Goal: Transaction & Acquisition: Purchase product/service

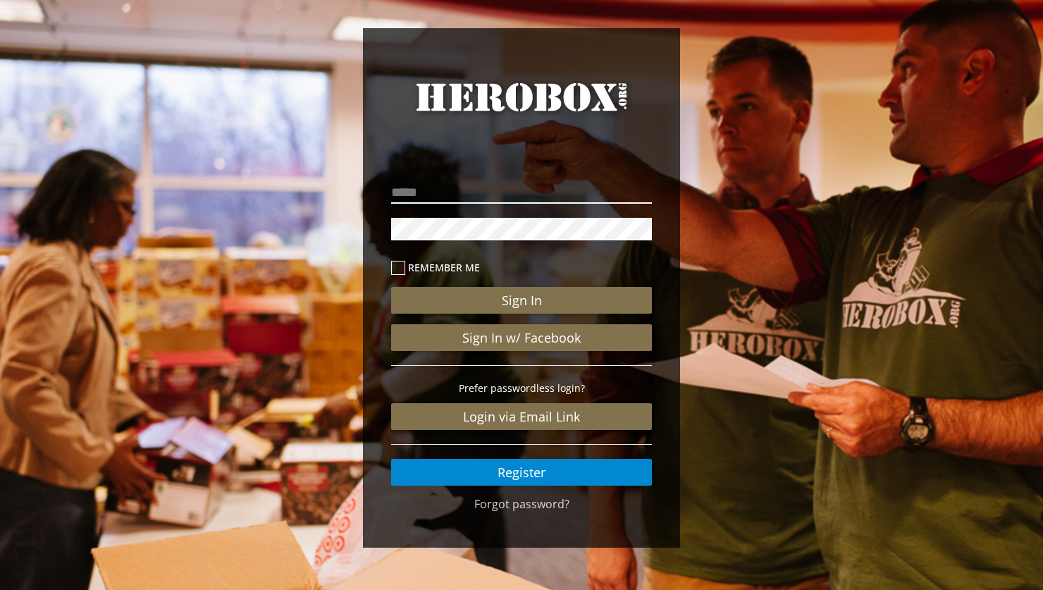
click at [460, 190] on input "email" at bounding box center [521, 192] width 261 height 23
click at [433, 171] on div "Remember me Sign In Sign In w/ Facebook Prefer passwordless login? Login via Em…" at bounding box center [522, 326] width 282 height 340
drag, startPoint x: 434, startPoint y: 193, endPoint x: 447, endPoint y: 209, distance: 20.6
click at [432, 193] on input "email" at bounding box center [521, 192] width 261 height 23
type input "**********"
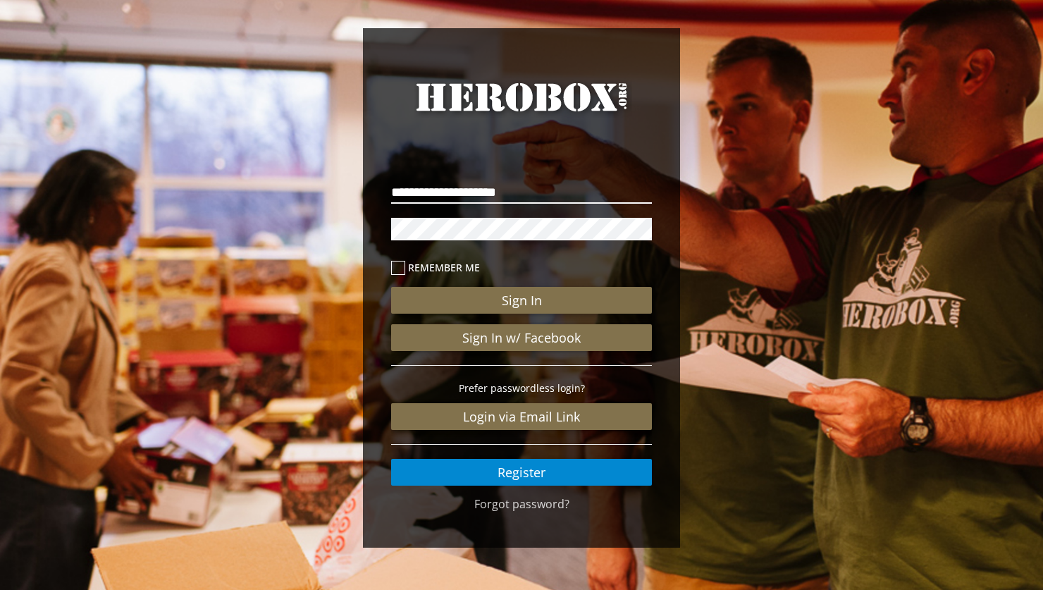
click at [391, 287] on button "Sign In" at bounding box center [521, 300] width 261 height 27
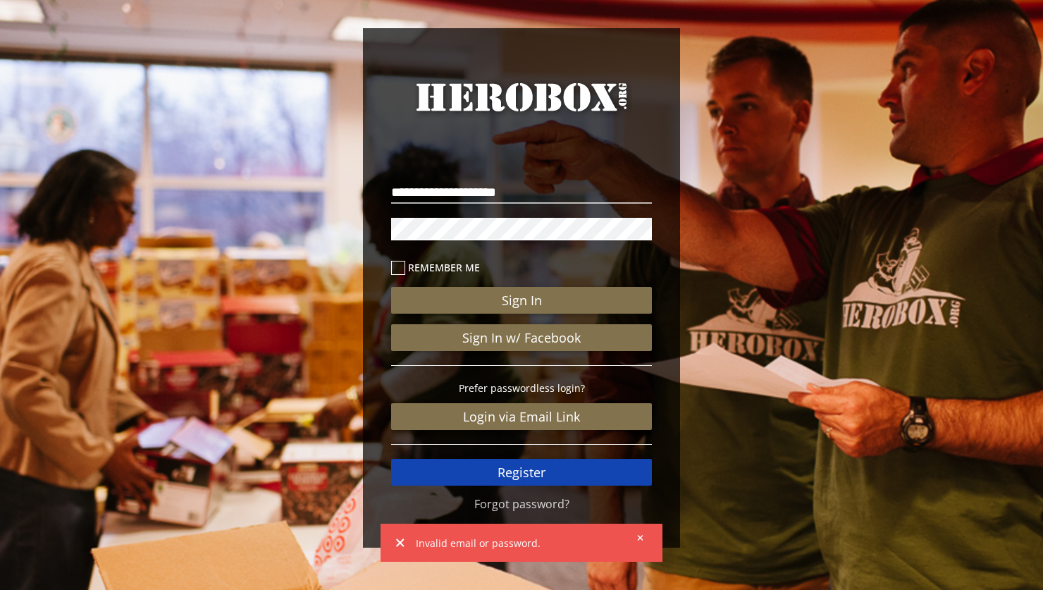
click at [546, 474] on link "Register" at bounding box center [521, 472] width 261 height 27
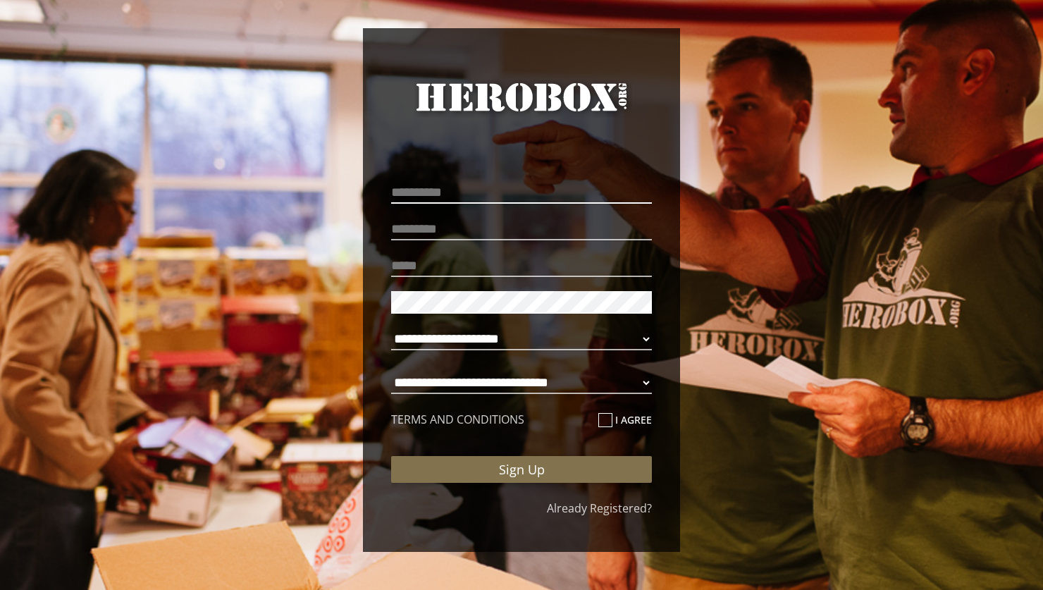
click at [470, 200] on input "text" at bounding box center [521, 192] width 261 height 23
type input "*******"
type input "**********"
click at [407, 222] on input "*******" at bounding box center [521, 229] width 261 height 23
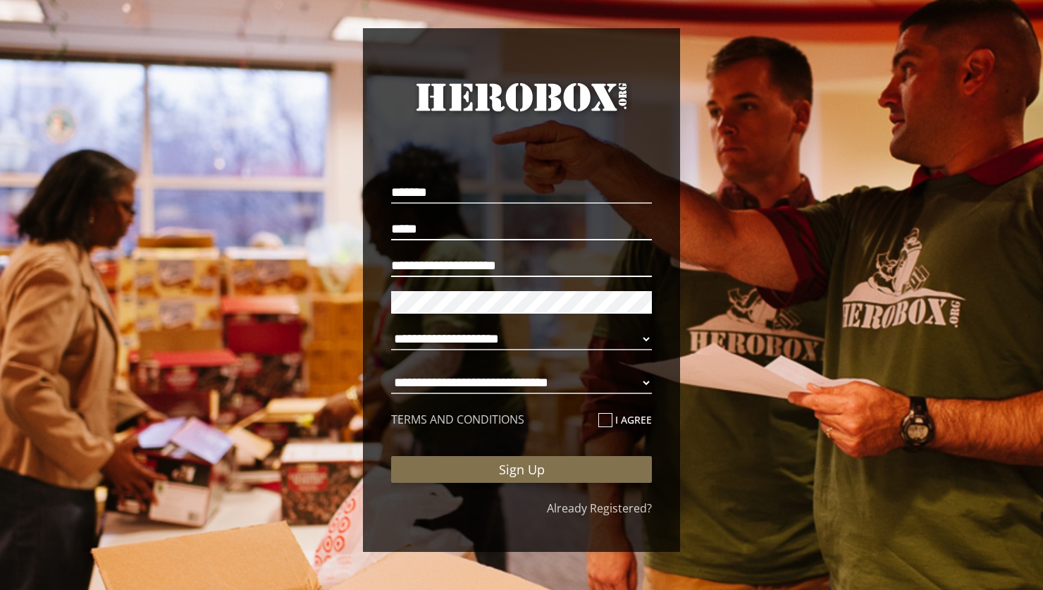
type input "*****"
drag, startPoint x: 554, startPoint y: 261, endPoint x: 254, endPoint y: 242, distance: 300.2
click at [255, 243] on div "**********" at bounding box center [521, 293] width 1043 height 587
type input "**********"
click at [564, 340] on select "**********" at bounding box center [521, 339] width 261 height 23
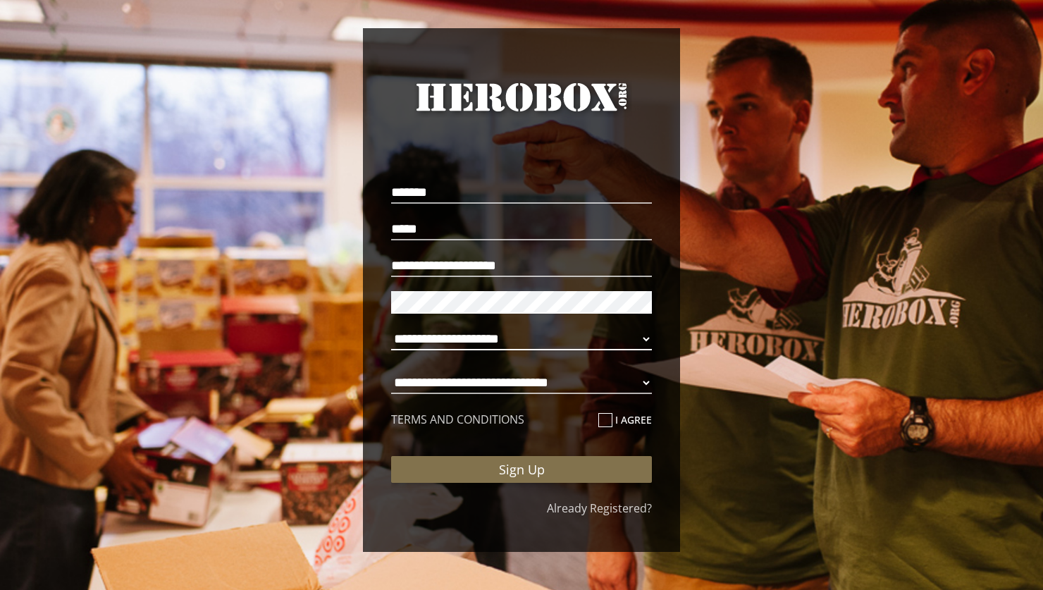
click at [637, 339] on select "**********" at bounding box center [521, 339] width 261 height 23
select select "**********"
click at [502, 387] on select "**********" at bounding box center [521, 383] width 261 height 23
select select "**********"
click at [605, 415] on icon at bounding box center [605, 420] width 14 height 14
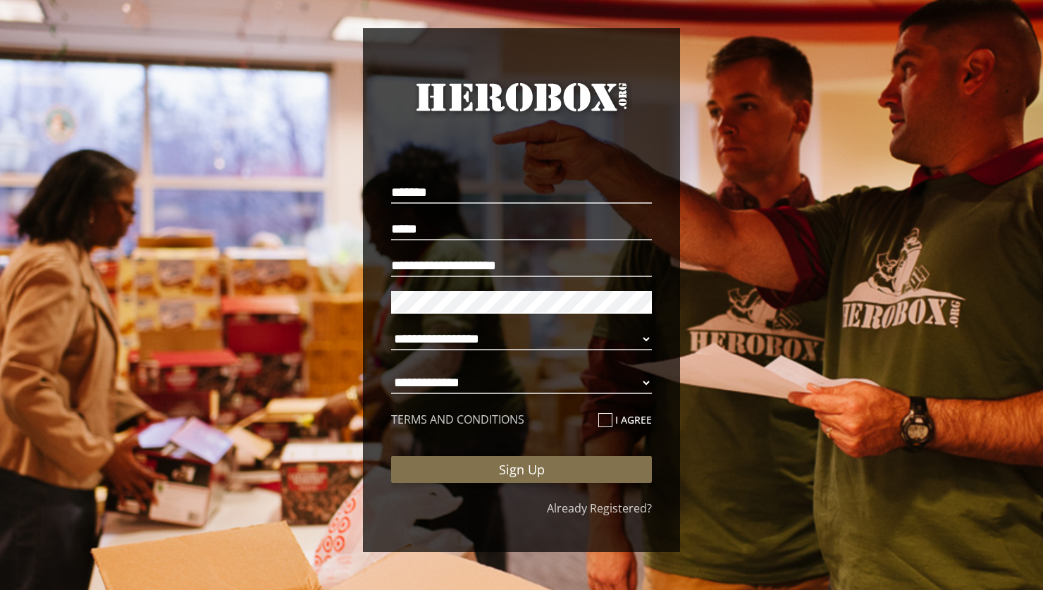
click at [605, 415] on input "I agree" at bounding box center [602, 426] width 9 height 23
checkbox input "****"
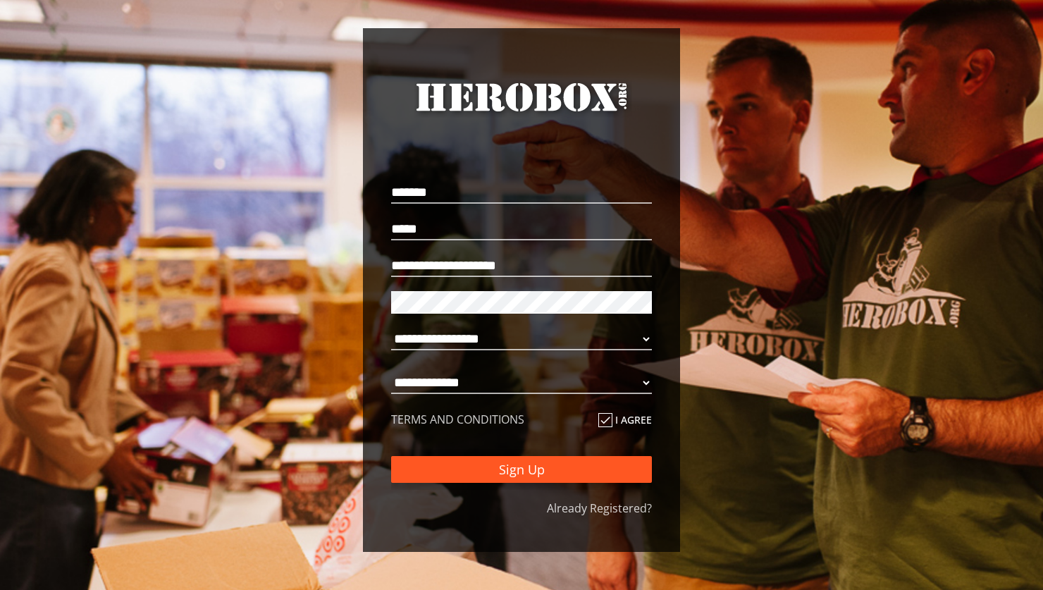
click at [536, 465] on button "Sign Up" at bounding box center [521, 469] width 261 height 27
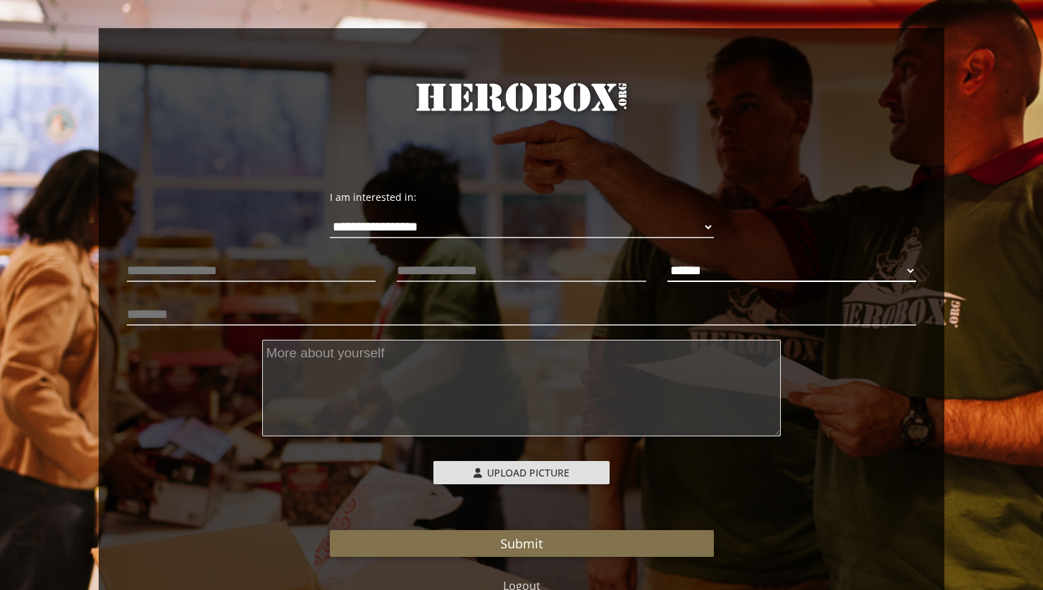
click at [705, 274] on select "****** **** ******" at bounding box center [792, 270] width 249 height 23
select select "**********"
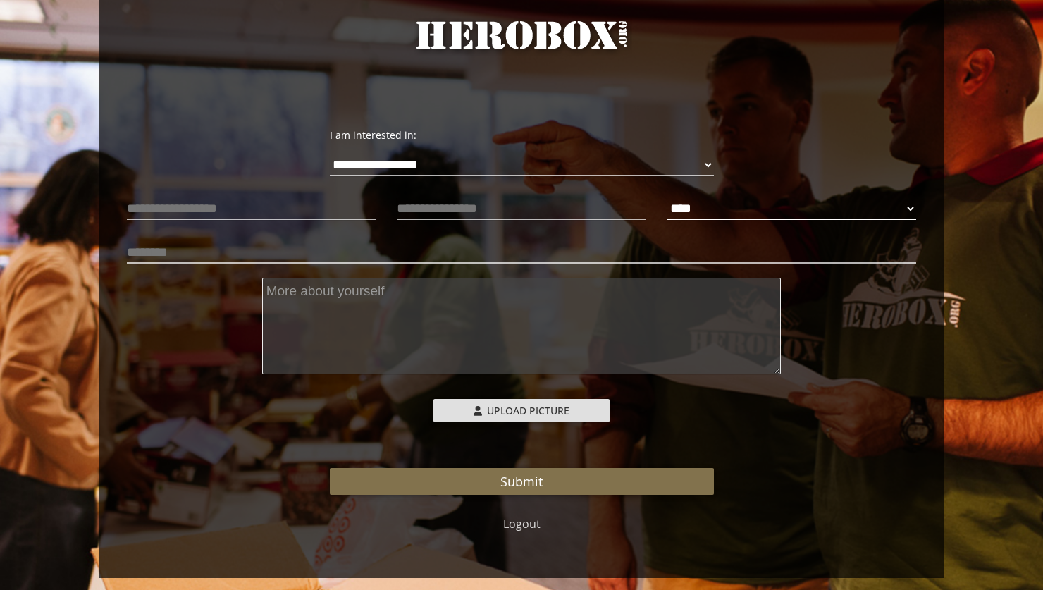
scroll to position [85, 0]
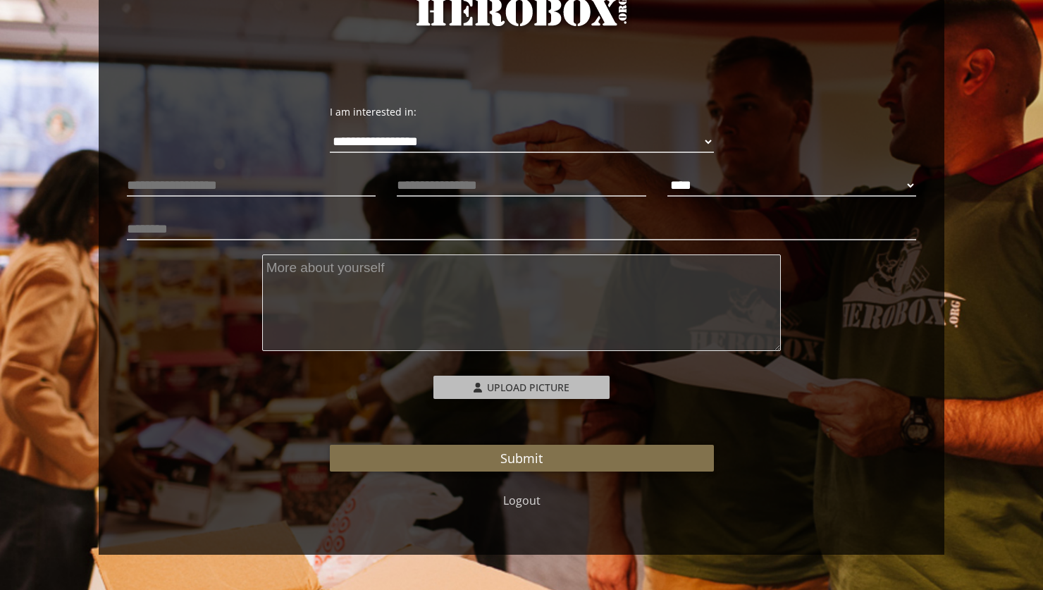
click at [465, 383] on label "Upload Picture" at bounding box center [522, 387] width 176 height 23
click at [465, 383] on input "Upload Picture" at bounding box center [527, 384] width 187 height 16
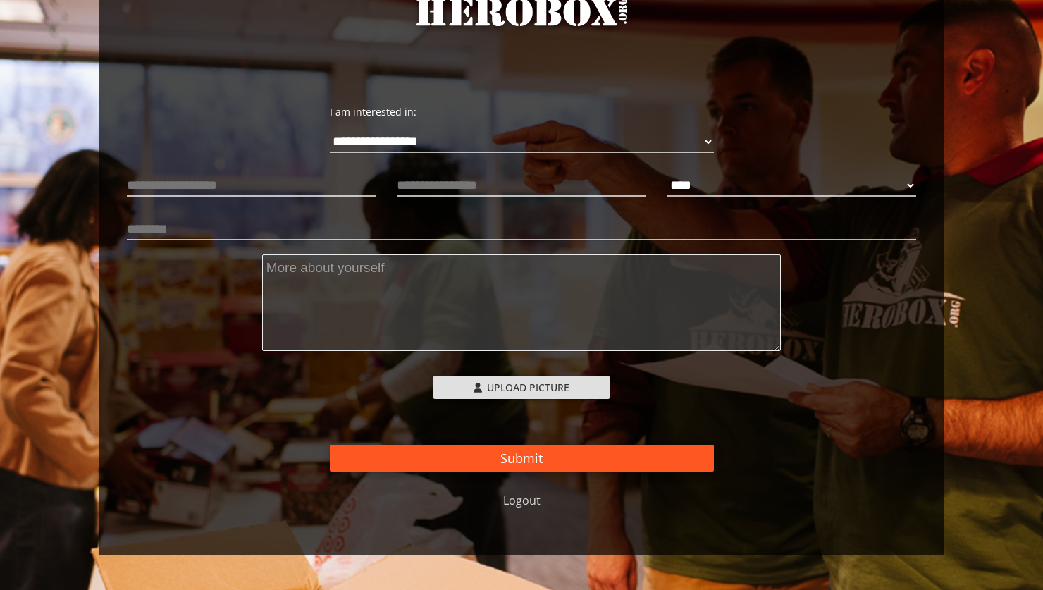
click at [486, 453] on button "Submit" at bounding box center [522, 458] width 384 height 27
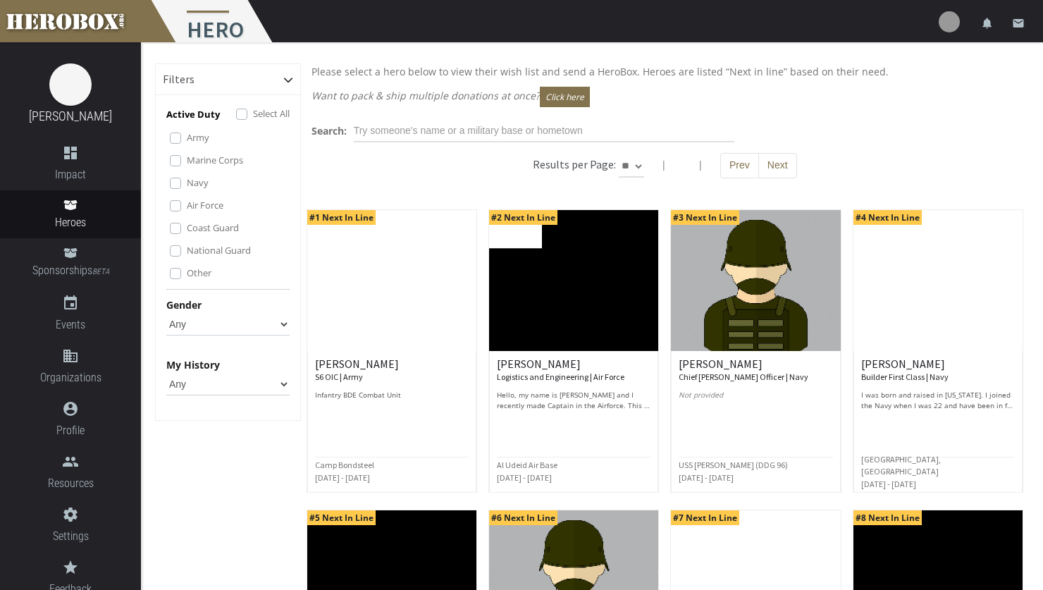
click at [637, 161] on select "** ** **" at bounding box center [631, 166] width 25 height 23
select select "*********"
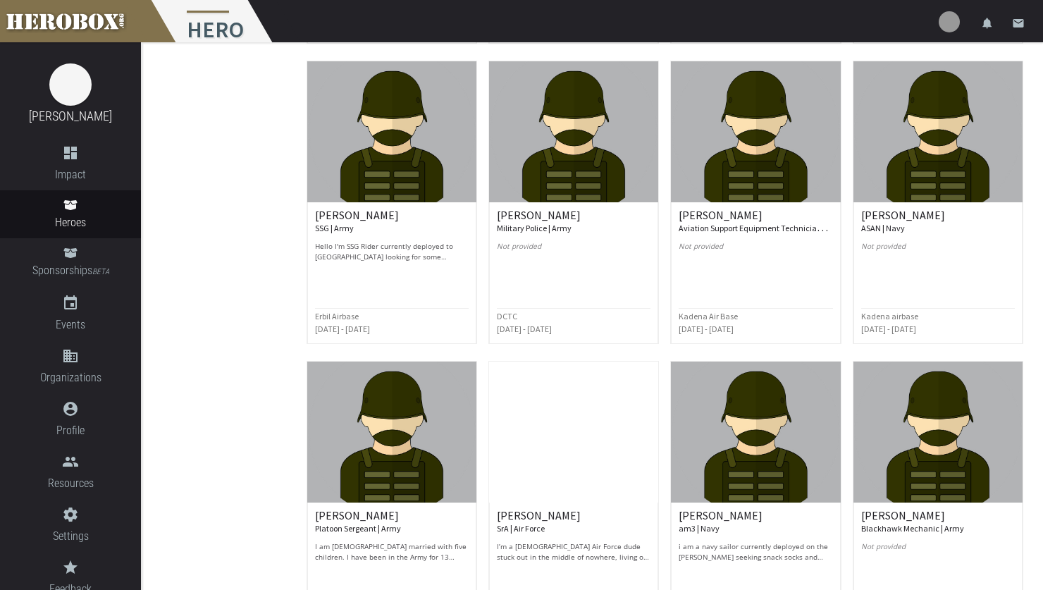
scroll to position [3297, 0]
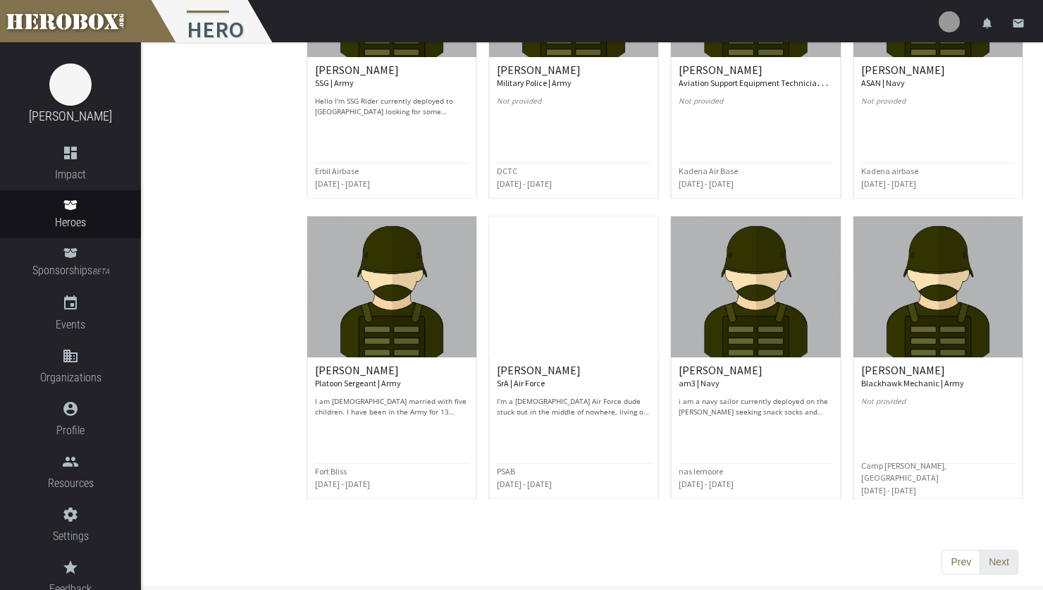
click at [981, 552] on button "Next" at bounding box center [999, 562] width 39 height 25
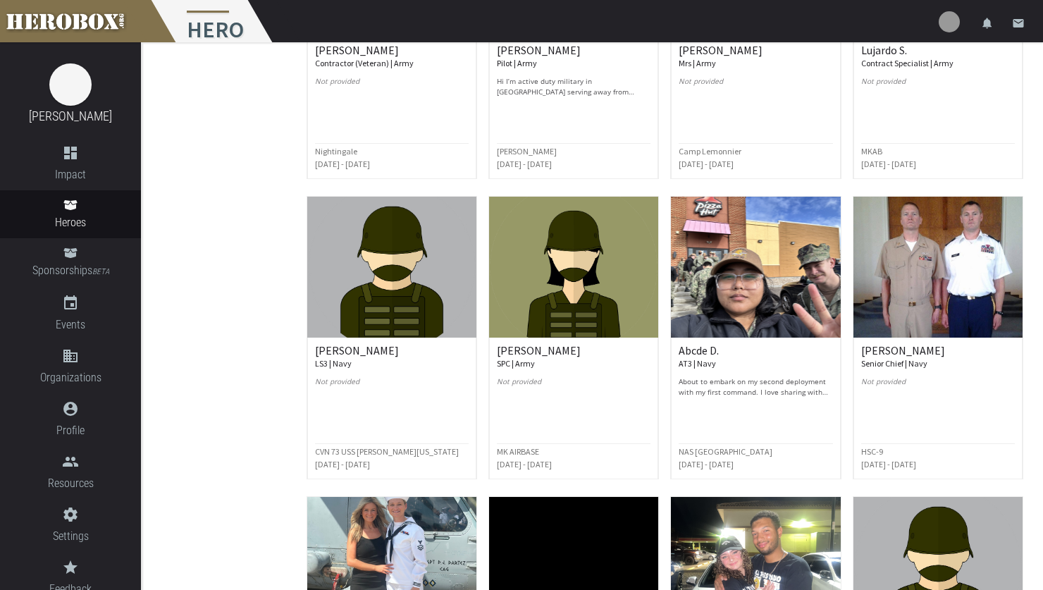
scroll to position [615, 0]
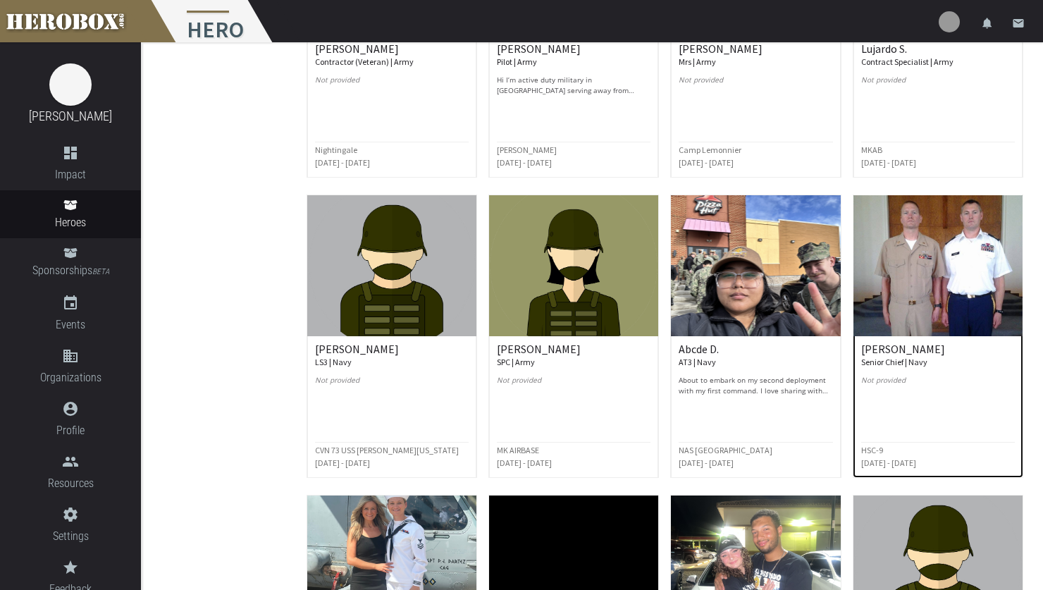
click at [888, 347] on h6 "[PERSON_NAME] Senior Chief | Navy" at bounding box center [938, 355] width 154 height 25
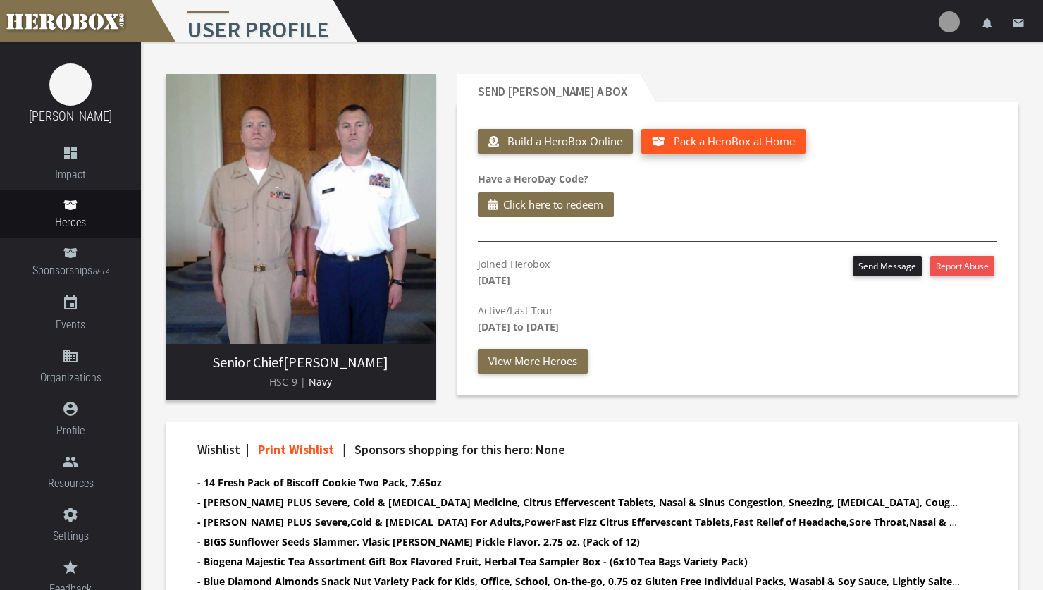
click at [713, 133] on button "Pack a HeroBox at Home" at bounding box center [723, 141] width 164 height 25
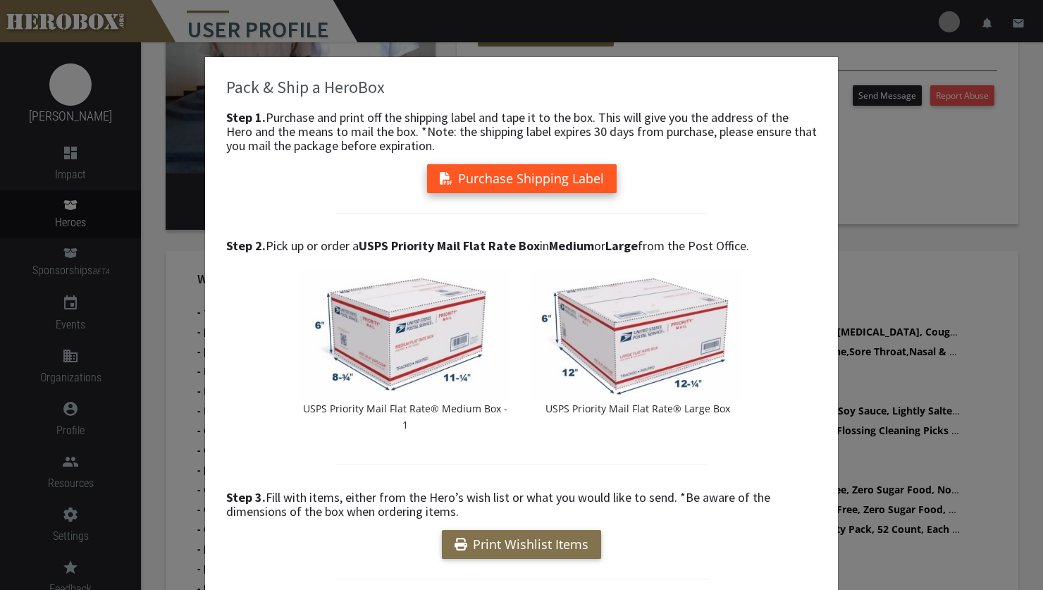
click at [595, 183] on button "Purchase Shipping Label" at bounding box center [522, 178] width 190 height 29
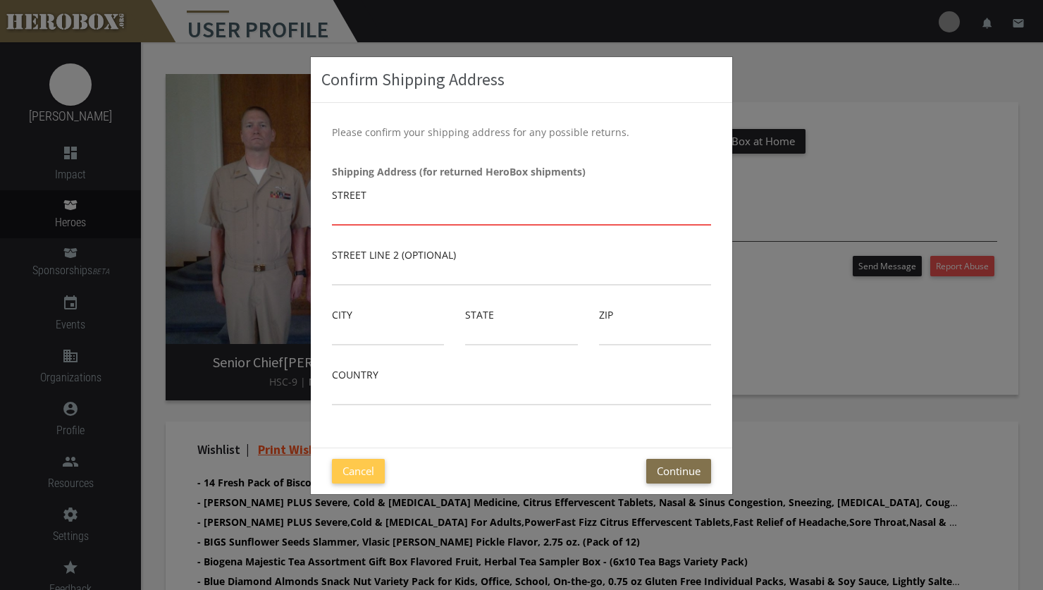
click at [458, 221] on input "text" at bounding box center [521, 214] width 379 height 23
type input "[STREET_ADDRESS]"
type input "Lansing"
type input "MI"
type input "48911"
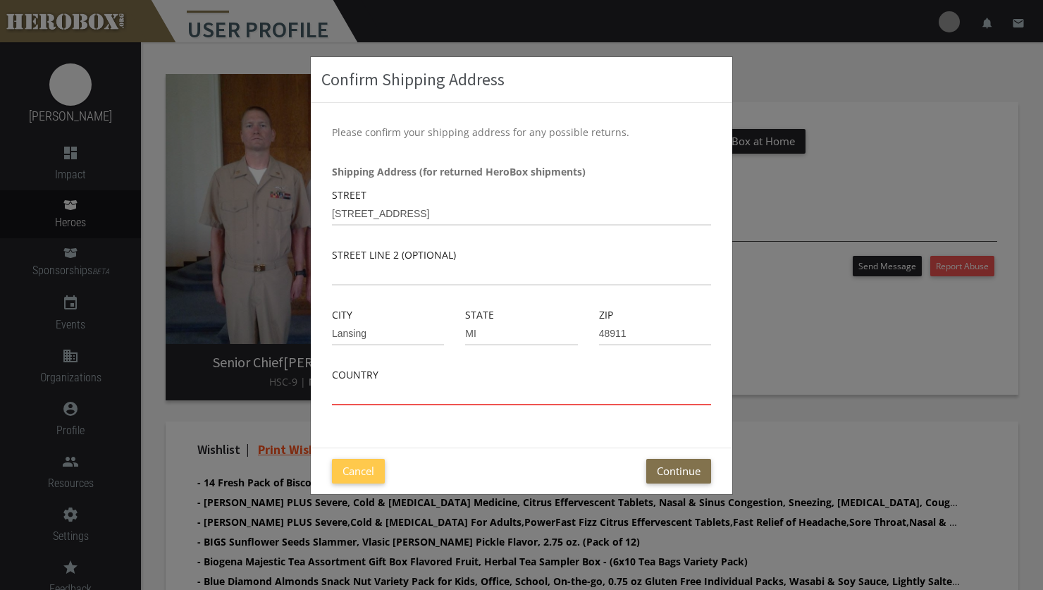
type input "[GEOGRAPHIC_DATA]"
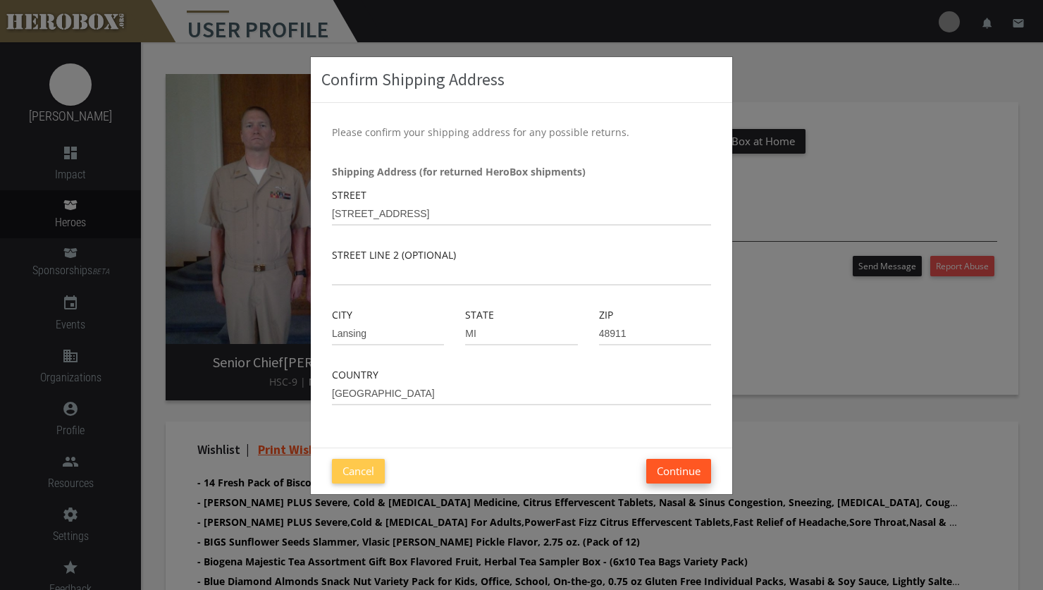
click at [660, 468] on button "Continue" at bounding box center [678, 471] width 65 height 25
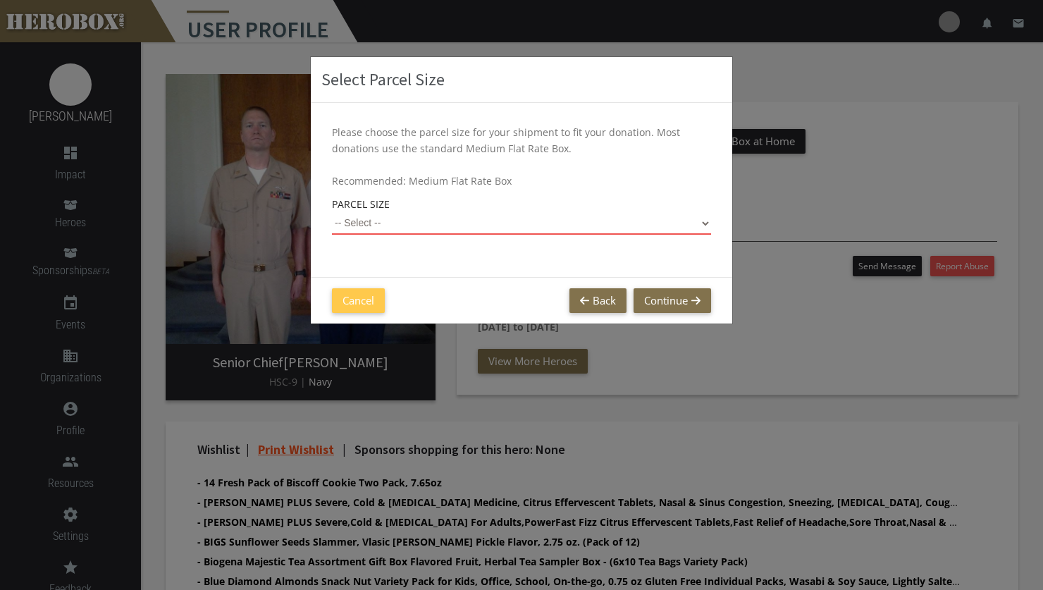
click at [538, 225] on select "-- Select -- Small Flat Rate Envelope (Est. $11.38) Medium Flat Rate Box (Est. …" at bounding box center [521, 223] width 379 height 23
click at [579, 307] on button "Back" at bounding box center [598, 300] width 57 height 25
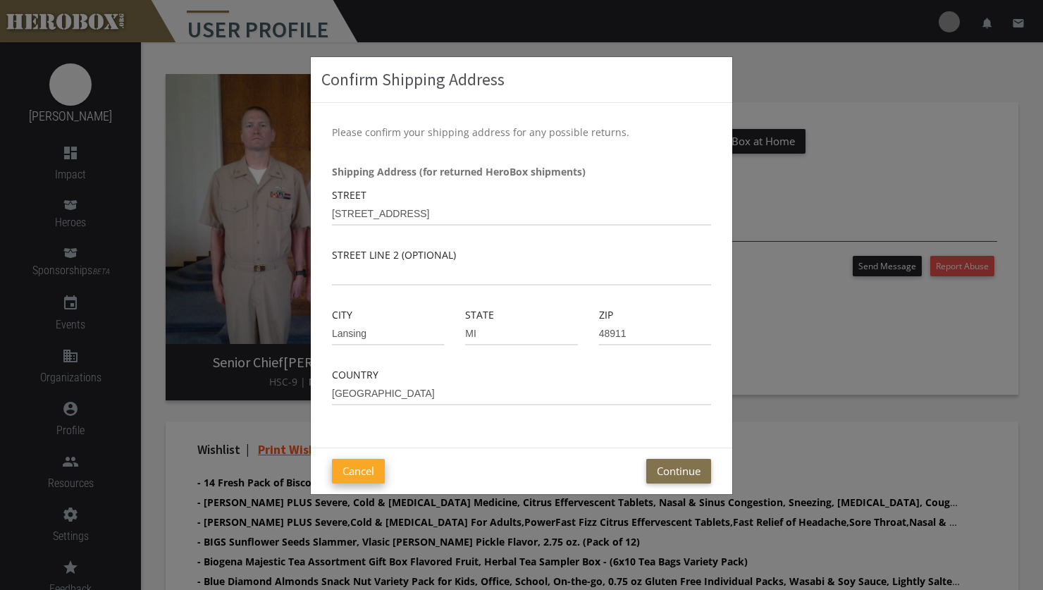
click at [376, 477] on button "Cancel" at bounding box center [358, 471] width 53 height 25
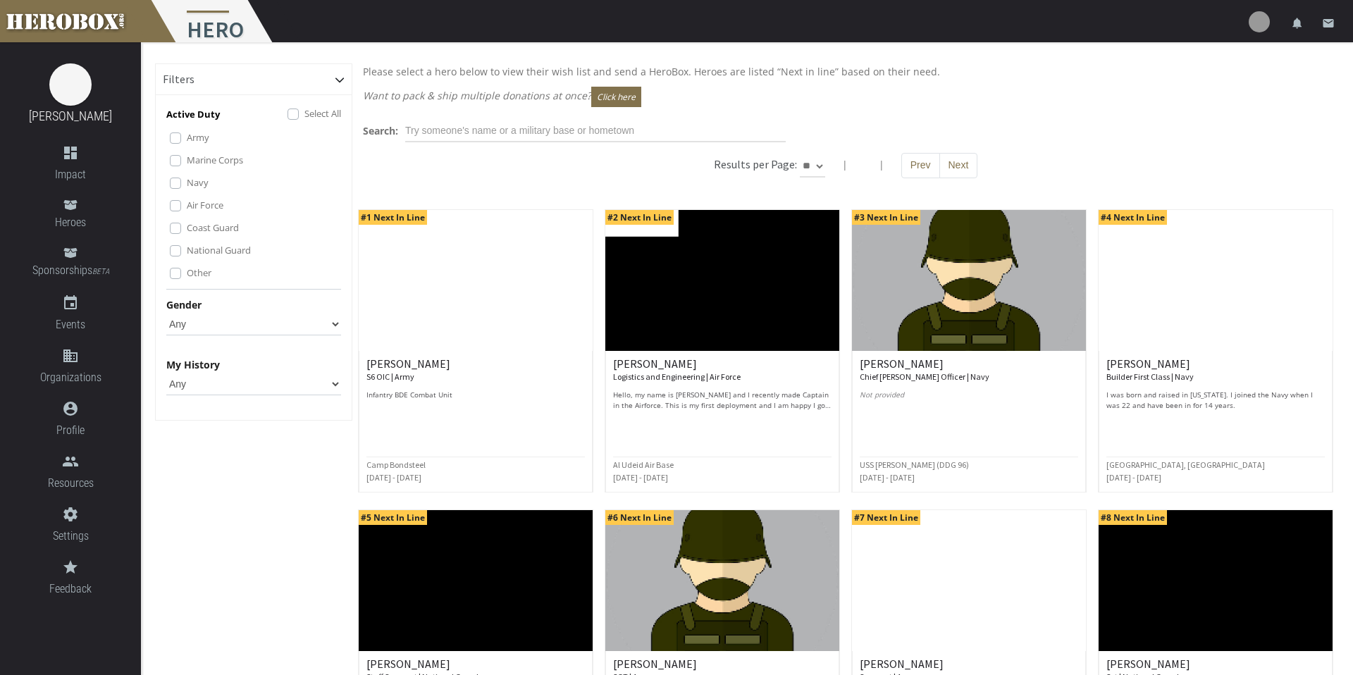
click at [810, 157] on select "** ** **" at bounding box center [812, 166] width 25 height 23
select select "*********"
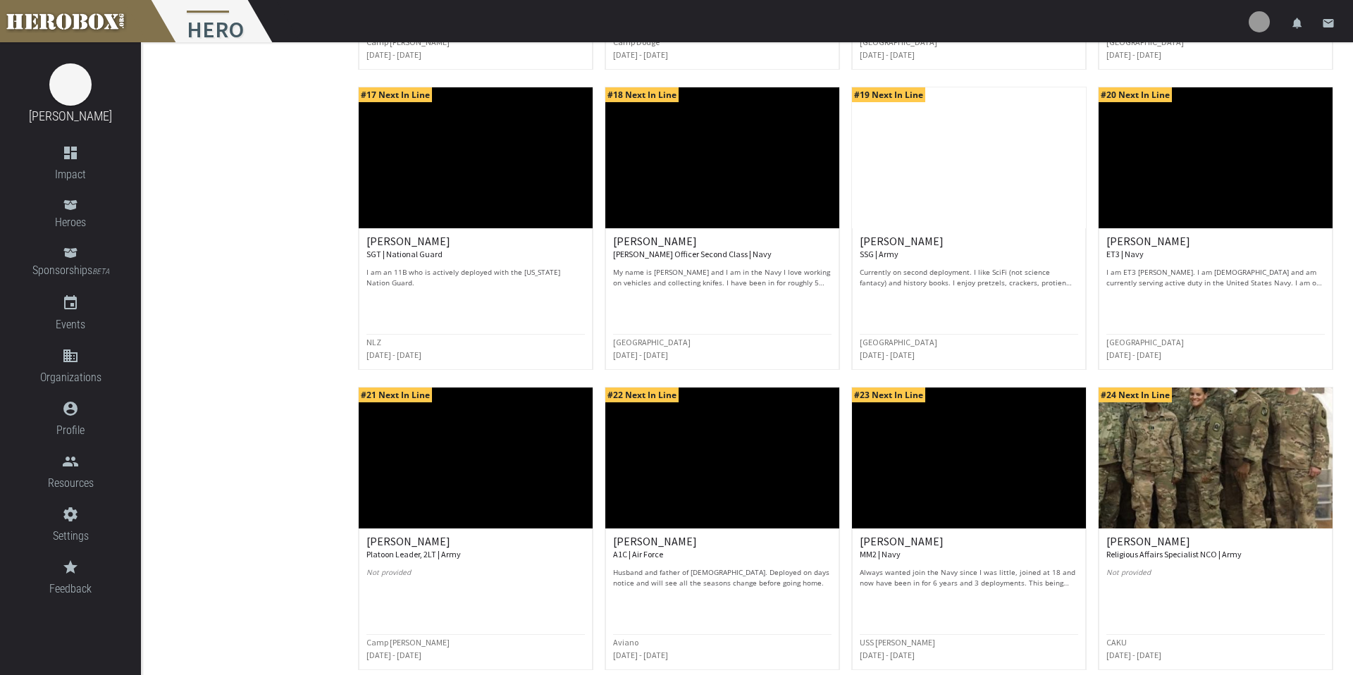
scroll to position [901, 0]
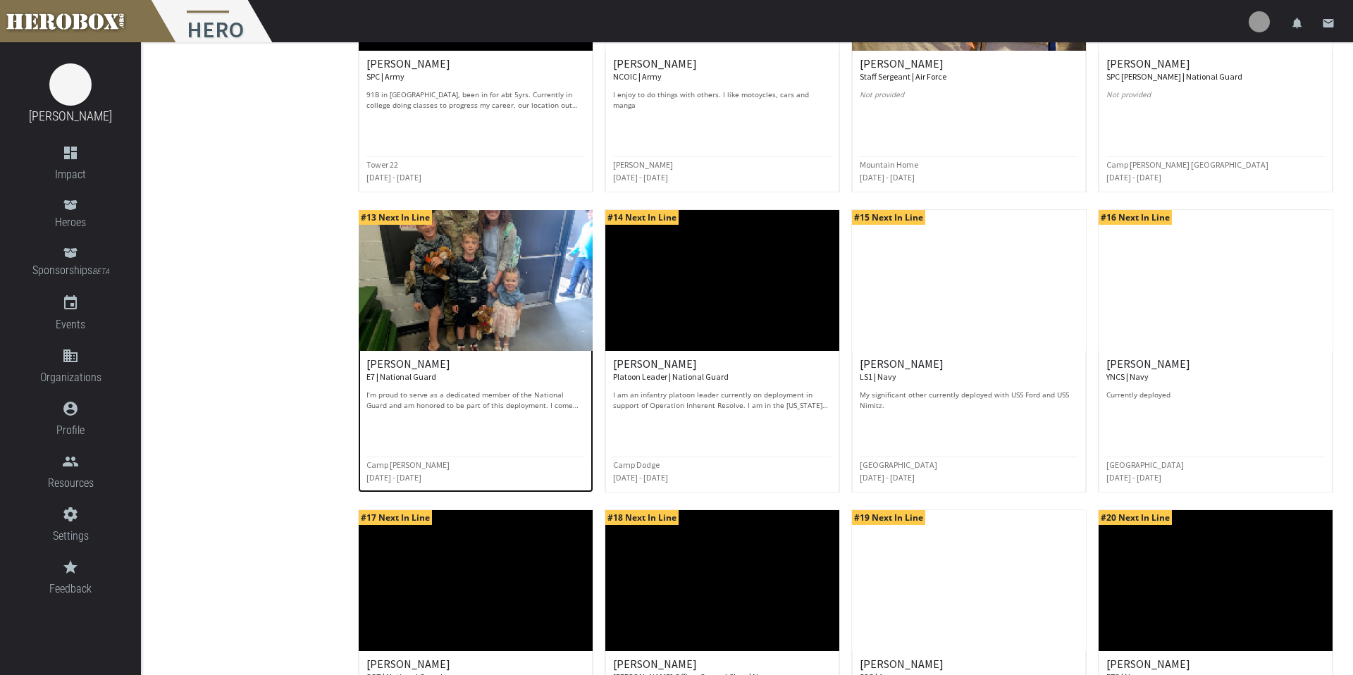
click at [481, 302] on img at bounding box center [476, 280] width 234 height 141
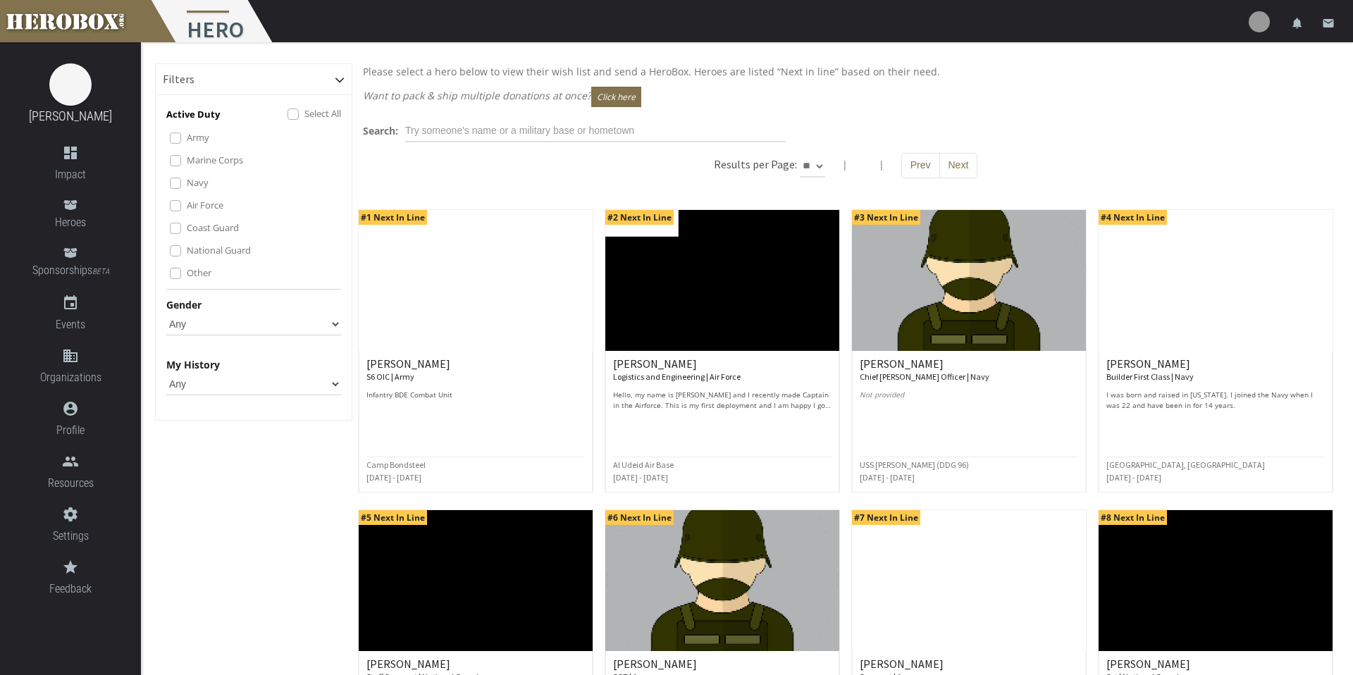
click at [815, 168] on select "** ** **" at bounding box center [812, 166] width 25 height 23
select select "*********"
click at [943, 156] on button "Next" at bounding box center [959, 164] width 39 height 25
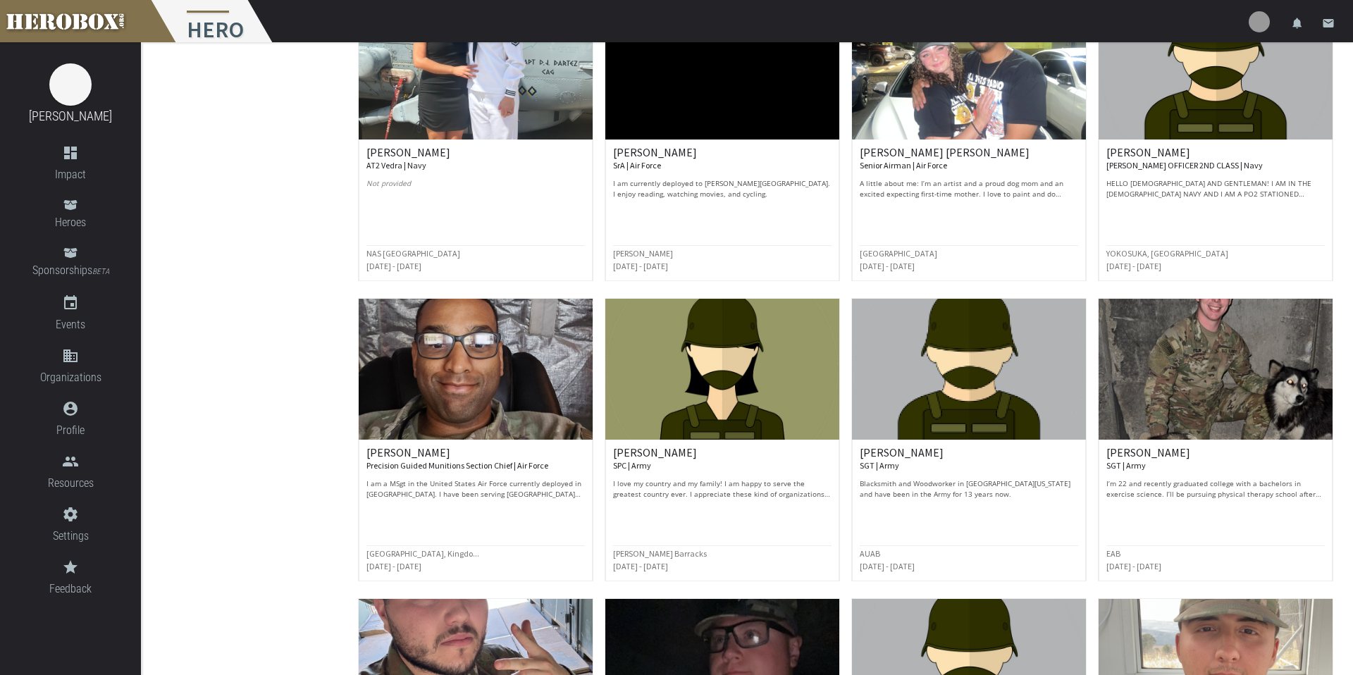
scroll to position [1116, 0]
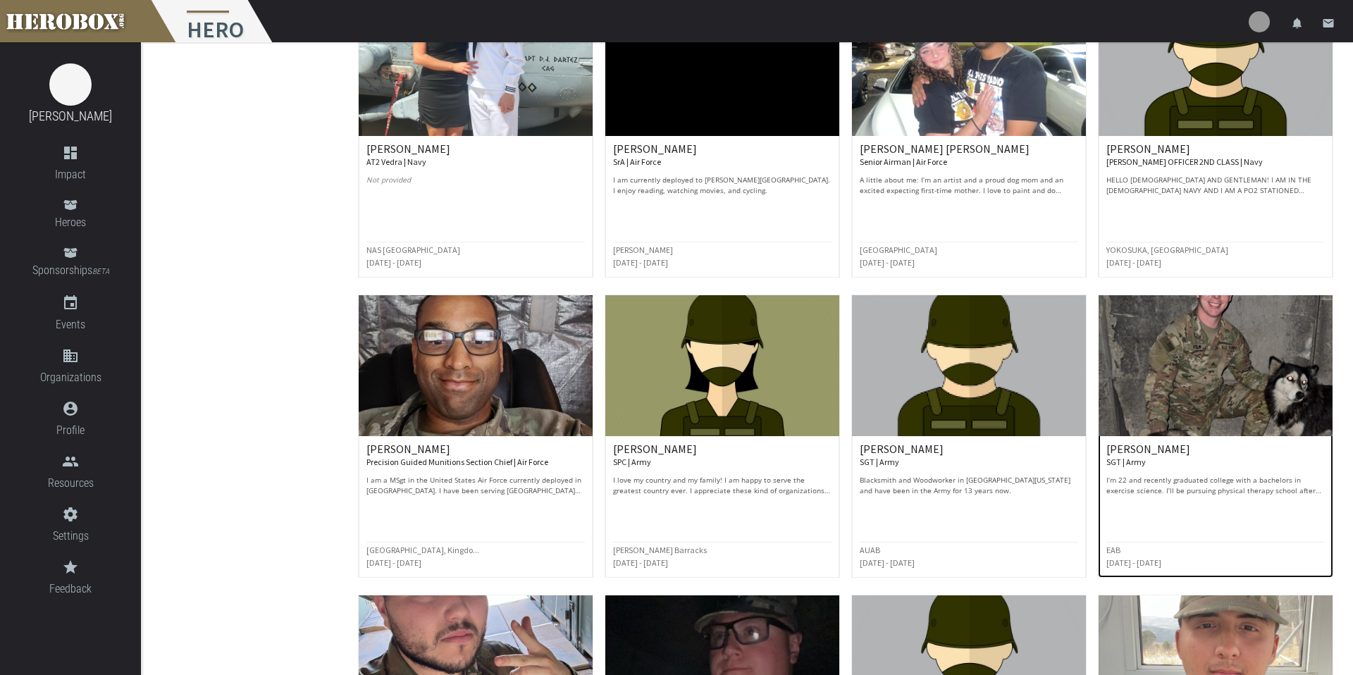
click at [1043, 417] on img at bounding box center [1216, 365] width 234 height 141
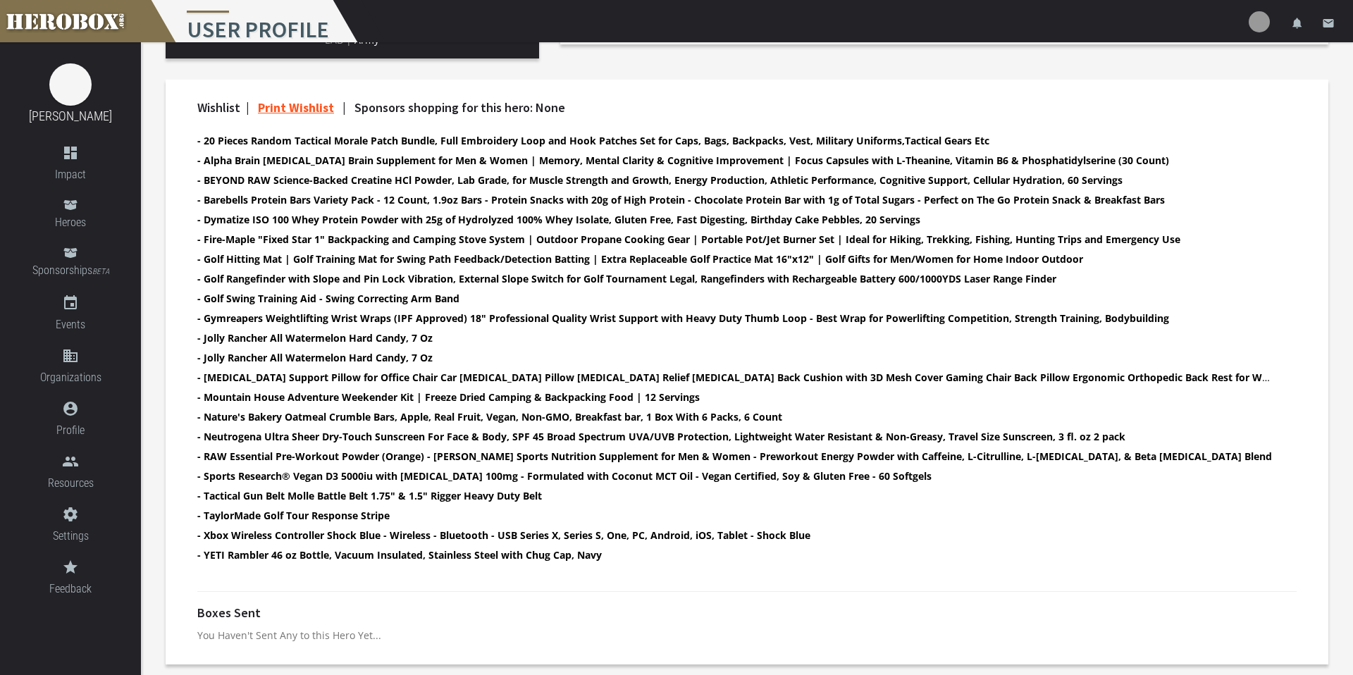
scroll to position [419, 0]
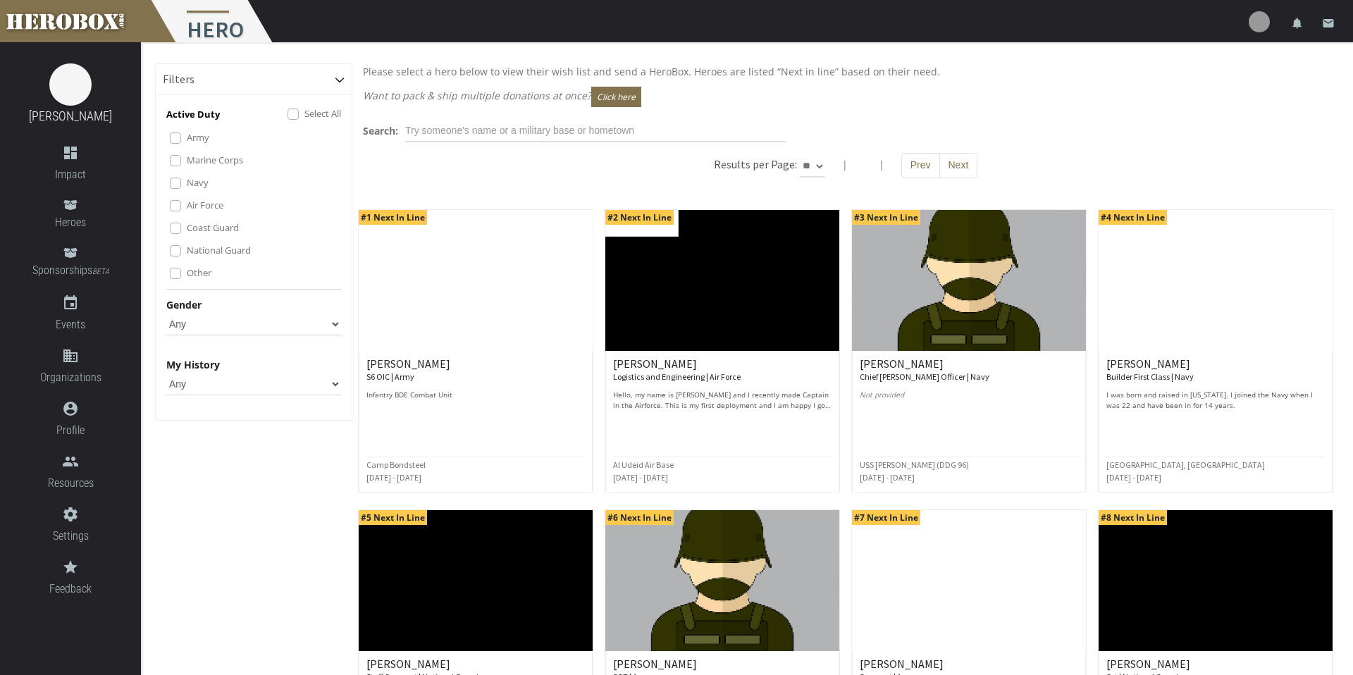
click at [825, 171] on div "Results per Page: ** ** **" at bounding box center [771, 164] width 114 height 13
click at [815, 171] on select "** ** **" at bounding box center [812, 166] width 25 height 23
select select "*********"
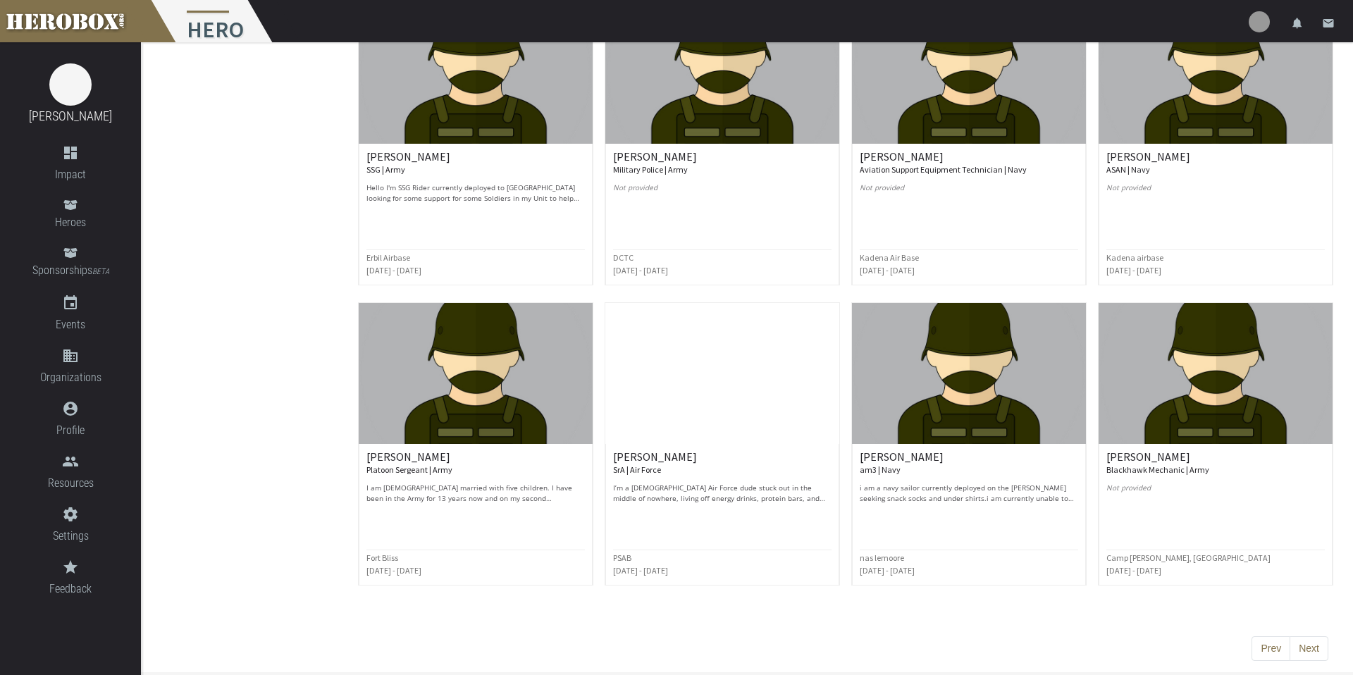
scroll to position [3212, 0]
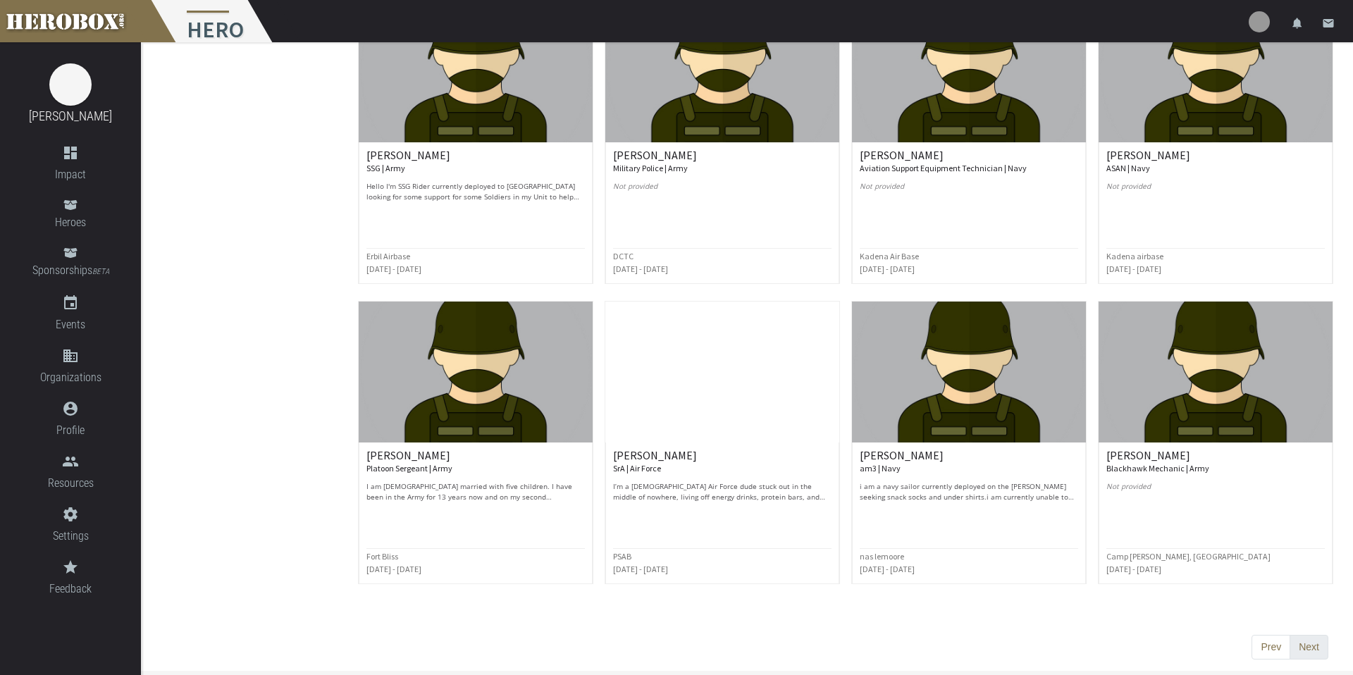
click at [1043, 589] on button "Next" at bounding box center [1309, 647] width 39 height 25
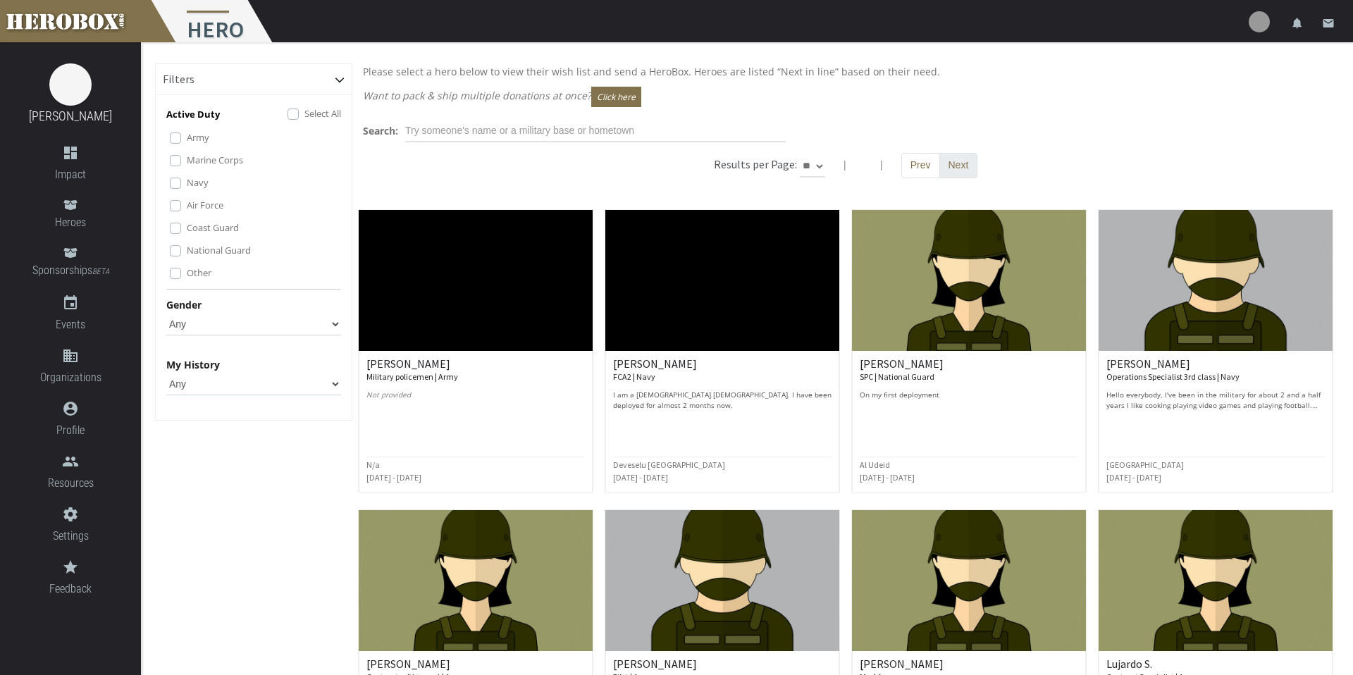
click at [949, 159] on button "Next" at bounding box center [959, 165] width 39 height 25
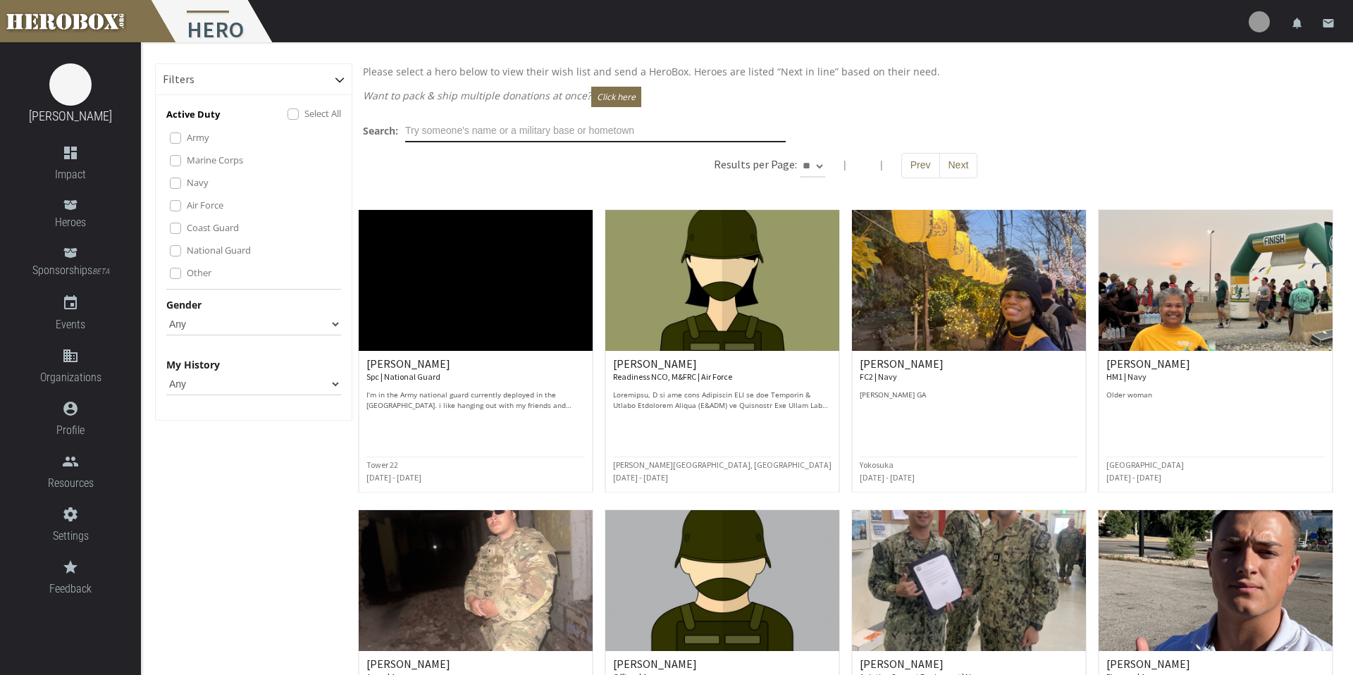
click at [644, 123] on input "text" at bounding box center [595, 131] width 381 height 23
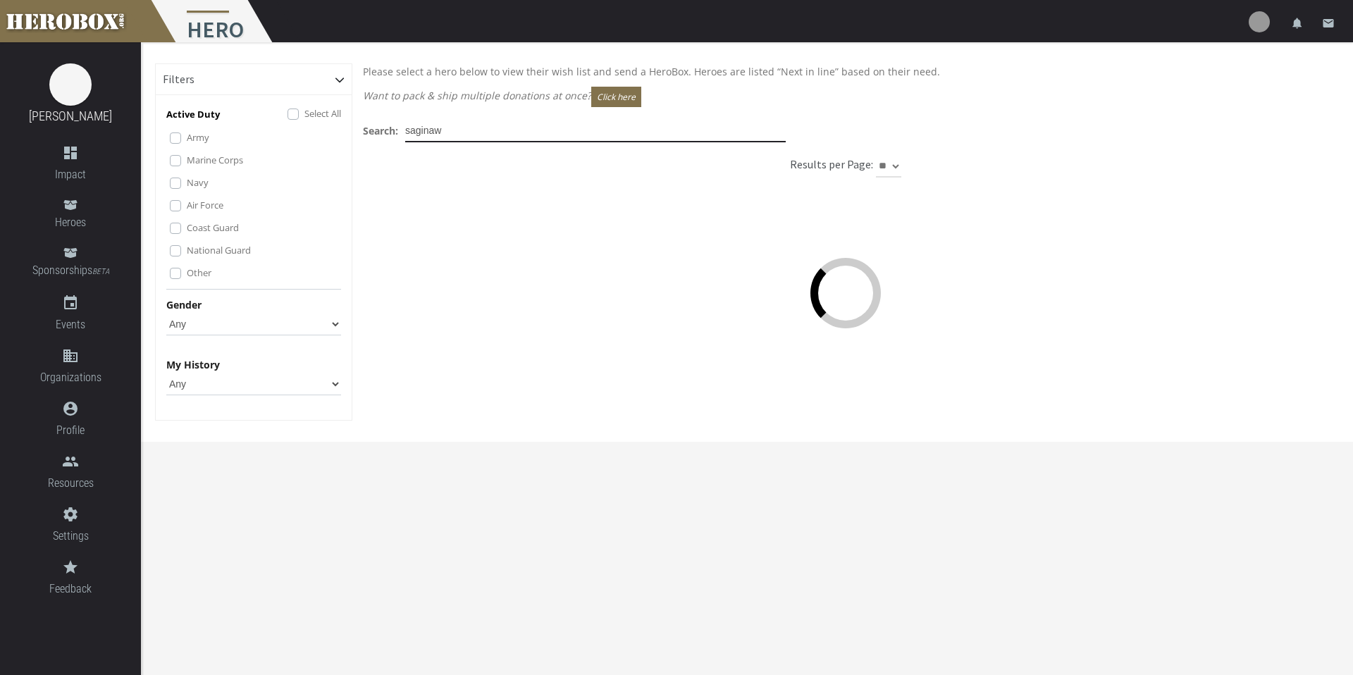
type input "saginaw"
drag, startPoint x: 450, startPoint y: 129, endPoint x: 356, endPoint y: 113, distance: 95.8
click at [356, 113] on div "Please select a hero below to view their wish list and send a HeroBox. Heroes a…" at bounding box center [845, 252] width 987 height 379
type input "l"
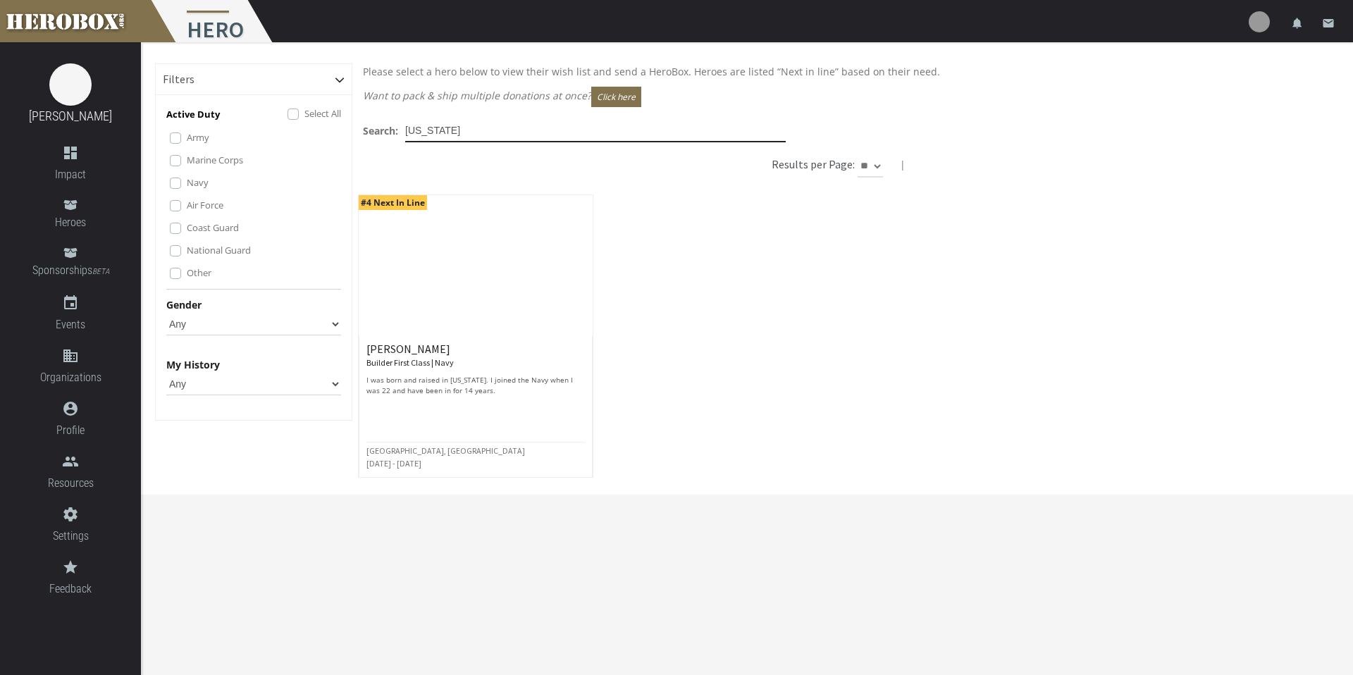
type input "[US_STATE]"
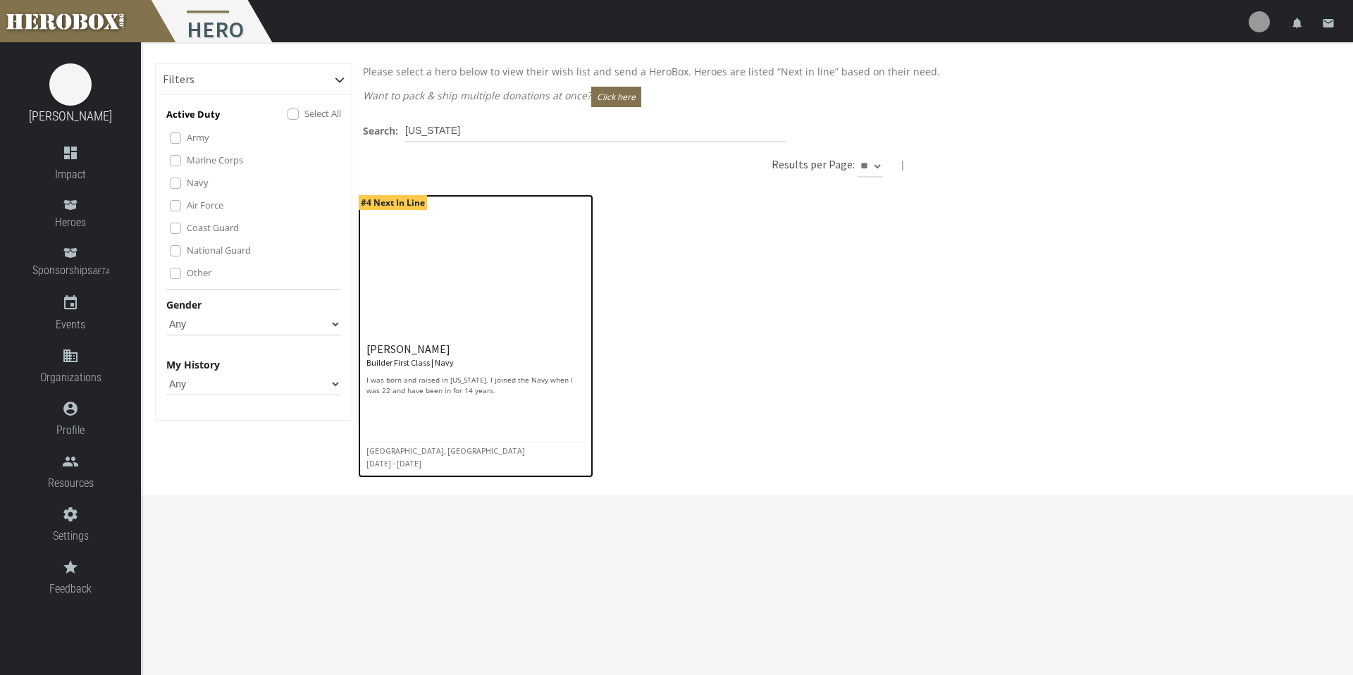
click at [380, 354] on h6 "[PERSON_NAME] Builder First Class | Navy" at bounding box center [476, 355] width 219 height 25
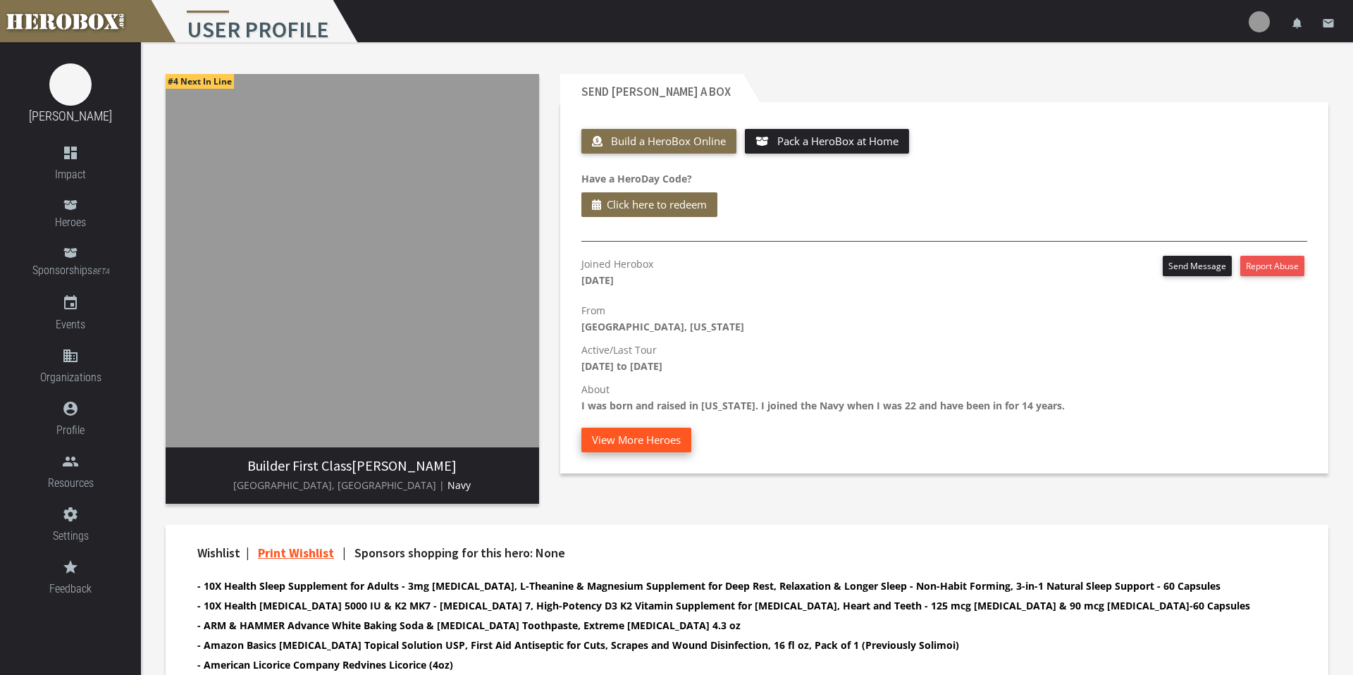
click at [610, 435] on button "View More Heroes" at bounding box center [637, 440] width 110 height 25
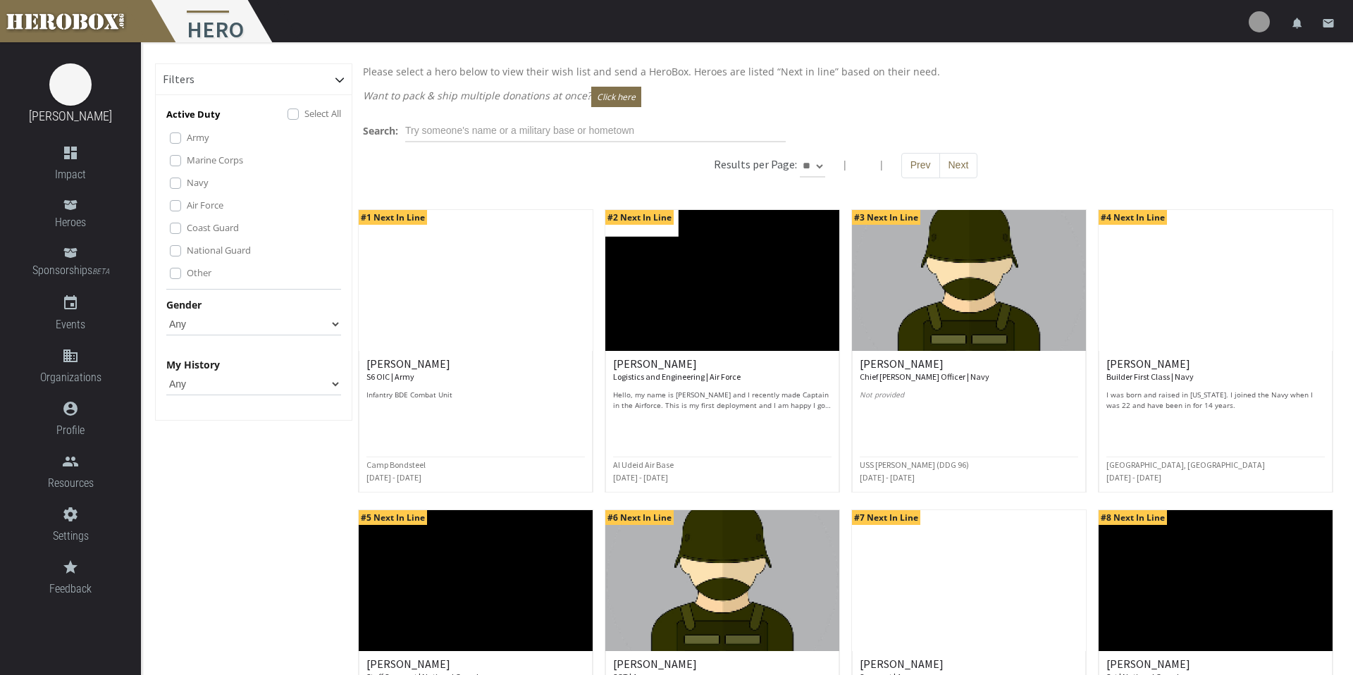
click at [818, 162] on select "** ** **" at bounding box center [812, 166] width 25 height 23
select select "*********"
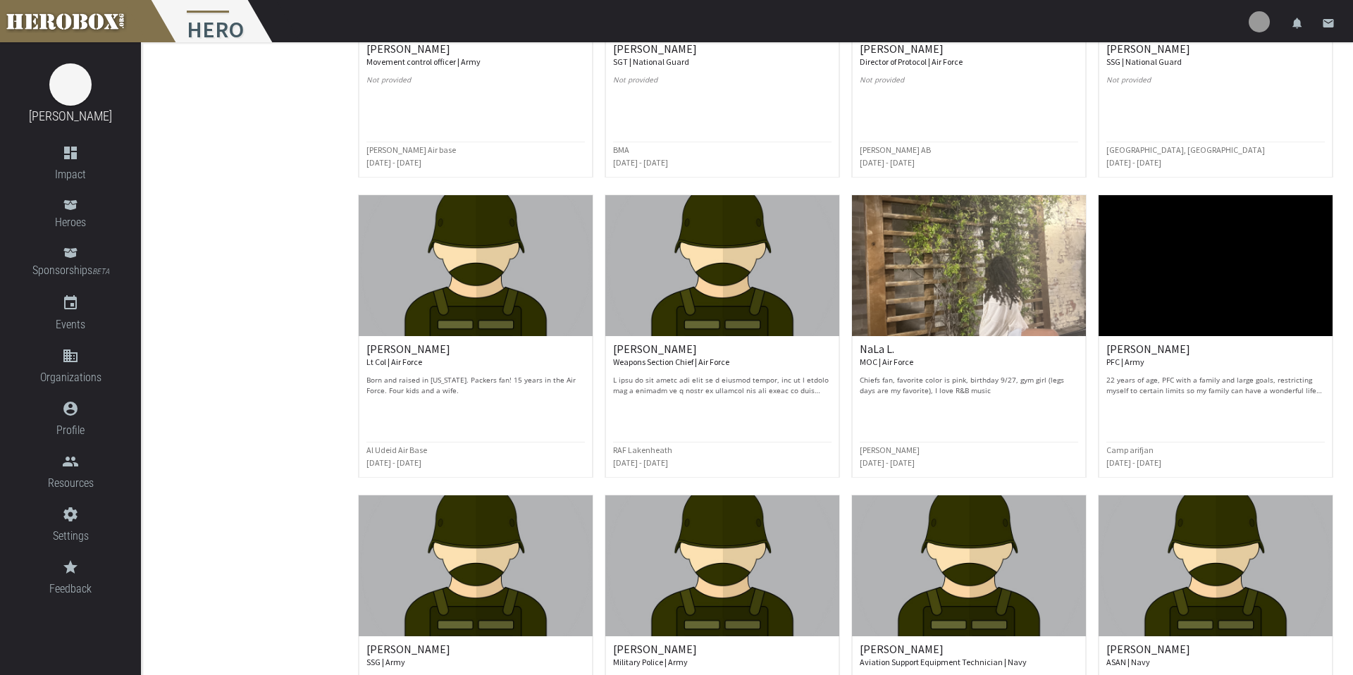
scroll to position [3212, 0]
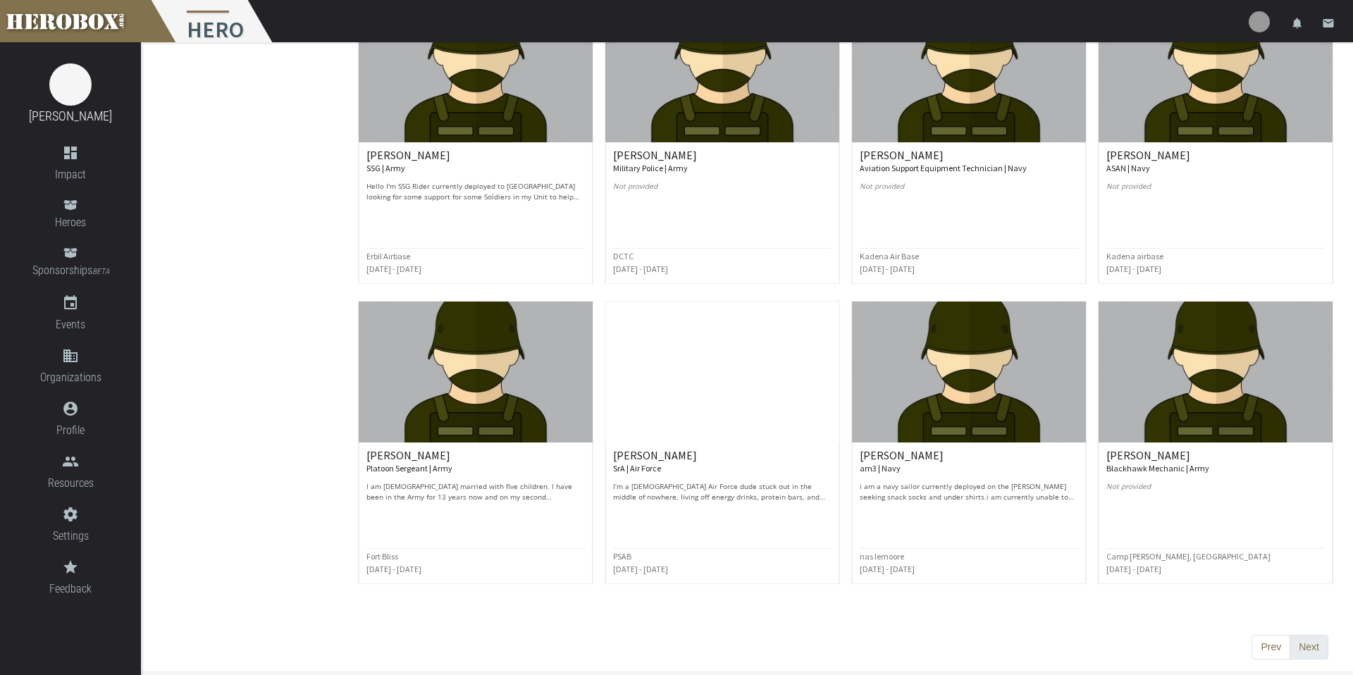
click at [1043, 589] on button "Next" at bounding box center [1309, 647] width 39 height 25
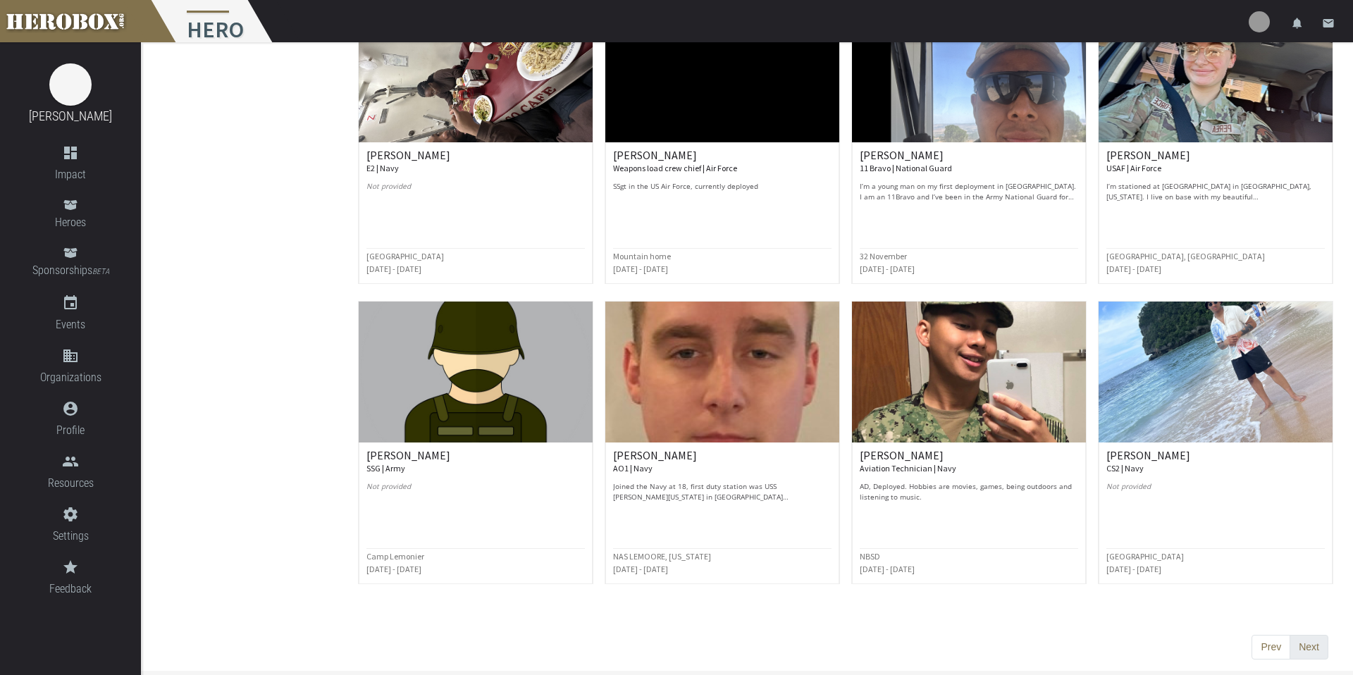
click at [1043, 589] on button "Next" at bounding box center [1309, 647] width 39 height 25
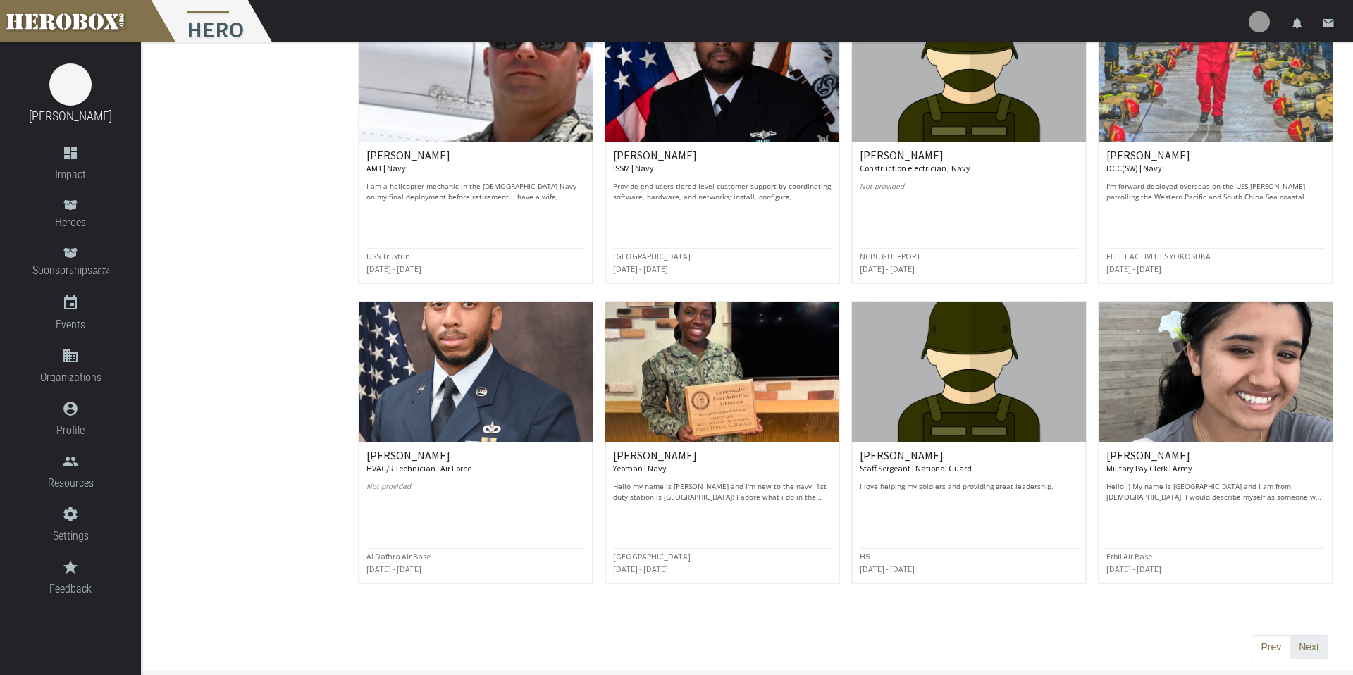
click at [1043, 589] on button "Next" at bounding box center [1309, 647] width 39 height 25
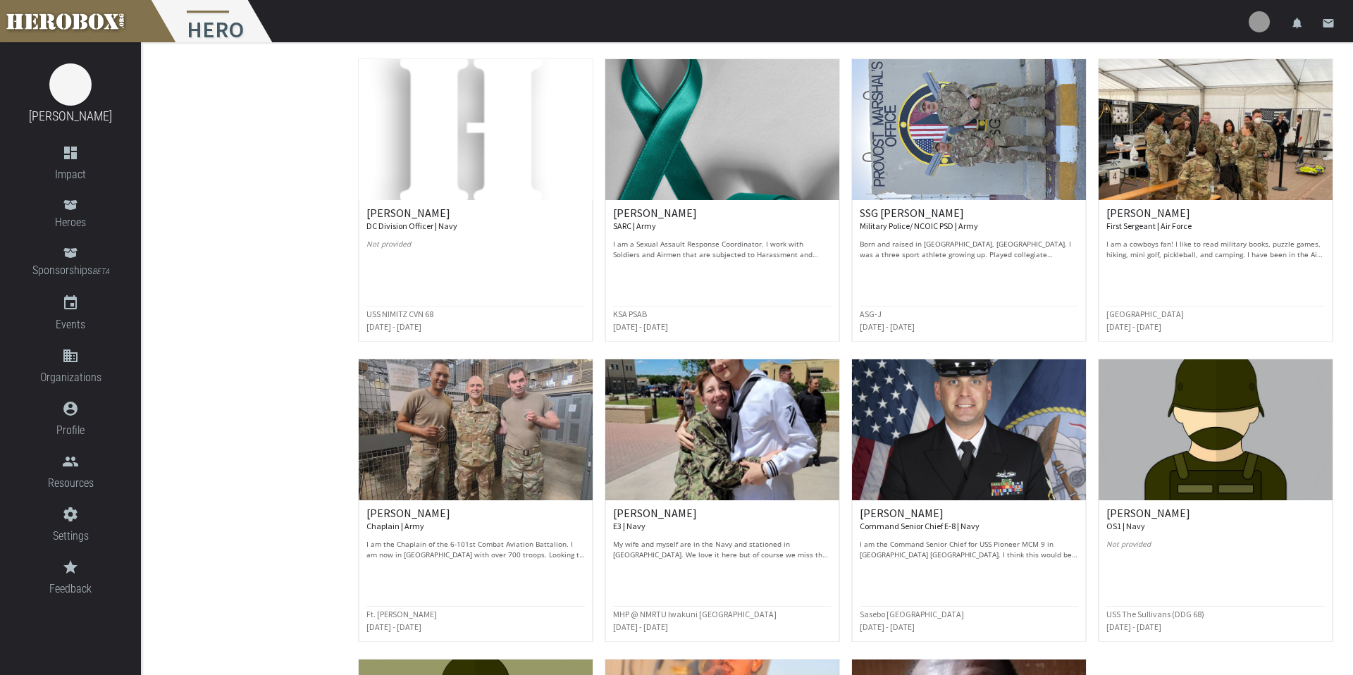
scroll to position [660, 0]
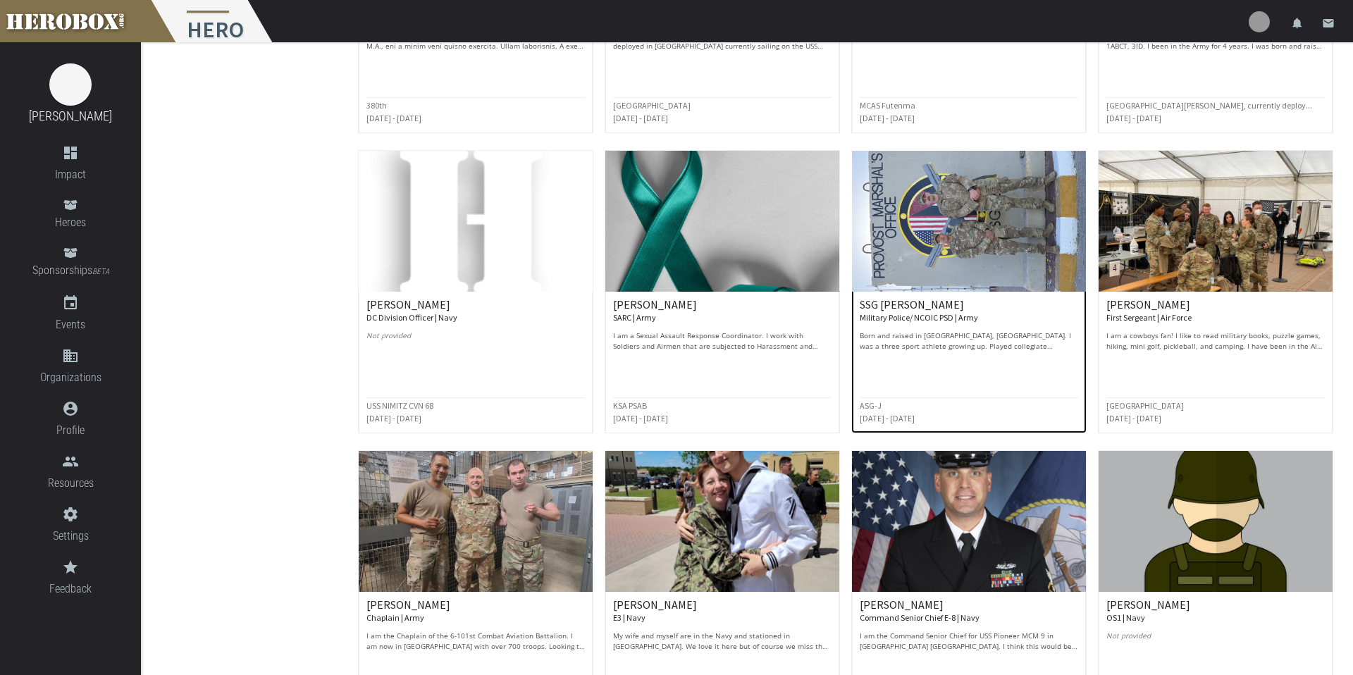
click at [895, 306] on h6 "SSG [PERSON_NAME] Military Police/ NCOIC PSD | Army" at bounding box center [969, 311] width 219 height 25
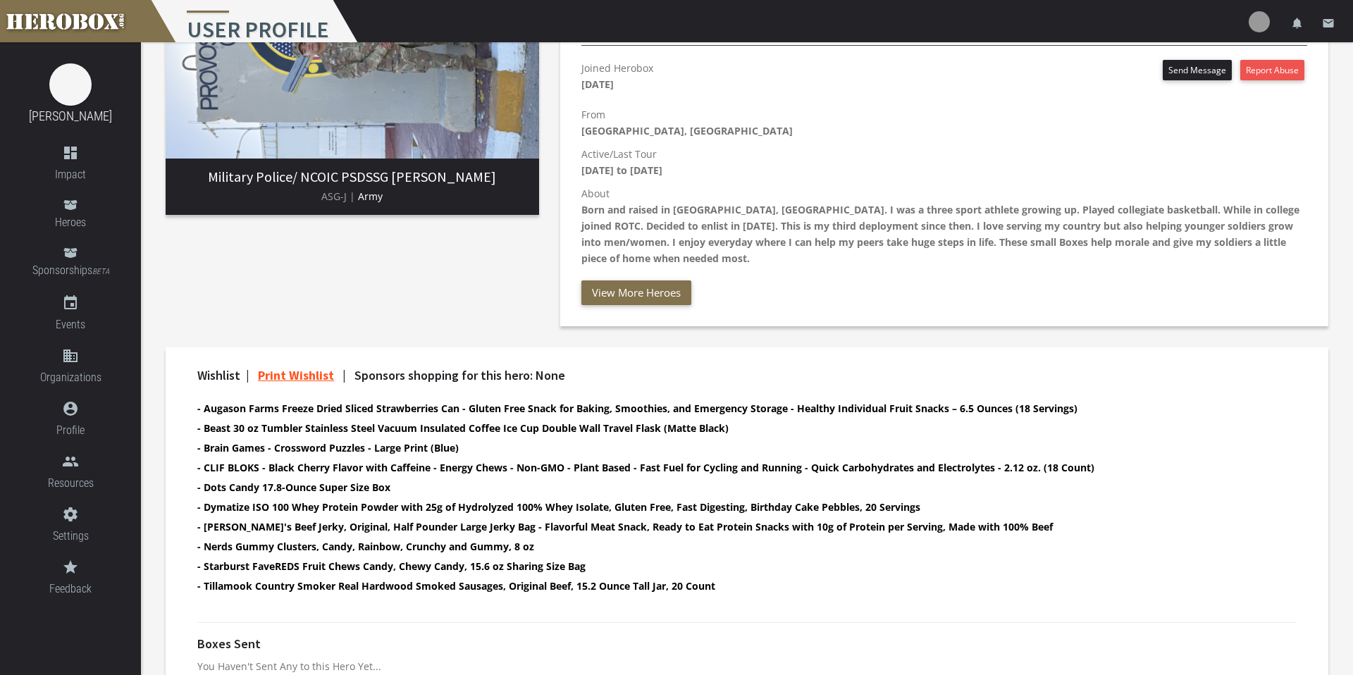
scroll to position [211, 0]
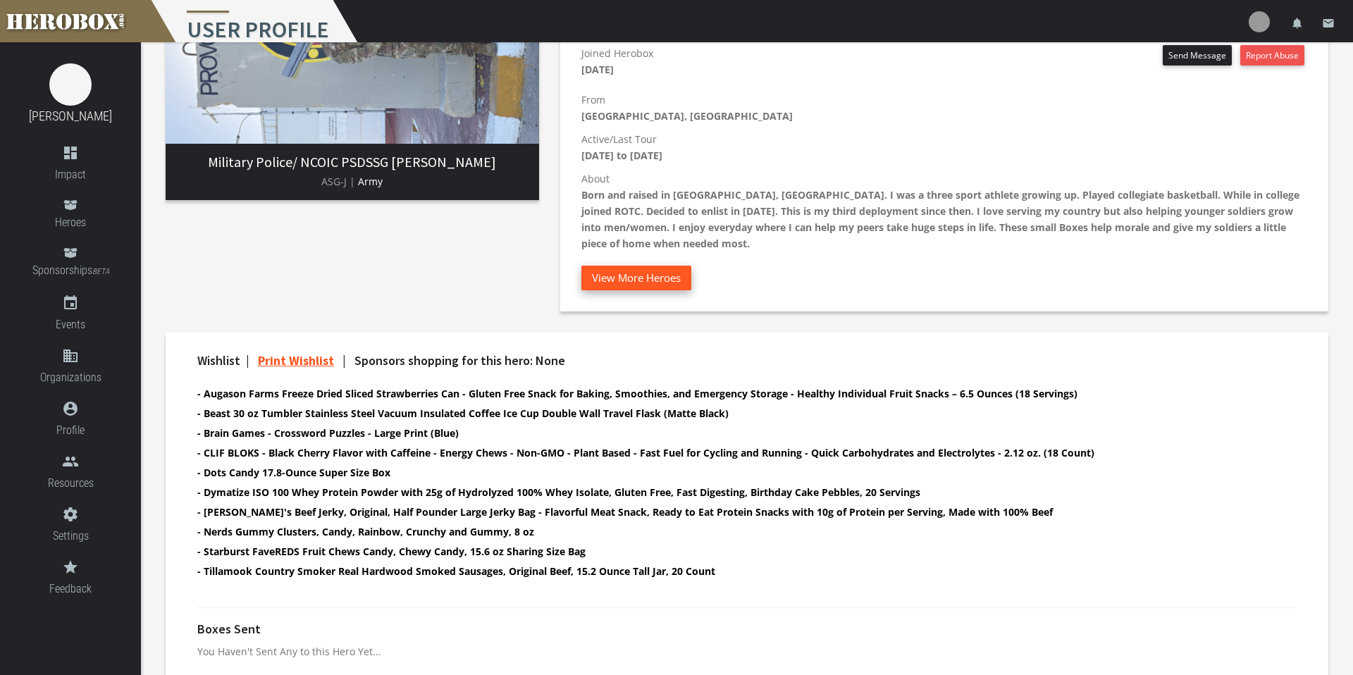
click at [642, 266] on button "View More Heroes" at bounding box center [637, 278] width 110 height 25
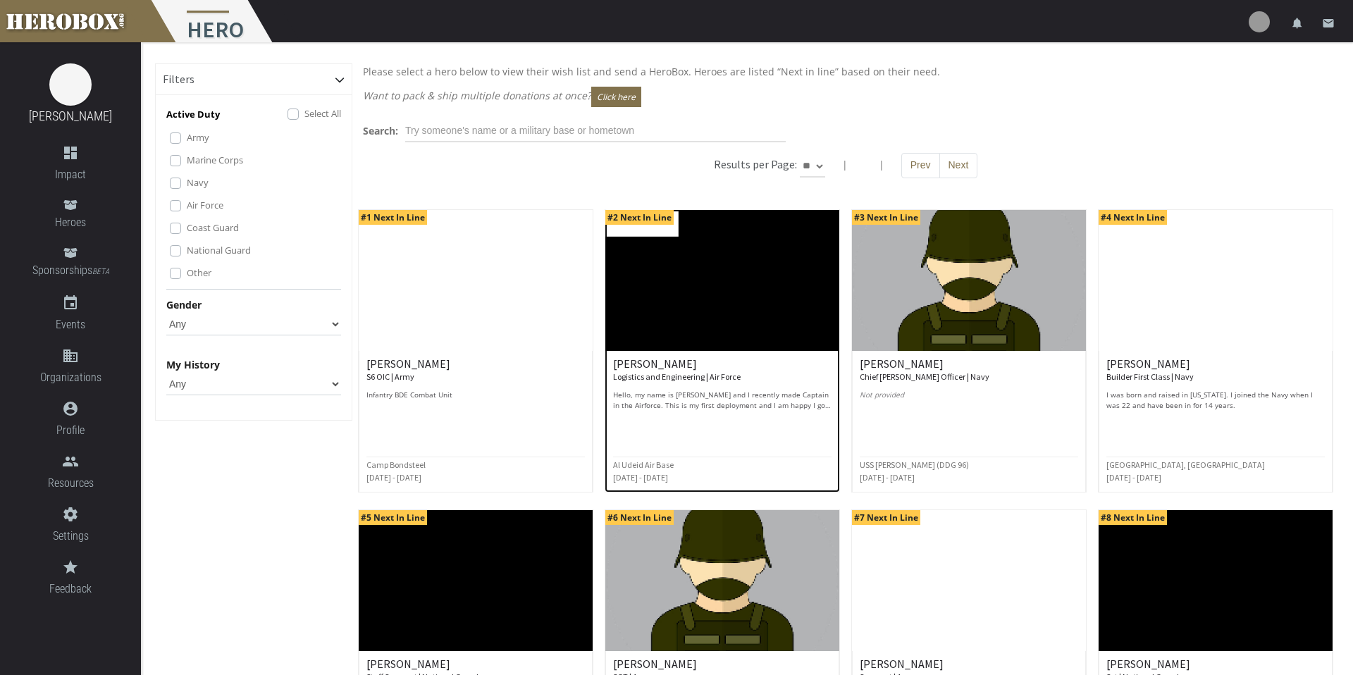
click at [695, 387] on div "[PERSON_NAME] Logistics and Engineering | Air Force Hello, my name is [PERSON_N…" at bounding box center [722, 384] width 219 height 53
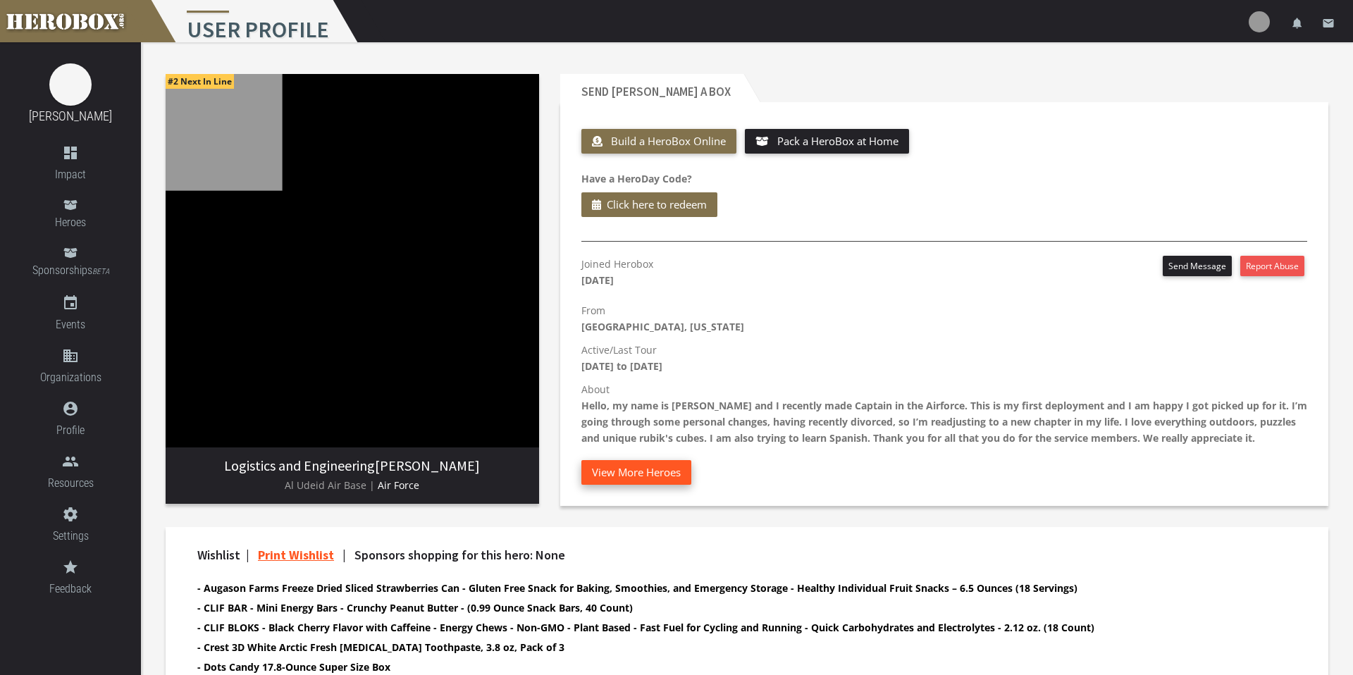
click at [611, 472] on button "View More Heroes" at bounding box center [637, 472] width 110 height 25
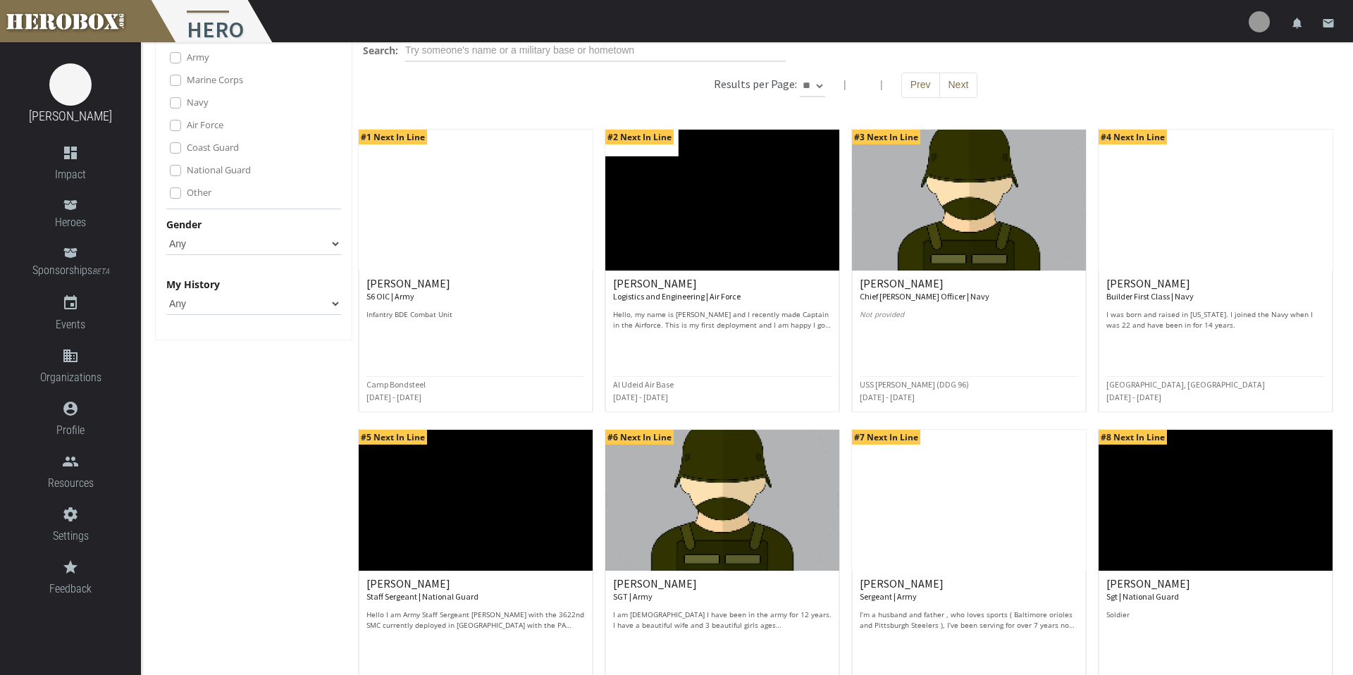
scroll to position [509, 0]
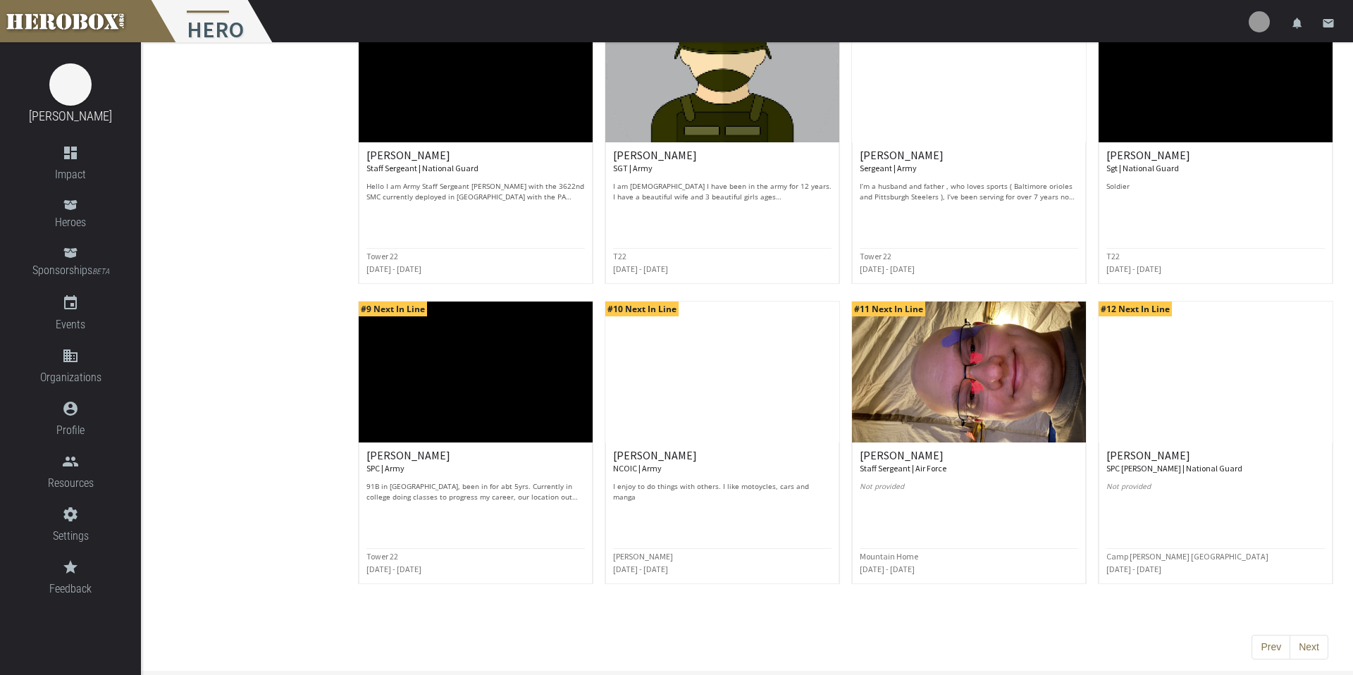
click at [1043, 589] on button "Next" at bounding box center [1309, 647] width 39 height 25
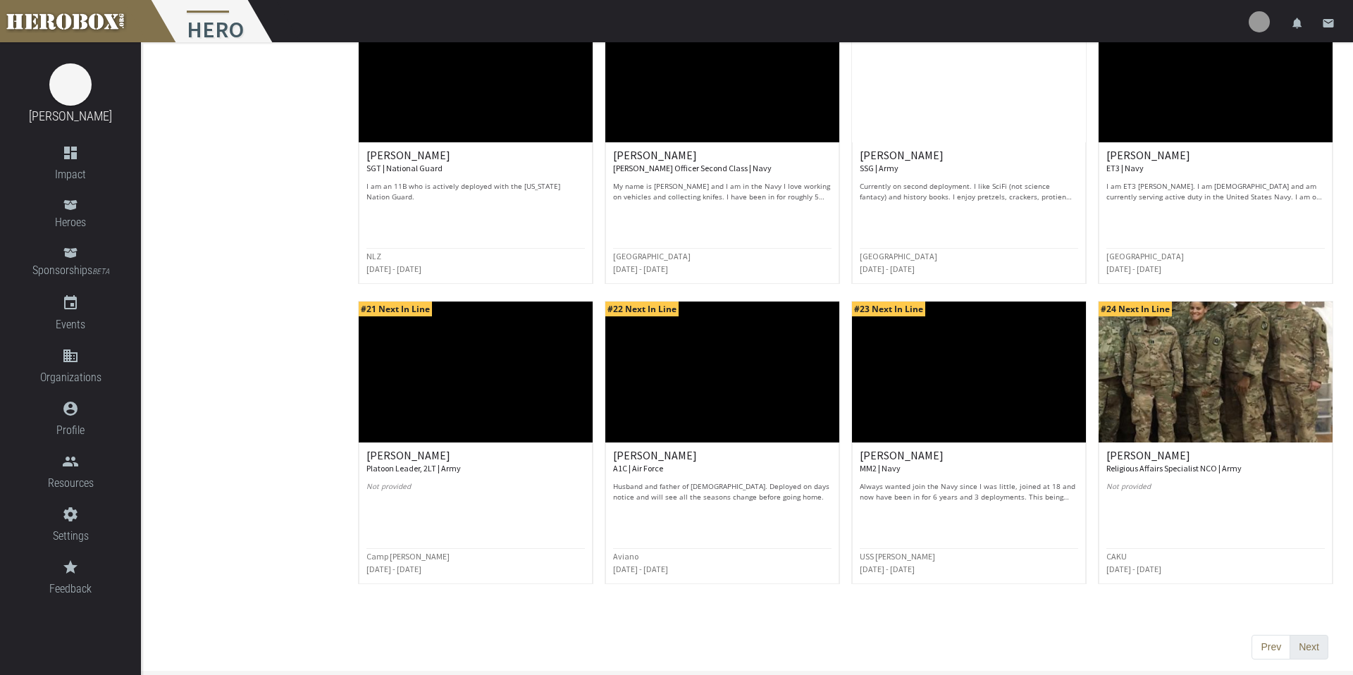
click at [1043, 589] on button "Next" at bounding box center [1309, 647] width 39 height 25
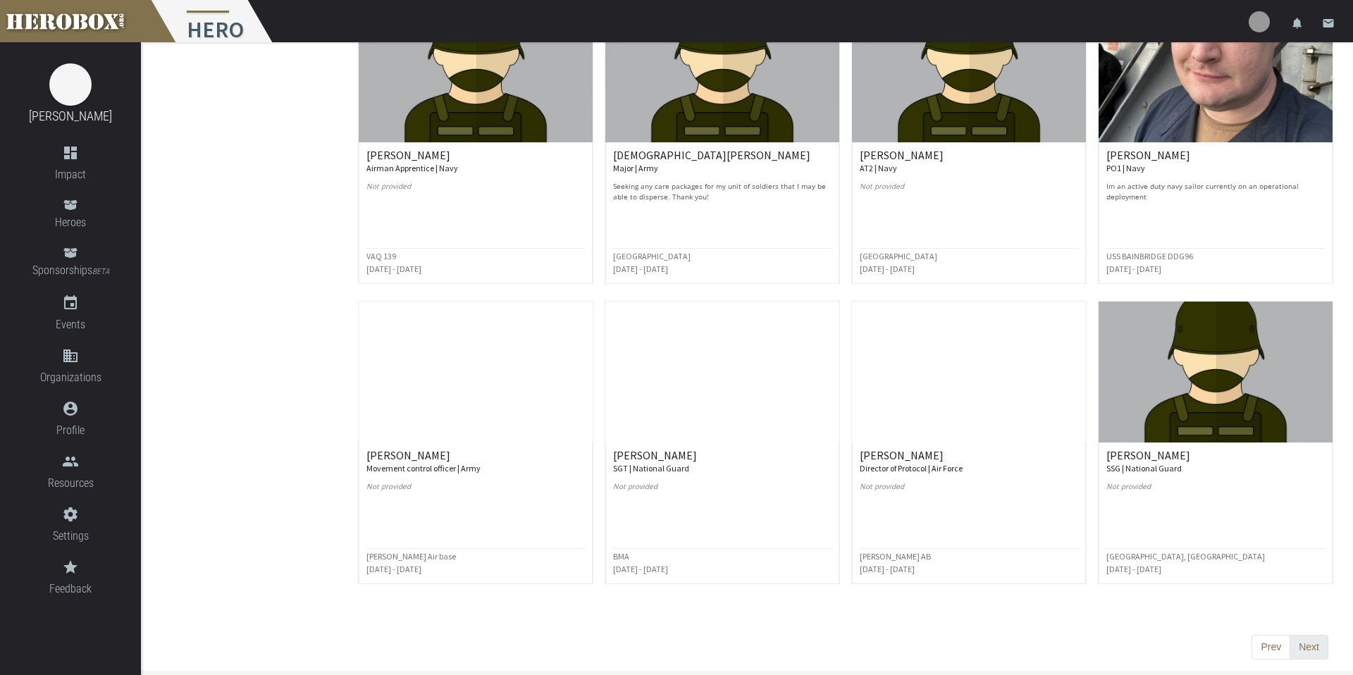
click at [1043, 589] on button "Next" at bounding box center [1309, 647] width 39 height 25
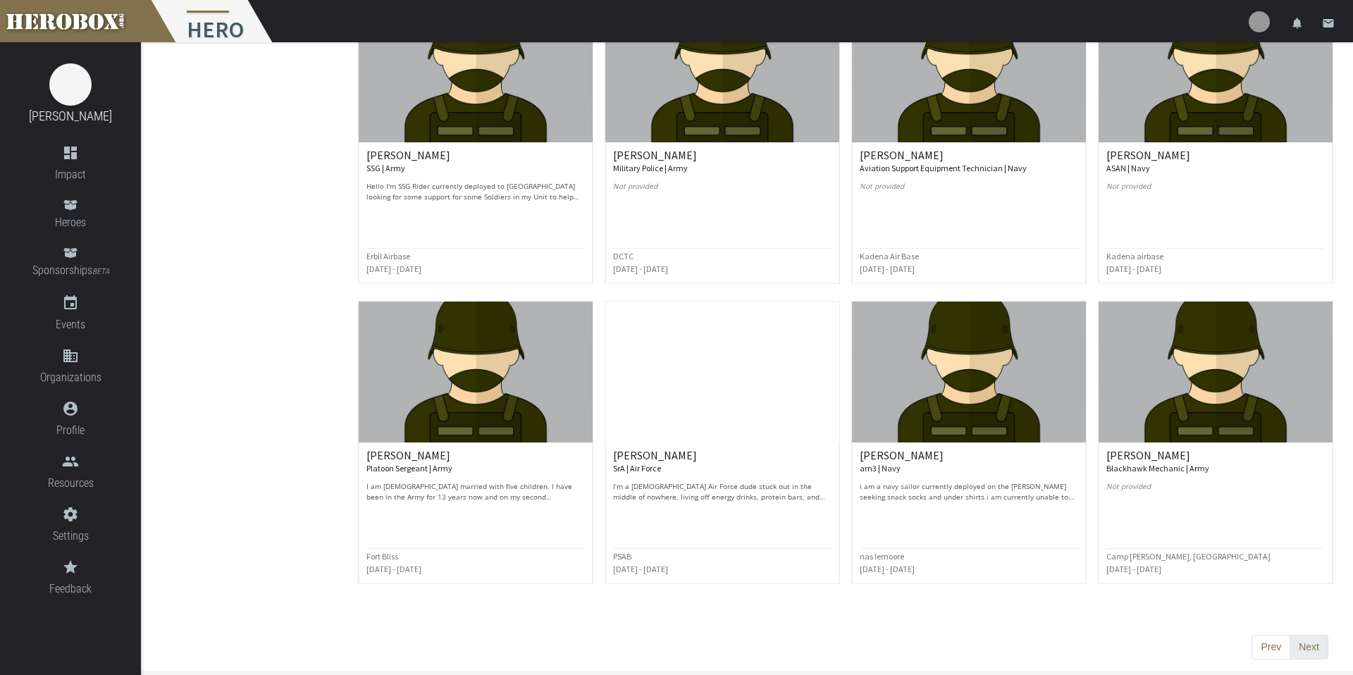
click at [1043, 589] on button "Next" at bounding box center [1309, 647] width 39 height 25
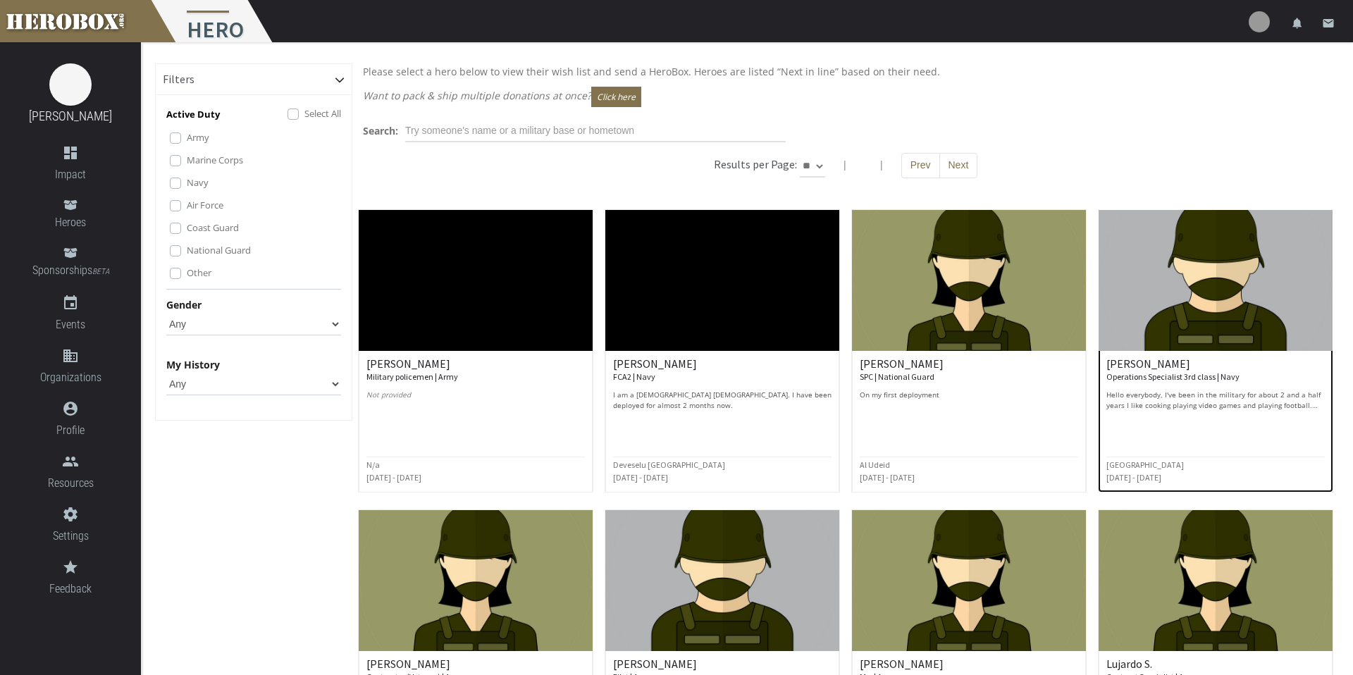
click at [1043, 375] on small "Operations Specialist 3rd class | Navy" at bounding box center [1173, 377] width 133 height 11
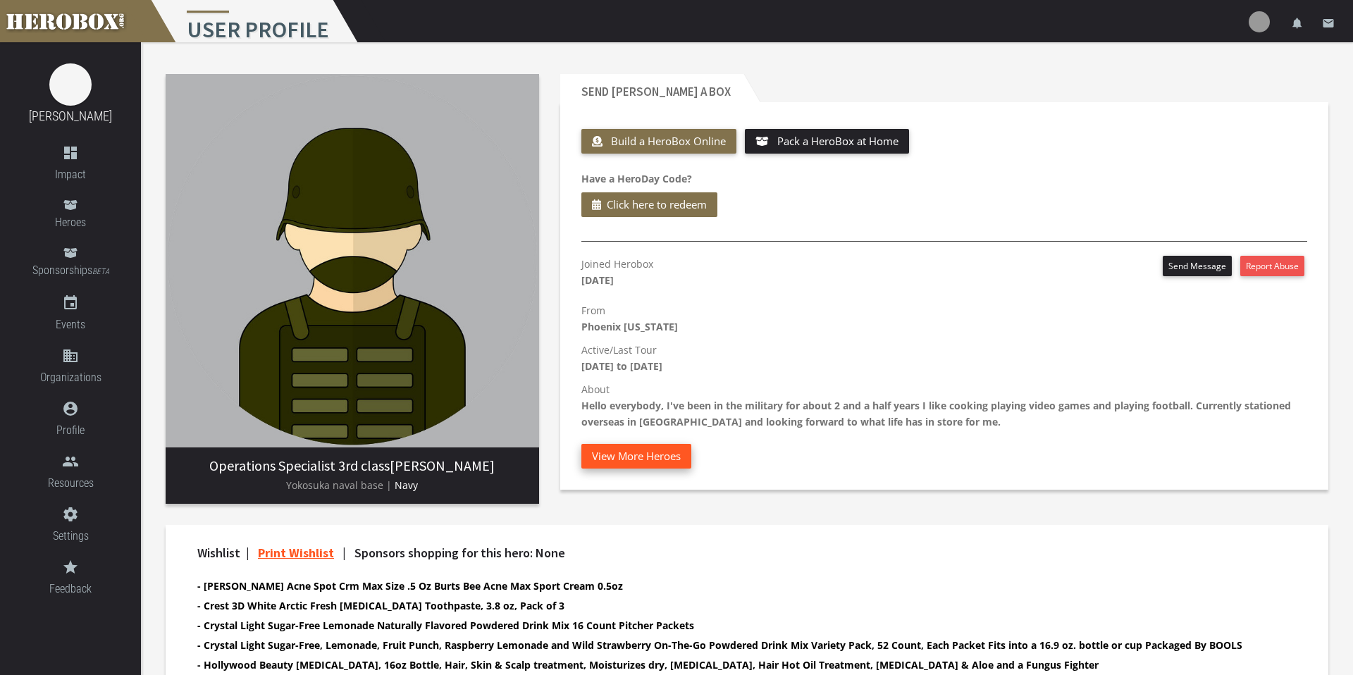
click at [647, 445] on button "View More Heroes" at bounding box center [637, 456] width 110 height 25
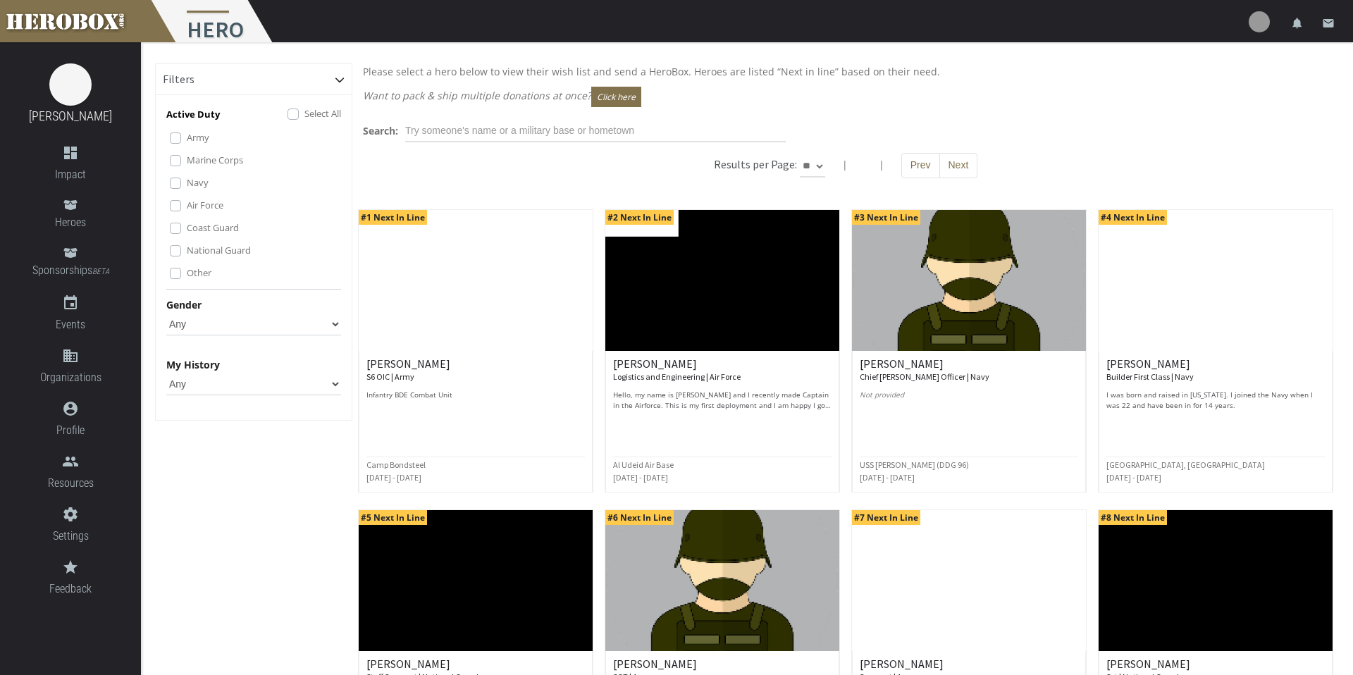
click at [820, 164] on select "** ** **" at bounding box center [812, 166] width 25 height 23
select select "*********"
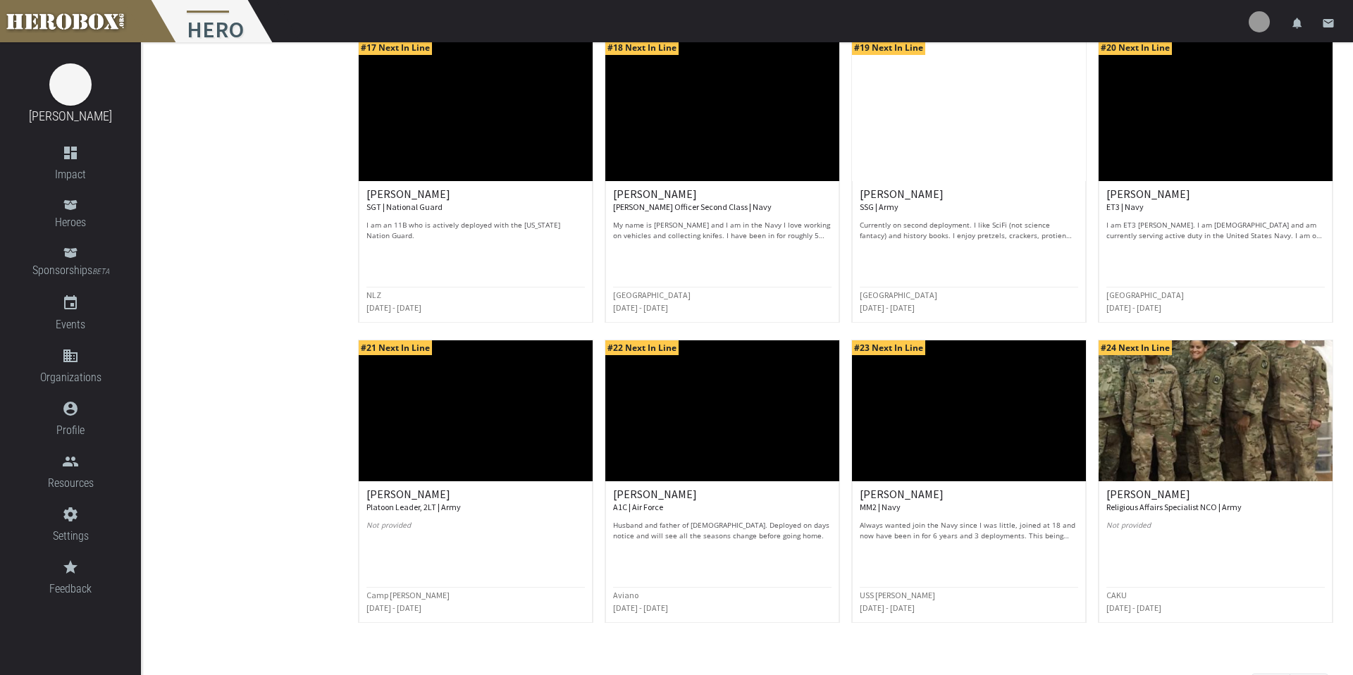
scroll to position [1410, 0]
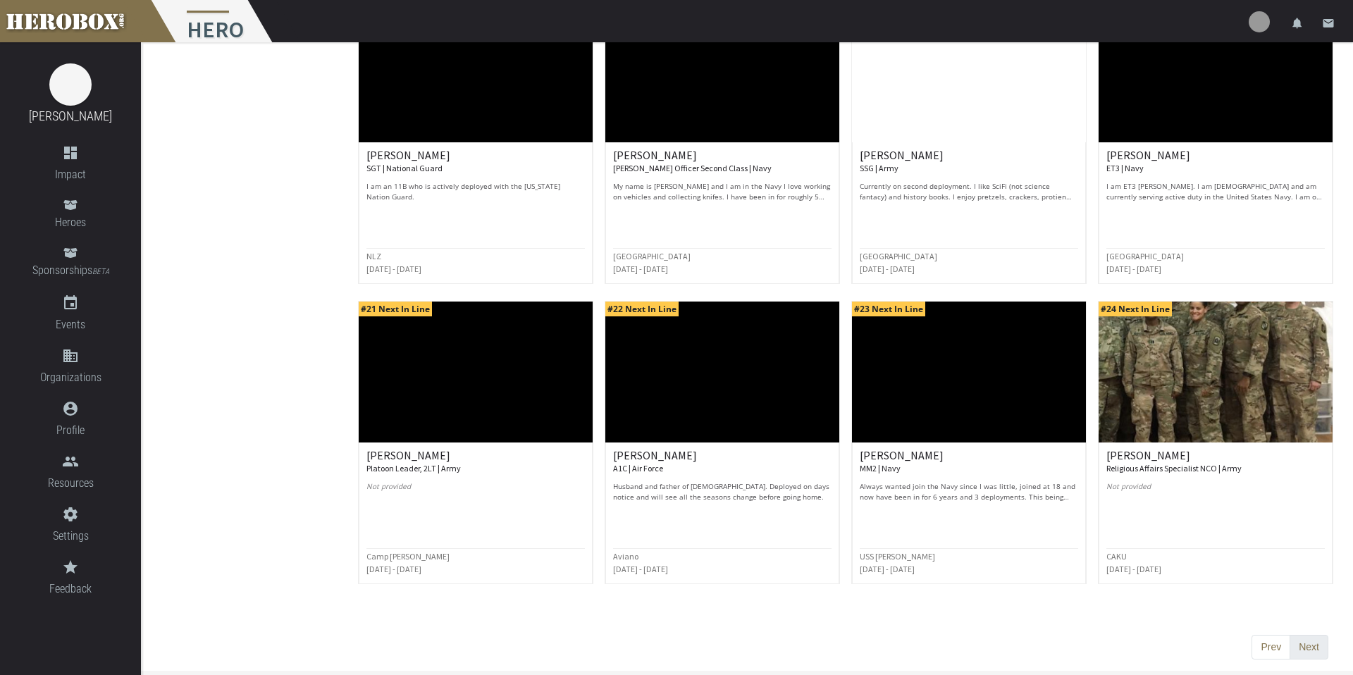
click at [1043, 589] on button "Next" at bounding box center [1309, 647] width 39 height 25
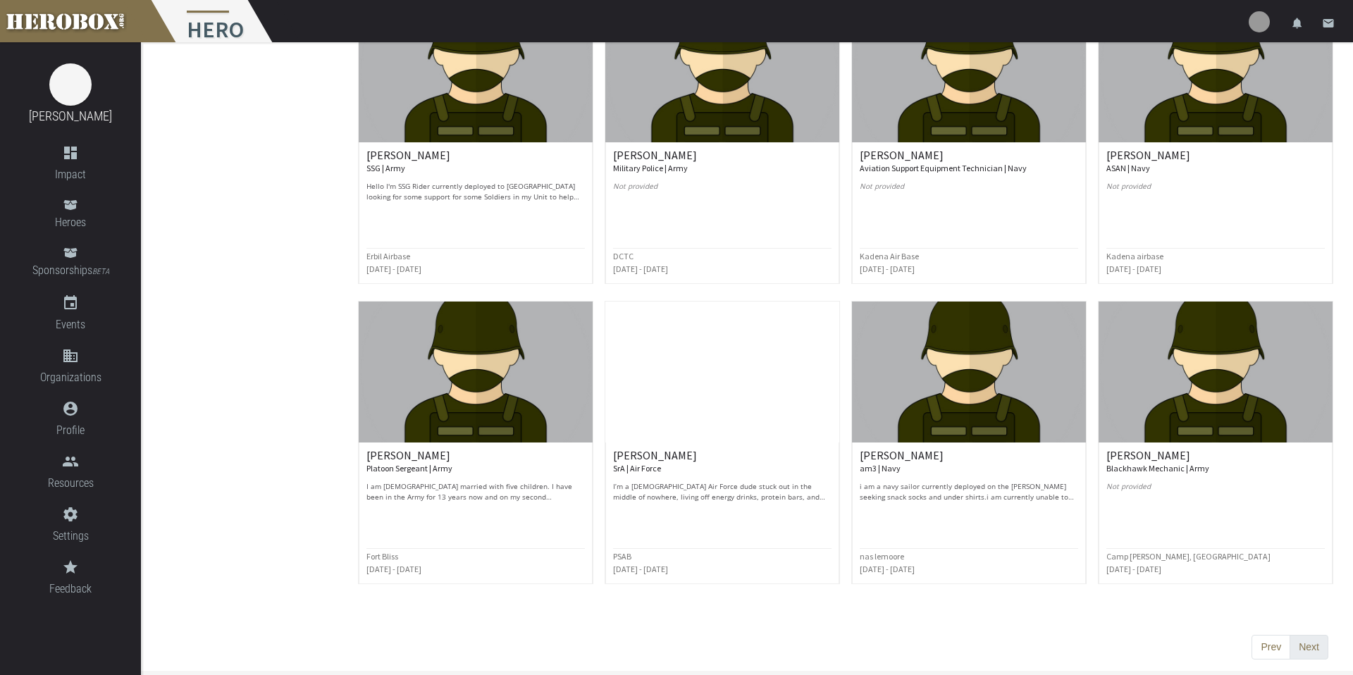
click at [1043, 589] on button "Next" at bounding box center [1309, 647] width 39 height 25
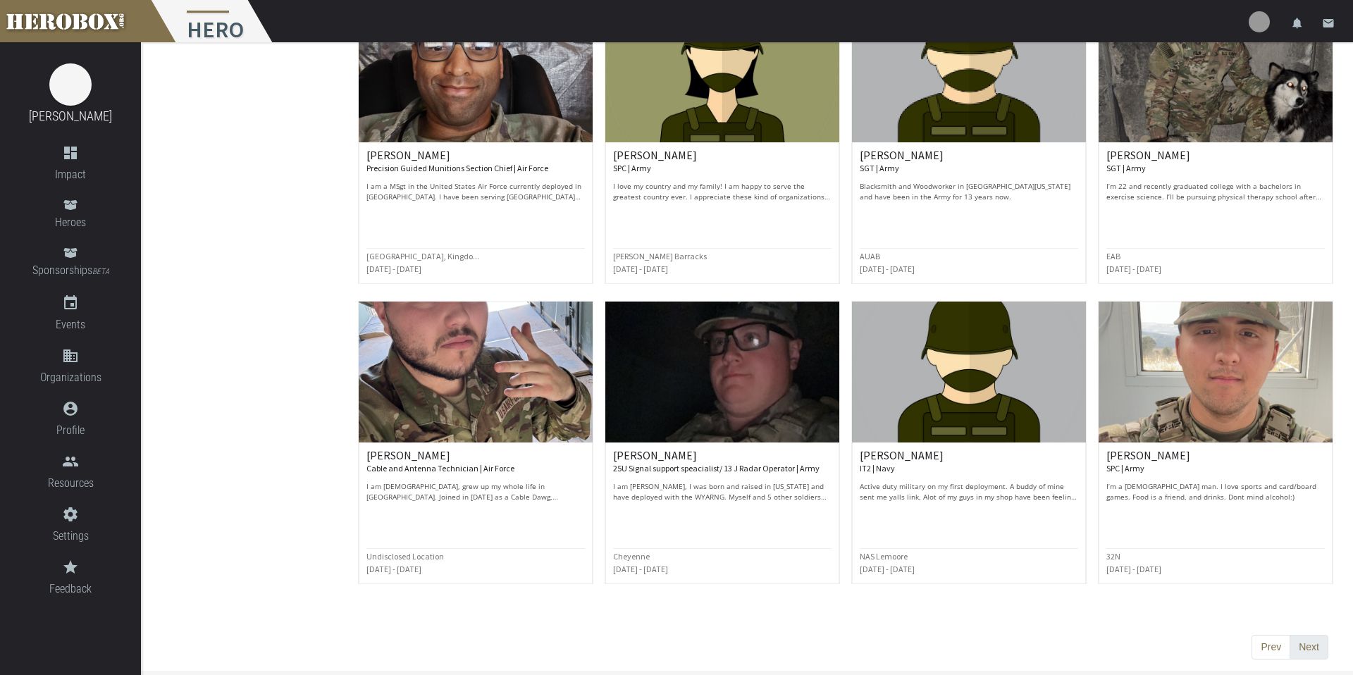
click at [1043, 589] on button "Next" at bounding box center [1309, 647] width 39 height 25
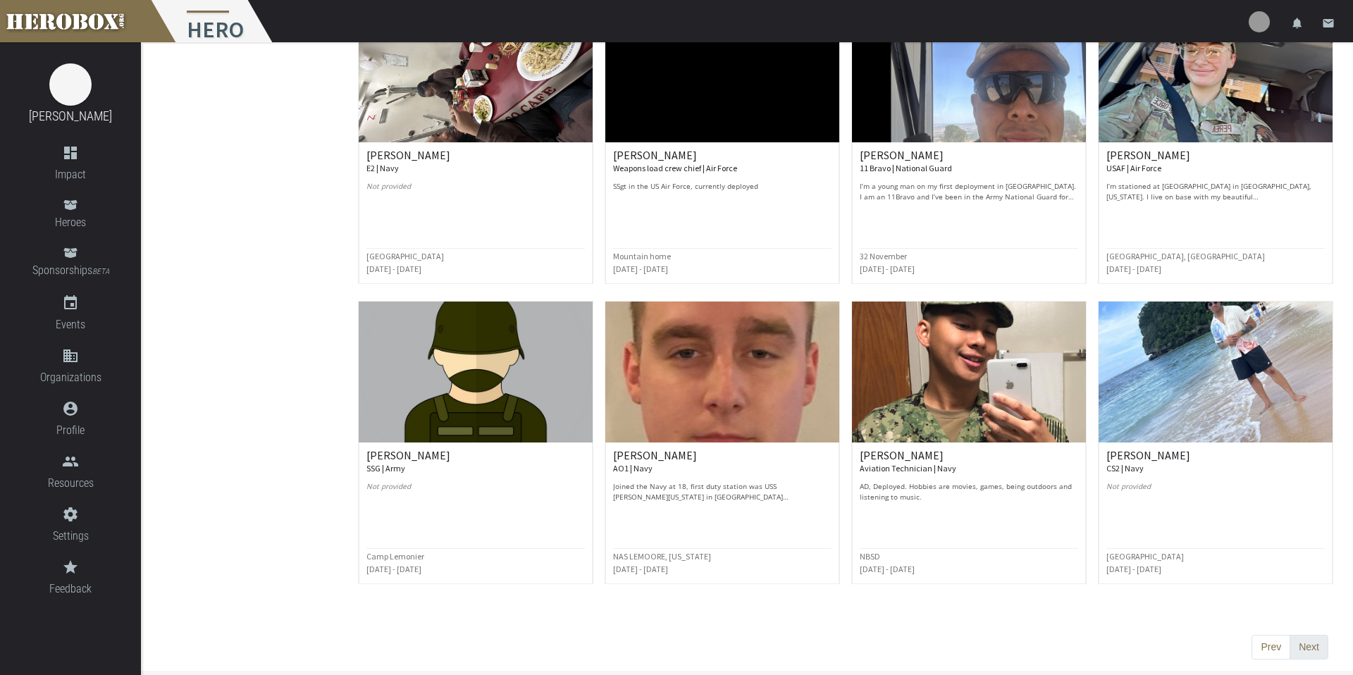
click at [1043, 589] on button "Next" at bounding box center [1309, 647] width 39 height 25
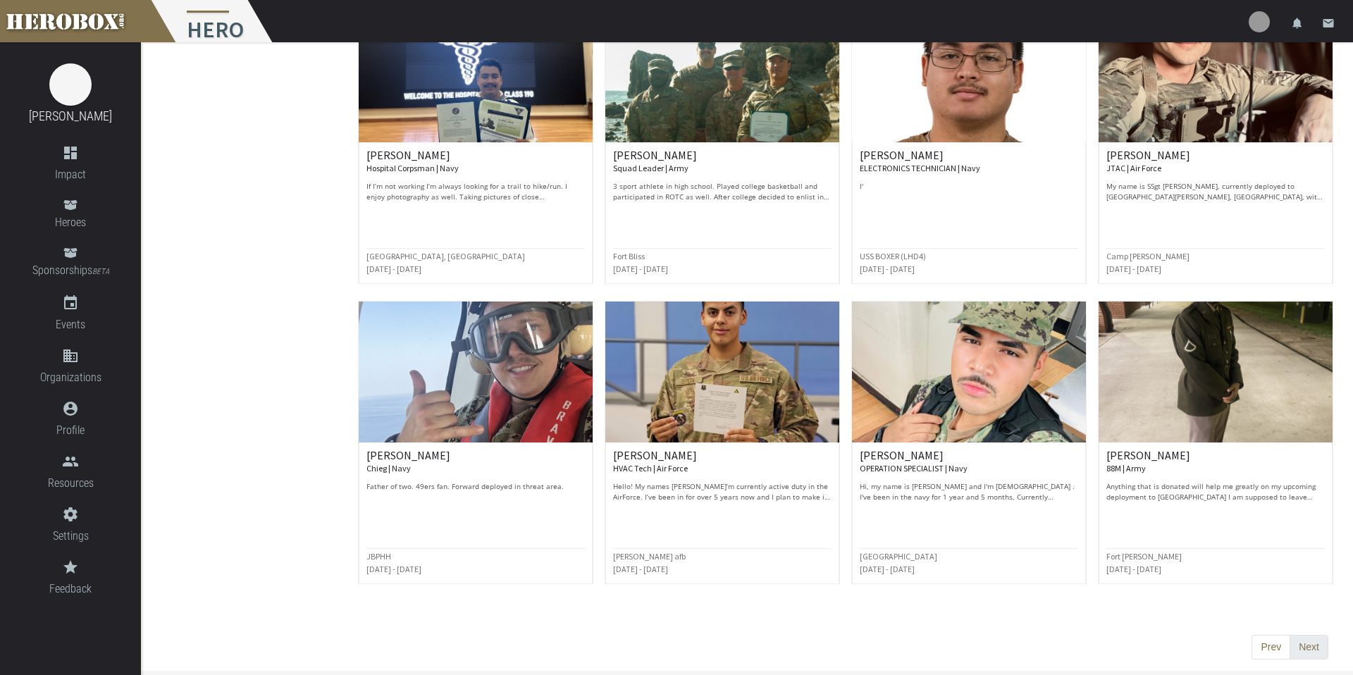
click at [1043, 589] on button "Next" at bounding box center [1309, 647] width 39 height 25
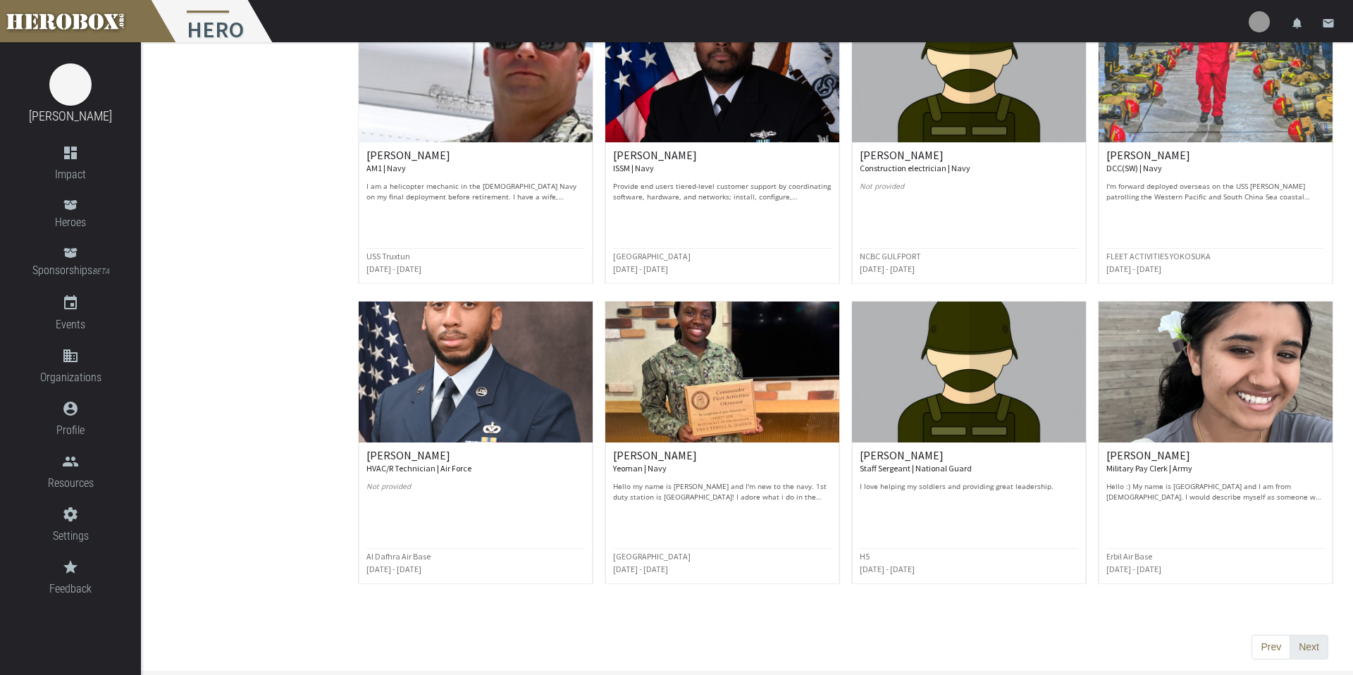
click at [1043, 589] on button "Next" at bounding box center [1309, 647] width 39 height 25
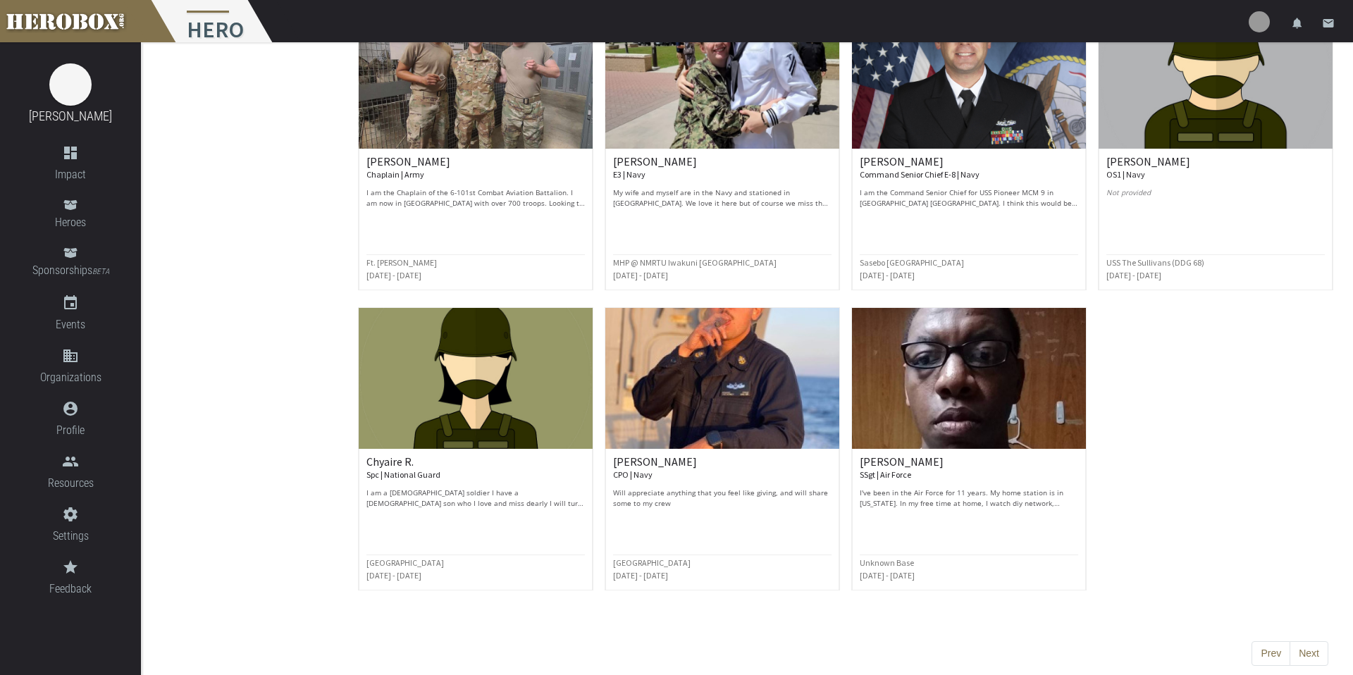
scroll to position [1035, 0]
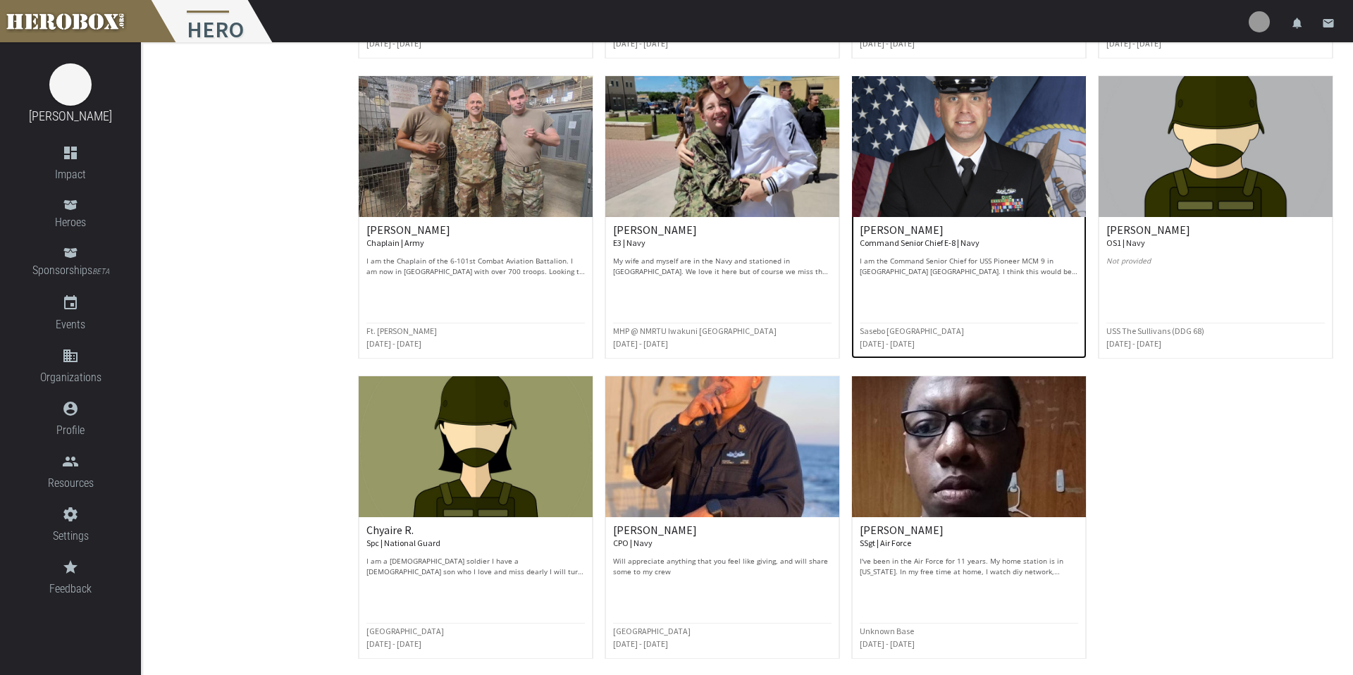
click at [858, 231] on div "[PERSON_NAME] Command Senior Chief E-8 | Navy I am the Command Senior Chief for…" at bounding box center [969, 288] width 234 height 142
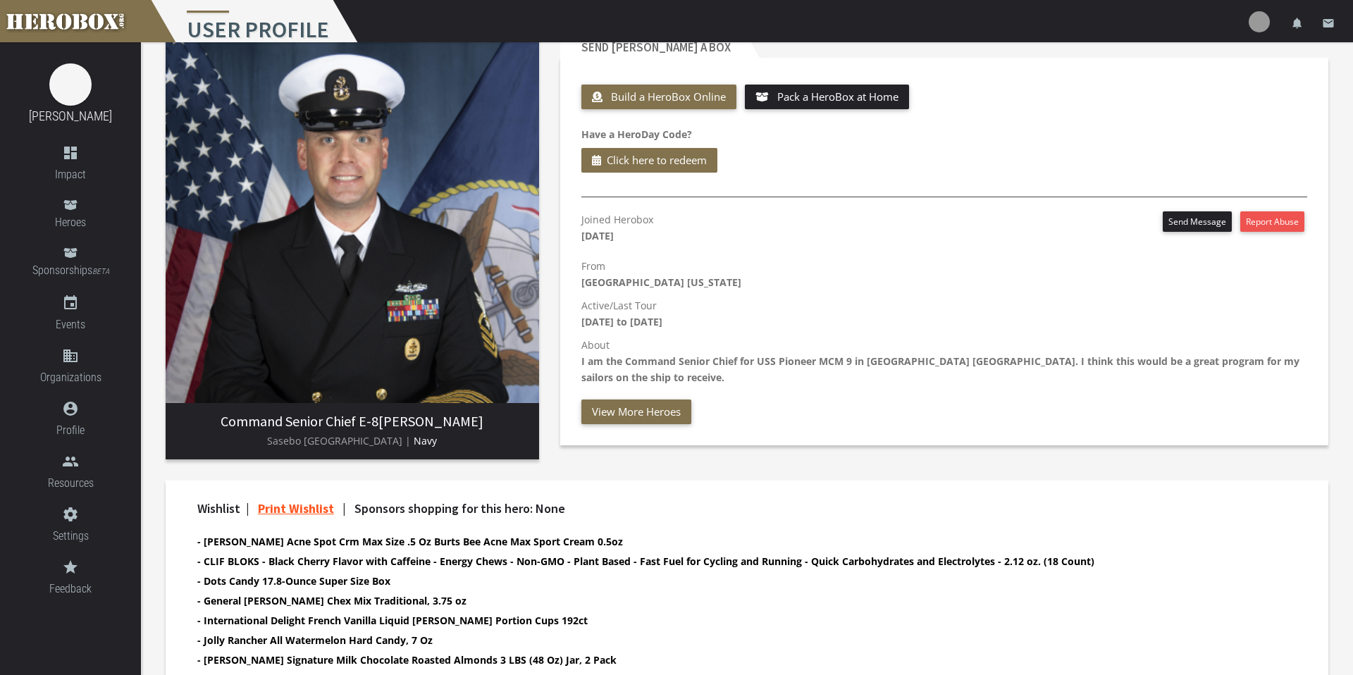
scroll to position [209, 0]
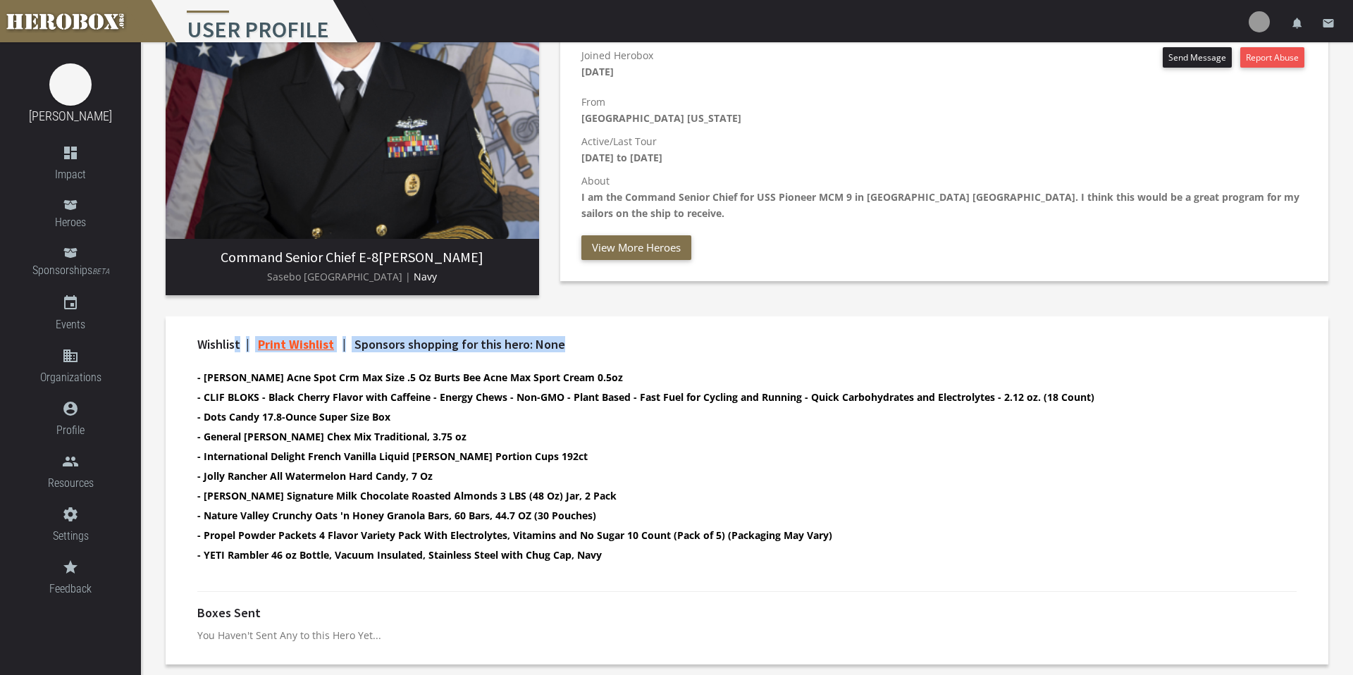
drag, startPoint x: 524, startPoint y: 336, endPoint x: 580, endPoint y: 345, distance: 57.1
click at [580, 345] on h4 "Wishlist | Print Wishlist | Sponsors shopping for this hero: None" at bounding box center [734, 345] width 1075 height 14
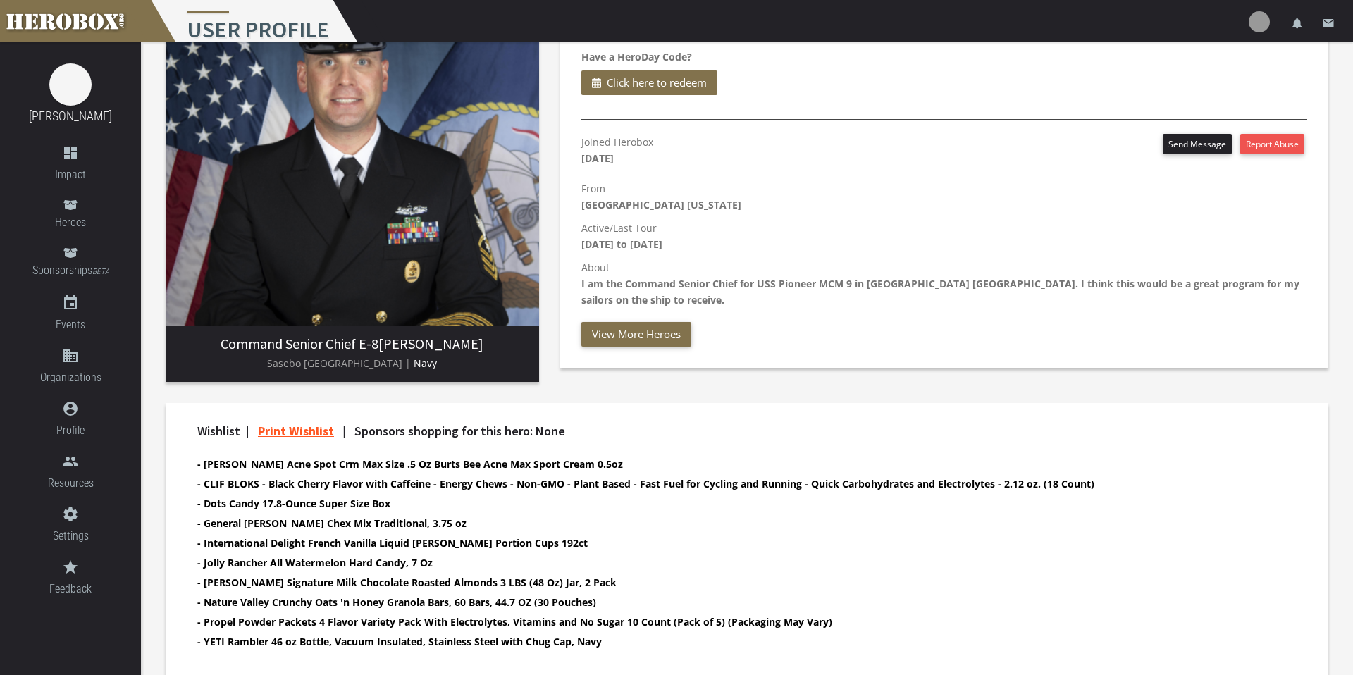
scroll to position [0, 0]
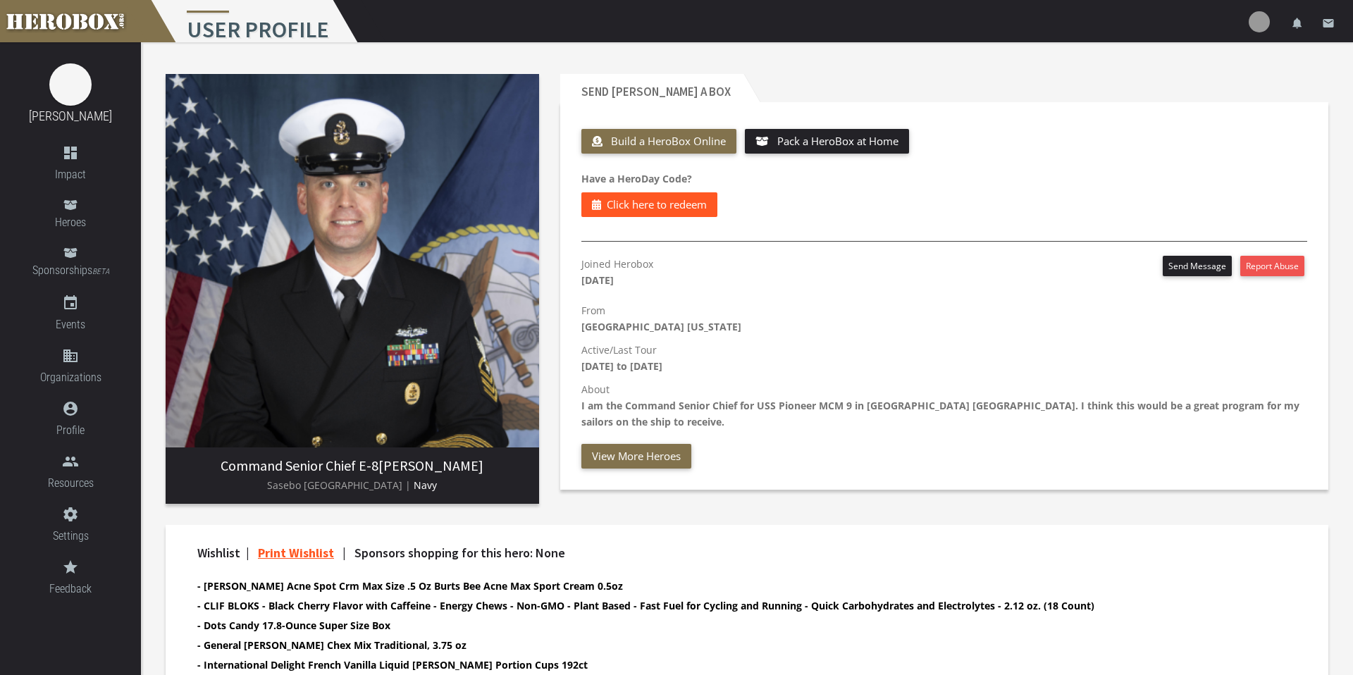
click at [656, 208] on span "Click here to redeem" at bounding box center [657, 205] width 100 height 18
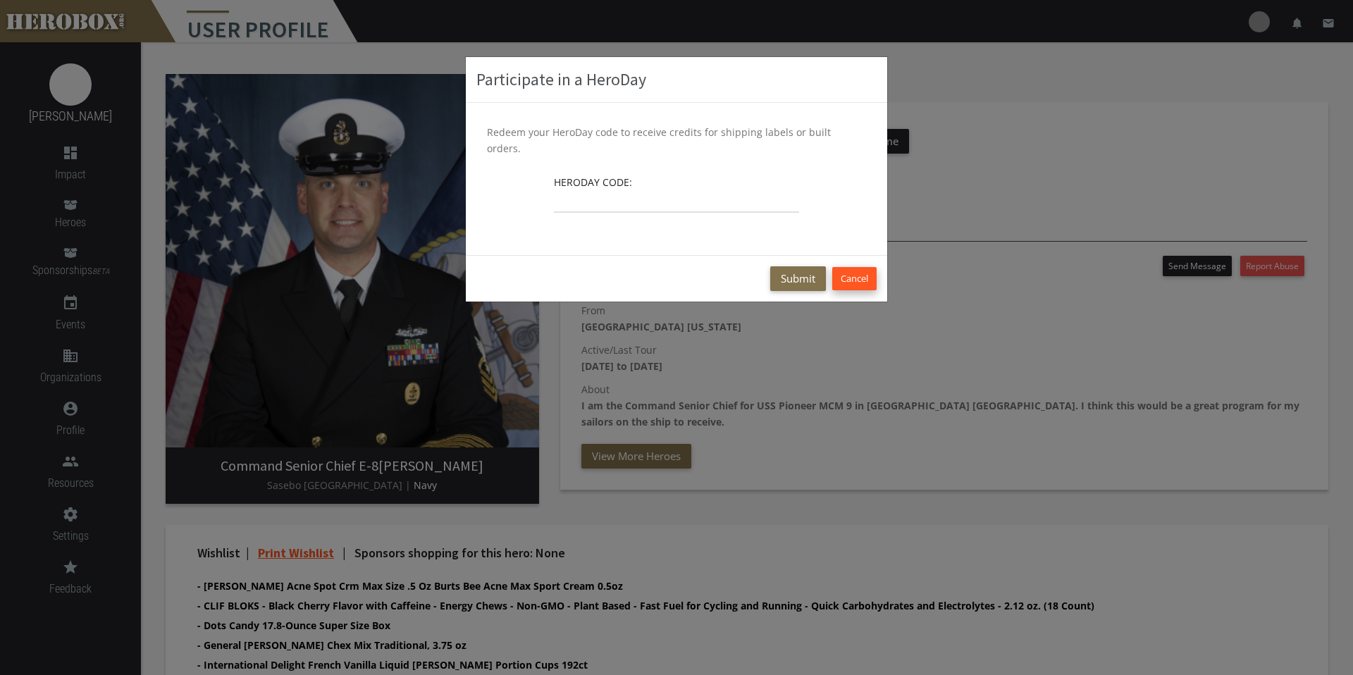
click at [854, 267] on button "Cancel" at bounding box center [855, 278] width 44 height 23
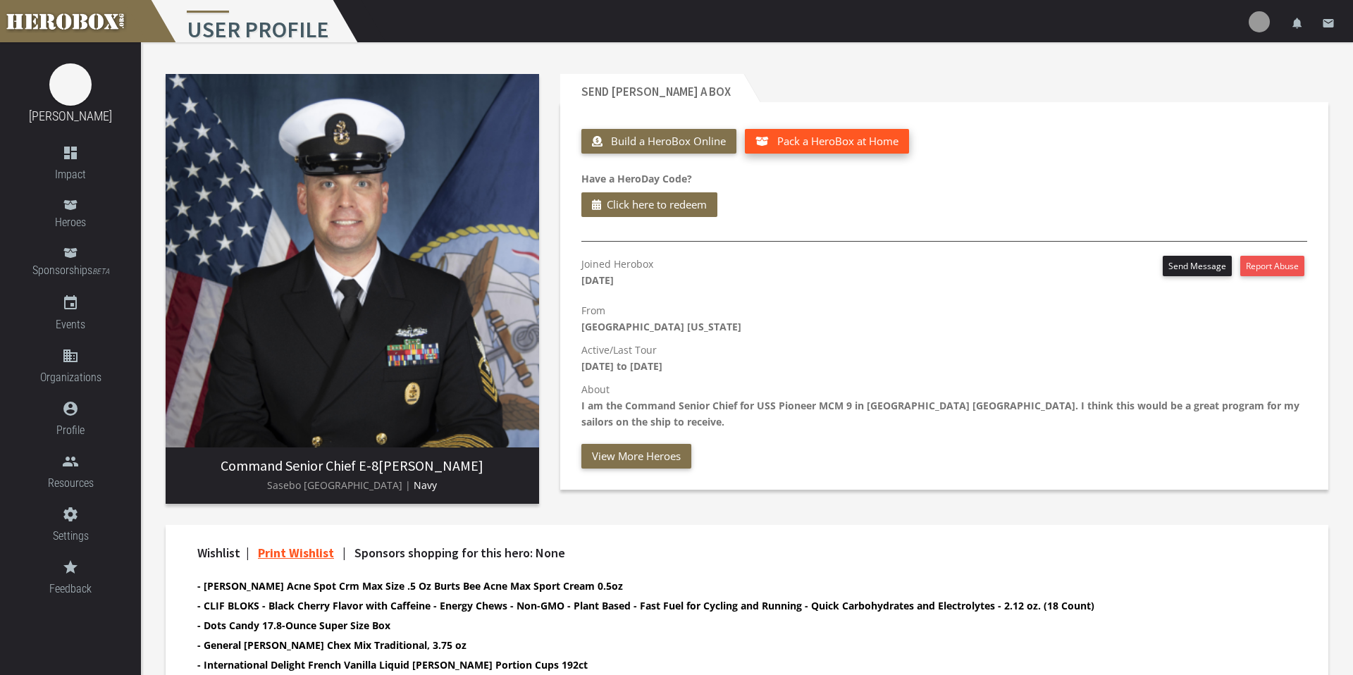
click at [847, 135] on button "Pack a HeroBox at Home" at bounding box center [827, 141] width 164 height 25
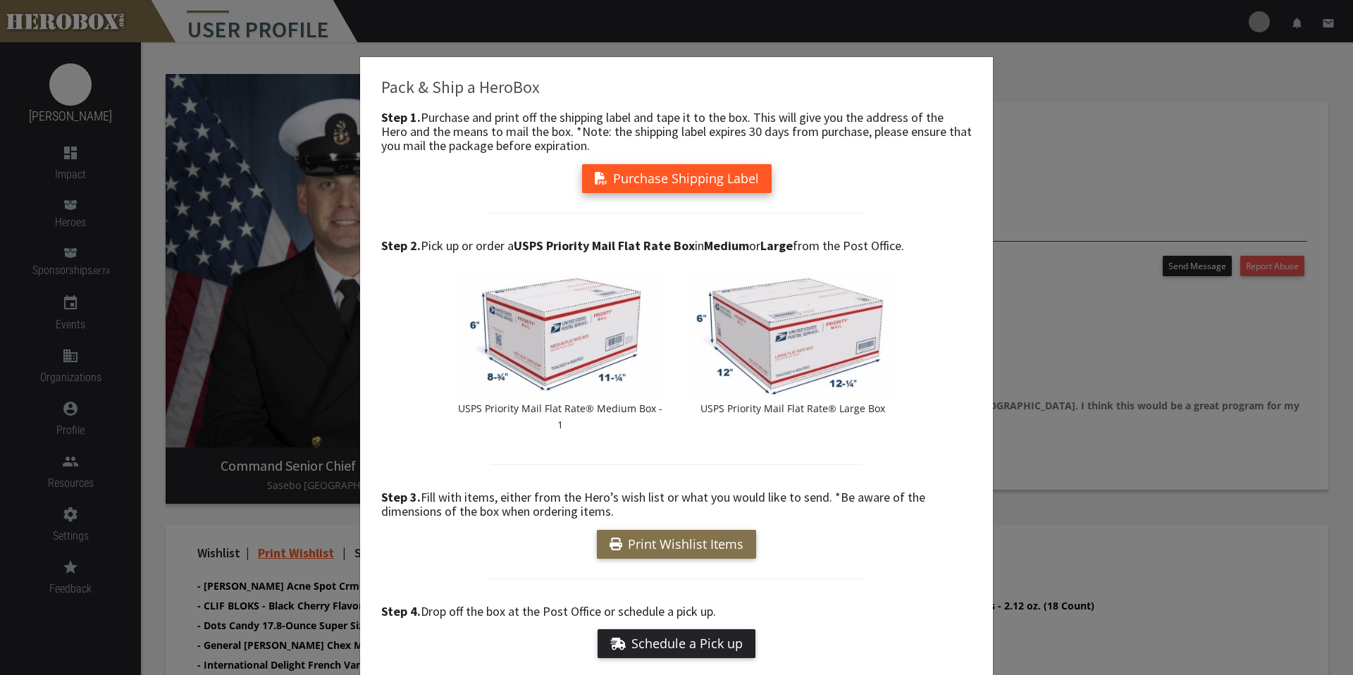
click at [613, 175] on button "Purchase Shipping Label" at bounding box center [677, 178] width 190 height 29
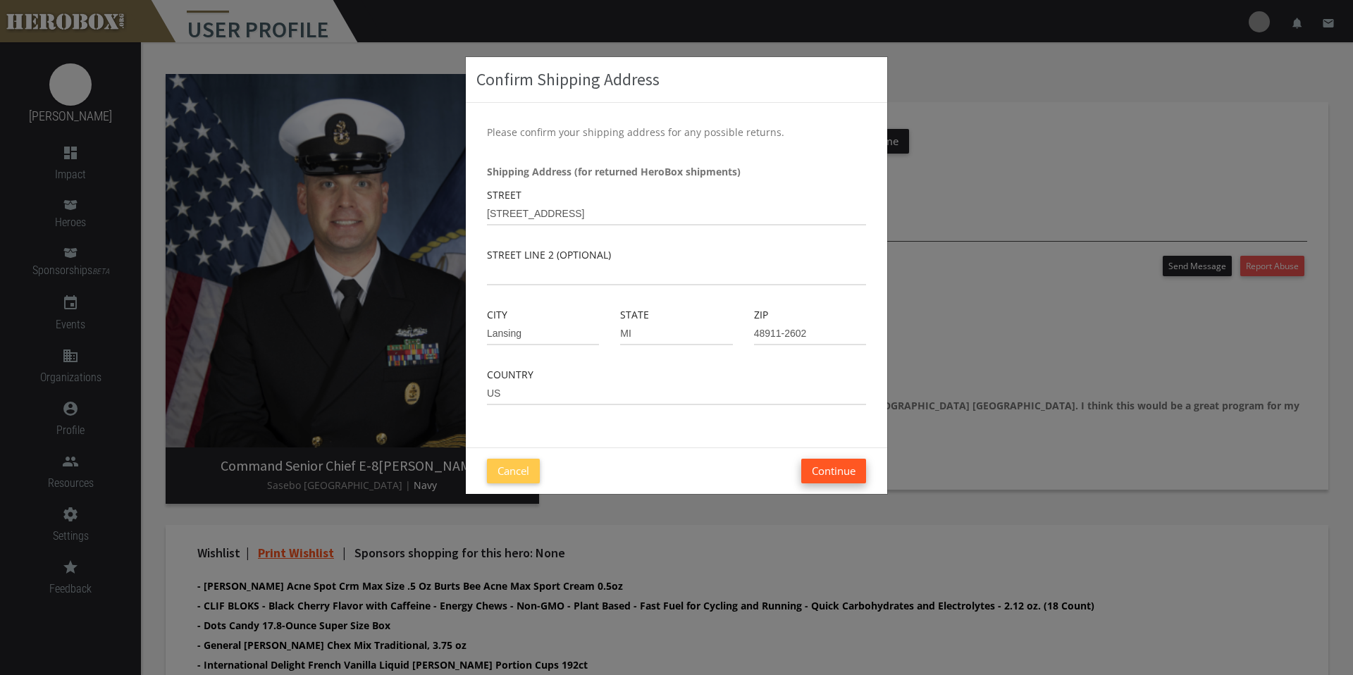
click at [821, 471] on button "Continue" at bounding box center [834, 471] width 65 height 25
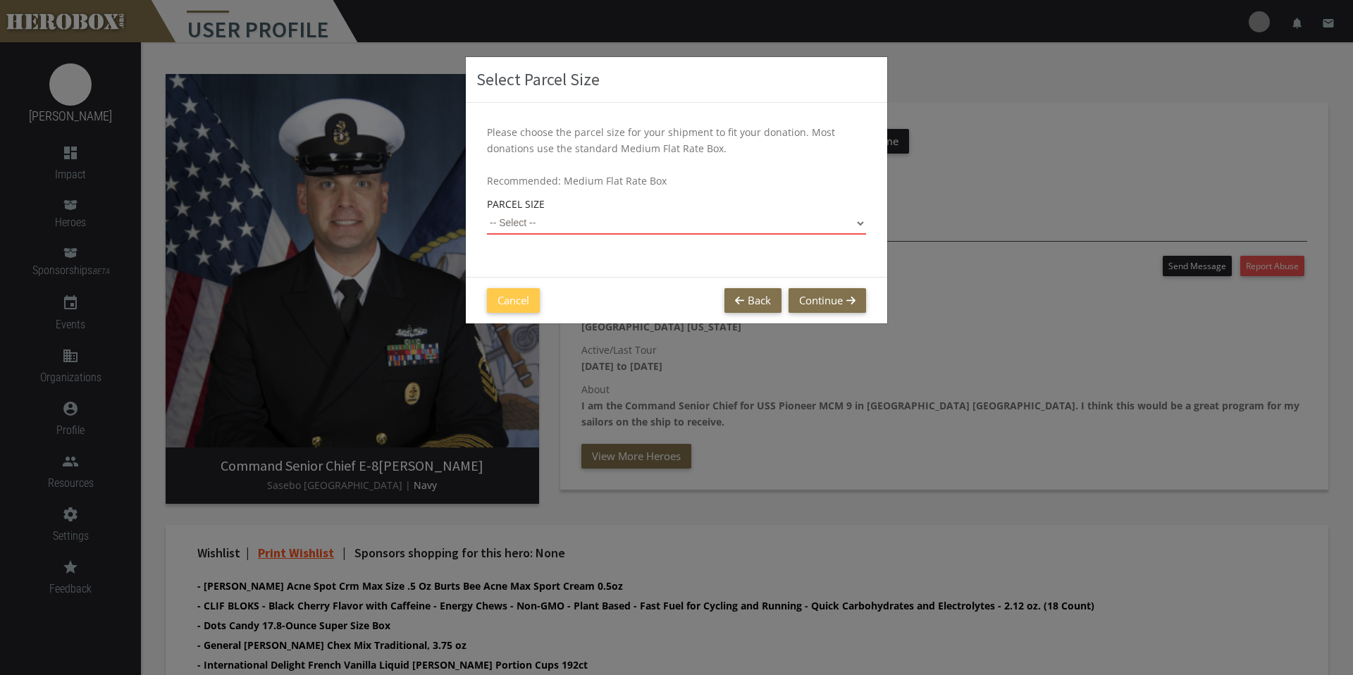
click at [651, 230] on select "-- Select -- Small Flat Rate Envelope (Est. $11.38) Medium Flat Rate Box (Est. …" at bounding box center [676, 223] width 379 height 23
select select "Medium Flat Rate Box"
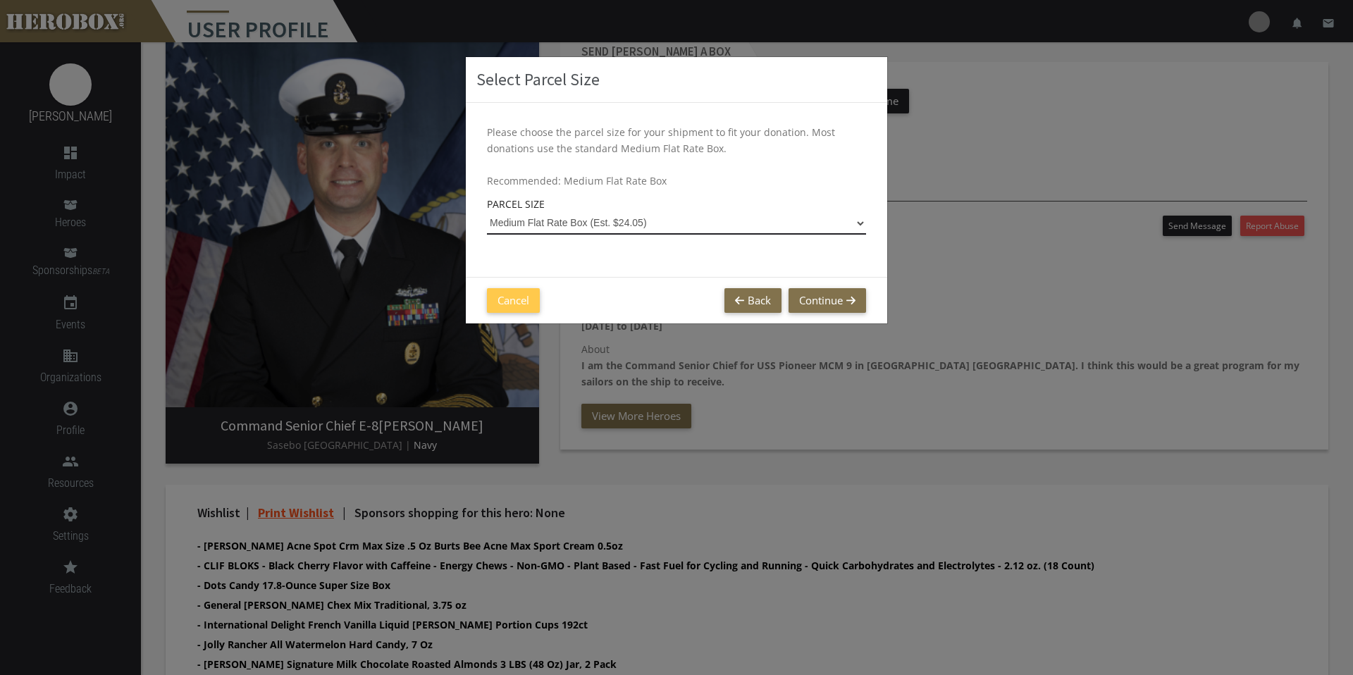
scroll to position [209, 0]
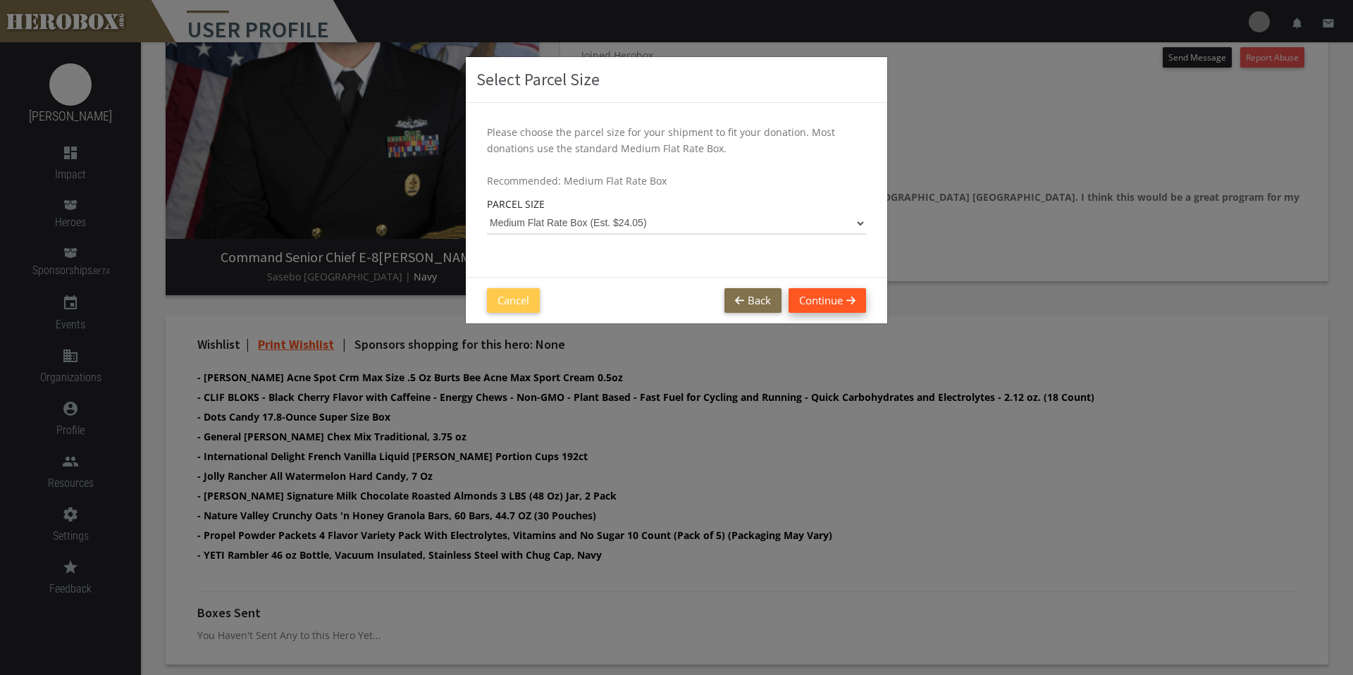
click at [806, 297] on button "Continue" at bounding box center [828, 300] width 78 height 25
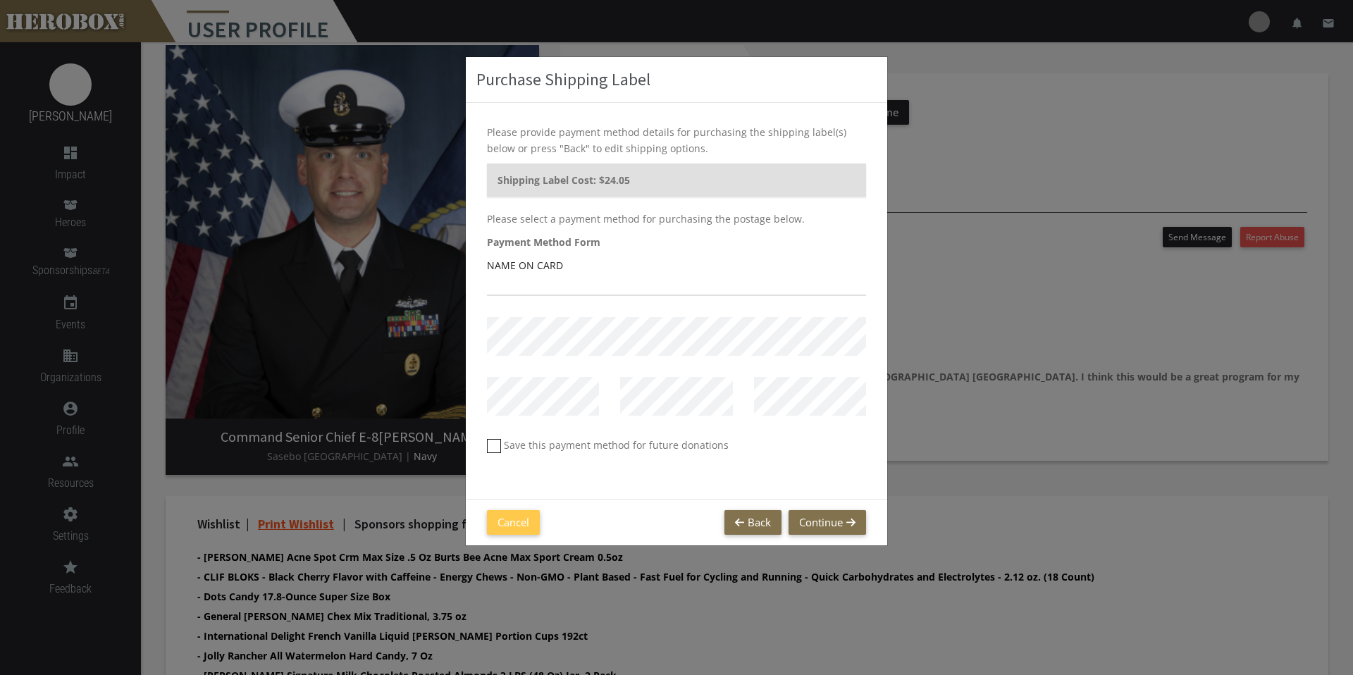
scroll to position [0, 0]
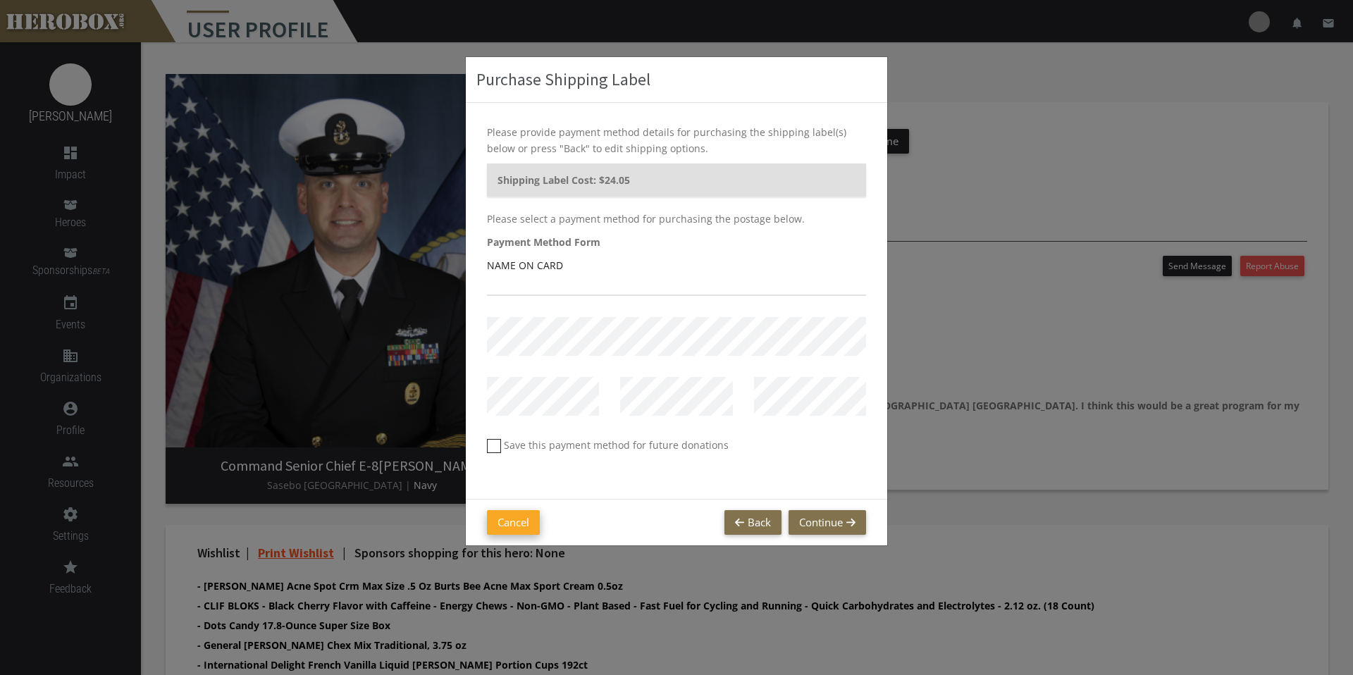
click at [512, 517] on button "Cancel" at bounding box center [513, 522] width 53 height 25
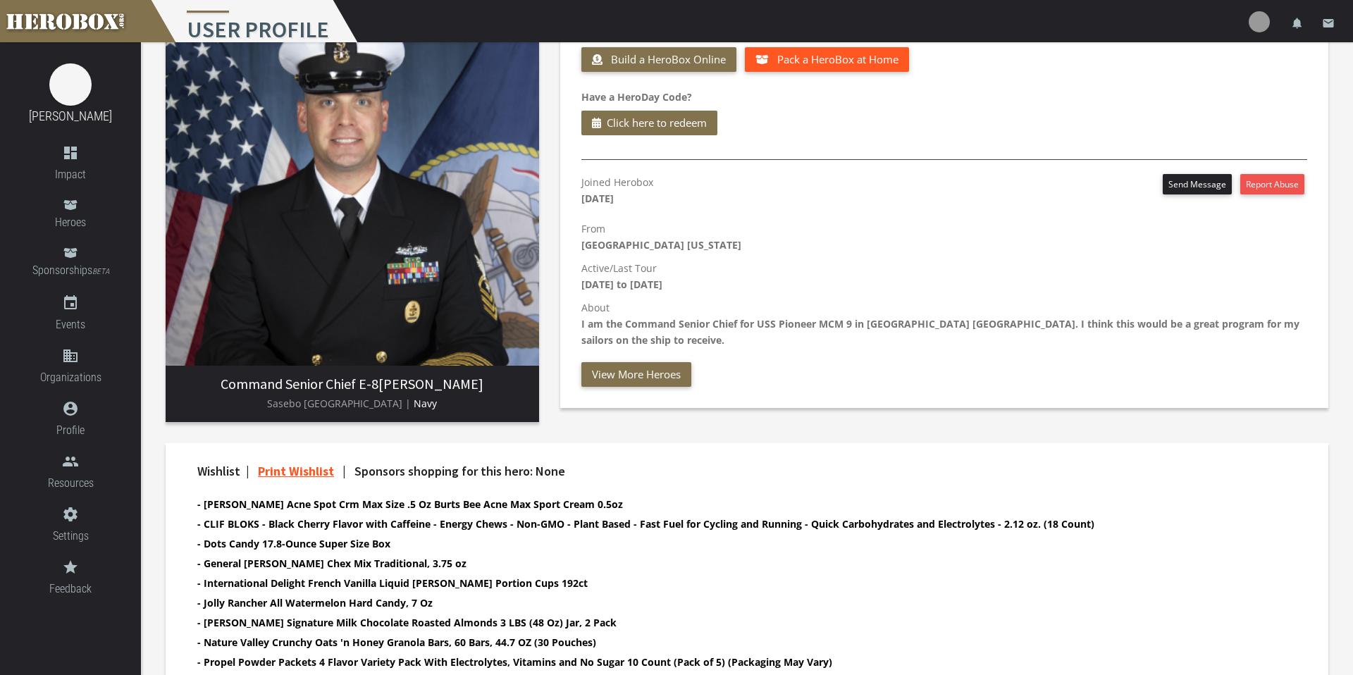
scroll to position [209, 0]
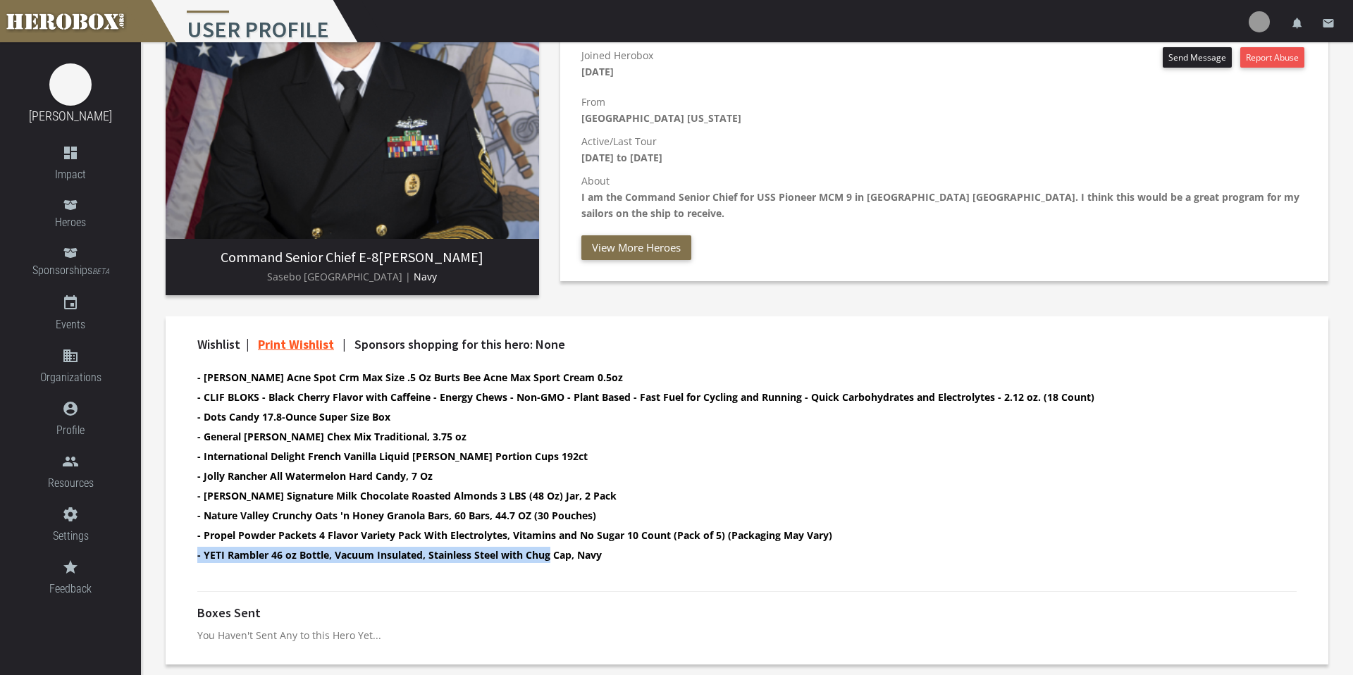
drag, startPoint x: 388, startPoint y: 567, endPoint x: 553, endPoint y: 552, distance: 164.9
click at [550, 558] on div "Wishlist | Print Wishlist | Sponsors shopping for this hero: None - Burts Acne …" at bounding box center [747, 458] width 1121 height 240
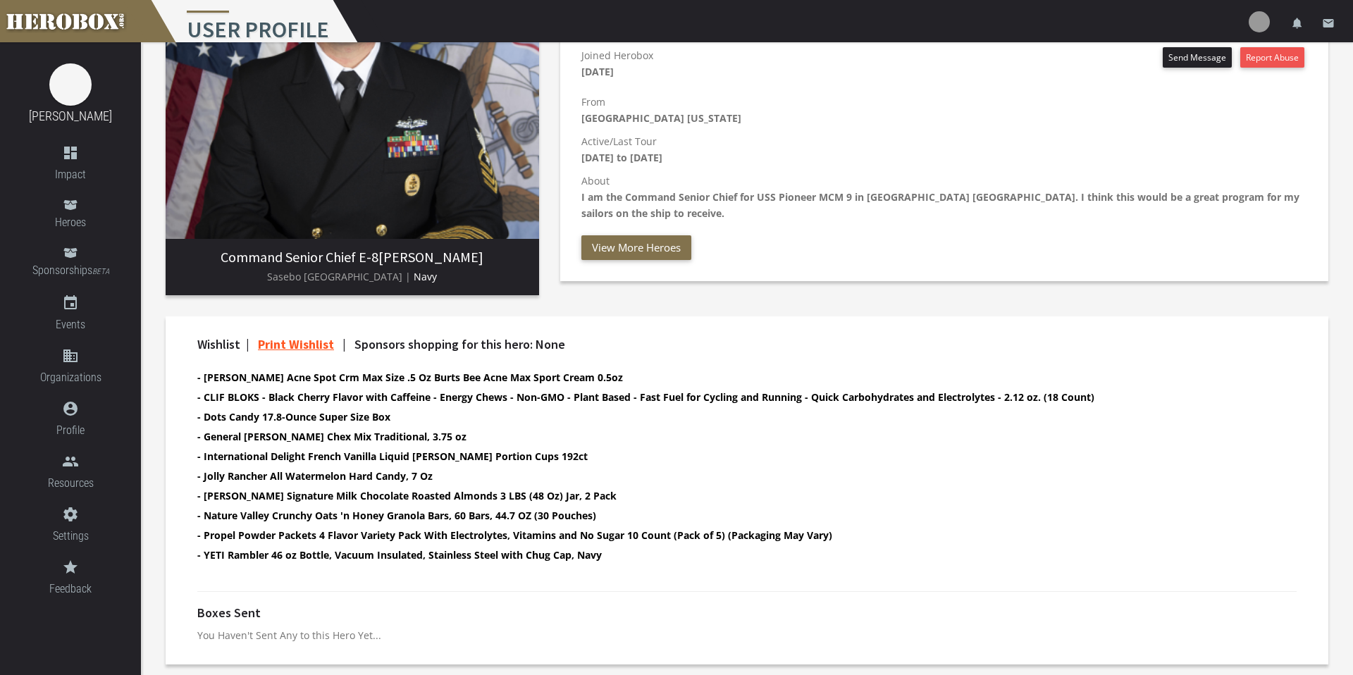
click at [553, 548] on b "- YETI Rambler 46 oz Bottle, Vacuum Insulated, Stainless Steel with Chug Cap, N…" at bounding box center [399, 554] width 405 height 13
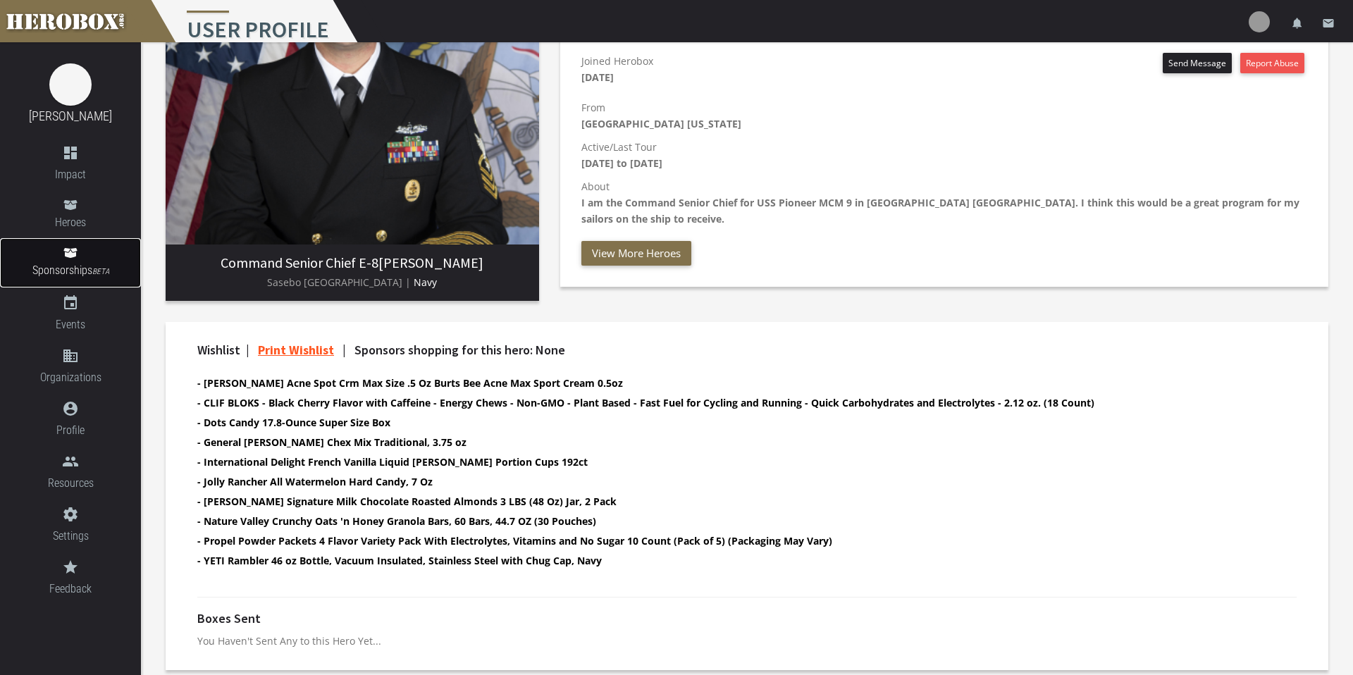
scroll to position [207, 0]
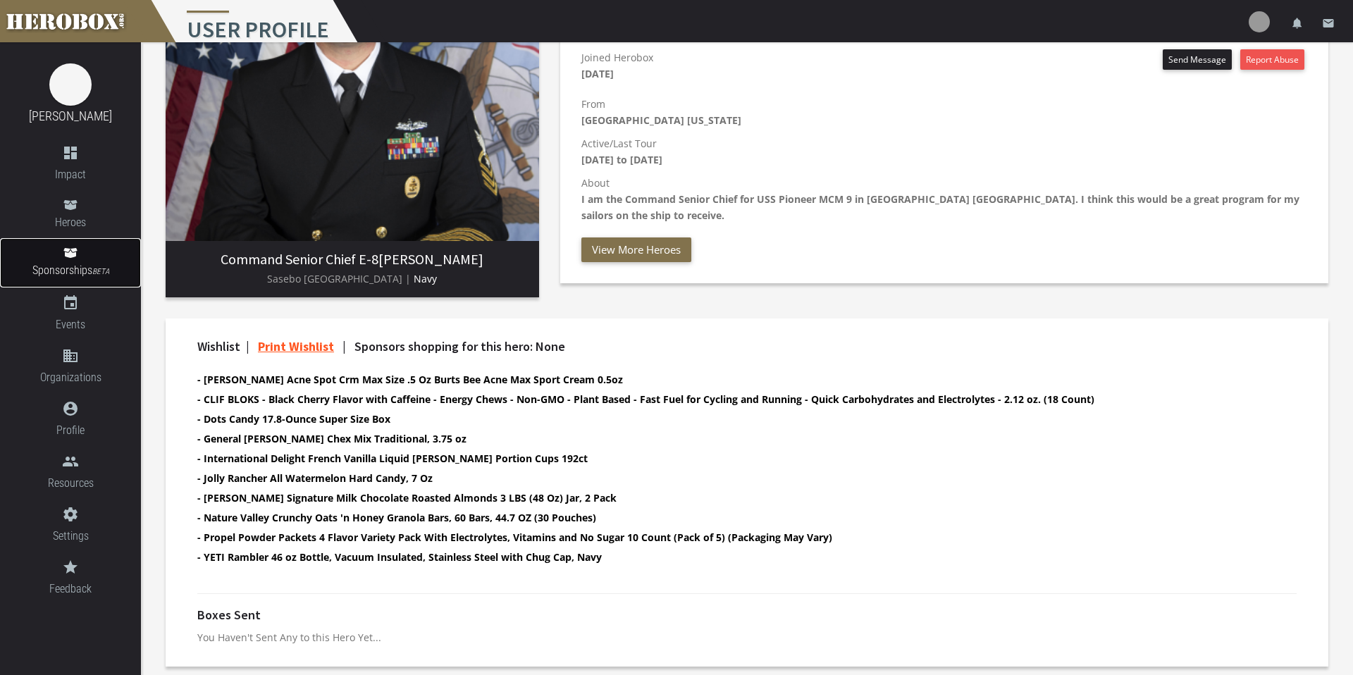
click at [75, 271] on span "Sponsorships BETA" at bounding box center [70, 271] width 141 height 19
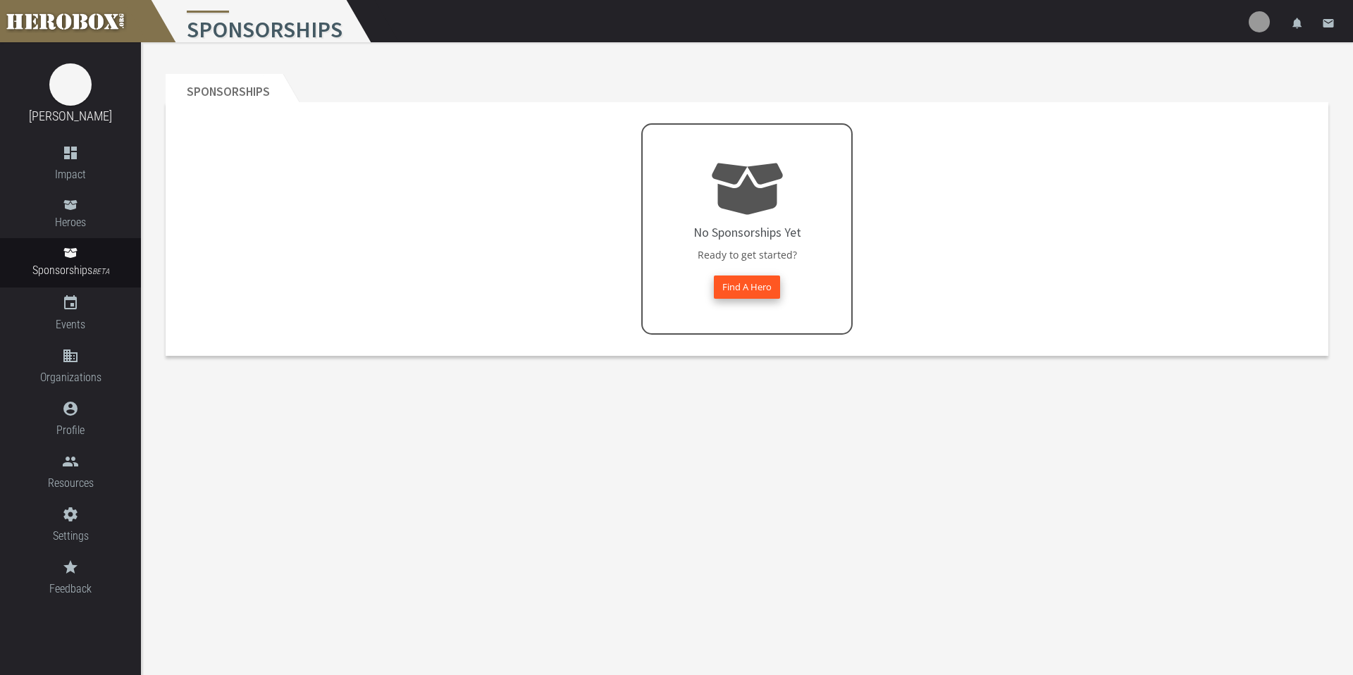
click at [744, 283] on button "Find A Hero" at bounding box center [747, 287] width 66 height 23
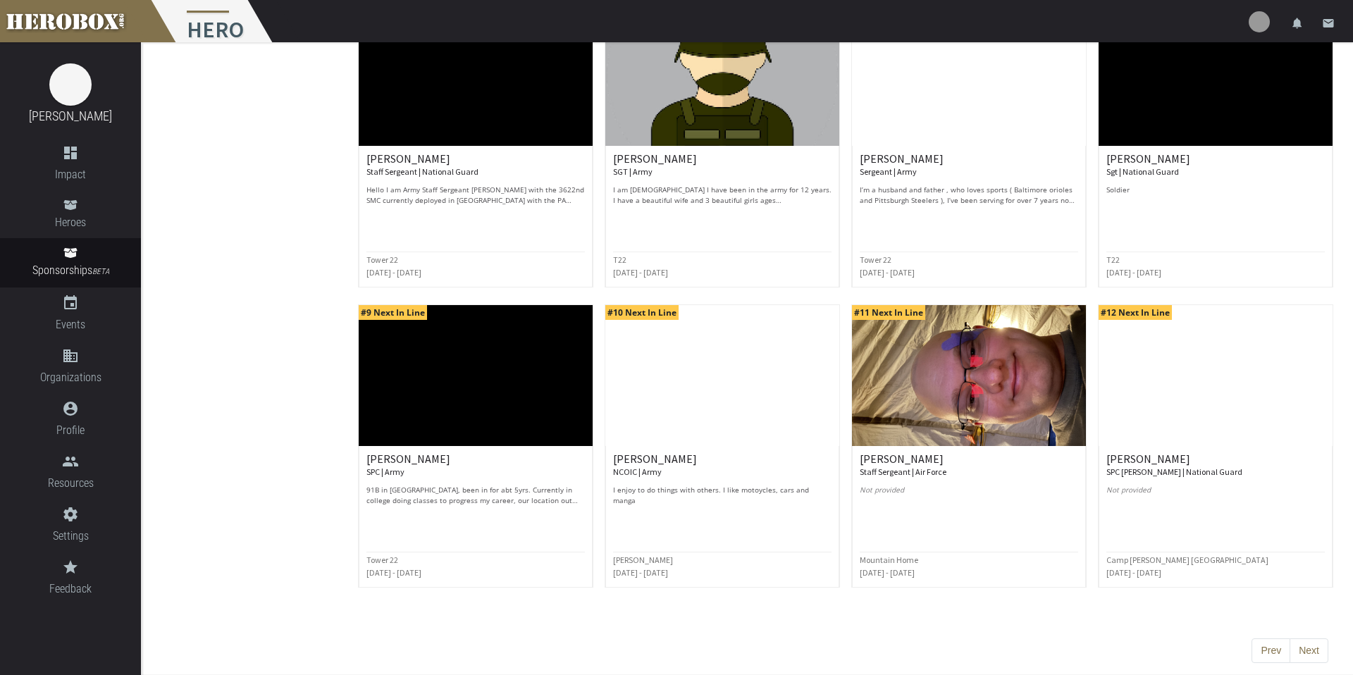
scroll to position [509, 0]
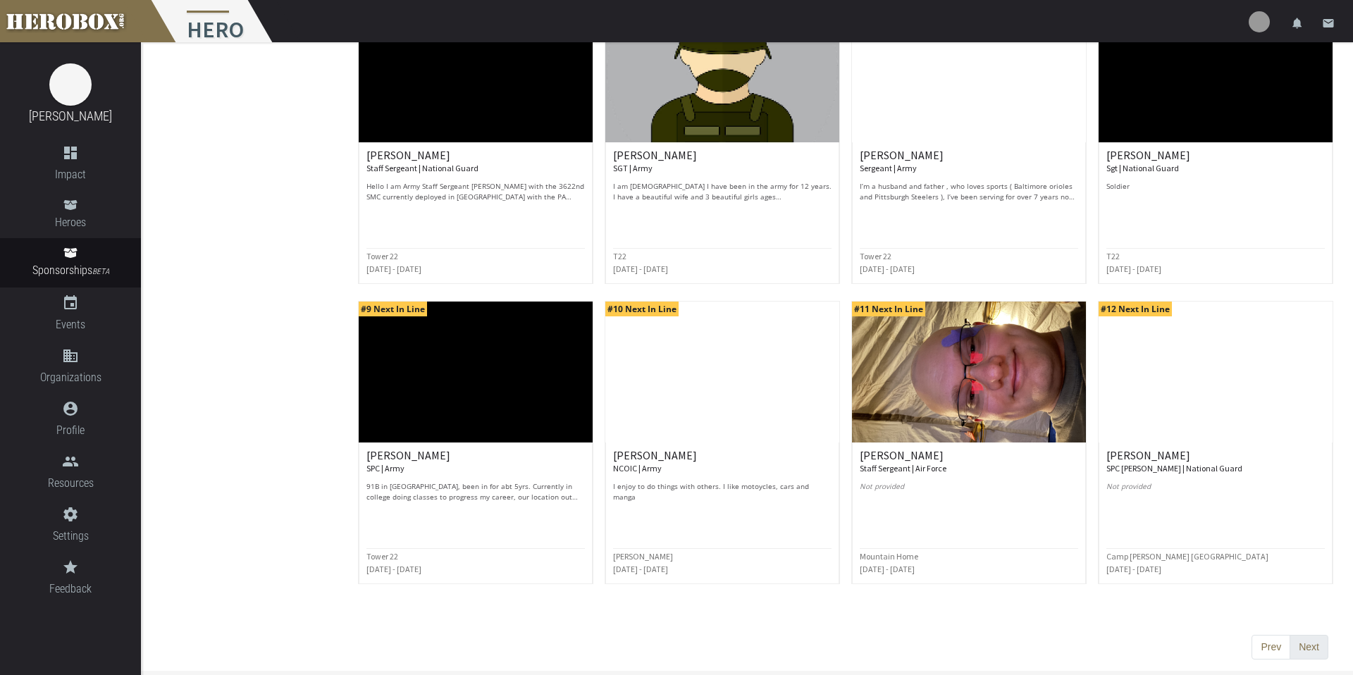
click at [1043, 589] on button "Next" at bounding box center [1309, 647] width 39 height 25
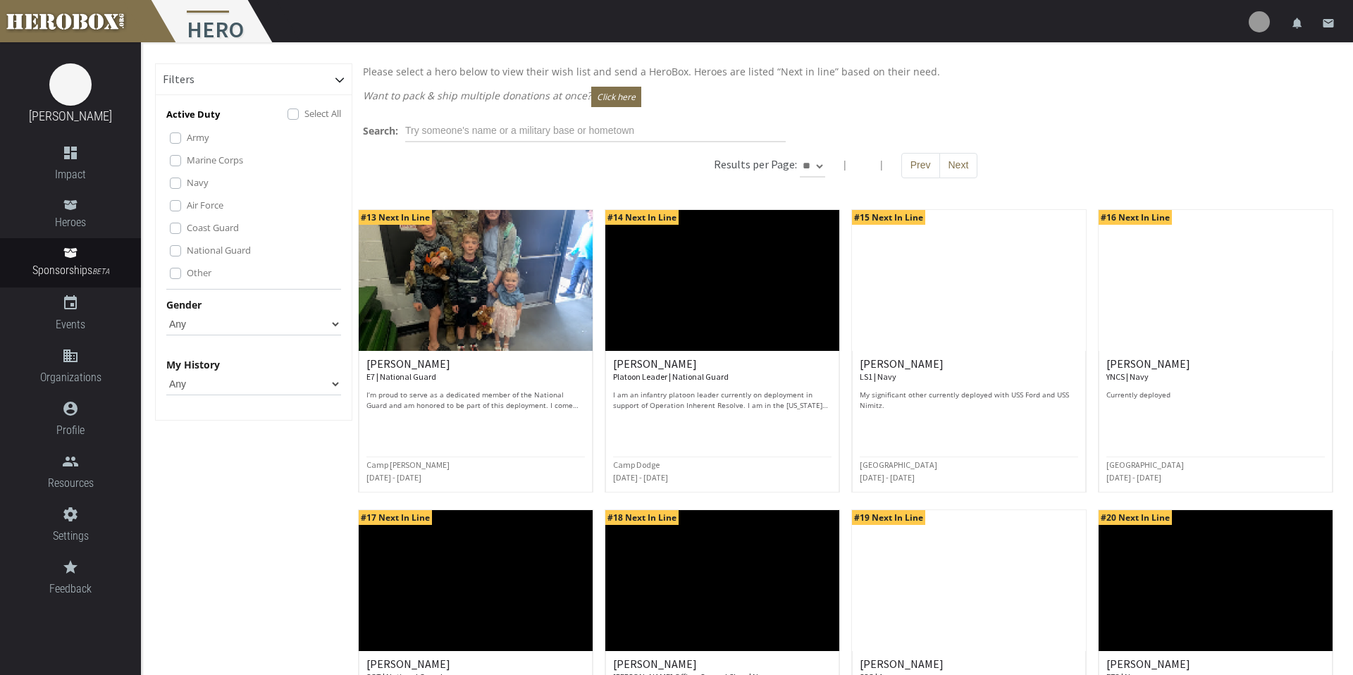
click at [800, 155] on select "** ** **" at bounding box center [812, 166] width 25 height 23
select select "*********"
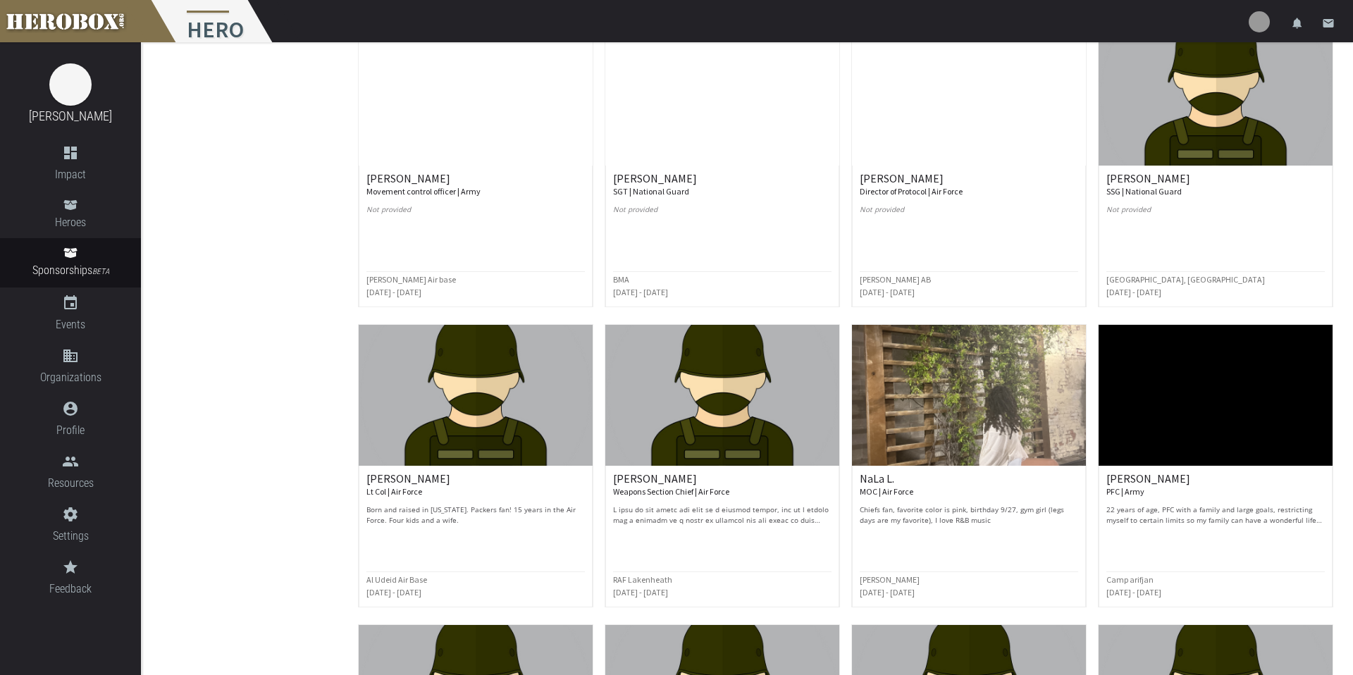
scroll to position [3212, 0]
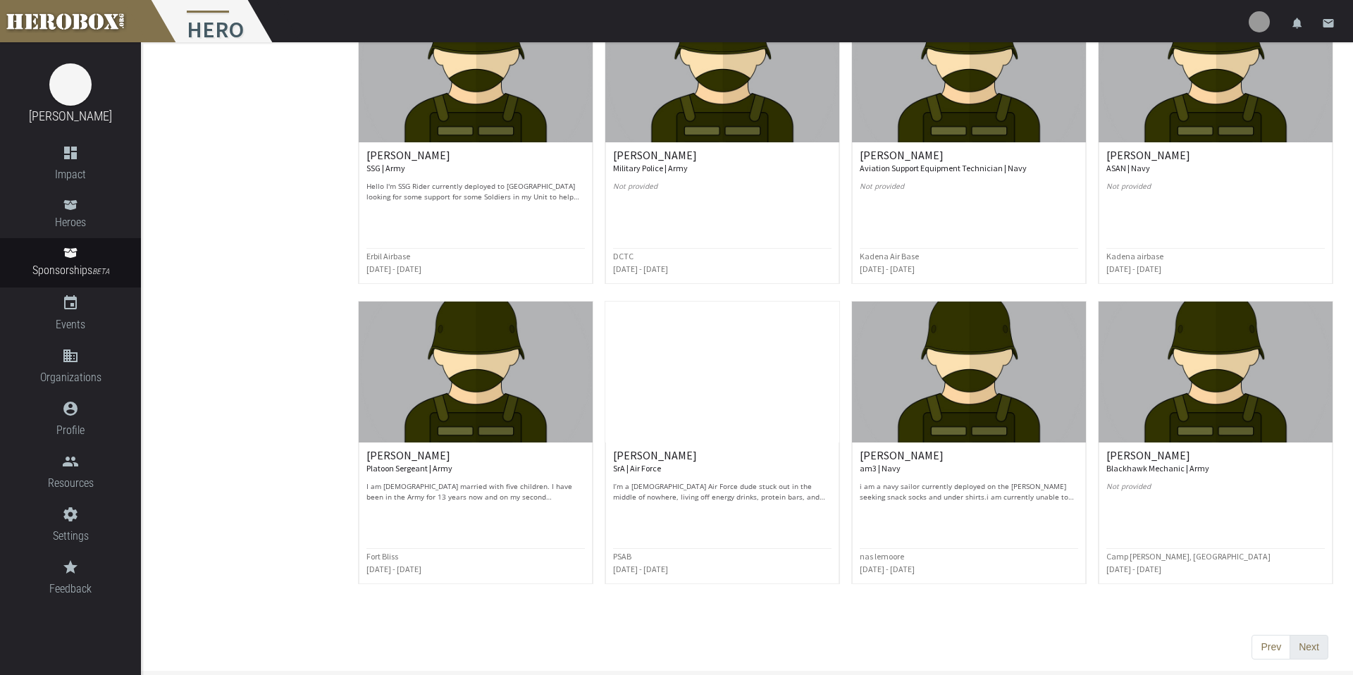
click at [1043, 589] on button "Next" at bounding box center [1309, 647] width 39 height 25
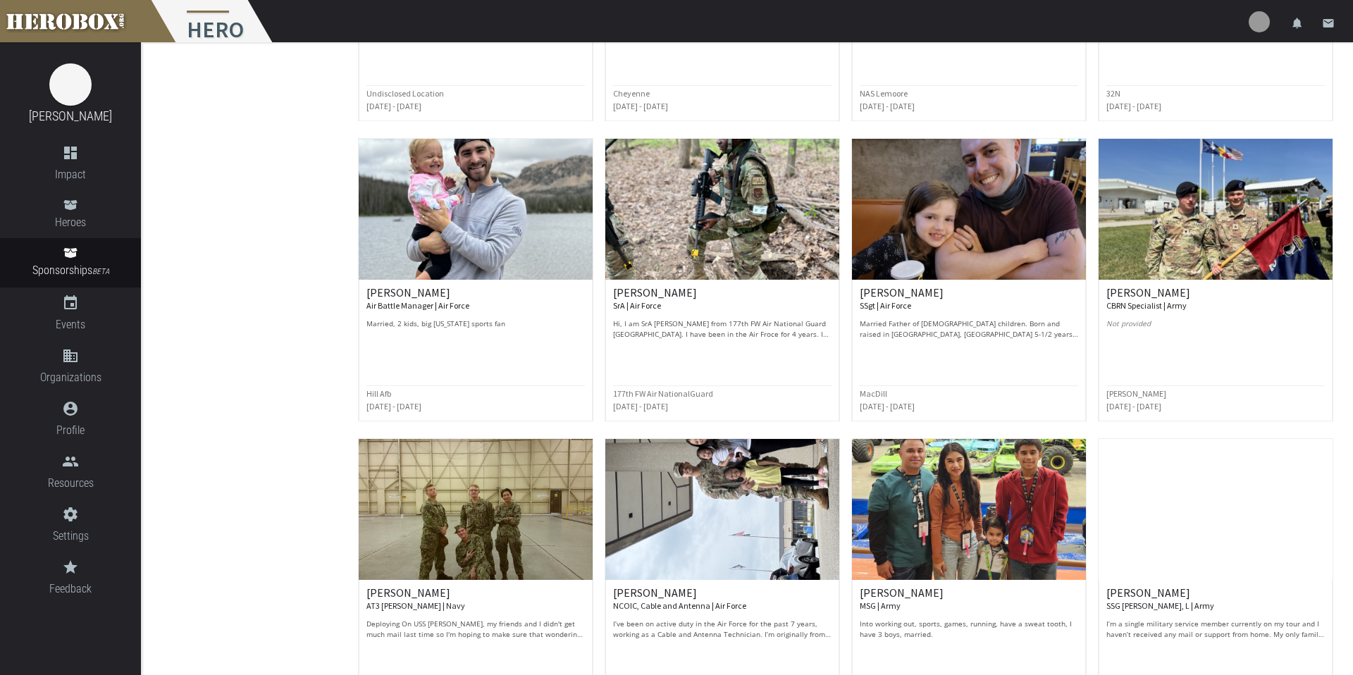
scroll to position [1881, 0]
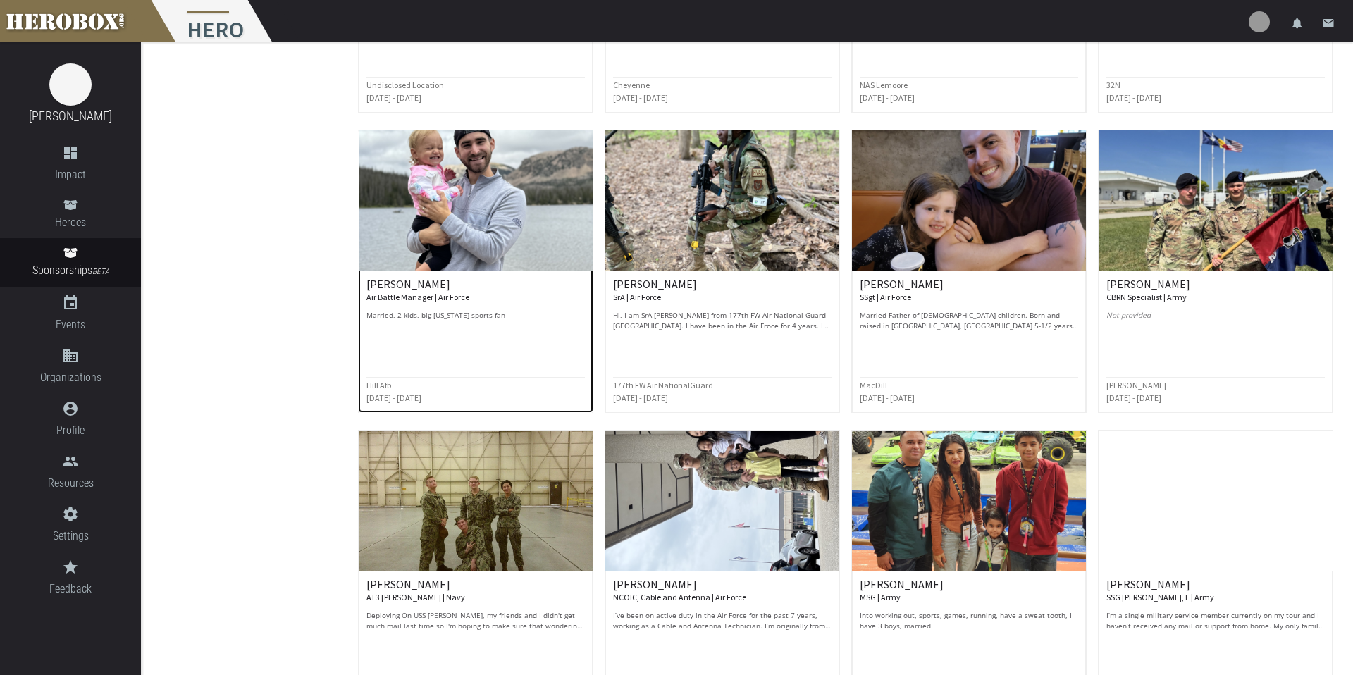
click at [394, 292] on small "Air Battle Manager | Air Force" at bounding box center [418, 297] width 103 height 11
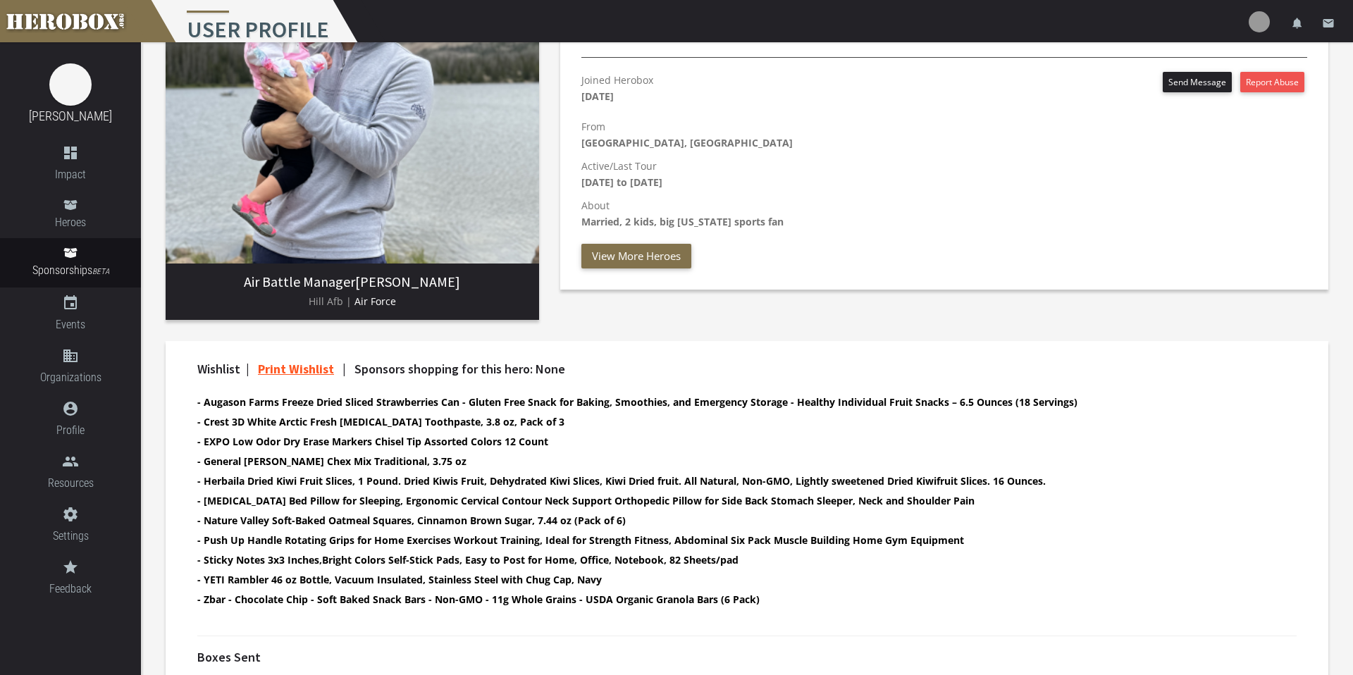
scroll to position [228, 0]
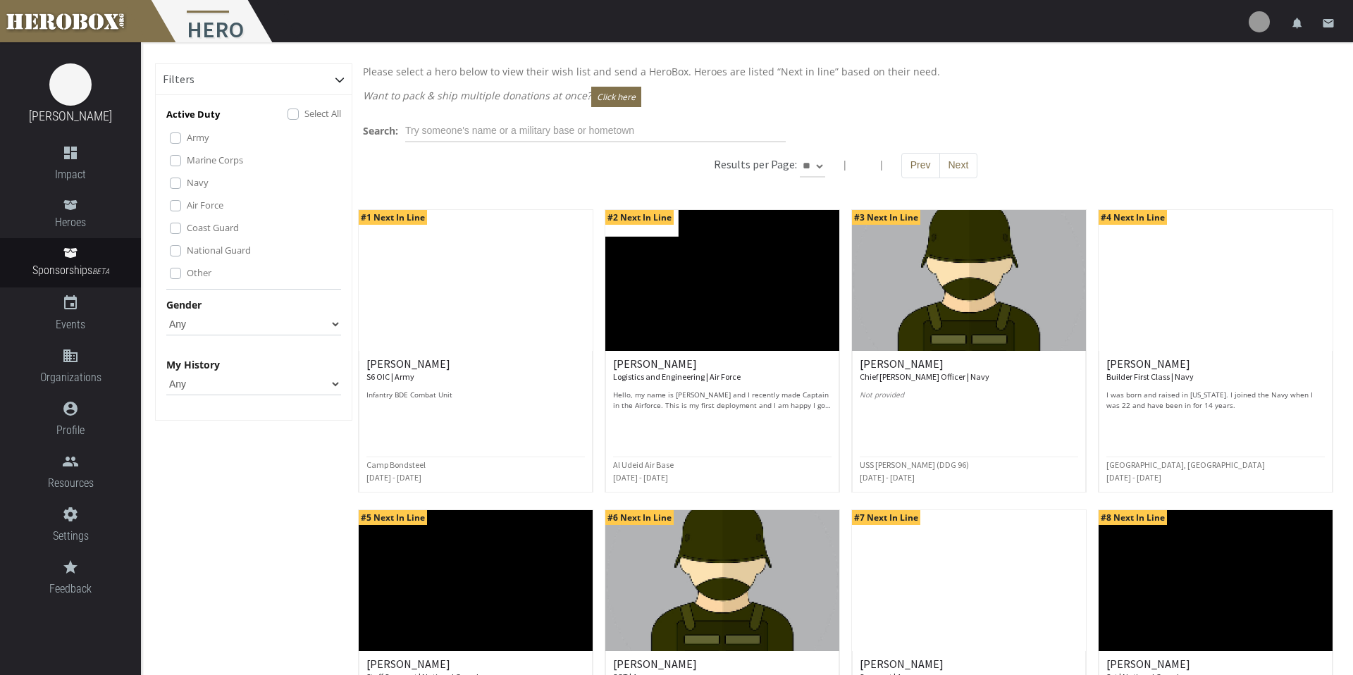
click at [815, 164] on select "** ** **" at bounding box center [812, 166] width 25 height 23
select select "*********"
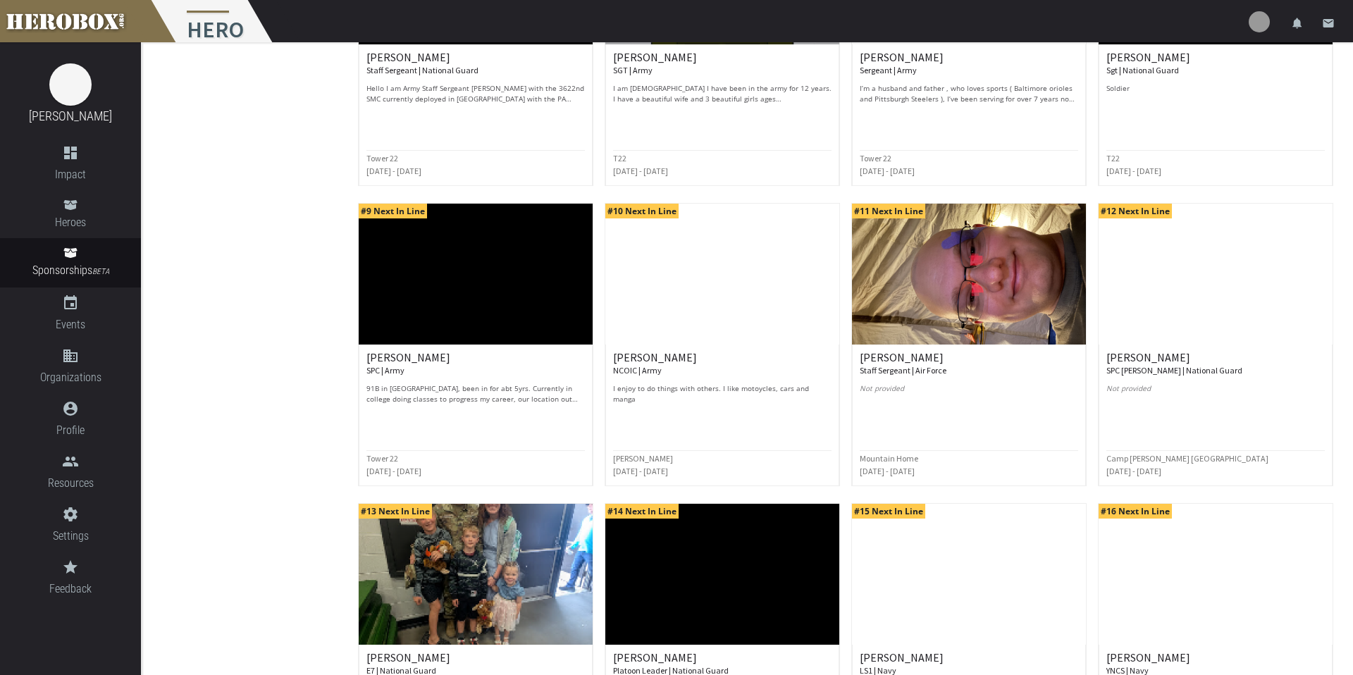
scroll to position [608, 0]
click at [489, 571] on img at bounding box center [476, 573] width 234 height 141
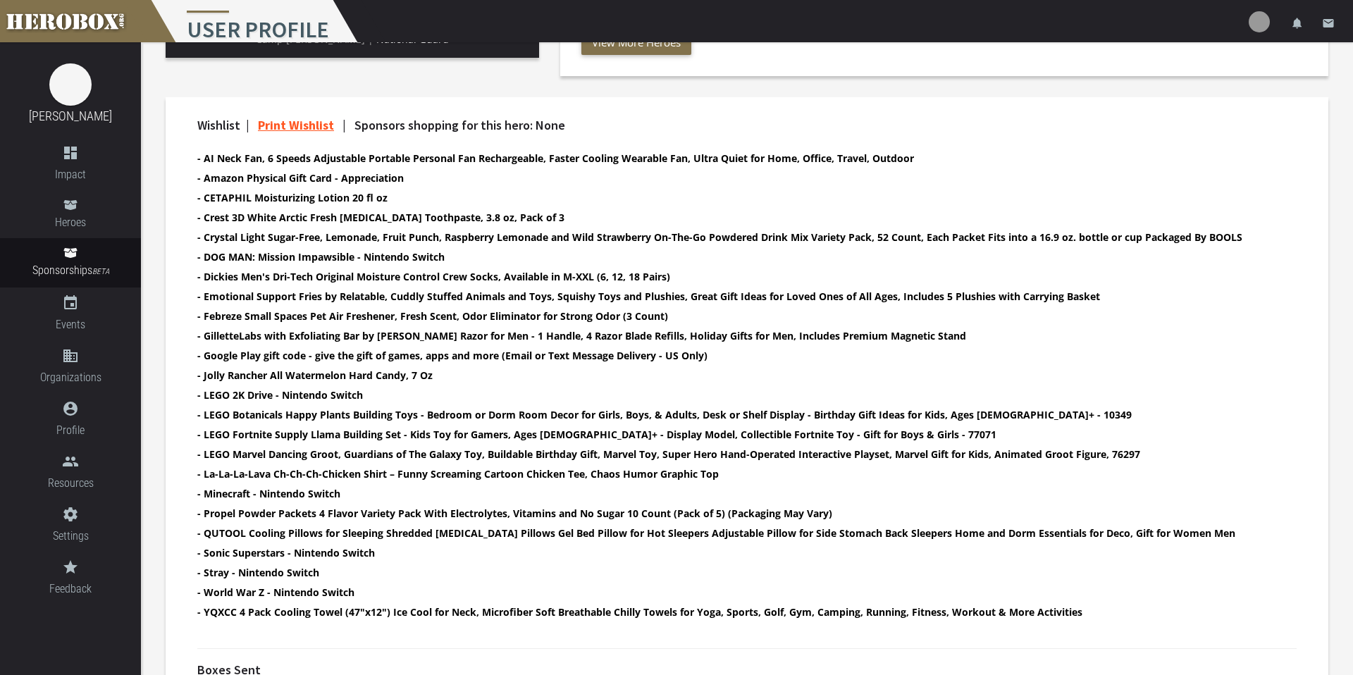
scroll to position [503, 0]
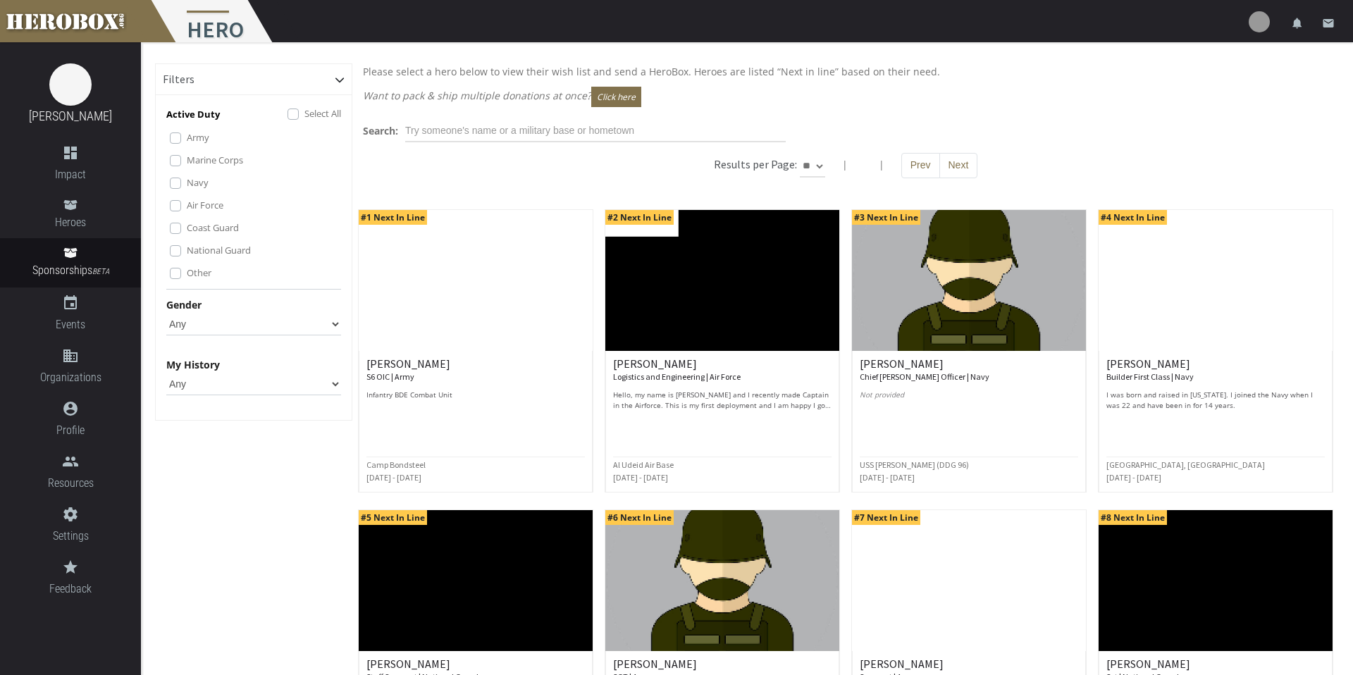
scroll to position [509, 0]
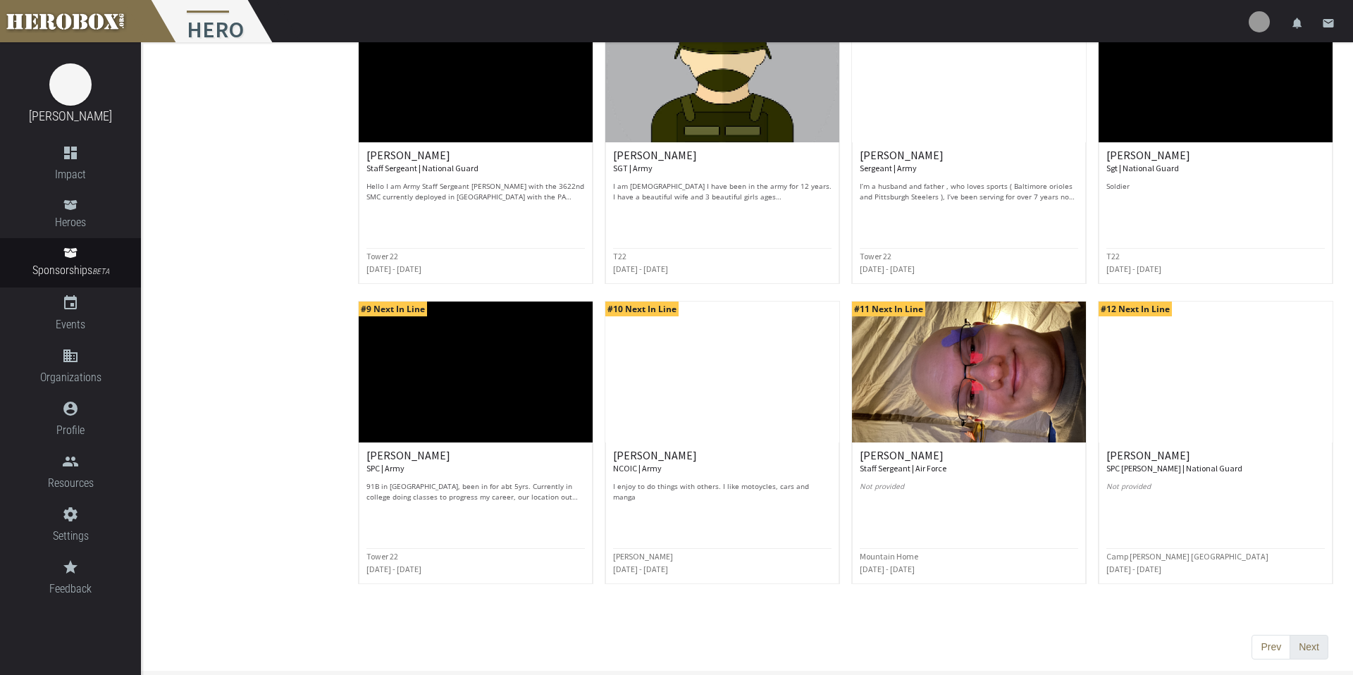
click at [1043, 589] on button "Next" at bounding box center [1309, 647] width 39 height 25
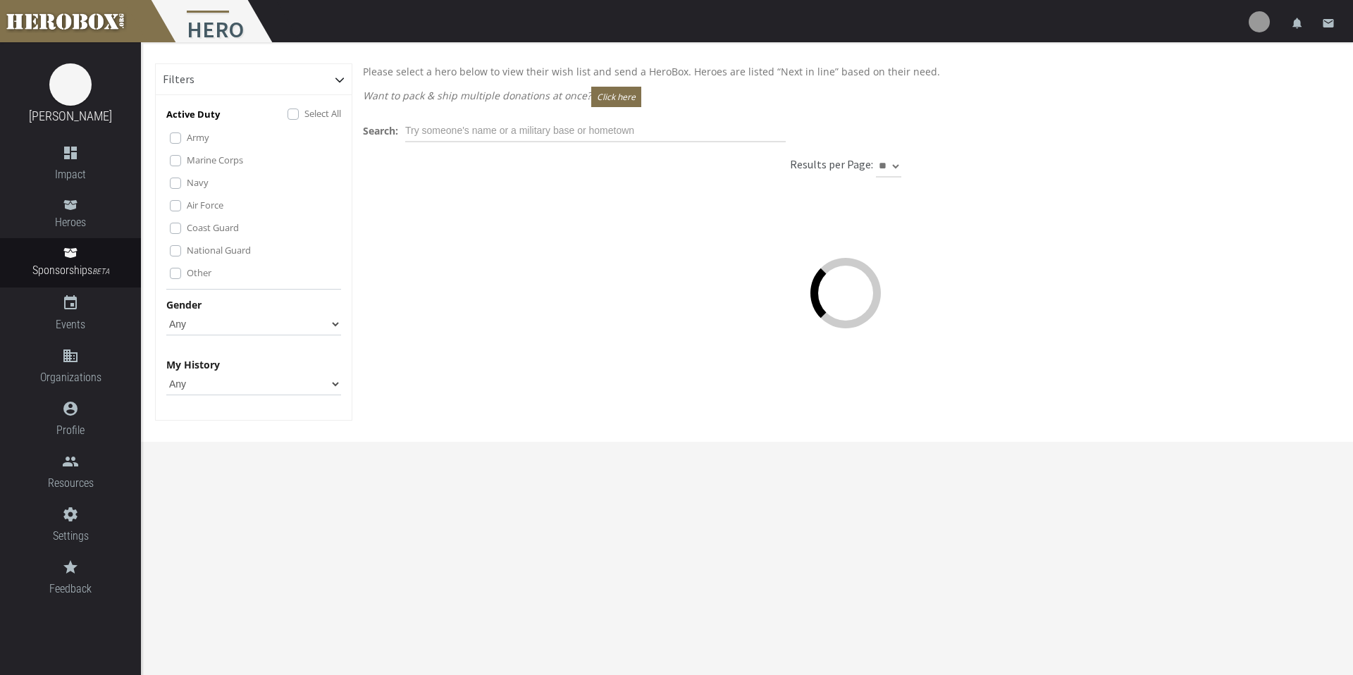
scroll to position [0, 0]
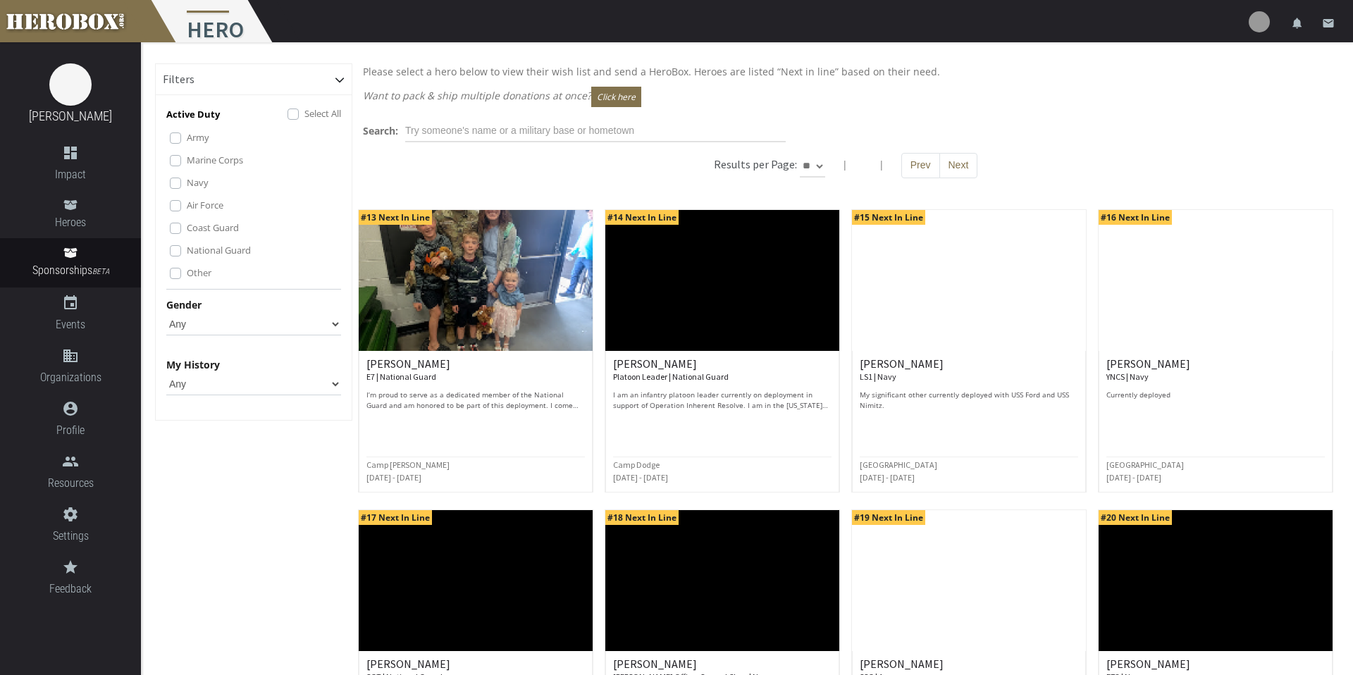
click at [809, 162] on select "** ** **" at bounding box center [812, 166] width 25 height 23
select select "*********"
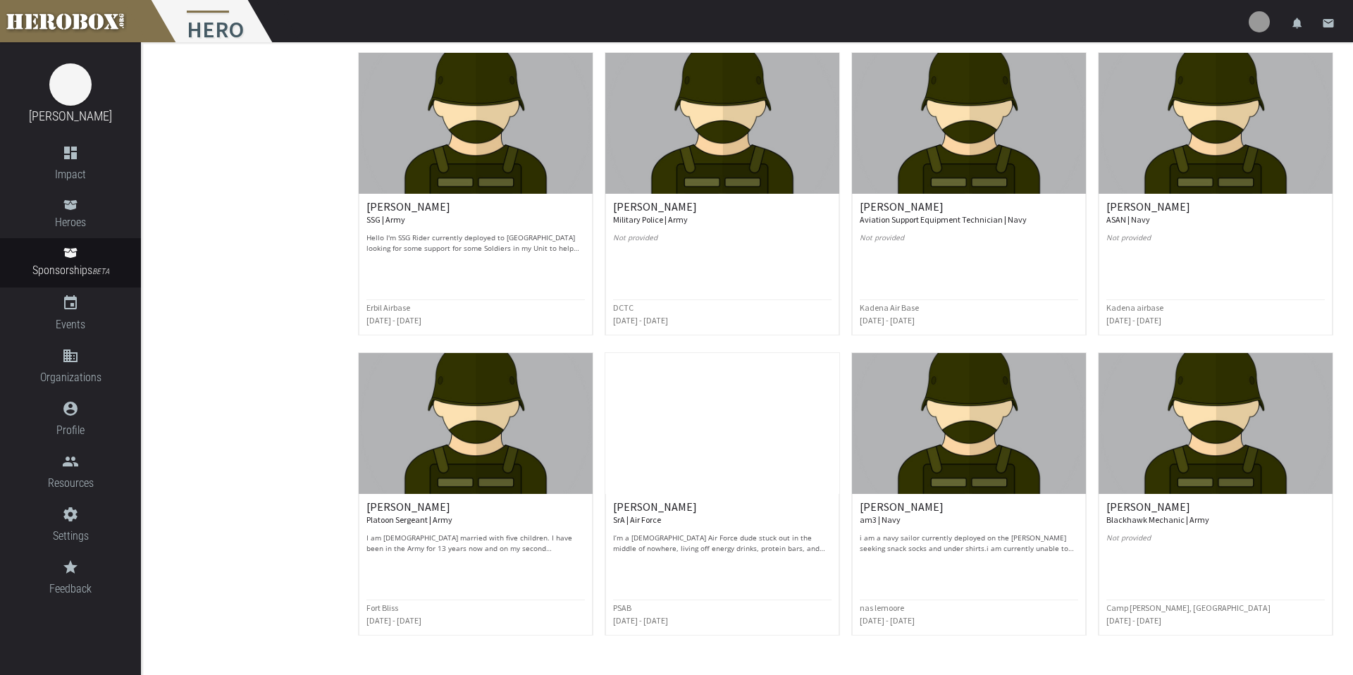
scroll to position [3212, 0]
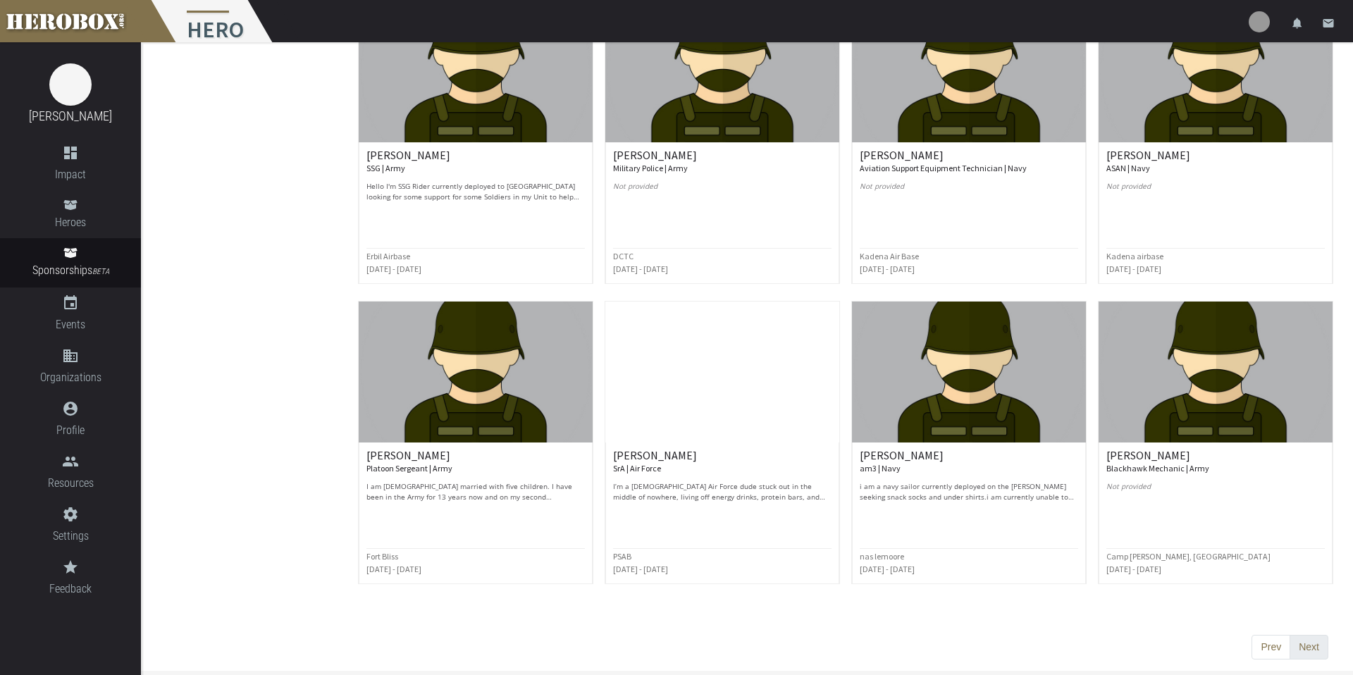
click at [1043, 589] on button "Next" at bounding box center [1309, 647] width 39 height 25
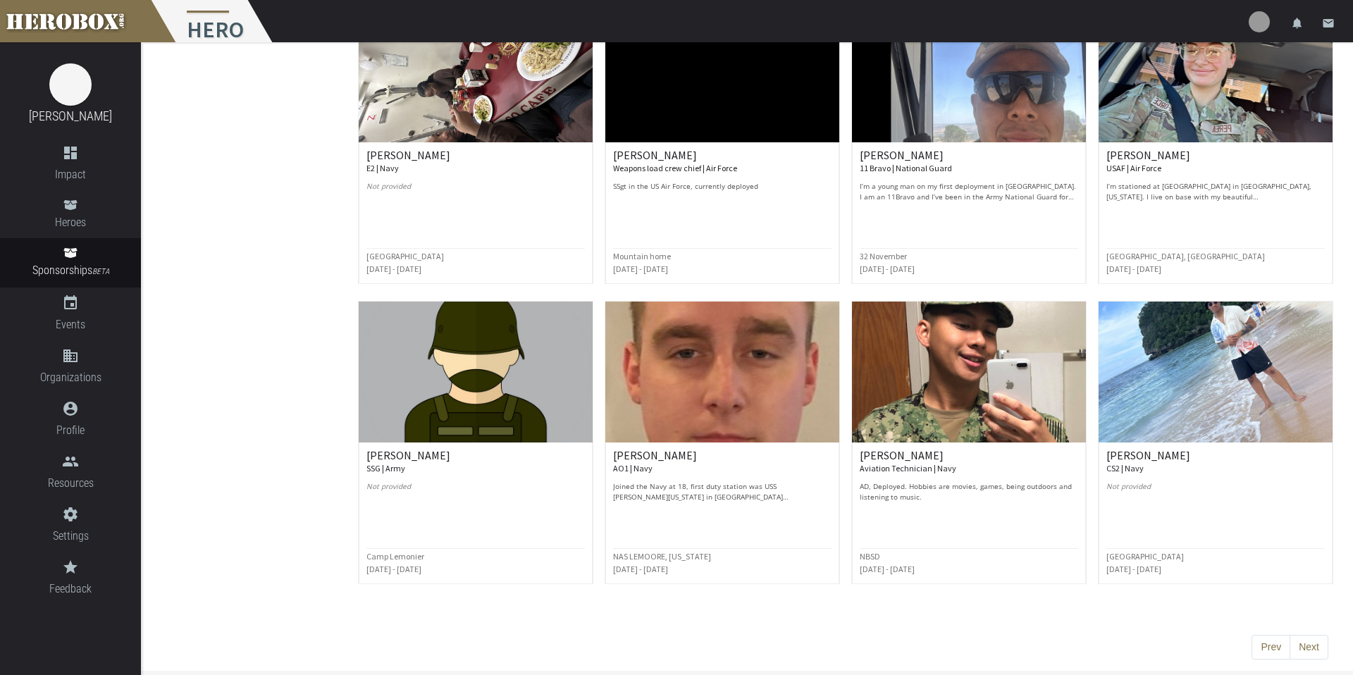
click at [1043, 589] on button "Next" at bounding box center [1309, 647] width 39 height 25
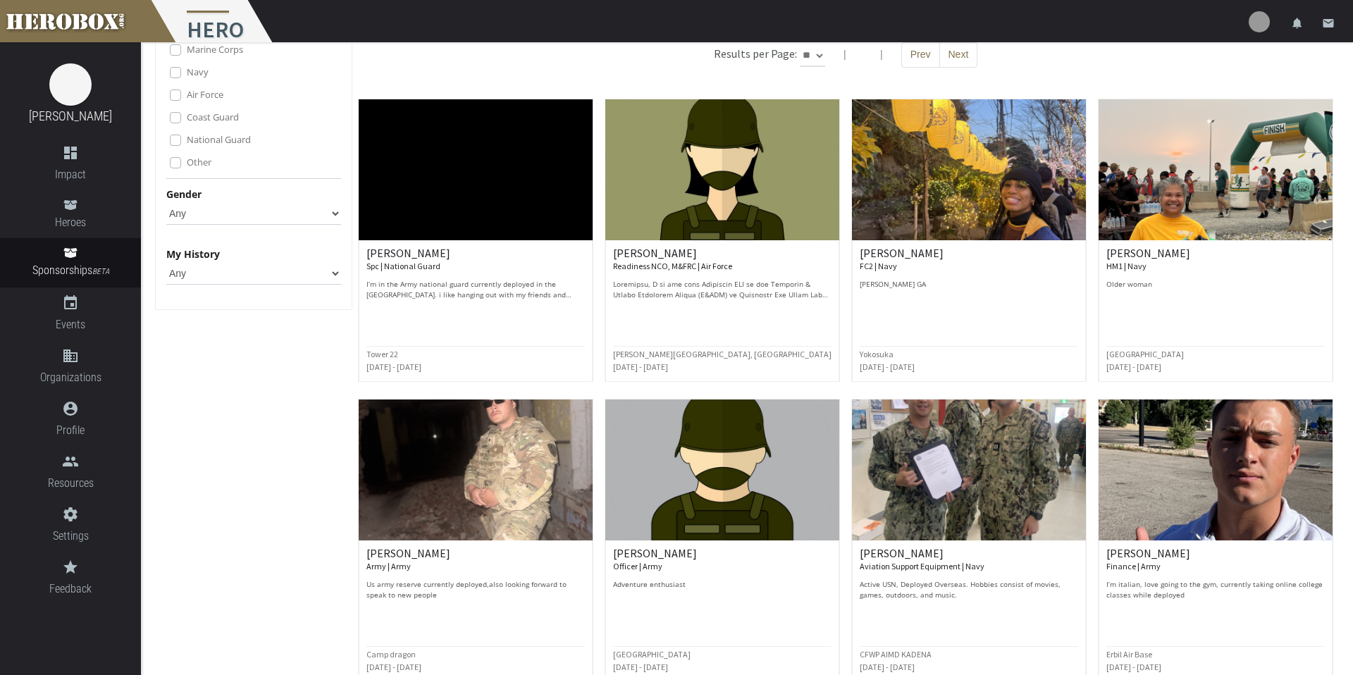
scroll to position [110, 0]
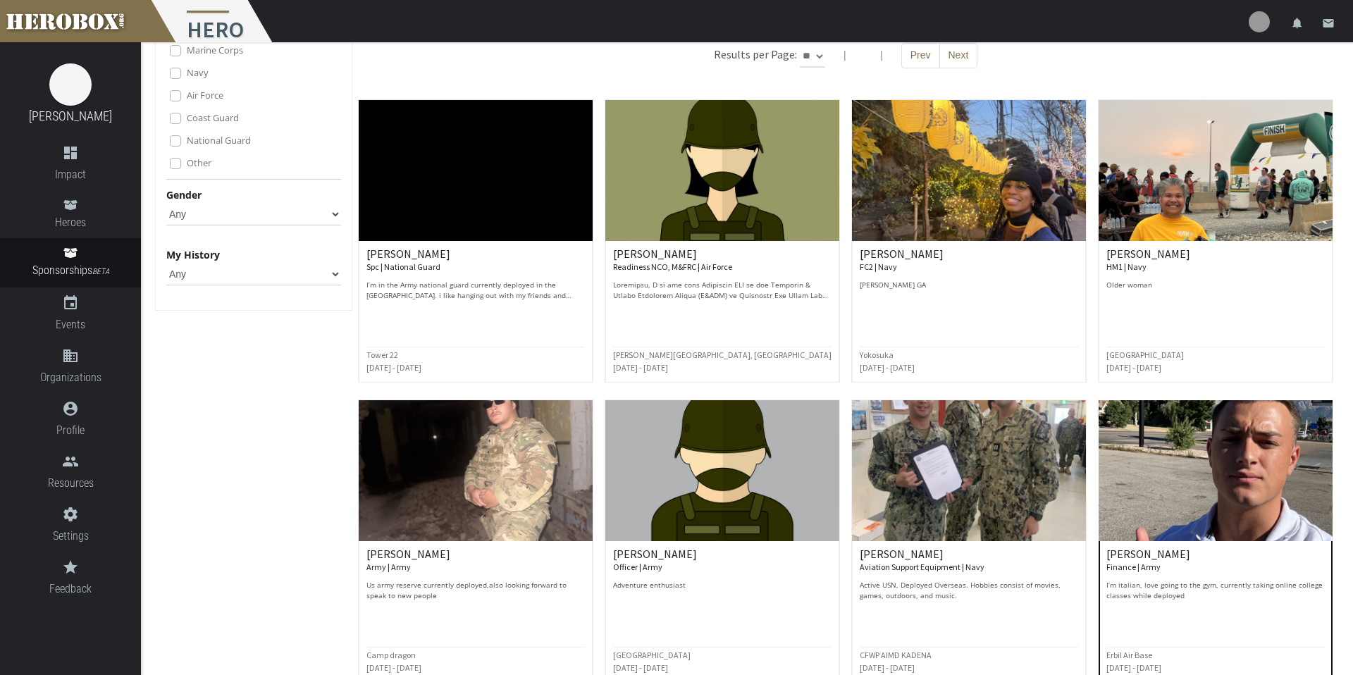
click at [1043, 546] on div "[PERSON_NAME] Finance | Army I’m [DEMOGRAPHIC_DATA], love going to the gym, cur…" at bounding box center [1216, 612] width 234 height 142
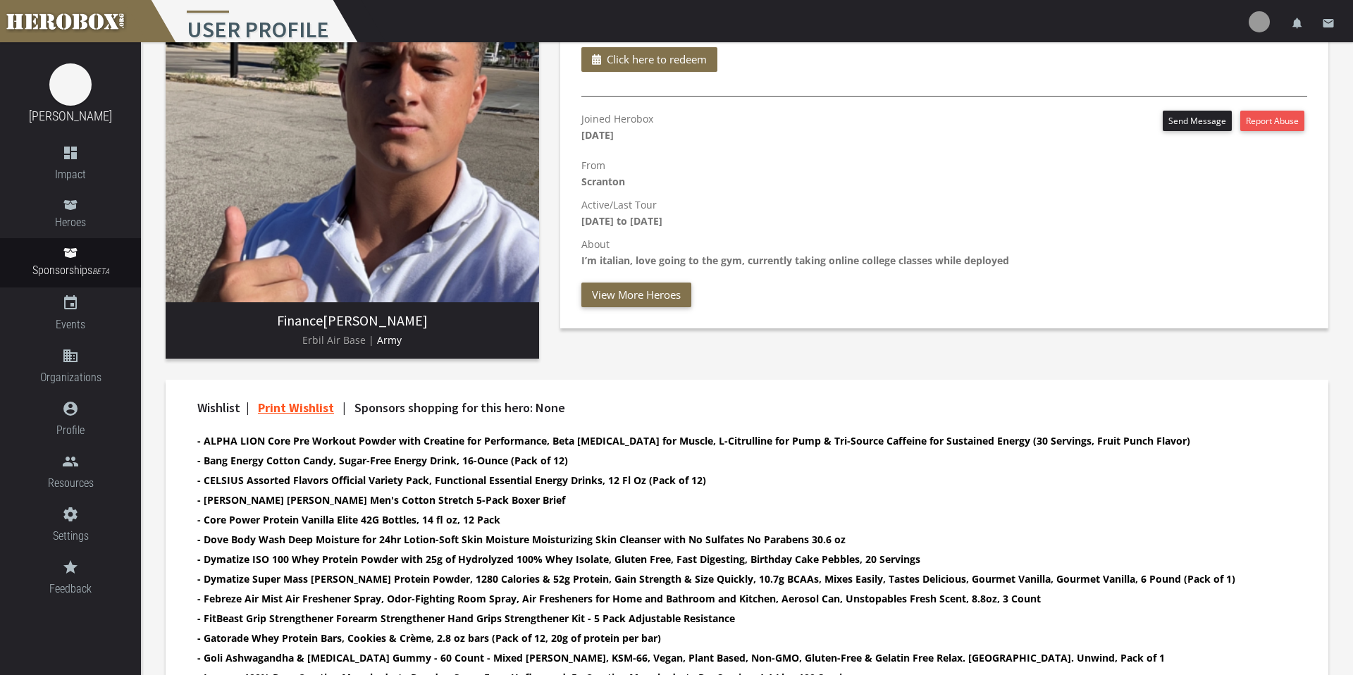
scroll to position [140, 0]
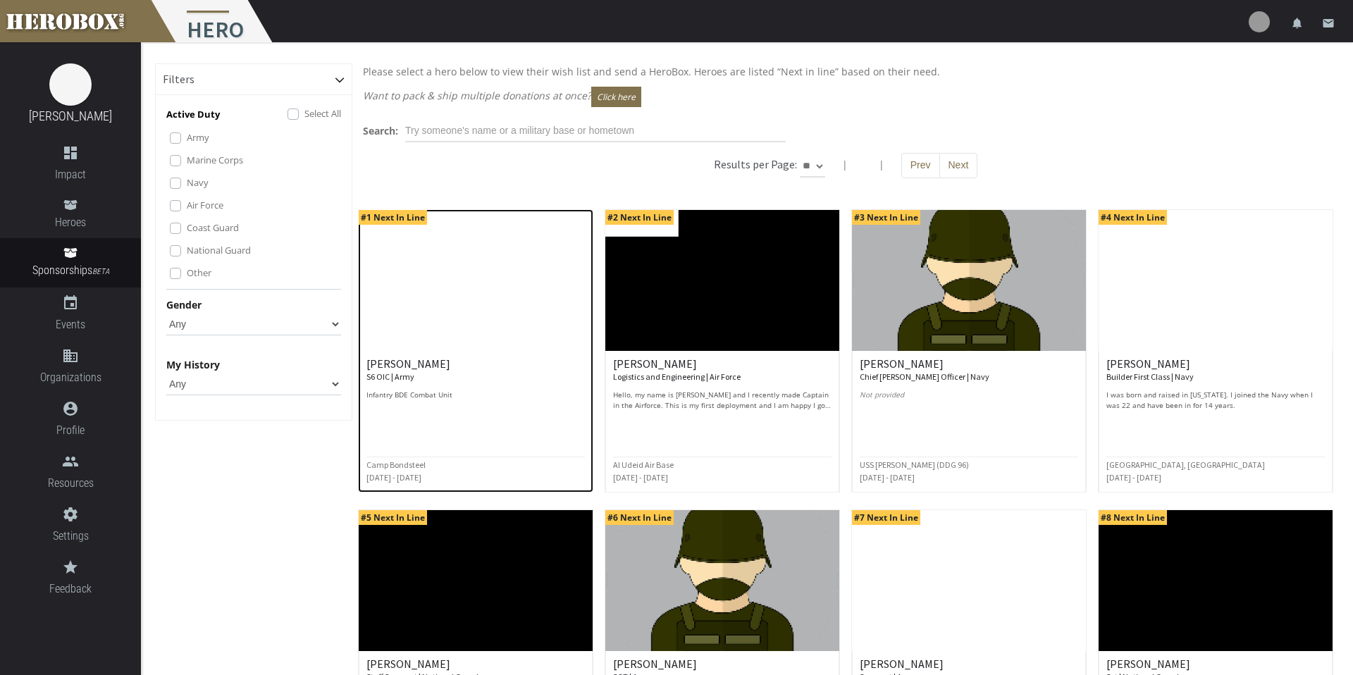
click at [423, 378] on h6 "[PERSON_NAME] S6 OIC | Army" at bounding box center [476, 370] width 219 height 25
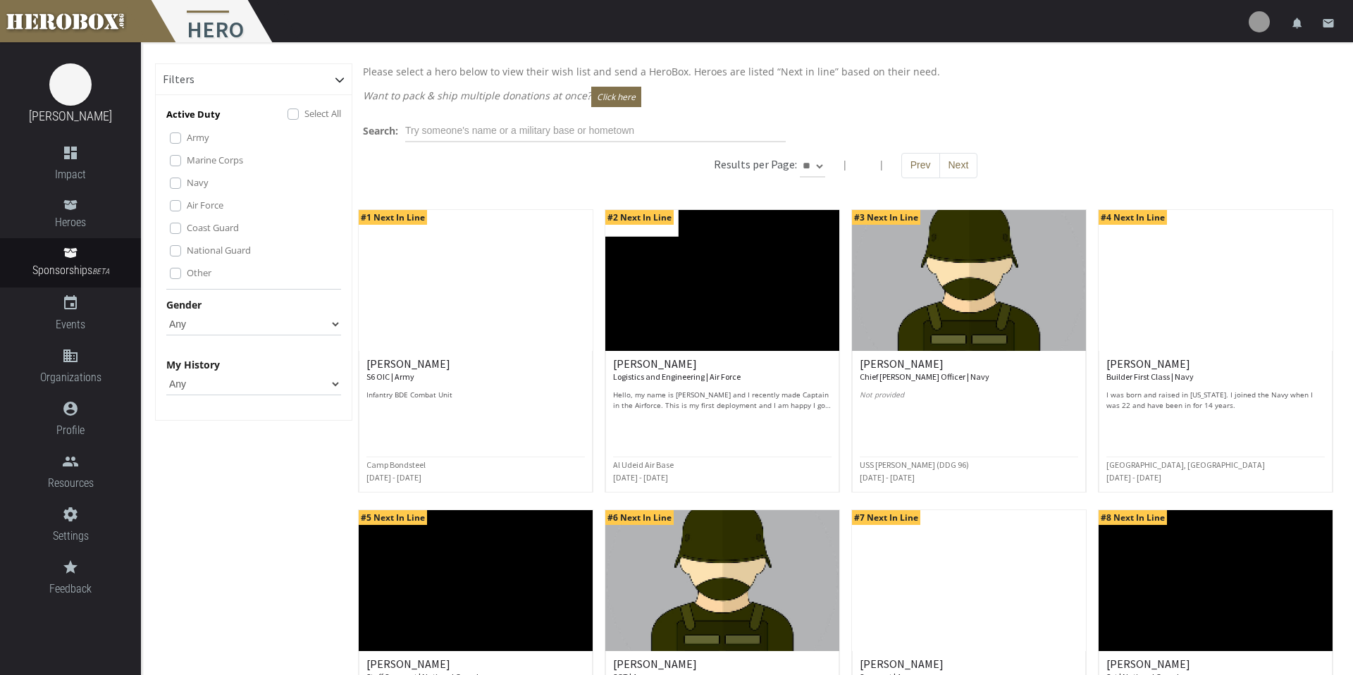
click at [815, 173] on select "** ** **" at bounding box center [812, 166] width 25 height 23
click at [814, 164] on select "** ** **" at bounding box center [812, 166] width 25 height 23
select select "*********"
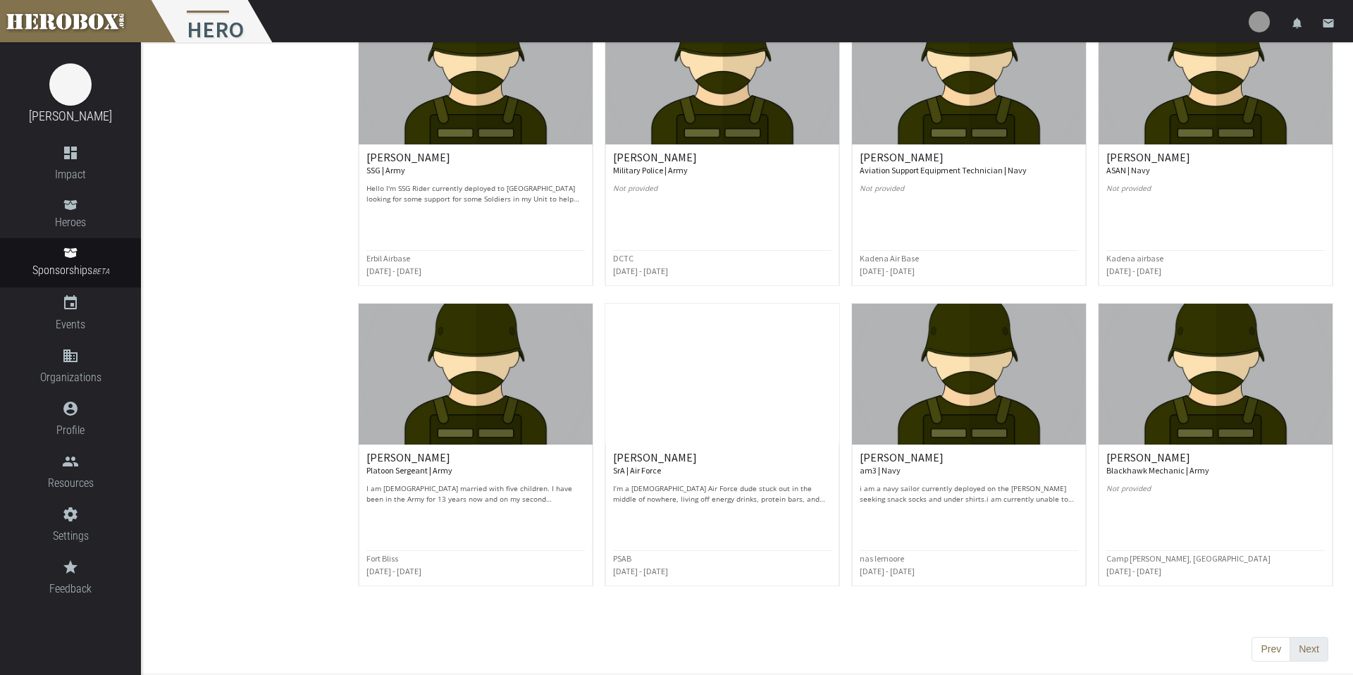
scroll to position [3212, 0]
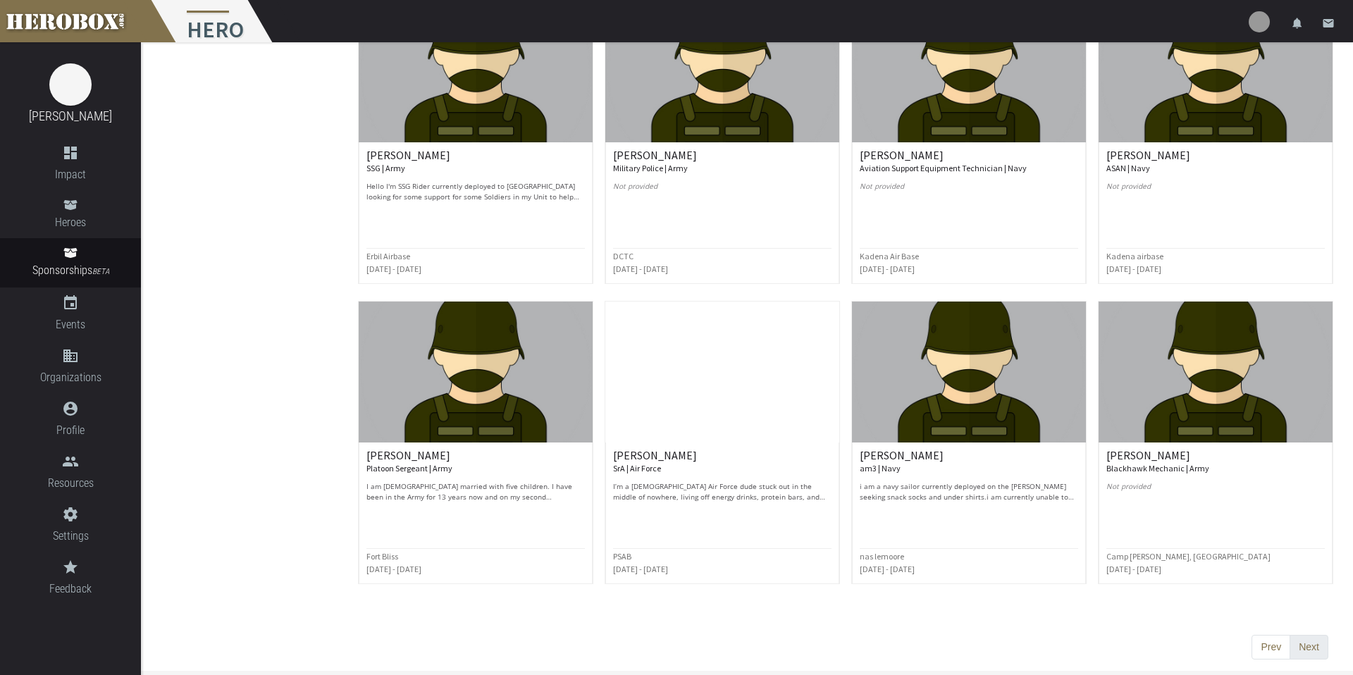
click at [1043, 589] on button "Next" at bounding box center [1309, 647] width 39 height 25
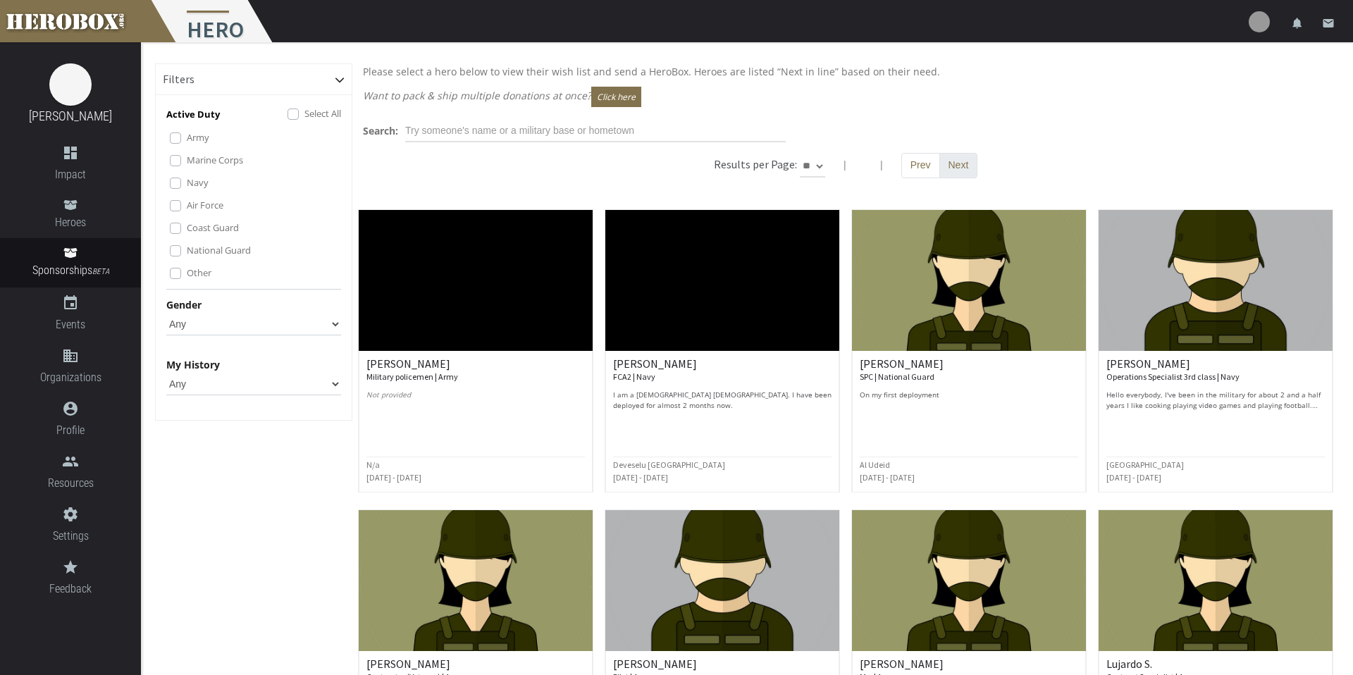
click at [949, 161] on button "Next" at bounding box center [959, 165] width 39 height 25
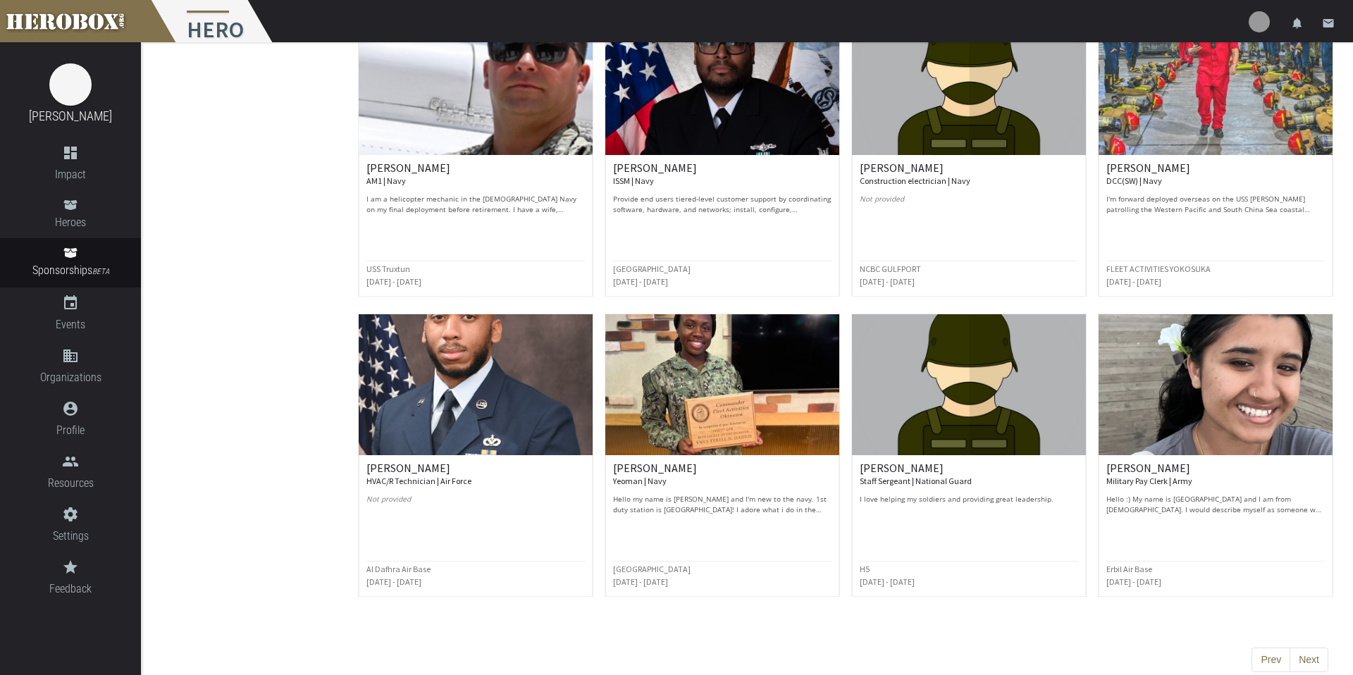
scroll to position [3212, 0]
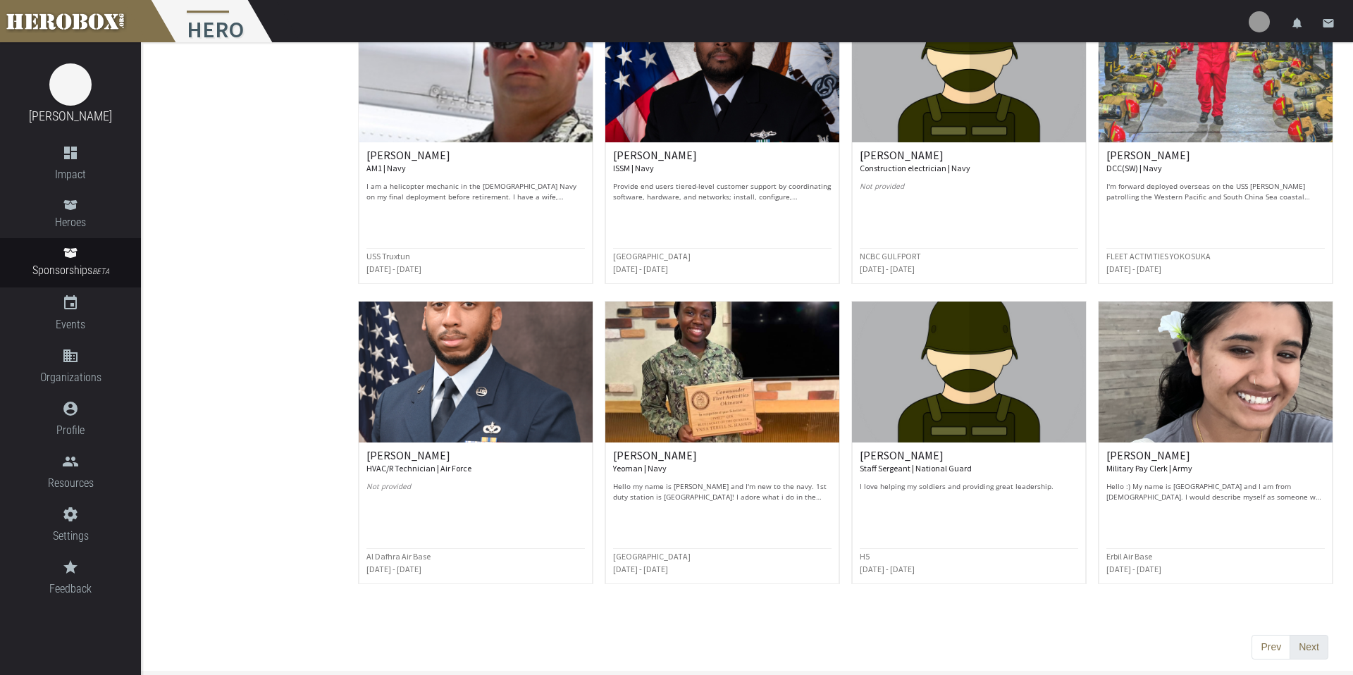
click at [1043, 589] on button "Next" at bounding box center [1309, 647] width 39 height 25
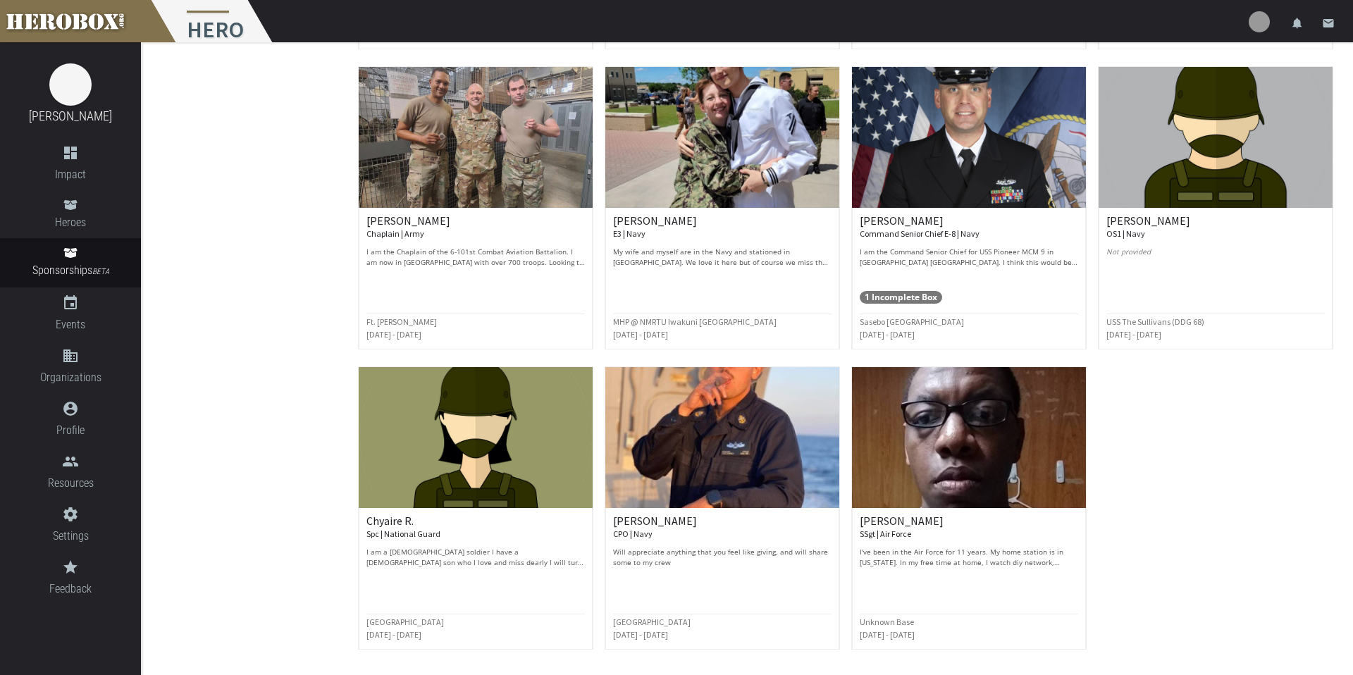
scroll to position [844, 0]
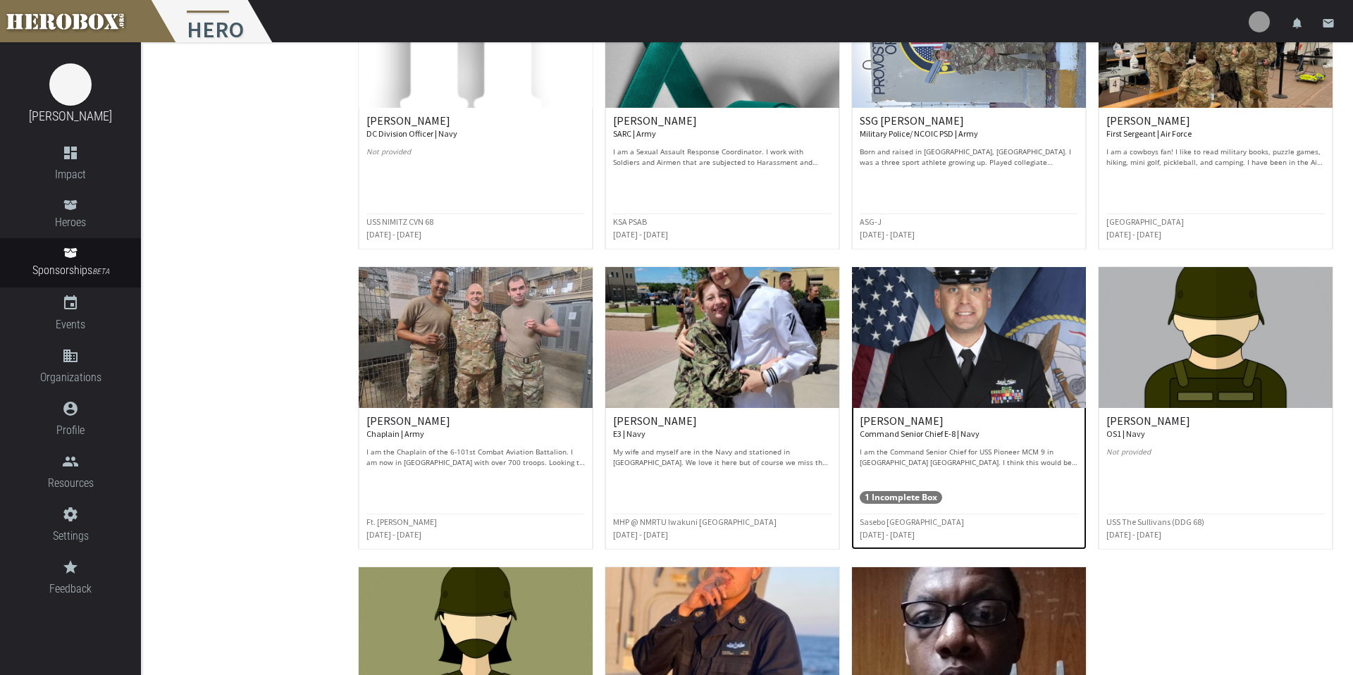
click at [963, 448] on p "I am the Command Senior Chief for USS Pioneer MCM 9 in [GEOGRAPHIC_DATA] [GEOGR…" at bounding box center [969, 457] width 219 height 21
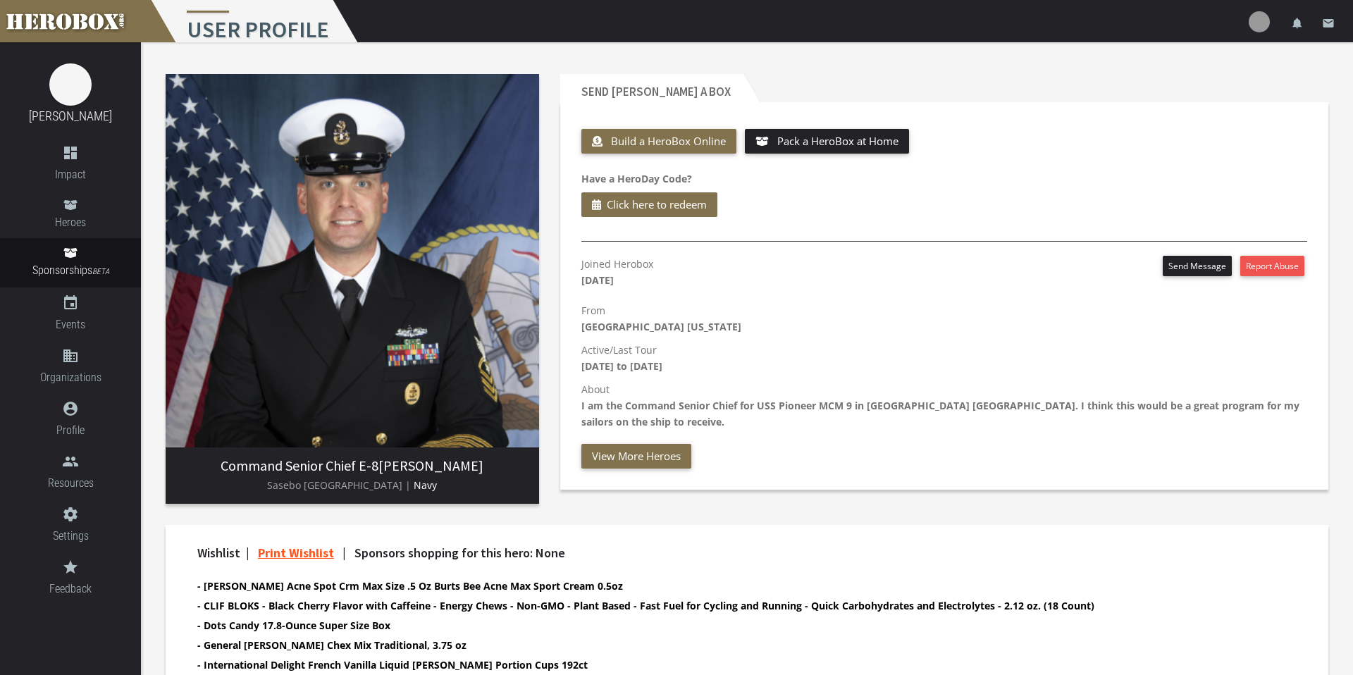
click at [614, 278] on b "[DATE]" at bounding box center [598, 280] width 32 height 13
click at [551, 557] on span "Sponsors shopping for this hero: None" at bounding box center [460, 553] width 211 height 16
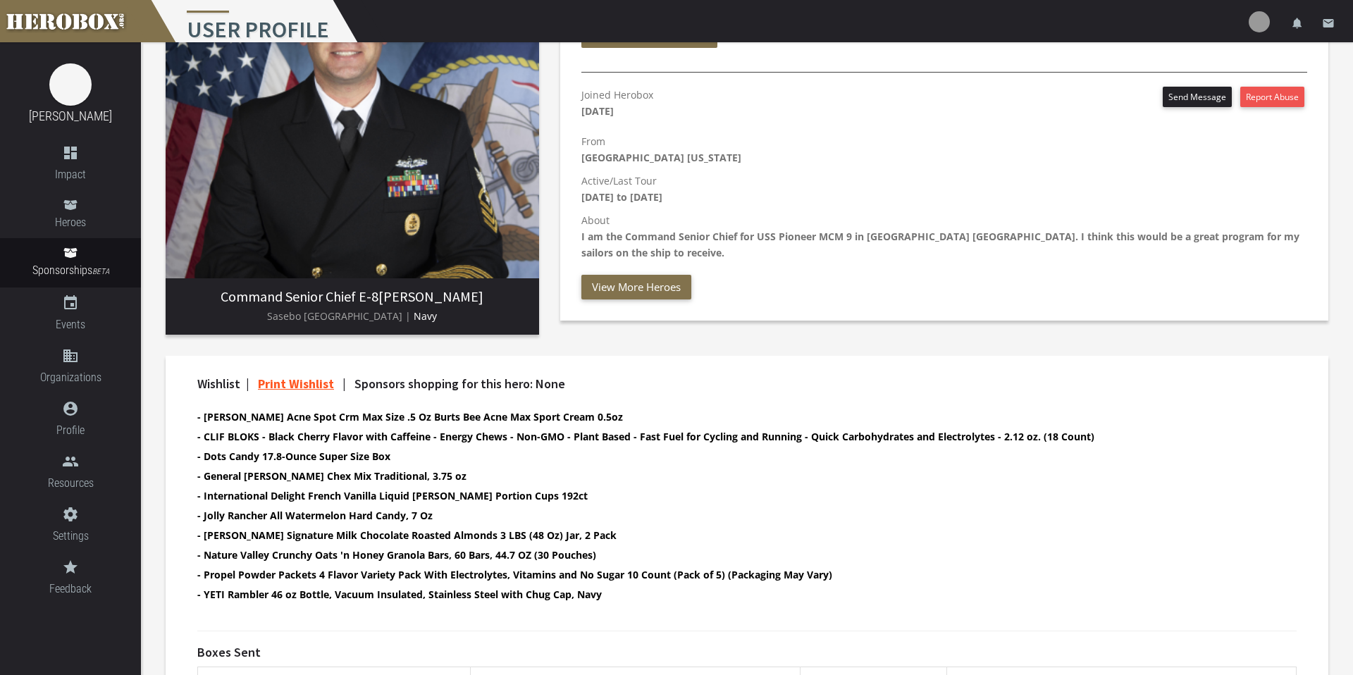
scroll to position [168, 0]
click at [756, 239] on b "I am the Command Senior Chief for USS Pioneer MCM 9 in [GEOGRAPHIC_DATA] [GEOGR…" at bounding box center [941, 246] width 718 height 30
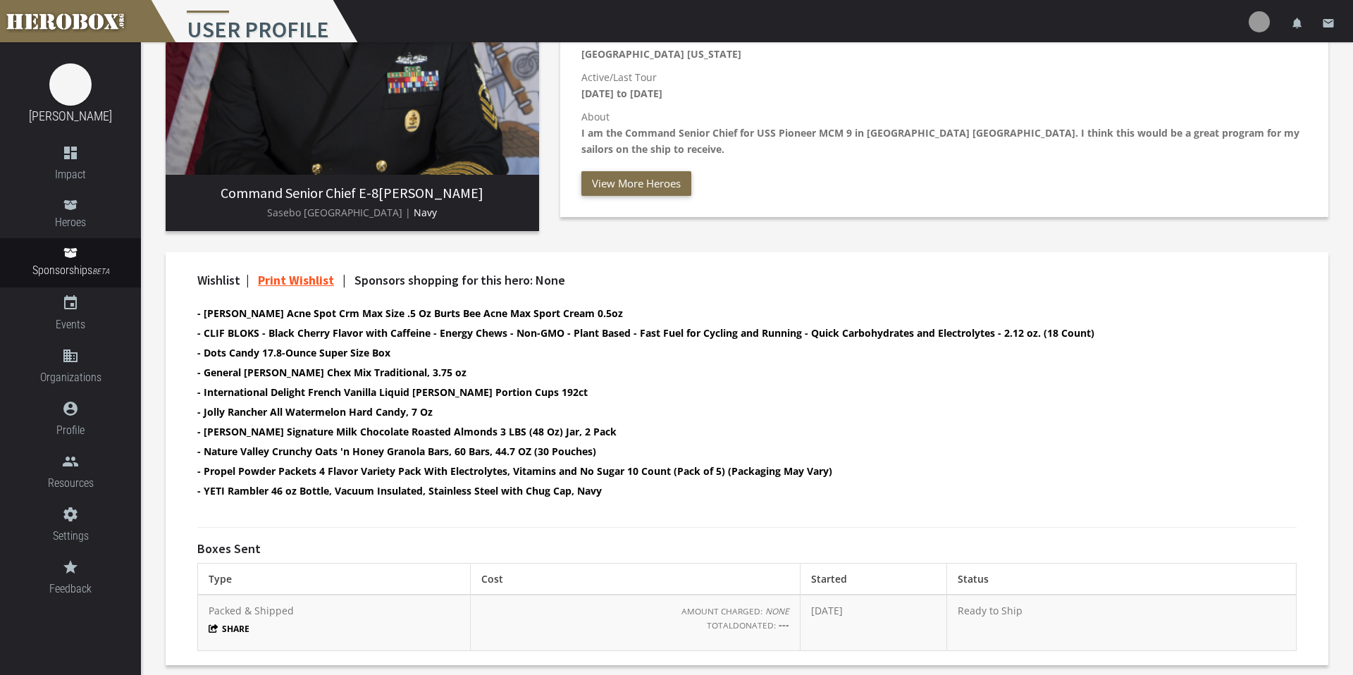
scroll to position [274, 0]
click at [802, 589] on td "[DATE]" at bounding box center [873, 622] width 147 height 56
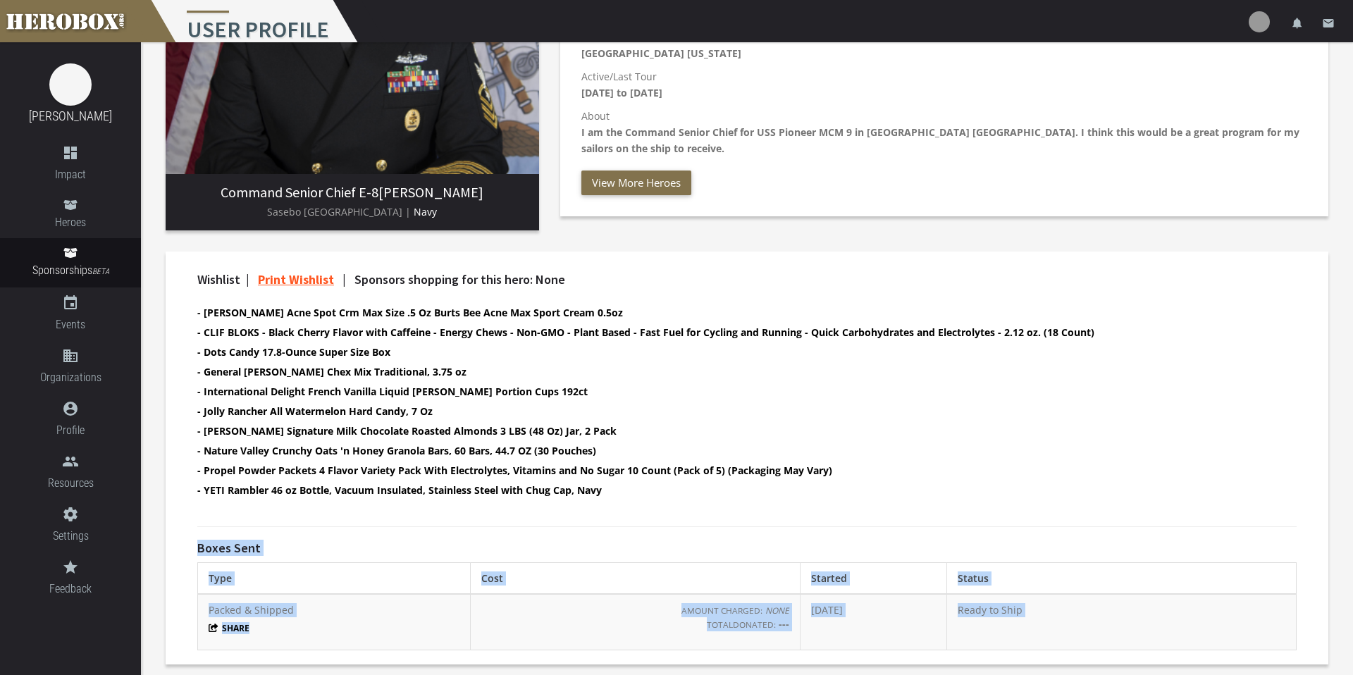
drag, startPoint x: 612, startPoint y: 492, endPoint x: 183, endPoint y: 487, distance: 428.6
click at [183, 490] on div "Wishlist | Print Wishlist | Sponsors shopping for this hero: None - Burts Acne …" at bounding box center [747, 458] width 1163 height 413
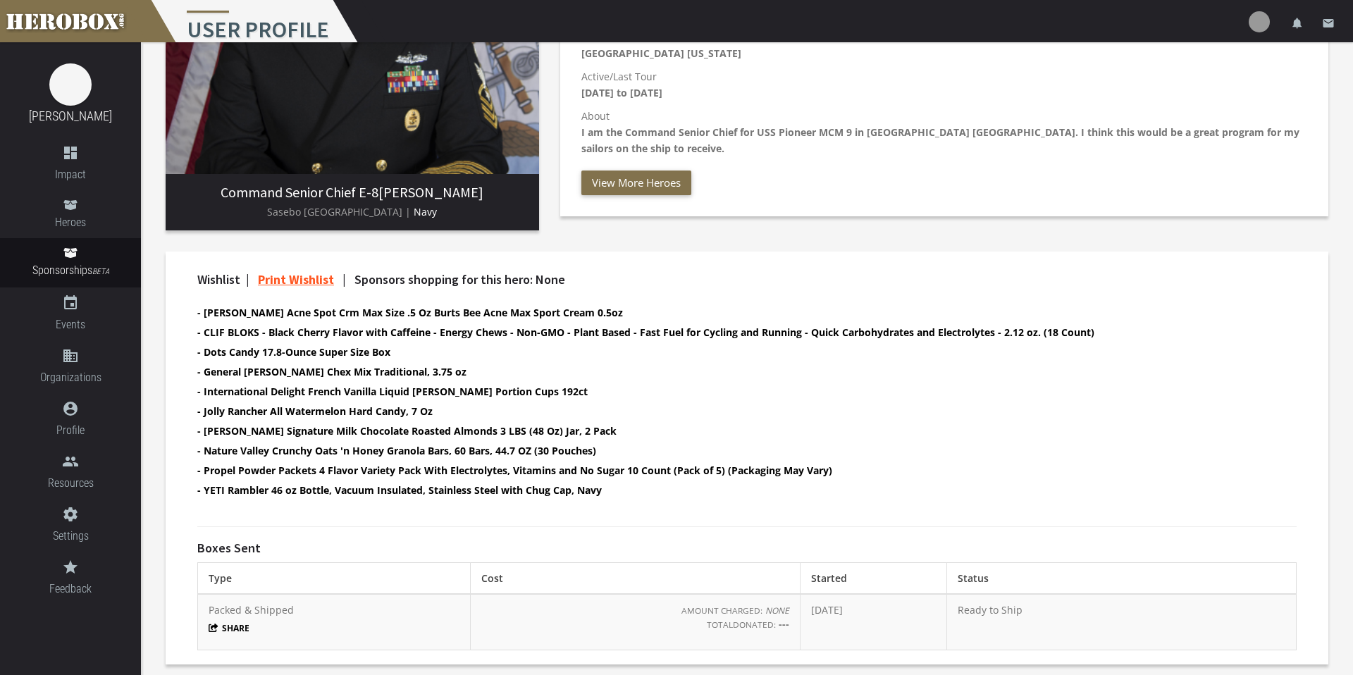
drag, startPoint x: 653, startPoint y: 515, endPoint x: 620, endPoint y: 499, distance: 36.3
click at [635, 505] on div "Wishlist | Print Wishlist | Sponsors shopping for this hero: None - Burts Acne …" at bounding box center [747, 458] width 1163 height 413
drag, startPoint x: 615, startPoint y: 494, endPoint x: 190, endPoint y: 497, distance: 425.1
click at [201, 497] on li "- YETI Rambler 46 oz Bottle, Vacuum Insulated, Stainless Steel with Chug Cap, N…" at bounding box center [734, 490] width 1075 height 16
copy b "YETI Rambler 46 oz Bottle, Vacuum Insulated, Stainless Steel with Chug Cap, Navy"
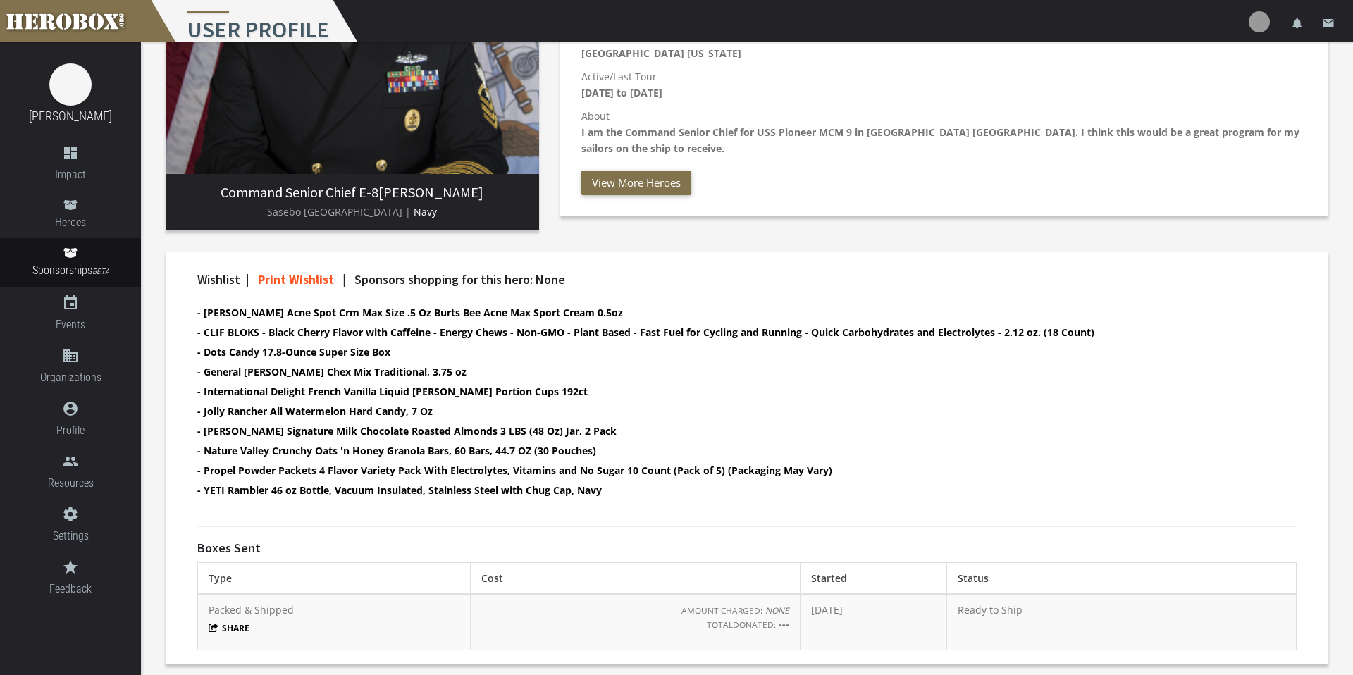
drag, startPoint x: 686, startPoint y: 452, endPoint x: 782, endPoint y: 473, distance: 98.2
click at [689, 453] on li "- Nature Valley Crunchy Oats 'n Honey Granola Bars, 60 Bars, 44.7 OZ (30 Pouche…" at bounding box center [734, 451] width 1075 height 16
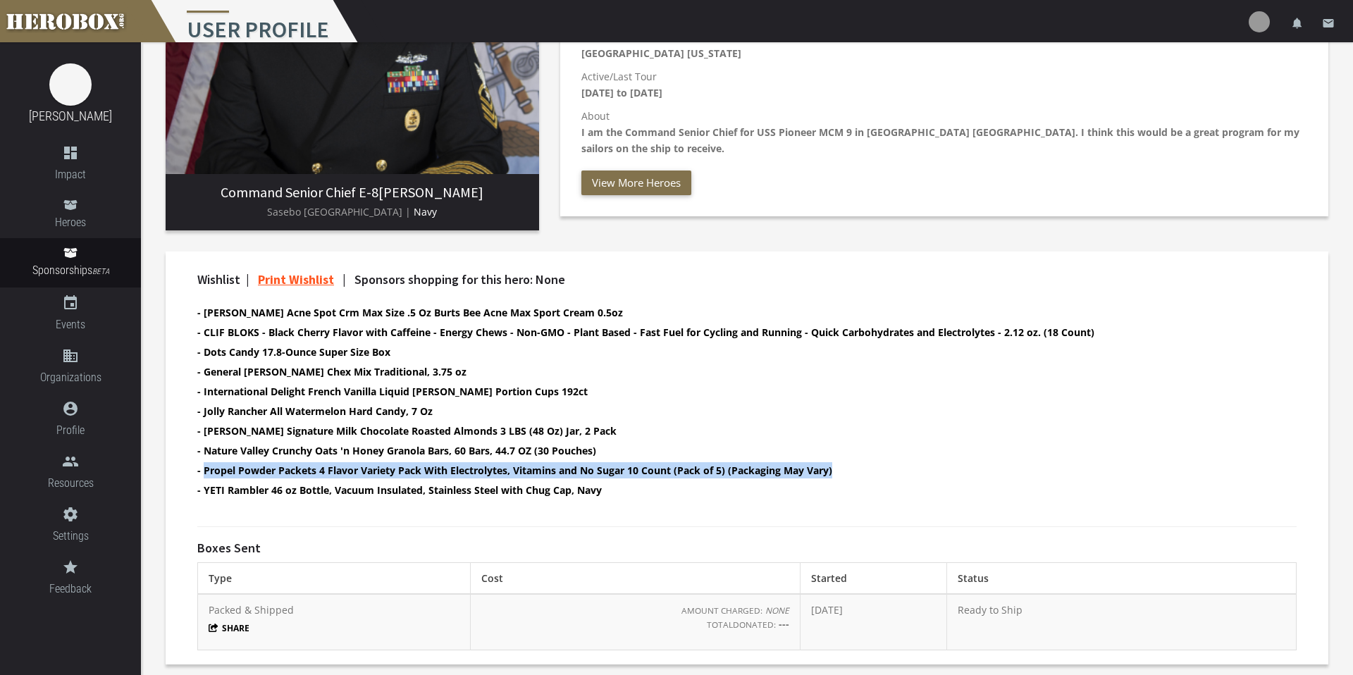
drag, startPoint x: 786, startPoint y: 474, endPoint x: 200, endPoint y: 466, distance: 585.9
click at [202, 466] on li "- Propel Powder Packets 4 Flavor Variety Pack With Electrolytes, Vitamins and N…" at bounding box center [734, 470] width 1075 height 16
copy b "Propel Powder Packets 4 Flavor Variety Pack With Electrolytes, Vitamins and No …"
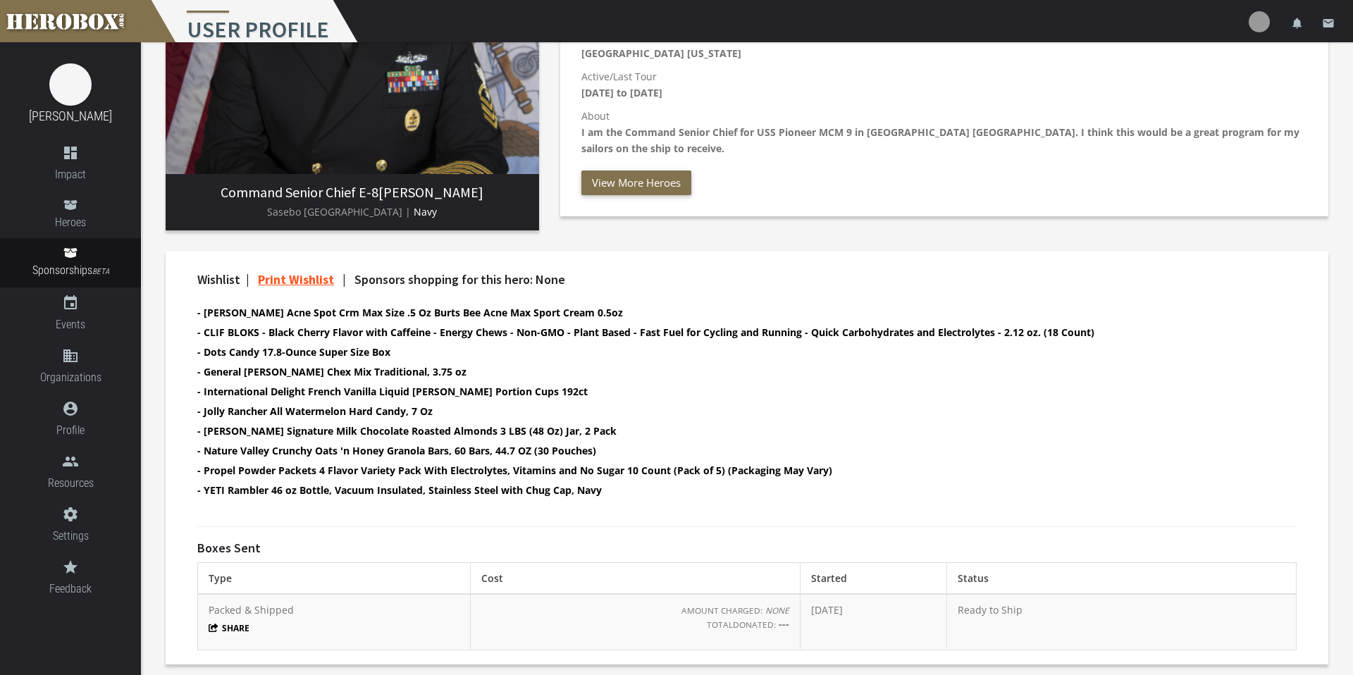
drag, startPoint x: 598, startPoint y: 438, endPoint x: 589, endPoint y: 443, distance: 11.0
click at [572, 441] on ul "- [PERSON_NAME] Acne Spot Crm Max Size .5 Oz Burts Bee Acne Max Sport Cream 0.5…" at bounding box center [734, 403] width 1075 height 197
drag, startPoint x: 608, startPoint y: 450, endPoint x: 196, endPoint y: 441, distance: 412.5
click at [197, 446] on li "- Nature Valley Crunchy Oats 'n Honey Granola Bars, 60 Bars, 44.7 OZ (30 Pouche…" at bounding box center [734, 451] width 1075 height 16
copy b "- Nature Valley Crunchy Oats 'n Honey Granola Bars, 60 Bars, 44.7 OZ (30 Pouche…"
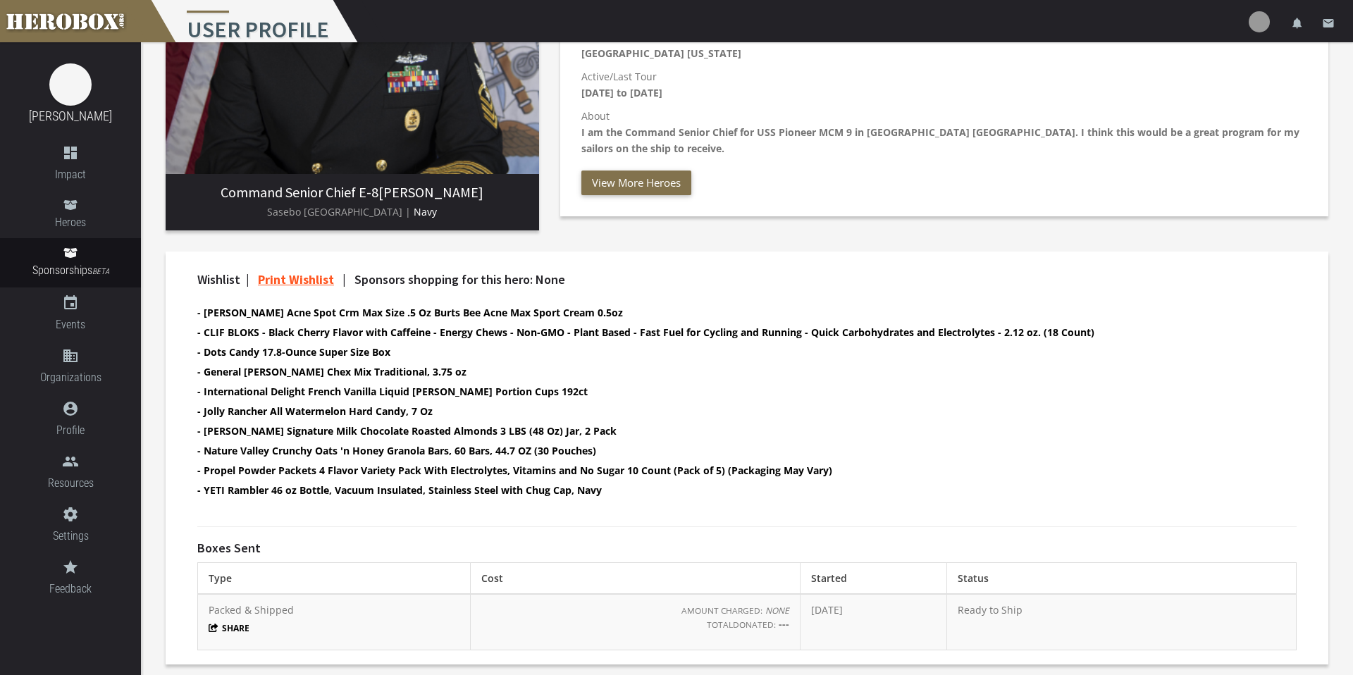
click at [563, 425] on b "- [PERSON_NAME] Signature Milk Chocolate Roasted Almonds 3 LBS (48 Oz) Jar, 2 P…" at bounding box center [406, 430] width 419 height 13
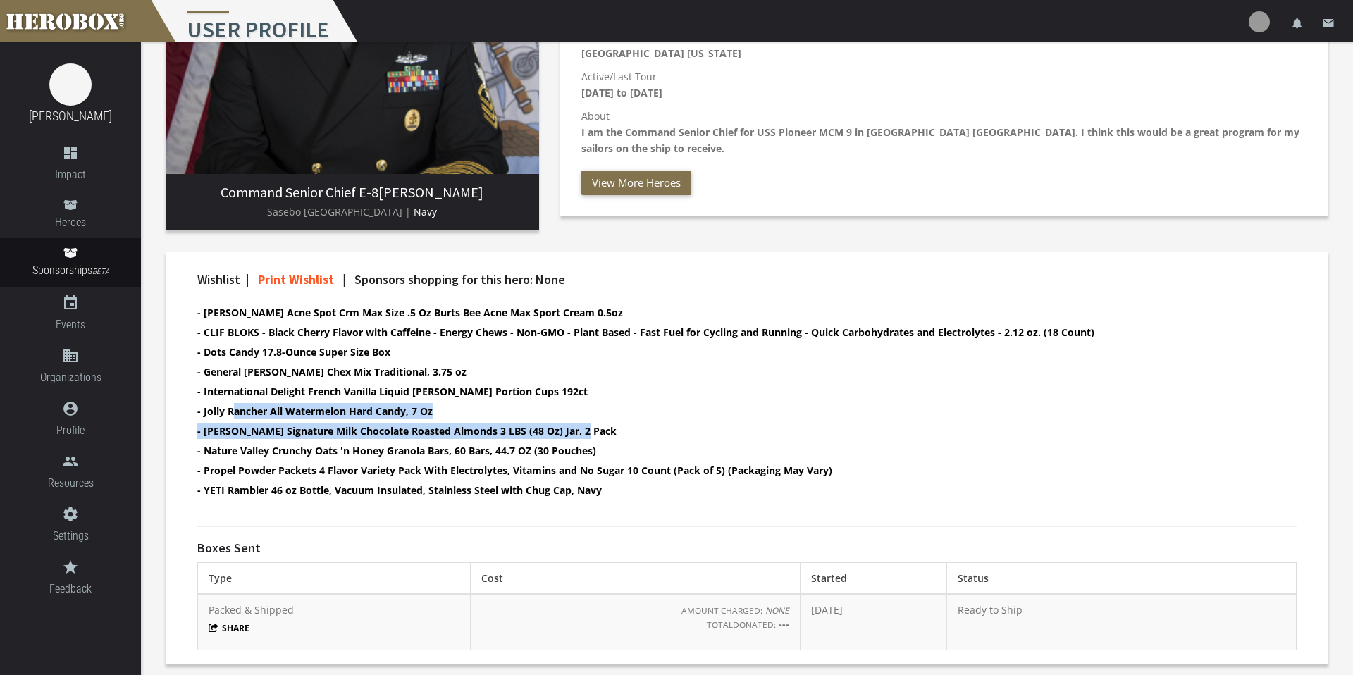
drag, startPoint x: 579, startPoint y: 430, endPoint x: 235, endPoint y: 410, distance: 345.3
click at [234, 412] on ul "- [PERSON_NAME] Acne Spot Crm Max Size .5 Oz Burts Bee Acne Max Sport Cream 0.5…" at bounding box center [734, 403] width 1075 height 197
click at [235, 410] on b "- Jolly Rancher All Watermelon Hard Candy, 7 Oz" at bounding box center [314, 411] width 235 height 13
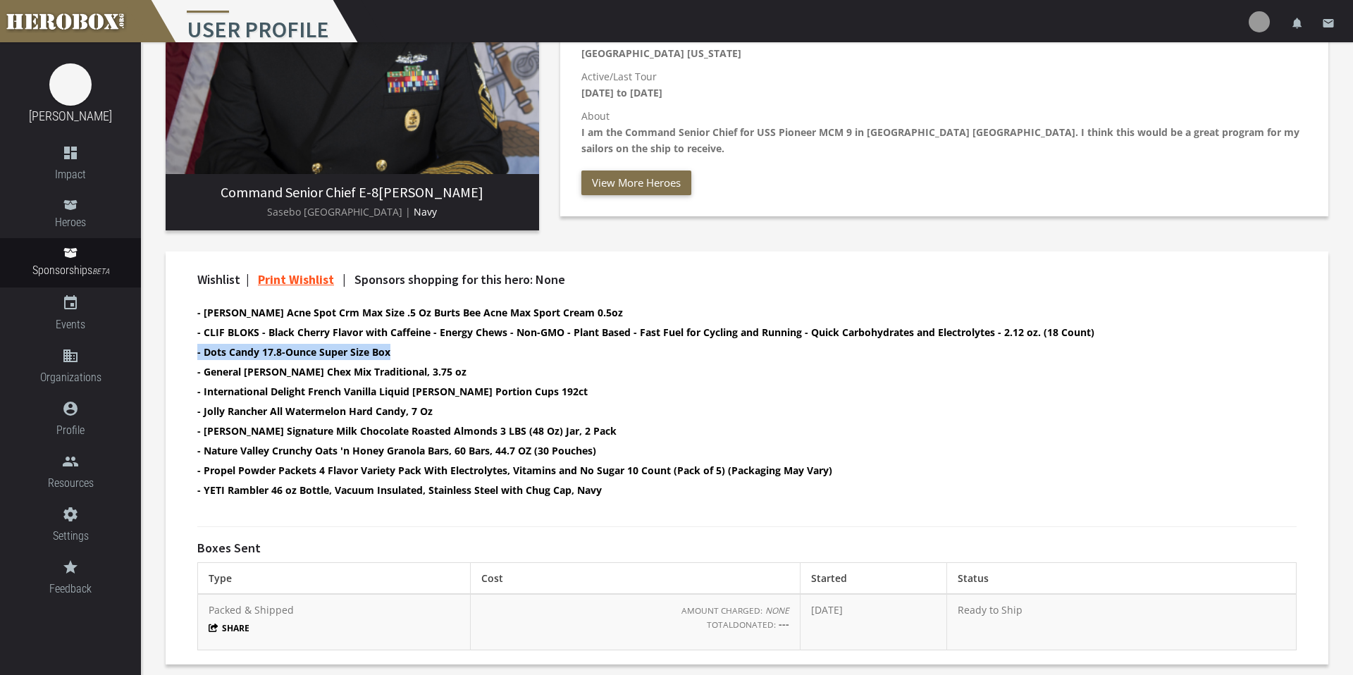
drag, startPoint x: 388, startPoint y: 350, endPoint x: 202, endPoint y: 353, distance: 185.4
click at [198, 354] on b "- Dots Candy 17.8-Ounce Super Size Box" at bounding box center [293, 351] width 193 height 13
copy b "- Dots Candy 17.8-Ounce Super Size Box"
click at [400, 372] on b "- General [PERSON_NAME] Chex Mix Traditional, 3.75 oz" at bounding box center [331, 371] width 269 height 13
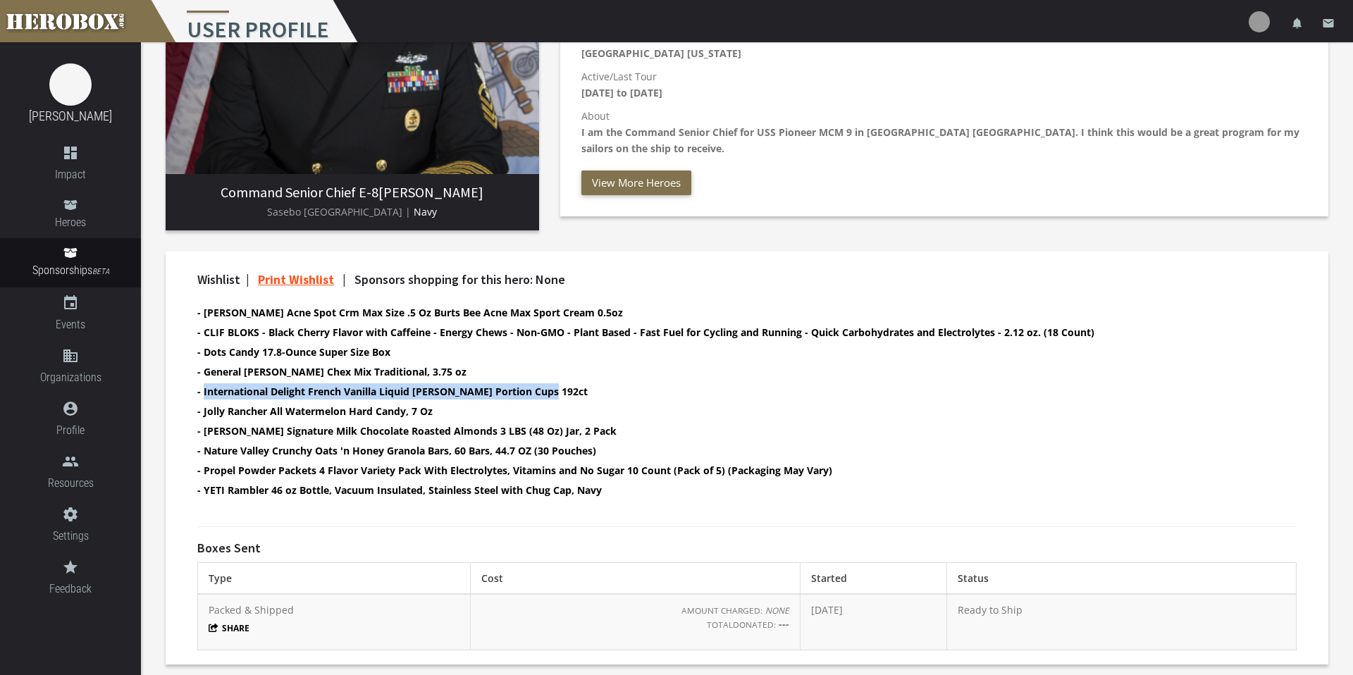
drag, startPoint x: 554, startPoint y: 390, endPoint x: 202, endPoint y: 394, distance: 351.8
click at [204, 394] on li "- International Delight French Vanilla Liquid [PERSON_NAME] Portion Cups 192ct" at bounding box center [734, 391] width 1075 height 16
copy b "nternational Delight French Vanilla Liquid [PERSON_NAME] Portion Cups 192ct"
click at [491, 425] on b "- [PERSON_NAME] Signature Milk Chocolate Roasted Almonds 3 LBS (48 Oz) Jar, 2 P…" at bounding box center [406, 430] width 419 height 13
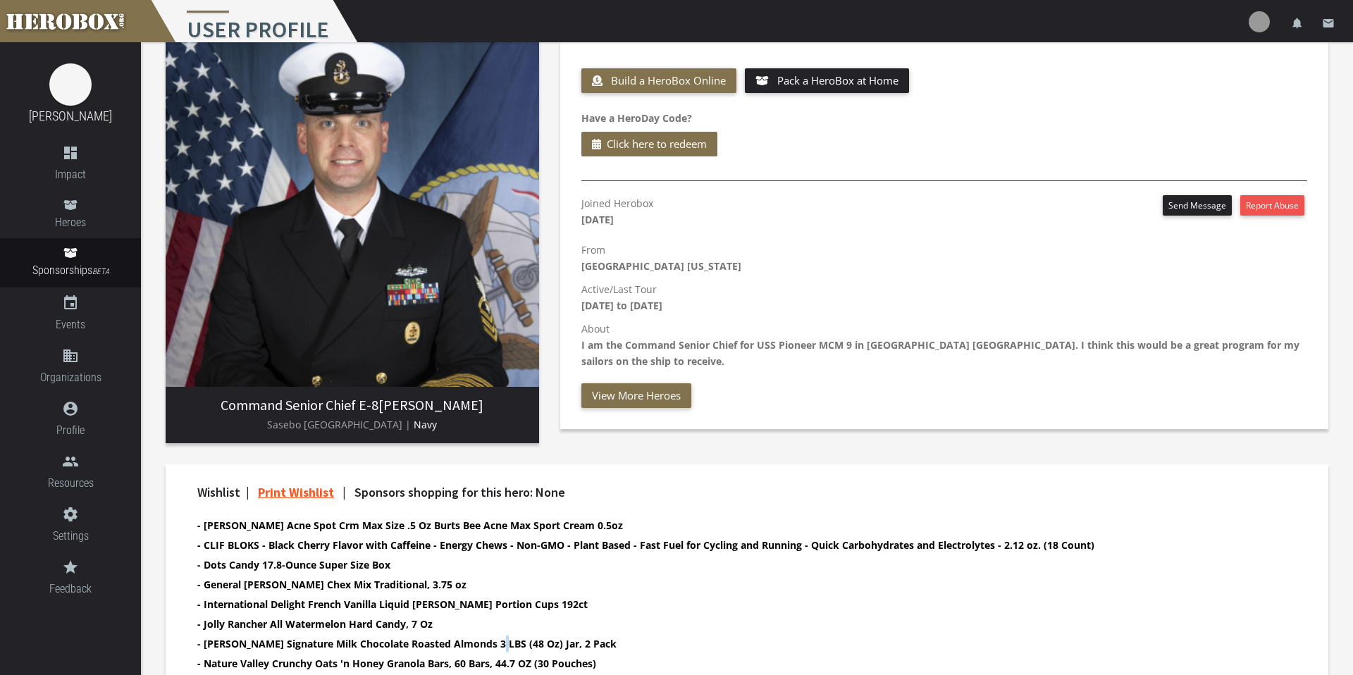
scroll to position [58, 0]
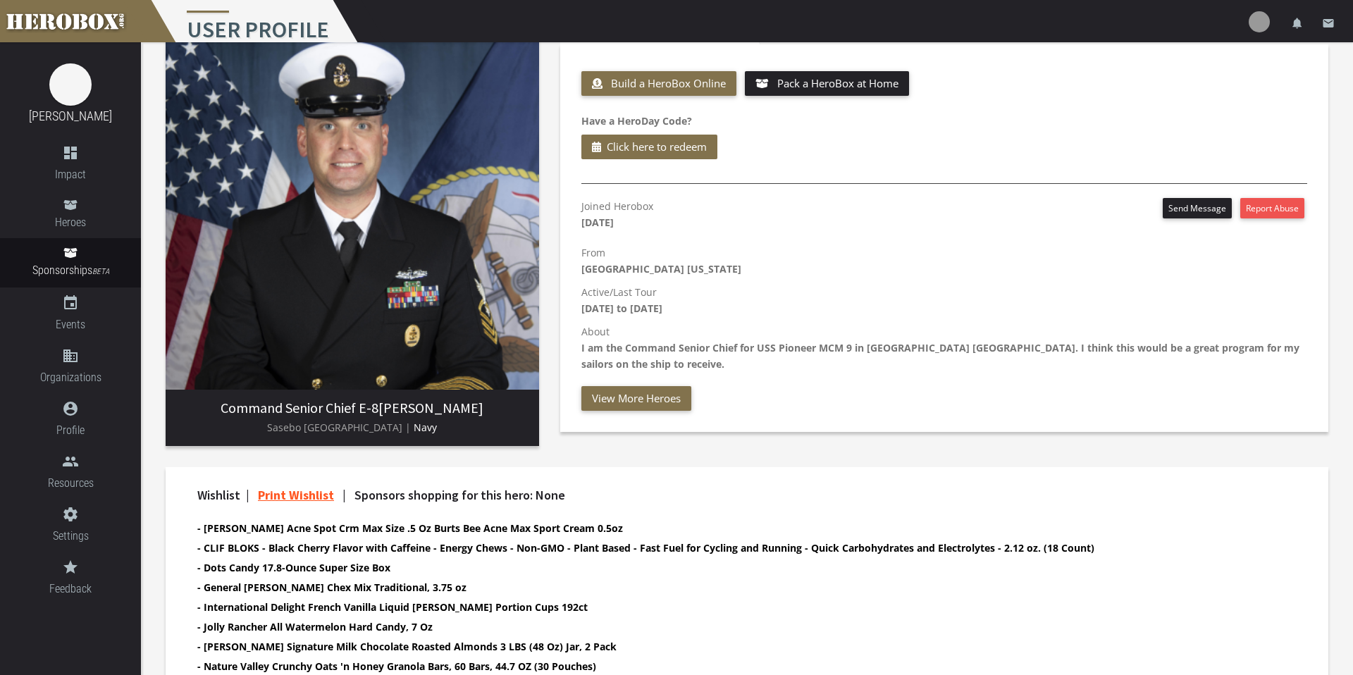
click at [791, 97] on div "Build a HeroBox Online Pack a HeroBox at Home Have a HeroDay Code? Click here t…" at bounding box center [944, 117] width 747 height 98
click at [765, 82] on icon at bounding box center [762, 83] width 13 height 9
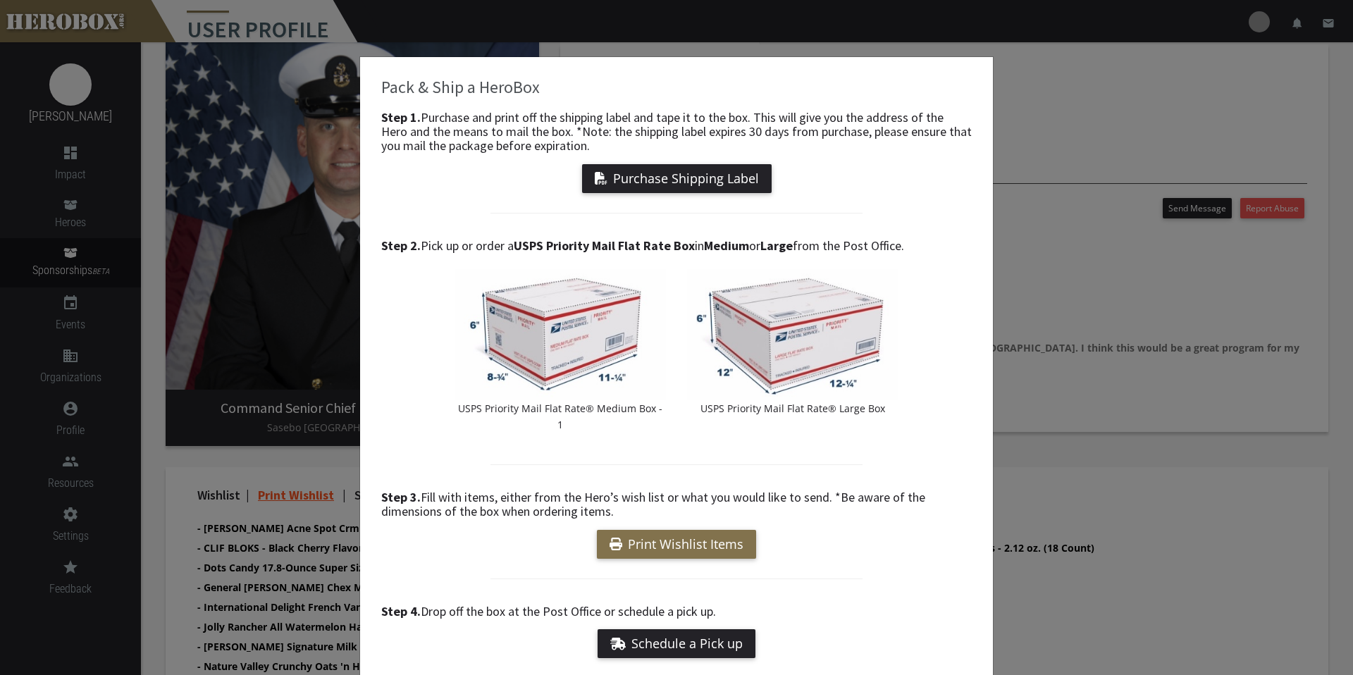
click at [1043, 97] on div "Pack & Ship a HeroBox Step 1. Purchase and print off the shipping label and tap…" at bounding box center [676, 337] width 1353 height 675
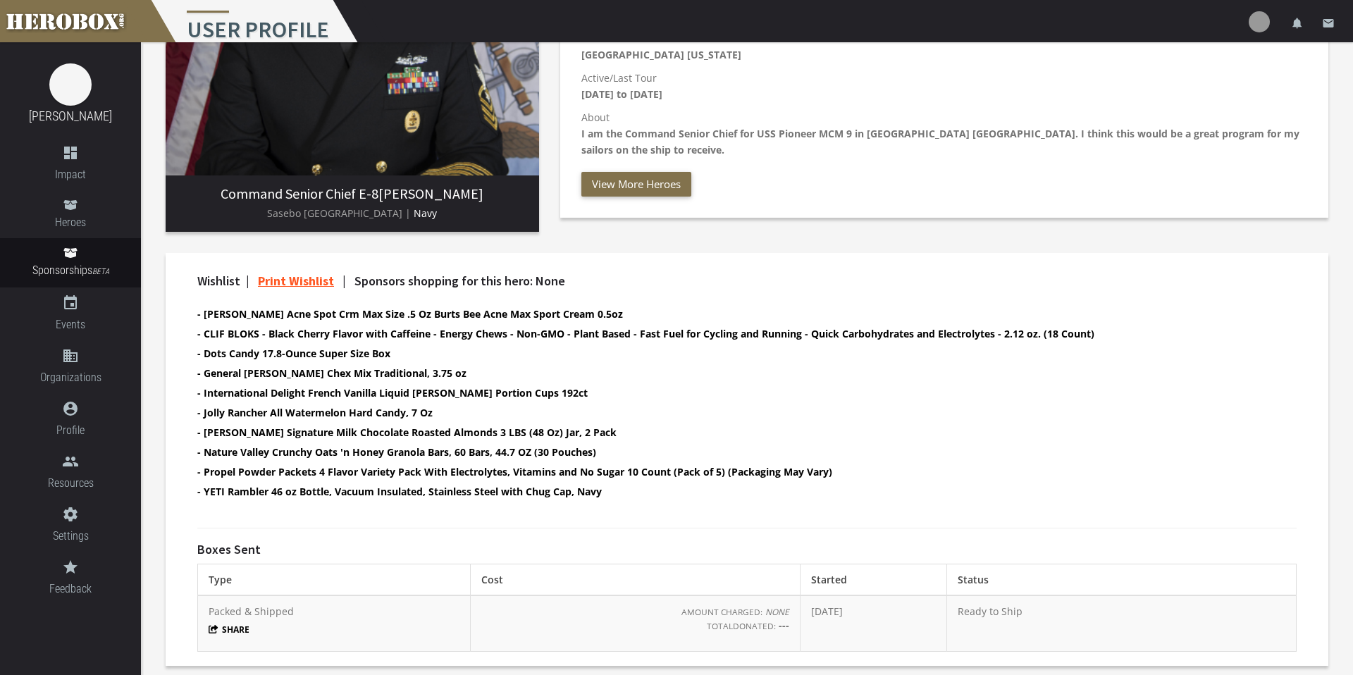
scroll to position [274, 0]
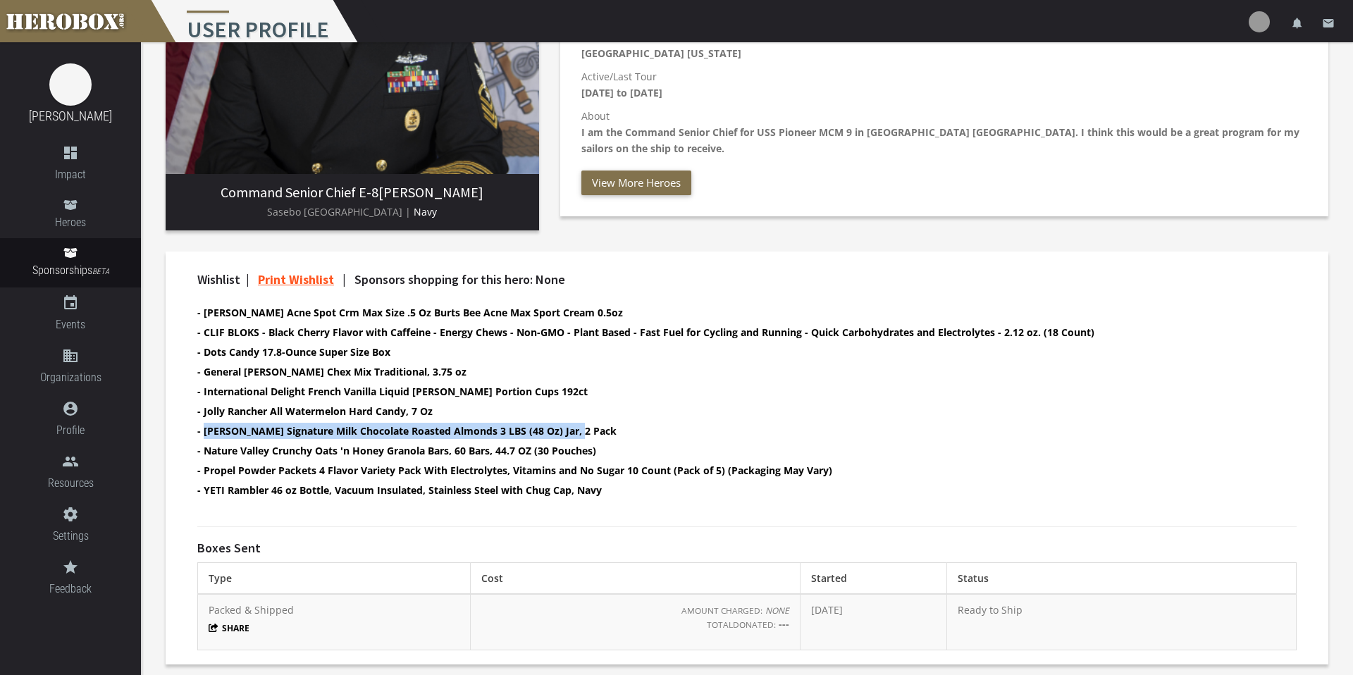
drag, startPoint x: 567, startPoint y: 432, endPoint x: 204, endPoint y: 432, distance: 363.0
click at [204, 432] on b "- [PERSON_NAME] Signature Milk Chocolate Roasted Almonds 3 LBS (48 Oz) Jar, 2 P…" at bounding box center [406, 430] width 419 height 13
copy b "[PERSON_NAME] Signature Milk Chocolate Roasted Almonds 3 LBS (48 Oz) Jar, 2 Pac"
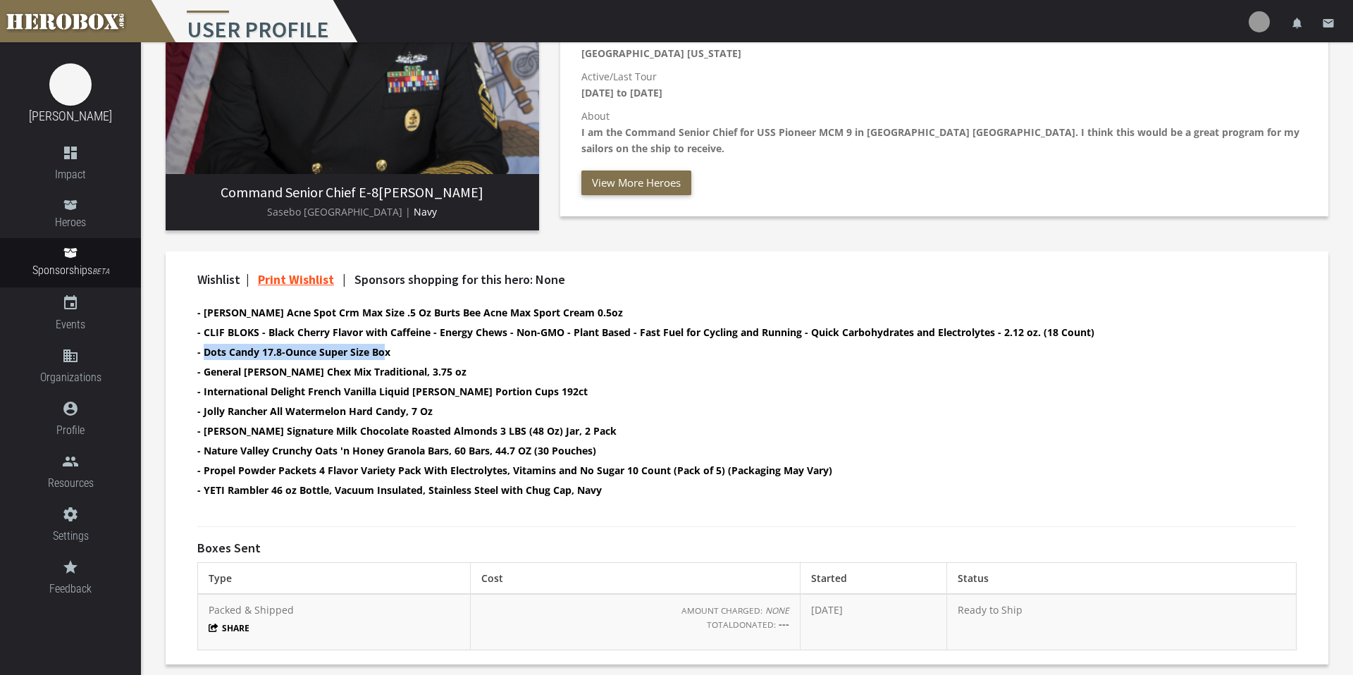
drag, startPoint x: 379, startPoint y: 350, endPoint x: 203, endPoint y: 357, distance: 175.7
click at [203, 357] on b "- Dots Candy 17.8-Ounce Super Size Box" at bounding box center [293, 351] width 193 height 13
click at [355, 395] on b "- International Delight French Vanilla Liquid [PERSON_NAME] Portion Cups 192ct" at bounding box center [392, 391] width 391 height 13
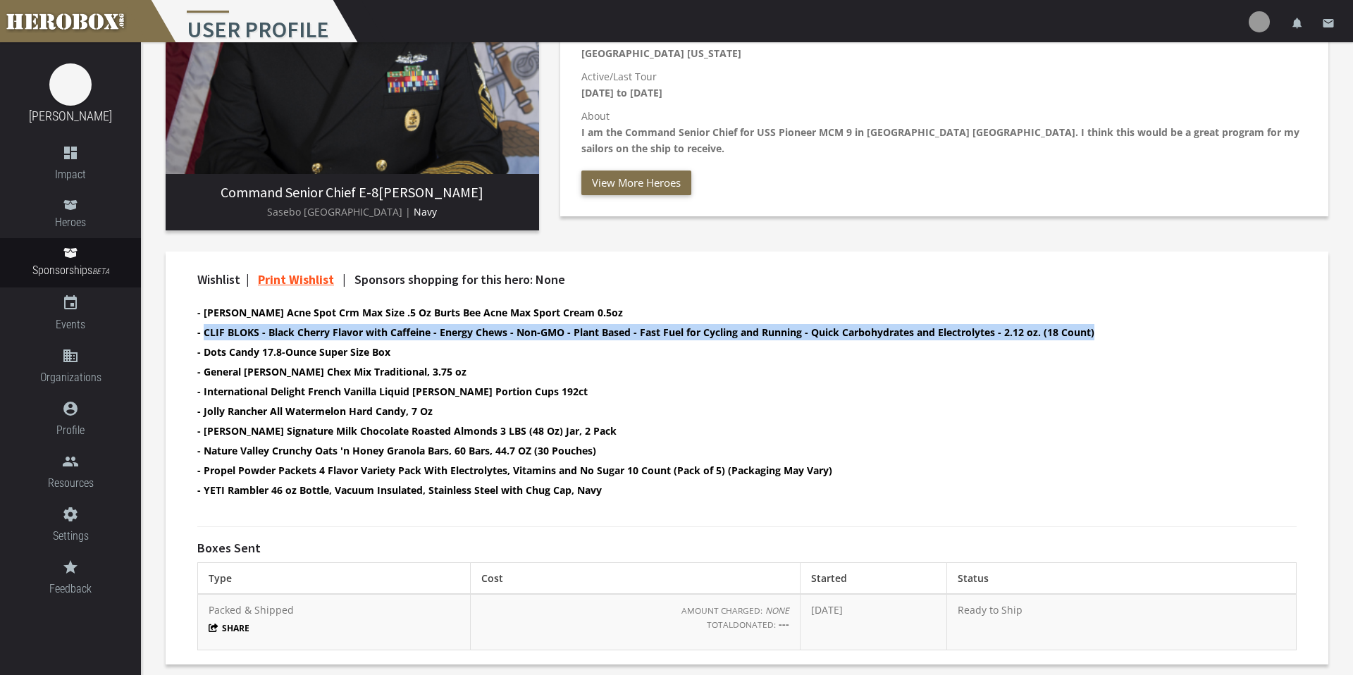
drag, startPoint x: 376, startPoint y: 333, endPoint x: 1146, endPoint y: 330, distance: 769.1
click at [1043, 330] on li "- CLIF BLOKS - Black Cherry Flavor with Caffeine - Energy Chews - Non-GMO - Pla…" at bounding box center [734, 332] width 1075 height 16
copy b "CLIF BLOKS - Black Cherry Flavor with Caffeine - Energy Chews - Non-GMO - Plant…"
drag, startPoint x: 114, startPoint y: 331, endPoint x: 90, endPoint y: 321, distance: 26.6
click at [52, 326] on span "Events" at bounding box center [70, 325] width 141 height 18
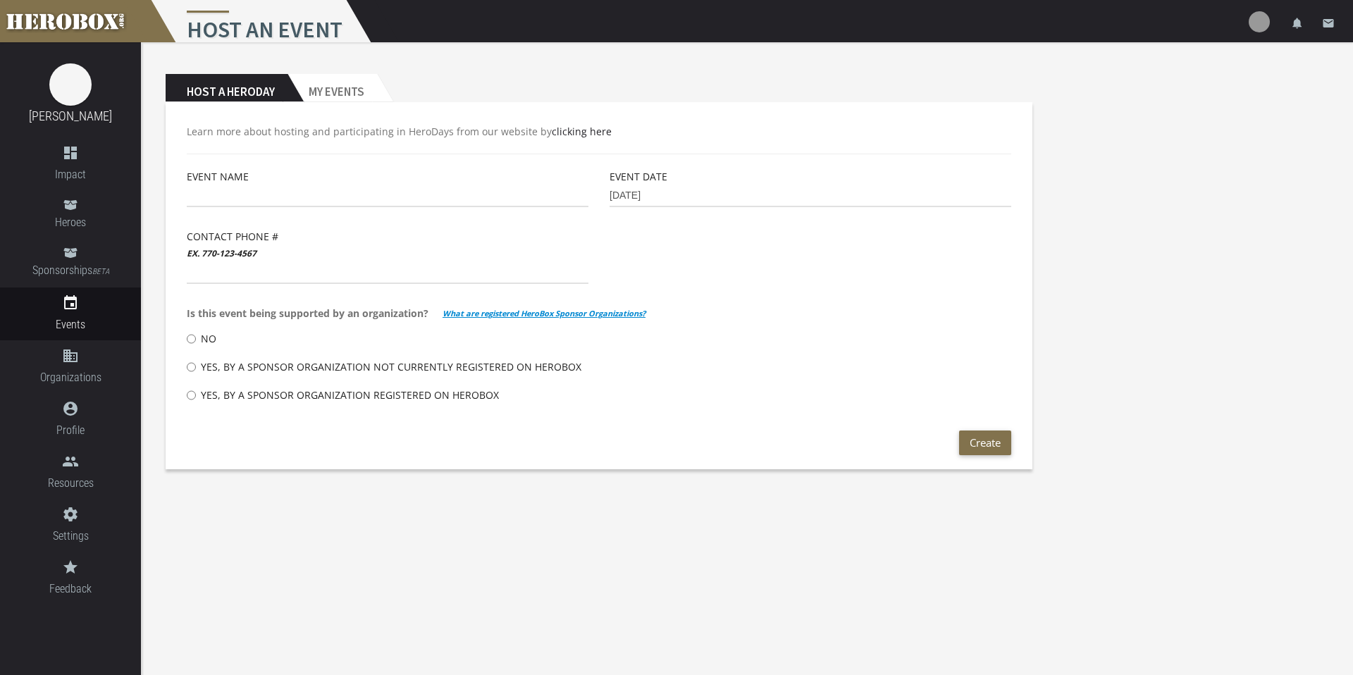
click at [219, 259] on label "Contact Phone # ex. [PHONE_NUMBER]" at bounding box center [233, 244] width 92 height 33
click at [71, 263] on span "Sponsorships BETA" at bounding box center [70, 271] width 141 height 19
click at [61, 254] on link "Sponsorships BETA" at bounding box center [70, 262] width 141 height 49
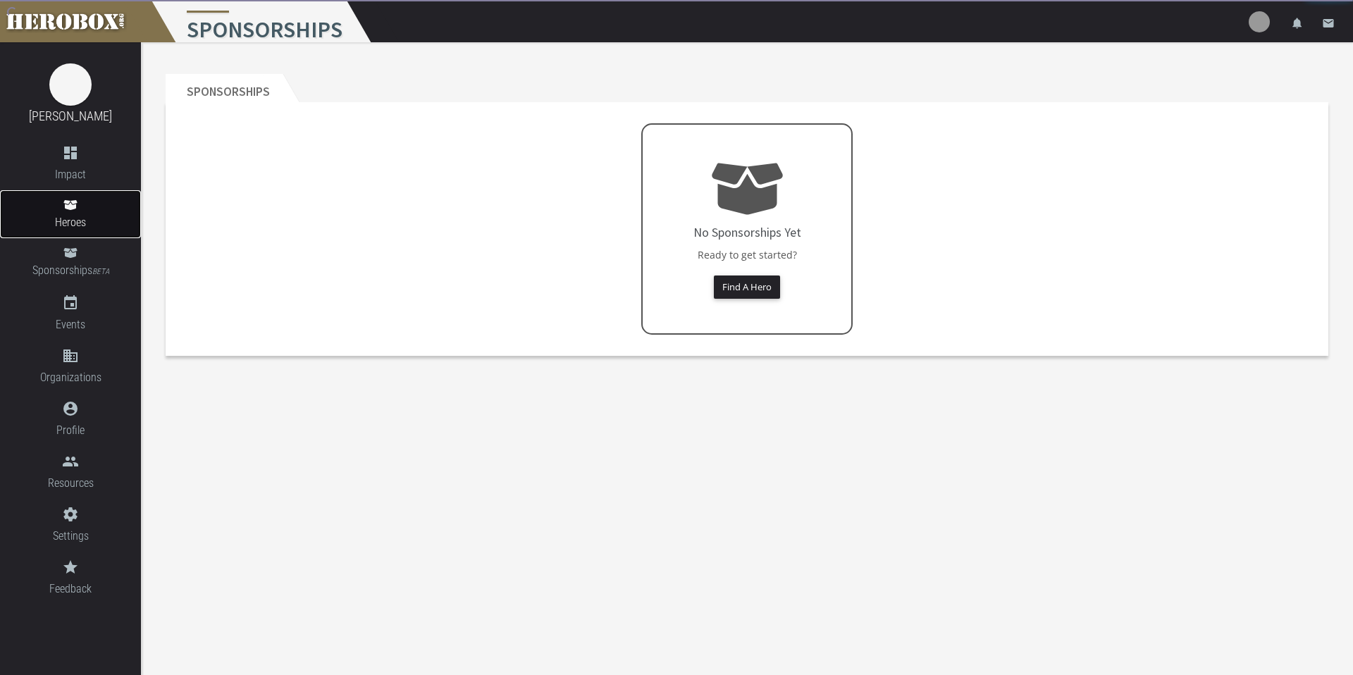
click at [70, 217] on span "Heroes" at bounding box center [70, 223] width 141 height 18
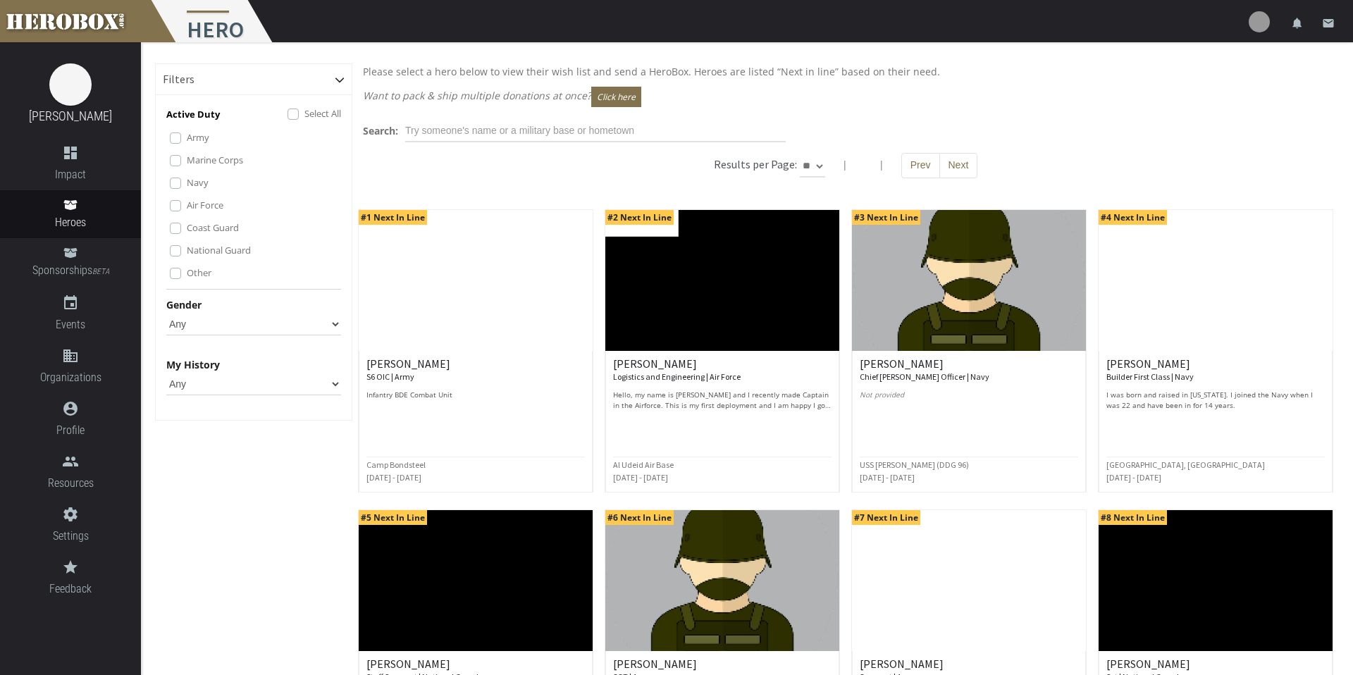
click at [187, 206] on label "Air Force" at bounding box center [205, 205] width 37 height 16
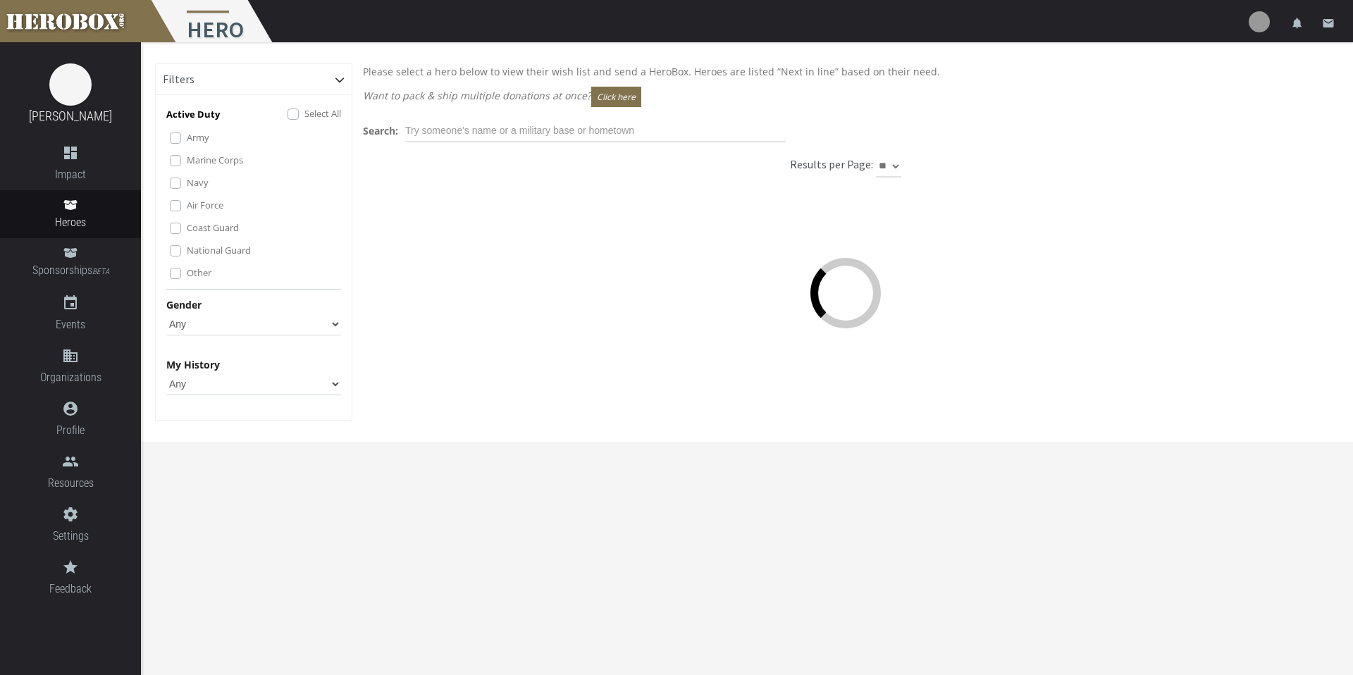
click at [167, 229] on div "Active Duty Select All Army Marine Corps Navy Air Force Coast Guard National Gu…" at bounding box center [253, 198] width 175 height 184
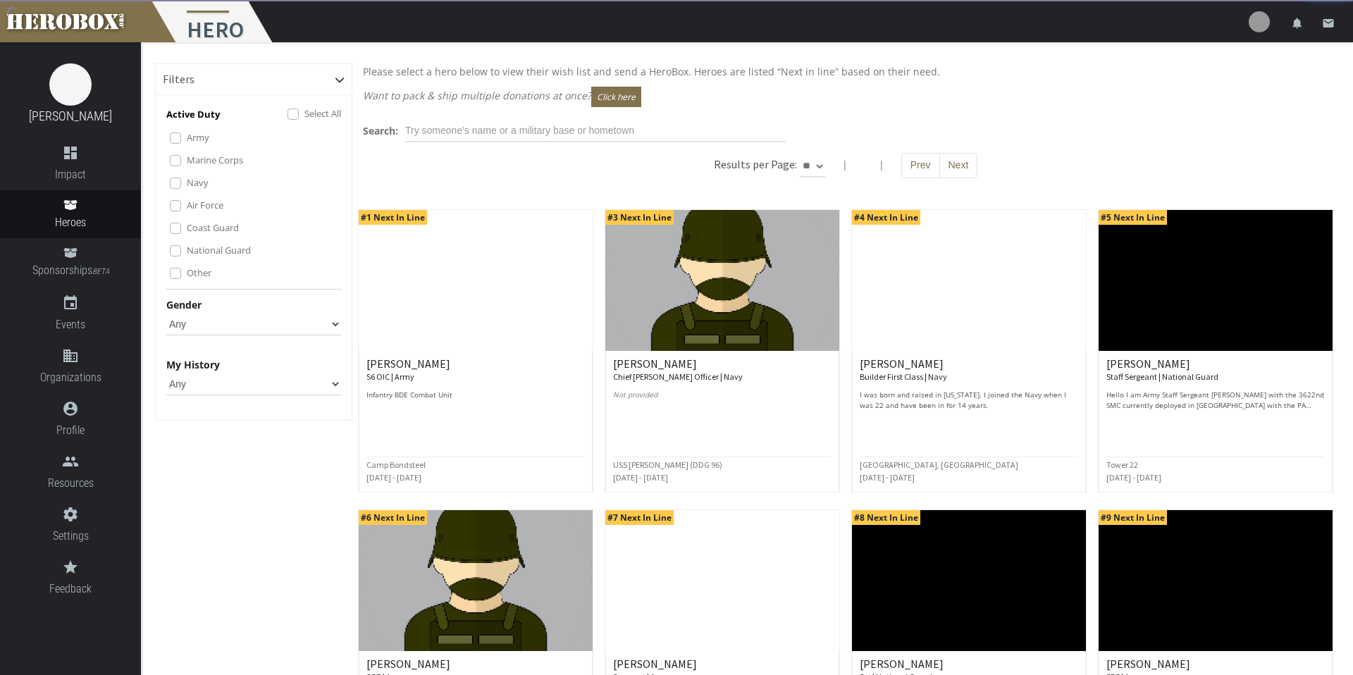
click at [187, 252] on label "National Guard" at bounding box center [219, 251] width 64 height 16
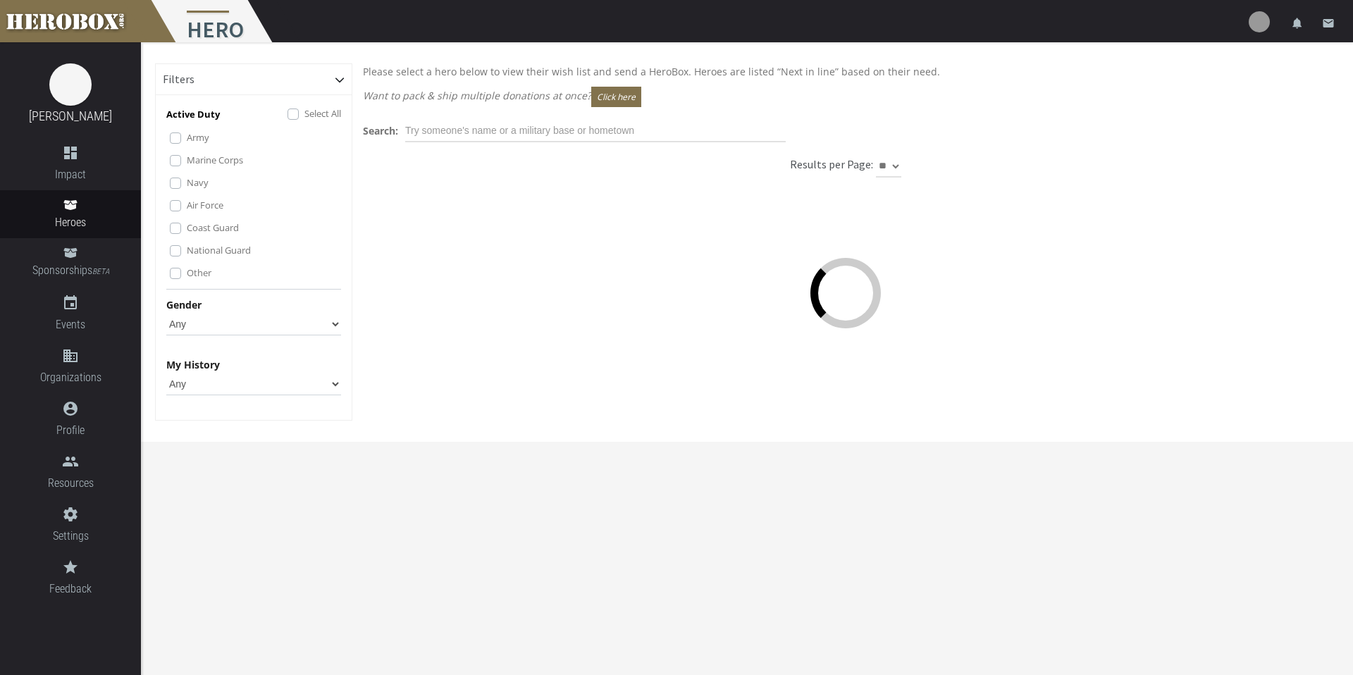
click at [187, 274] on label "Other" at bounding box center [199, 273] width 25 height 16
click at [187, 228] on label "Coast Guard" at bounding box center [213, 228] width 52 height 16
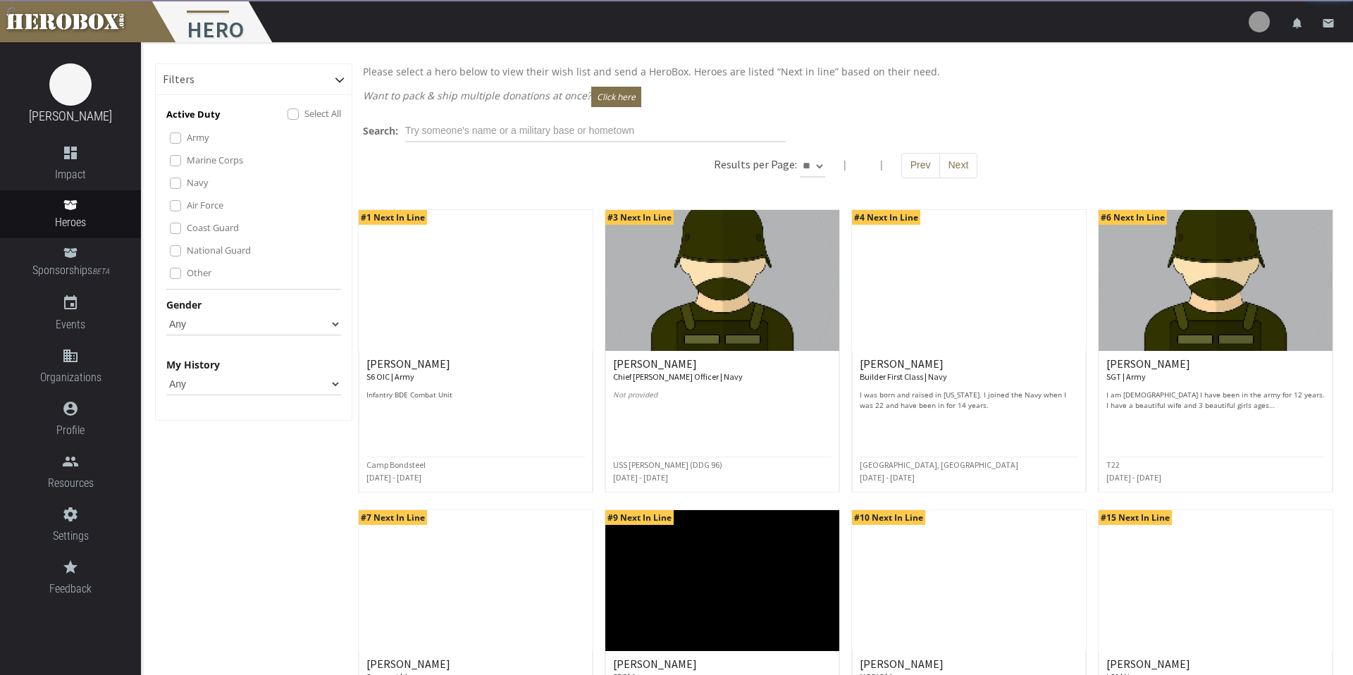
click at [187, 157] on label "Marine Corps" at bounding box center [215, 160] width 56 height 16
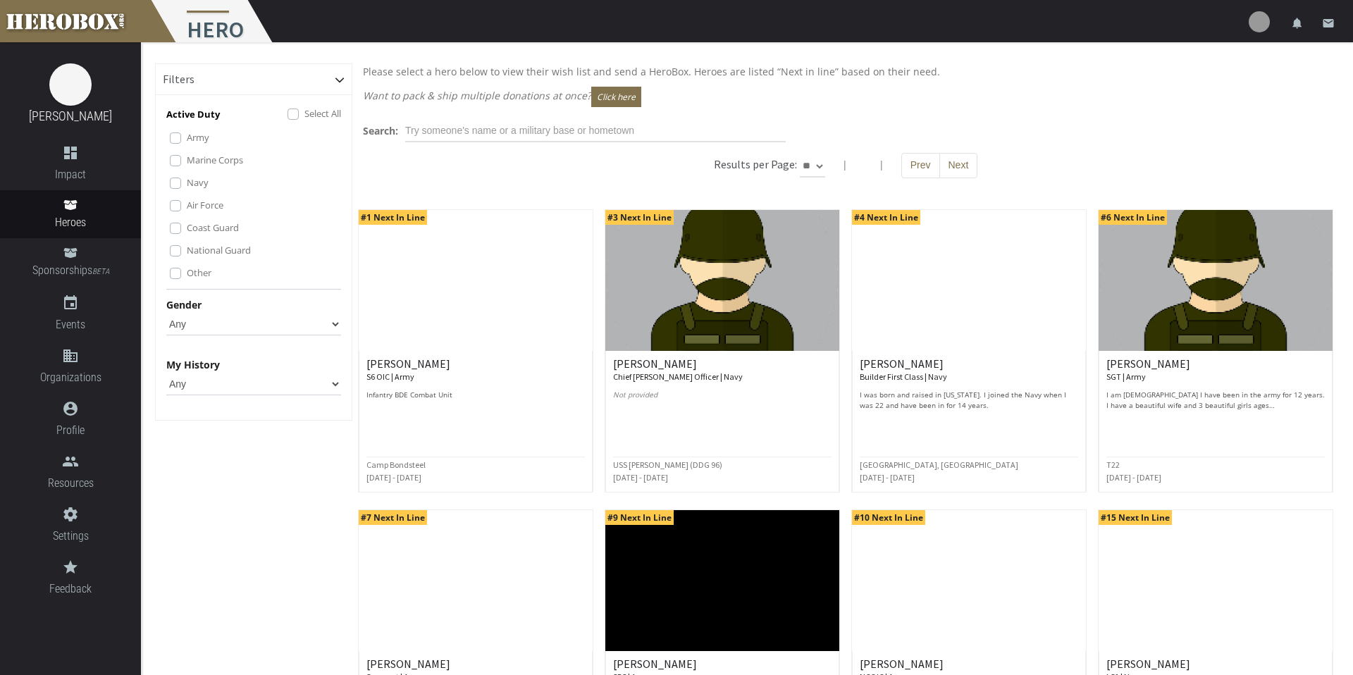
scroll to position [1, 0]
click at [812, 160] on select "** ** **" at bounding box center [812, 165] width 25 height 23
select select "*********"
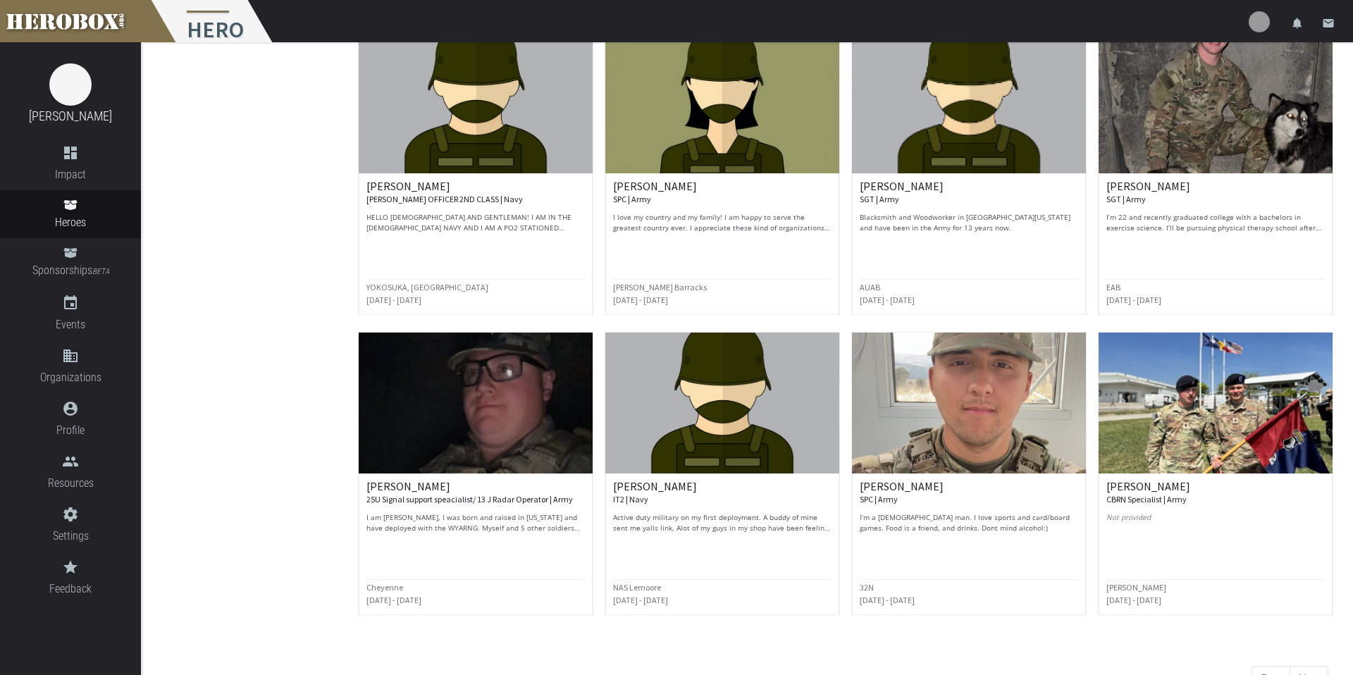
scroll to position [3212, 0]
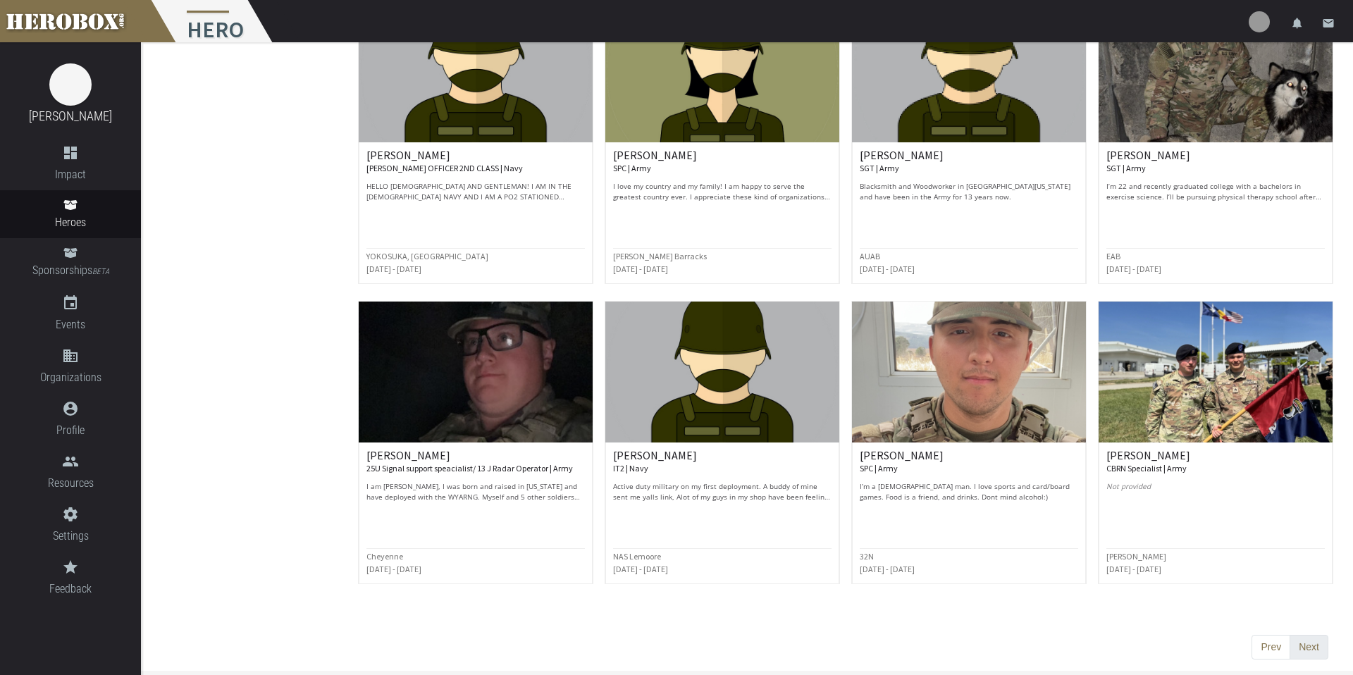
click at [1043, 589] on button "Next" at bounding box center [1309, 647] width 39 height 25
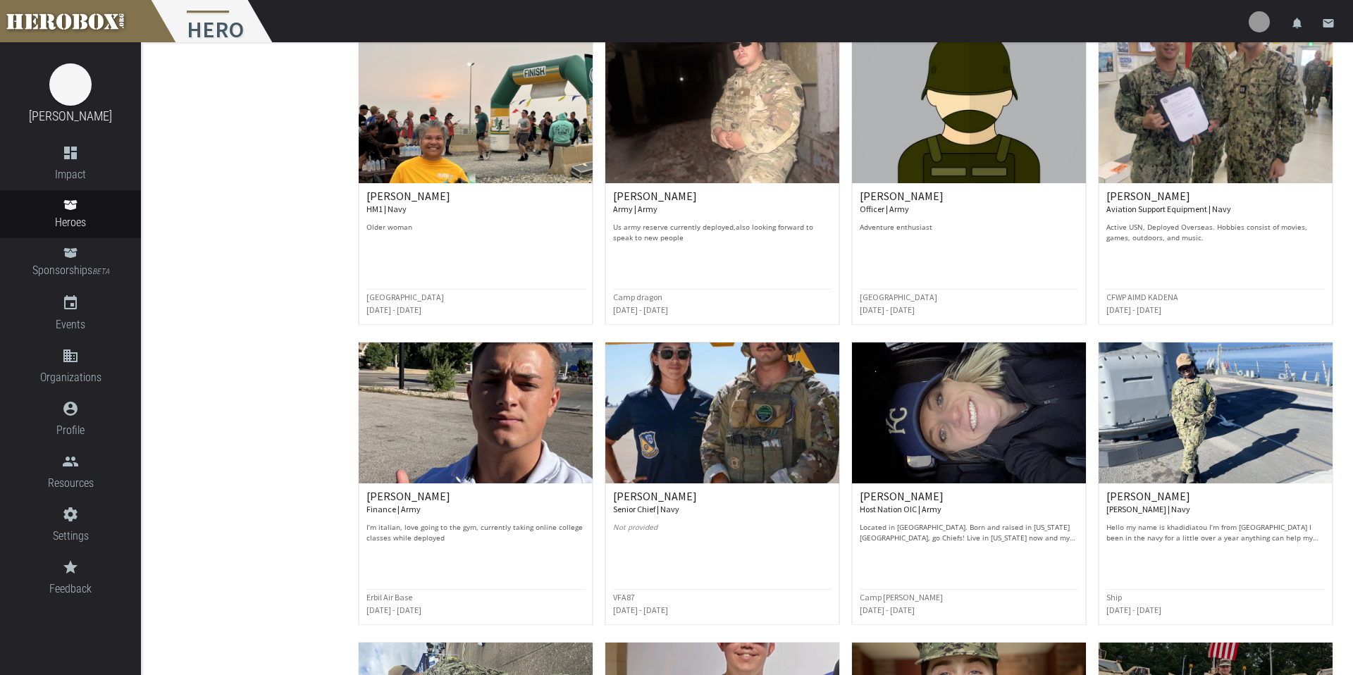
scroll to position [1371, 0]
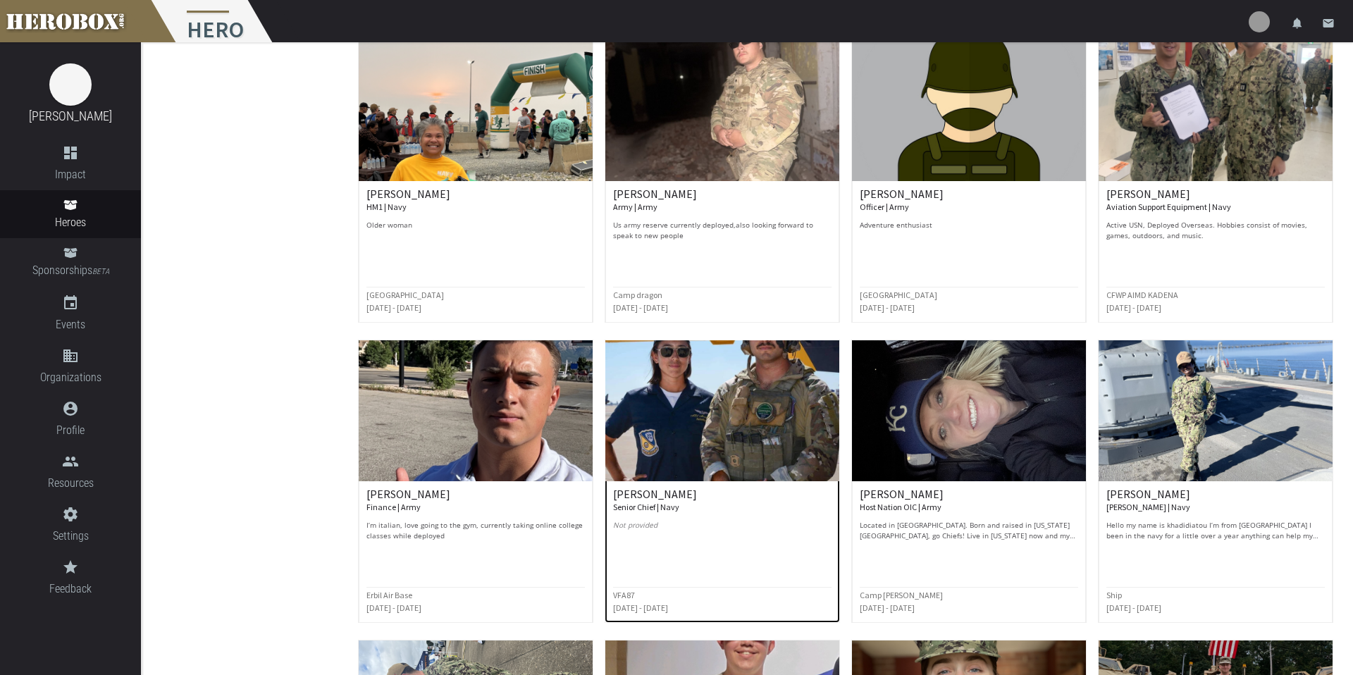
click at [646, 489] on h6 "[PERSON_NAME] Senior Chief | Navy" at bounding box center [722, 501] width 219 height 25
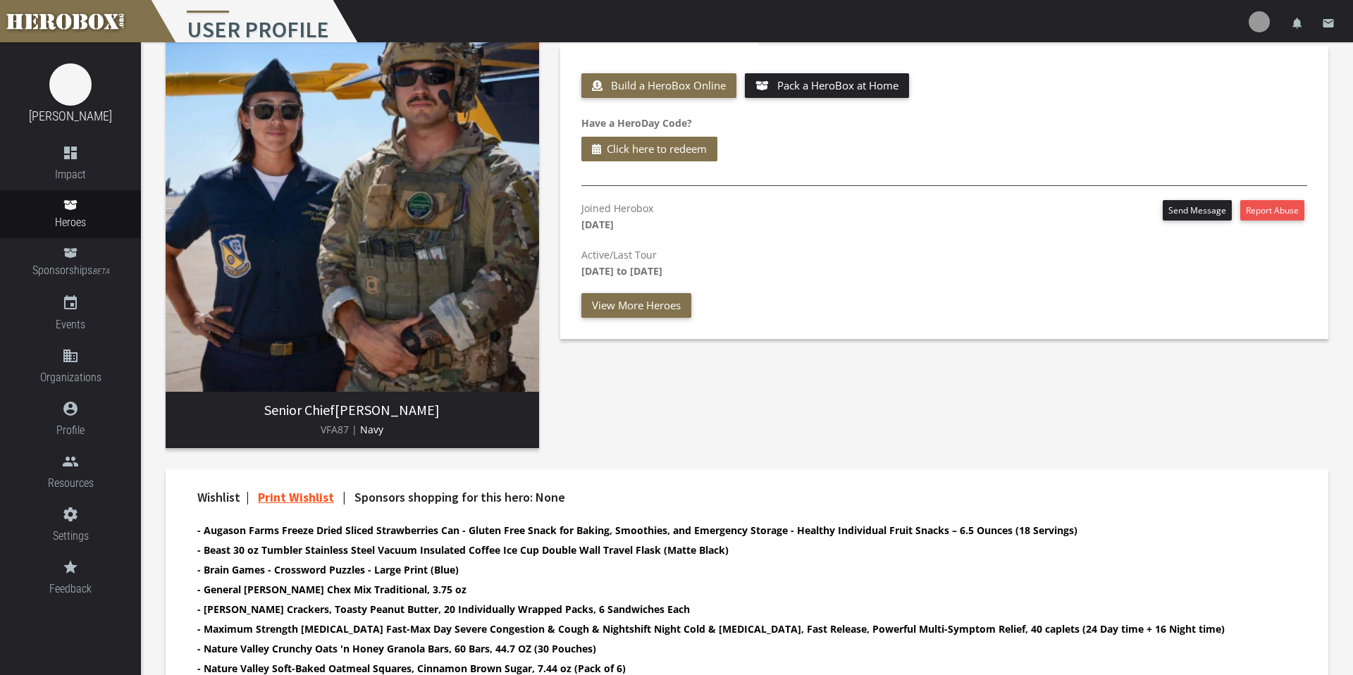
scroll to position [209, 0]
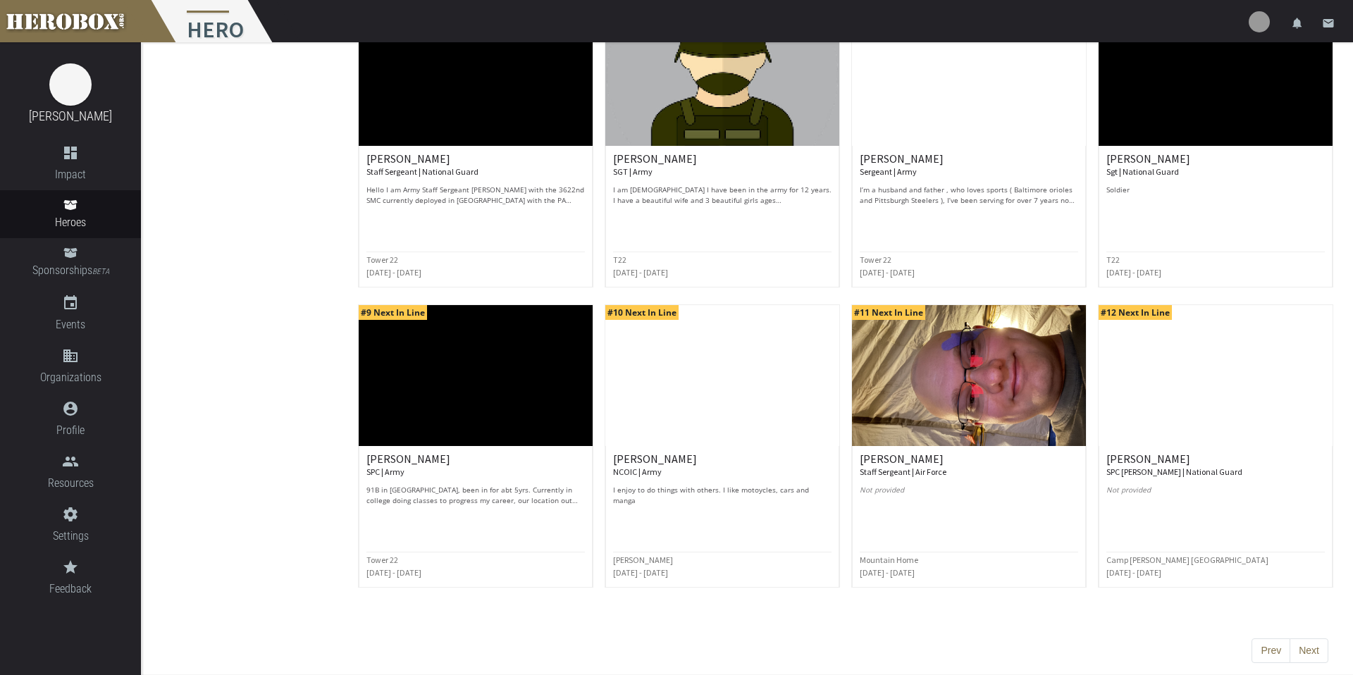
scroll to position [509, 0]
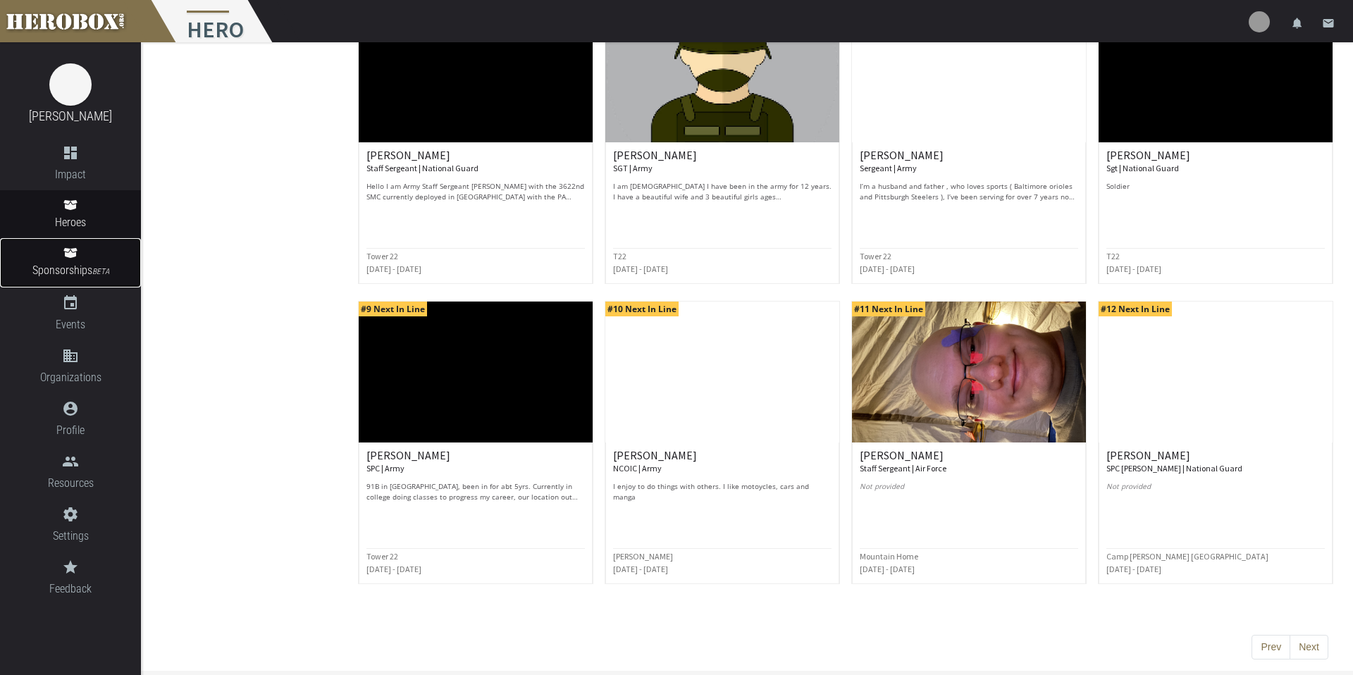
click at [74, 273] on span "Sponsorships BETA" at bounding box center [70, 271] width 141 height 19
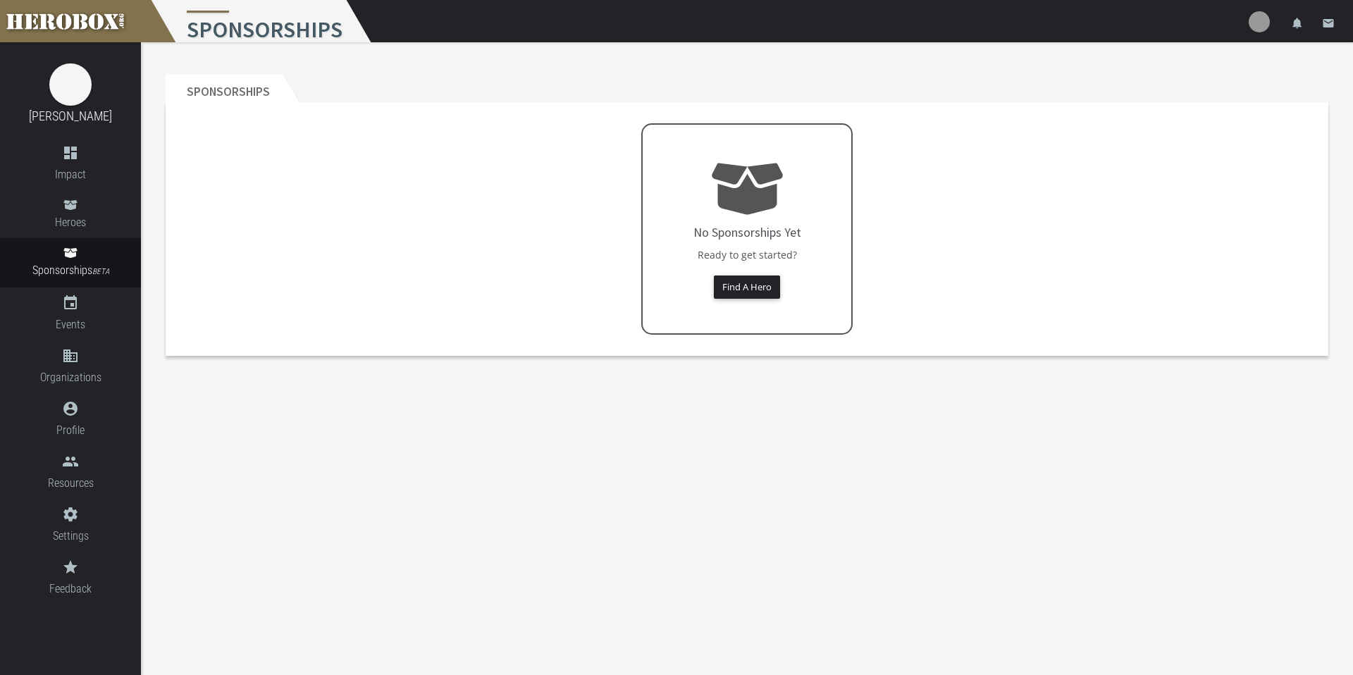
click at [737, 226] on h4 "No Sponsorships Yet" at bounding box center [748, 233] width 108 height 14
click at [768, 291] on button "Find A Hero" at bounding box center [747, 287] width 66 height 23
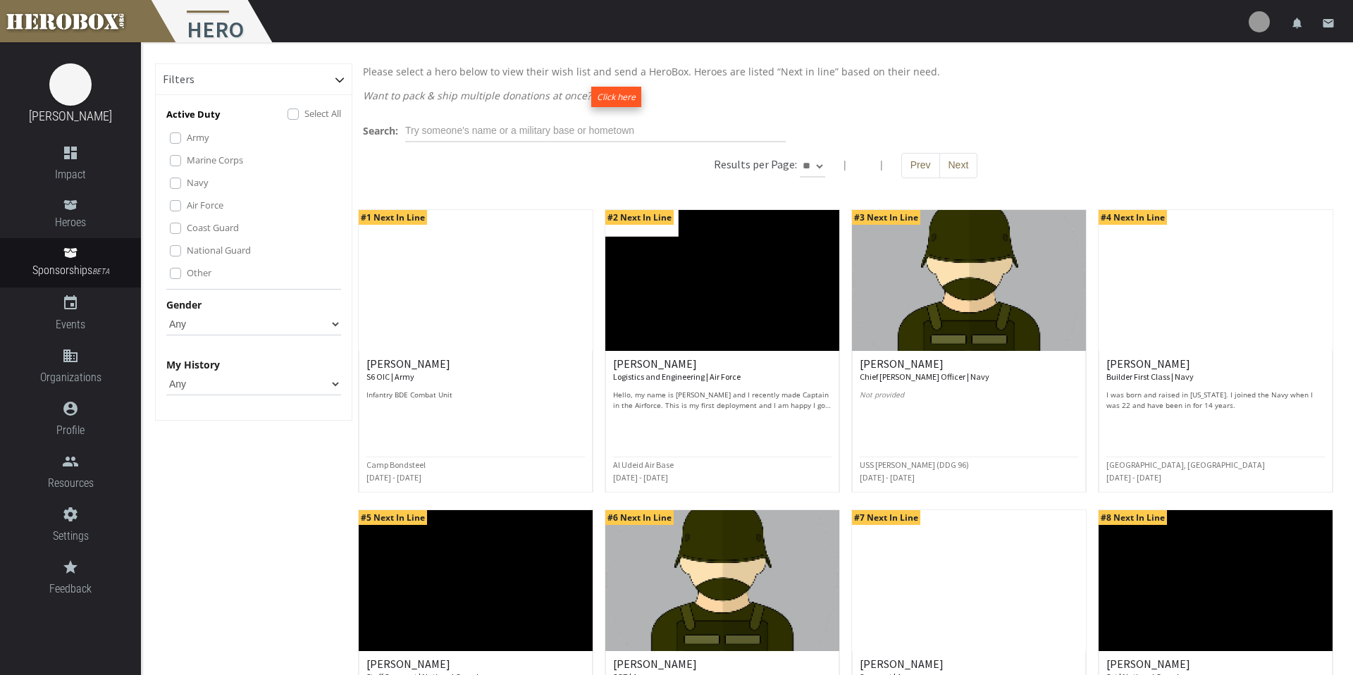
click at [614, 95] on button "Click here" at bounding box center [616, 97] width 50 height 20
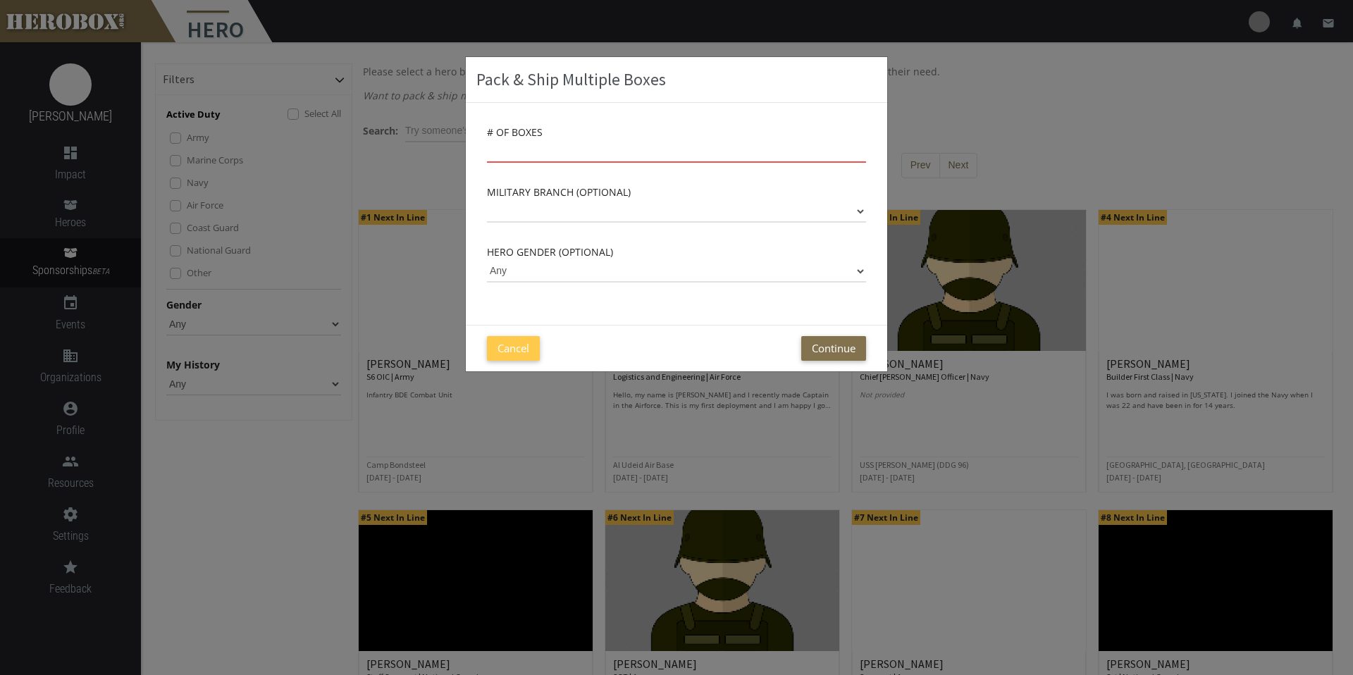
click at [581, 146] on input "number" at bounding box center [676, 151] width 379 height 23
type input "2"
click at [578, 210] on select "Army Marine Corps Navy Air Force Coast Guard National Guard" at bounding box center [676, 211] width 379 height 23
select select "Marine Corps"
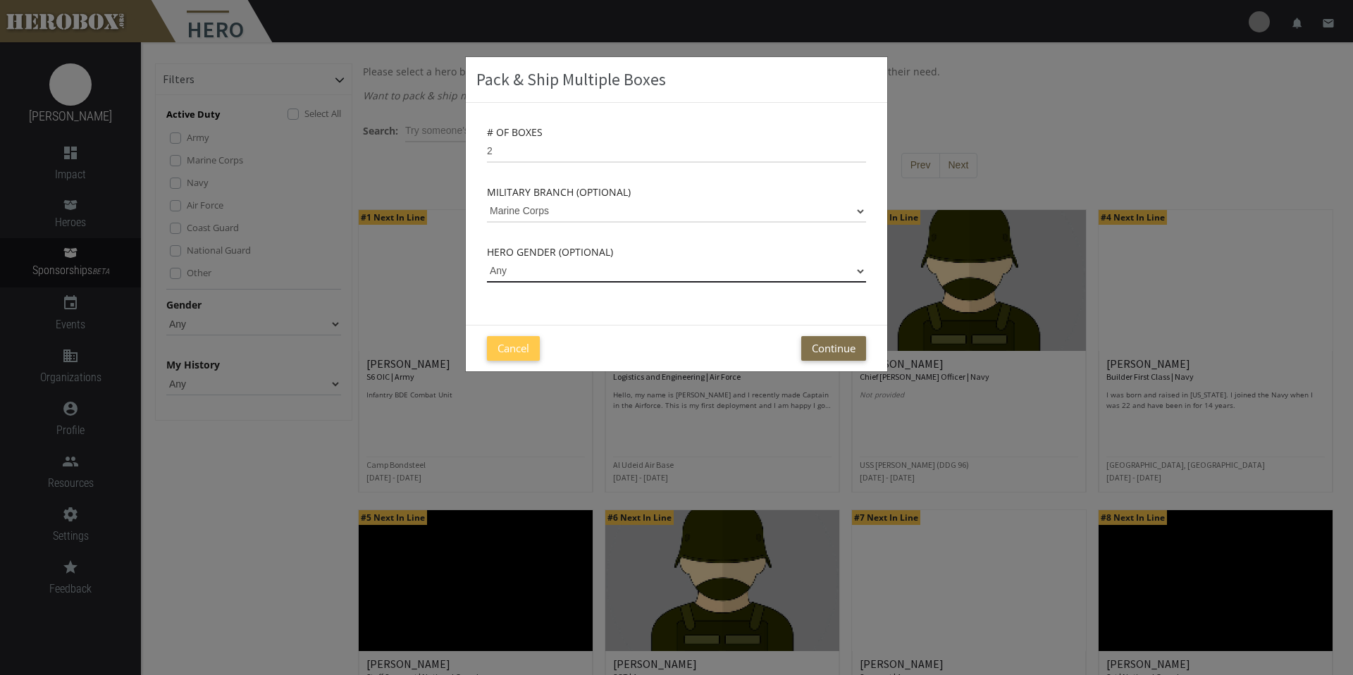
click at [591, 267] on select "Any [DEMOGRAPHIC_DATA] [DEMOGRAPHIC_DATA]" at bounding box center [676, 271] width 379 height 23
select select "[DEMOGRAPHIC_DATA]"
click at [812, 346] on button "Continue" at bounding box center [834, 348] width 65 height 25
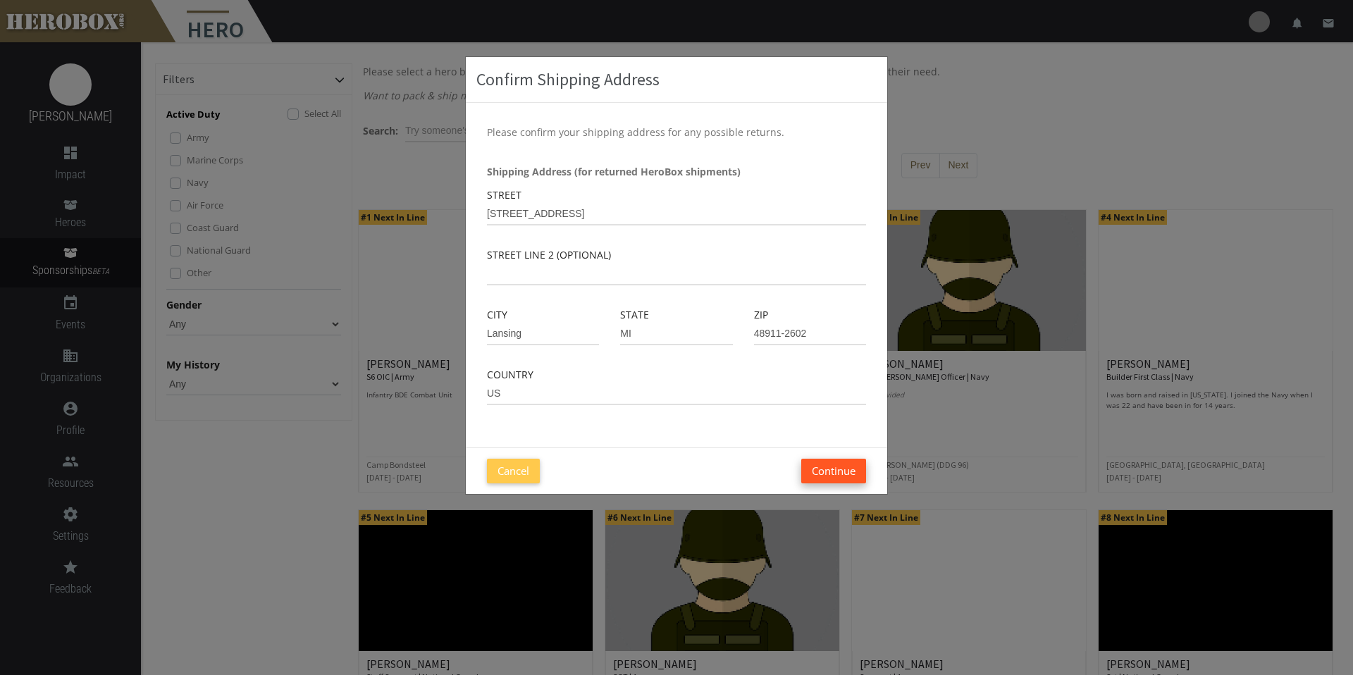
click at [828, 459] on button "Continue" at bounding box center [834, 471] width 65 height 25
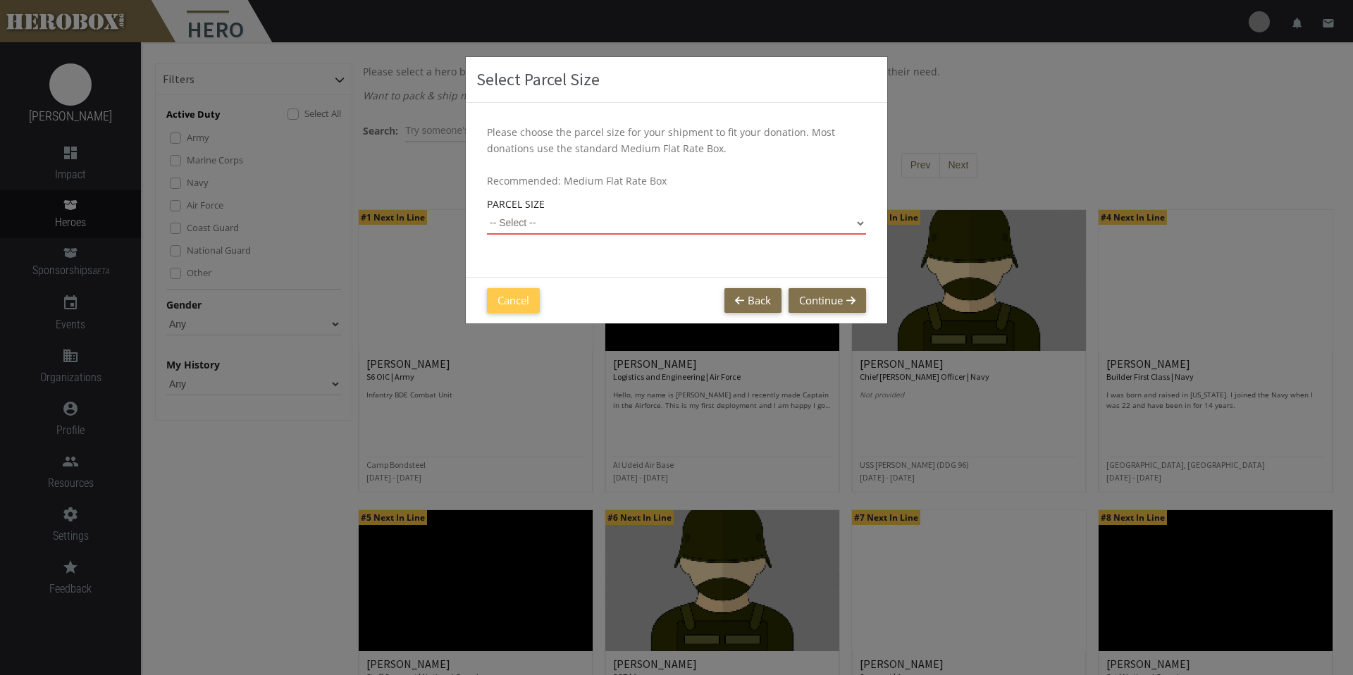
click at [580, 231] on select "-- Select -- Small Flat Rate Envelope (Est. $11.38) Medium Flat Rate Box (Est. …" at bounding box center [676, 223] width 379 height 23
select select "Large Flat Rate Box"
click at [836, 302] on button "Continue" at bounding box center [828, 300] width 78 height 25
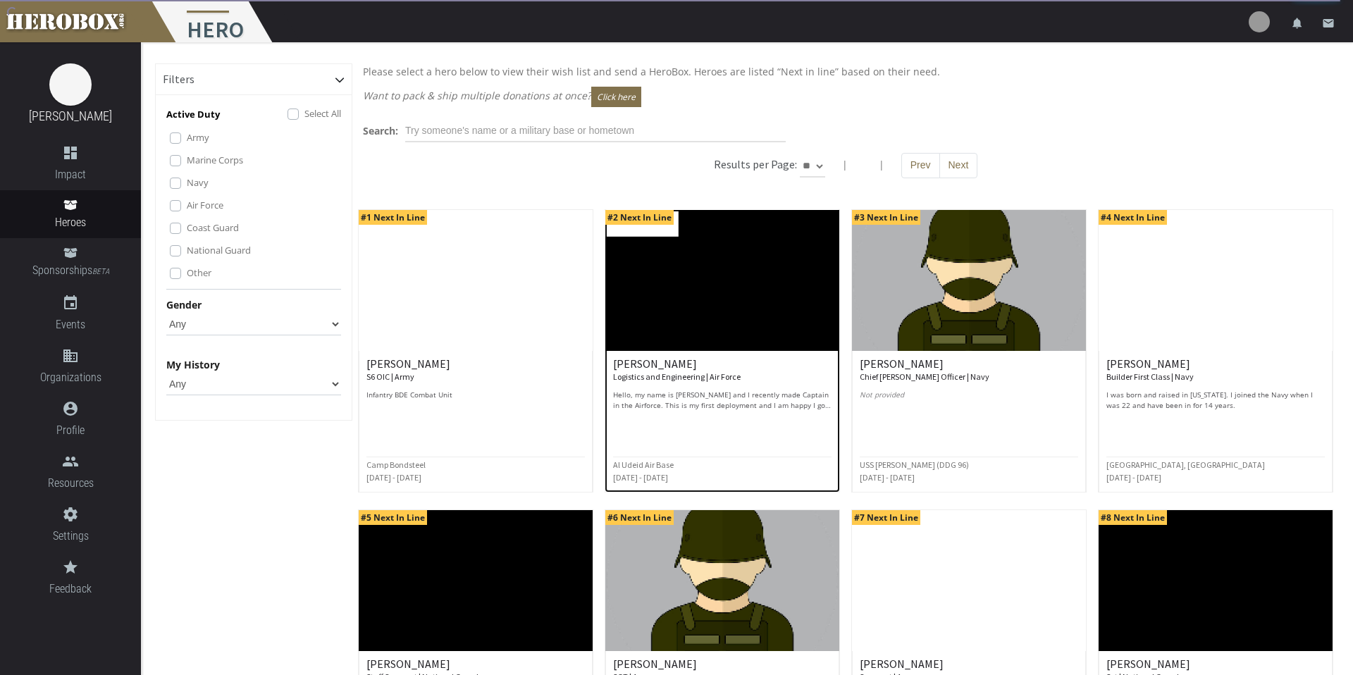
click at [635, 367] on h6 "[PERSON_NAME] Logistics and Engineering | Air Force" at bounding box center [722, 370] width 219 height 25
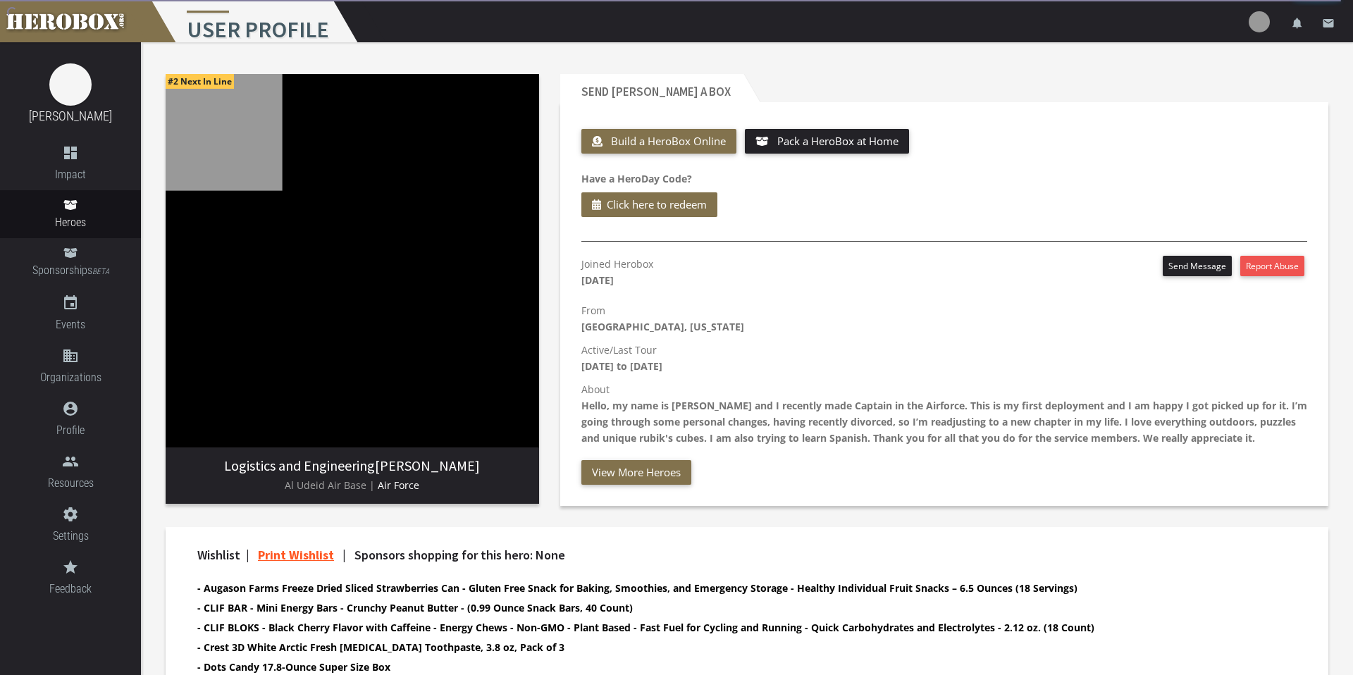
scroll to position [211, 0]
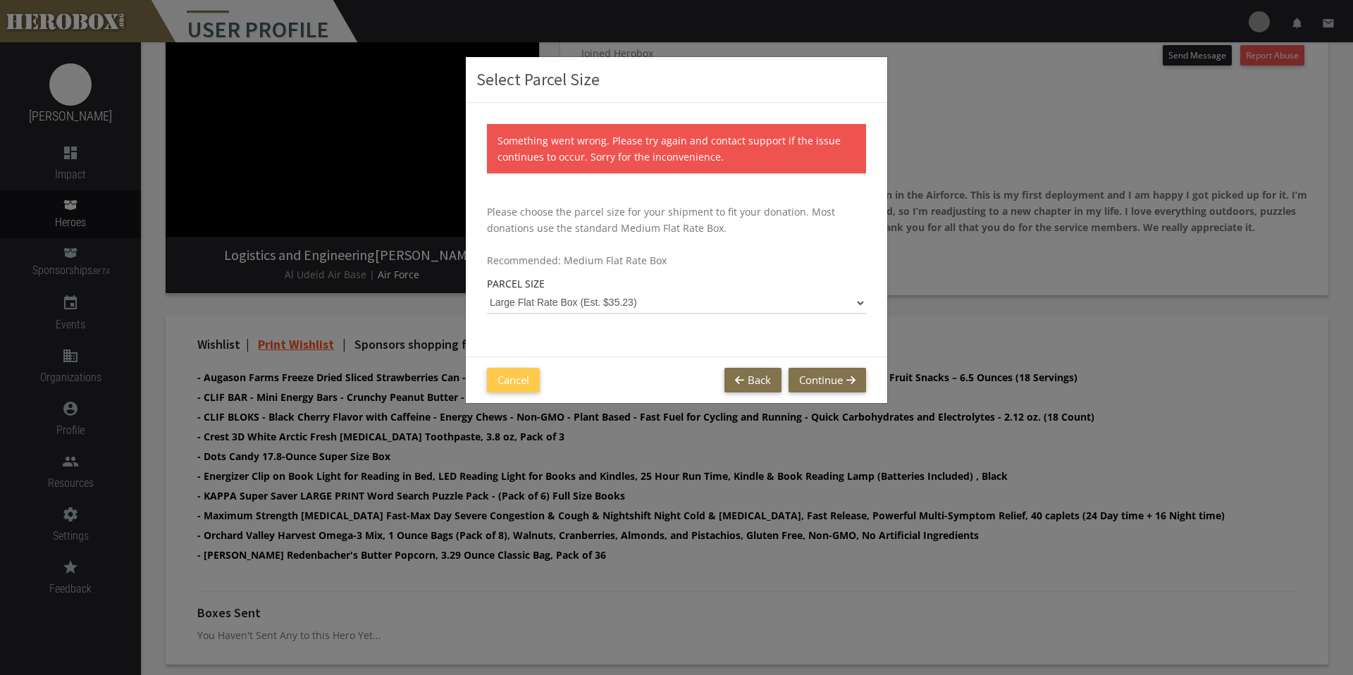
click at [634, 346] on div "Something went wrong. Please try again and contact support if the issue continu…" at bounding box center [677, 230] width 422 height 254
click at [521, 381] on button "Cancel" at bounding box center [513, 380] width 53 height 25
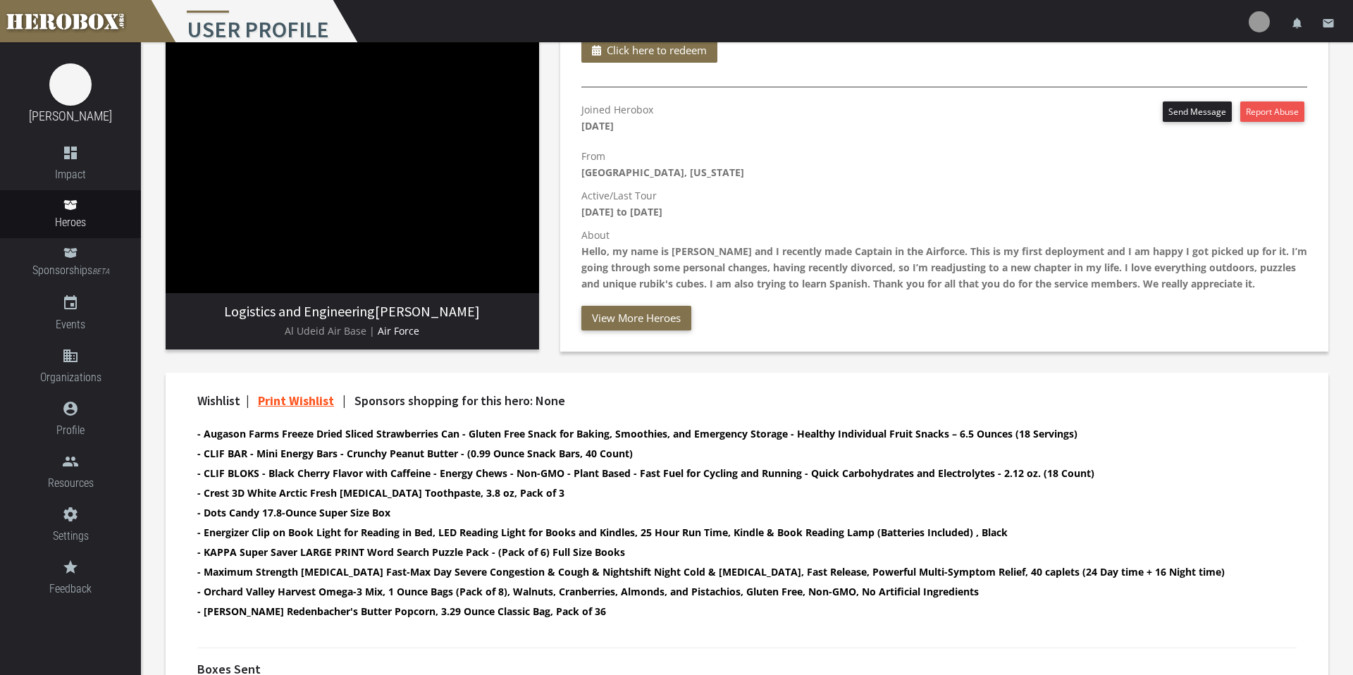
scroll to position [0, 0]
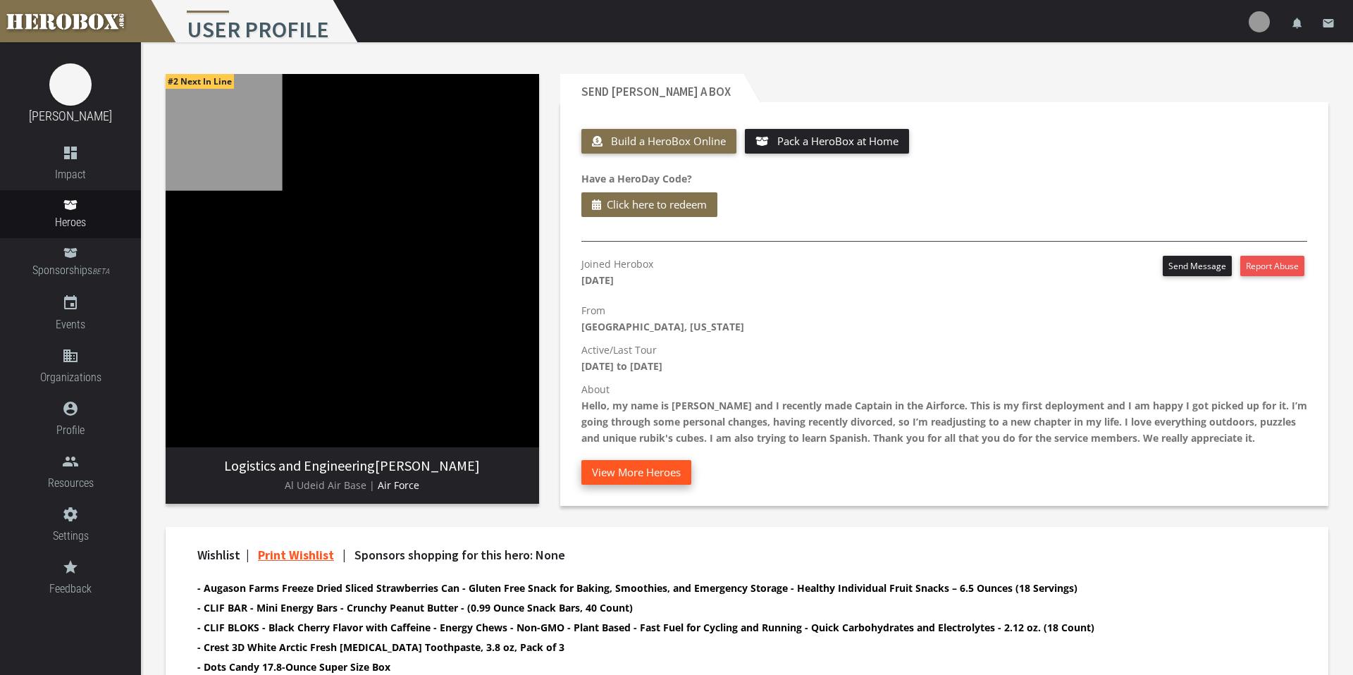
click at [665, 471] on button "View More Heroes" at bounding box center [637, 472] width 110 height 25
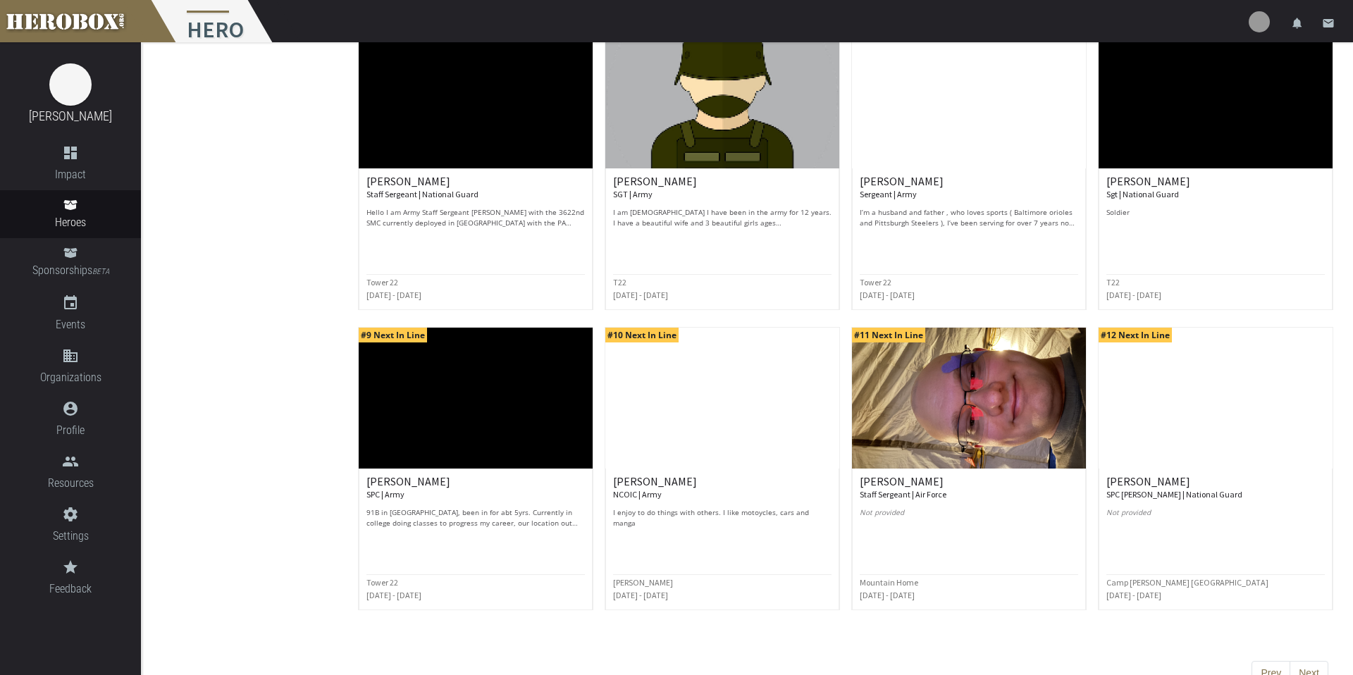
scroll to position [509, 0]
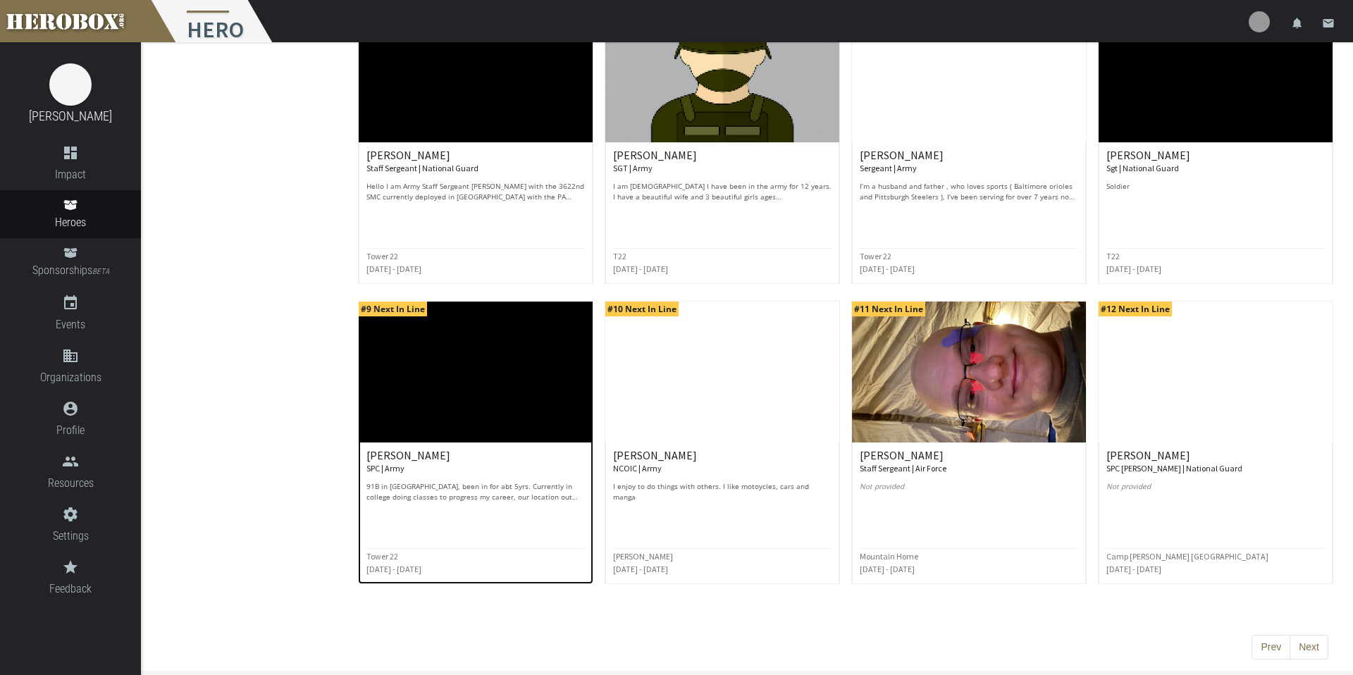
click at [434, 493] on p "91B in [GEOGRAPHIC_DATA], been in for abt 5yrs. Currently in college doing clas…" at bounding box center [476, 491] width 219 height 21
